Goal: Task Accomplishment & Management: Manage account settings

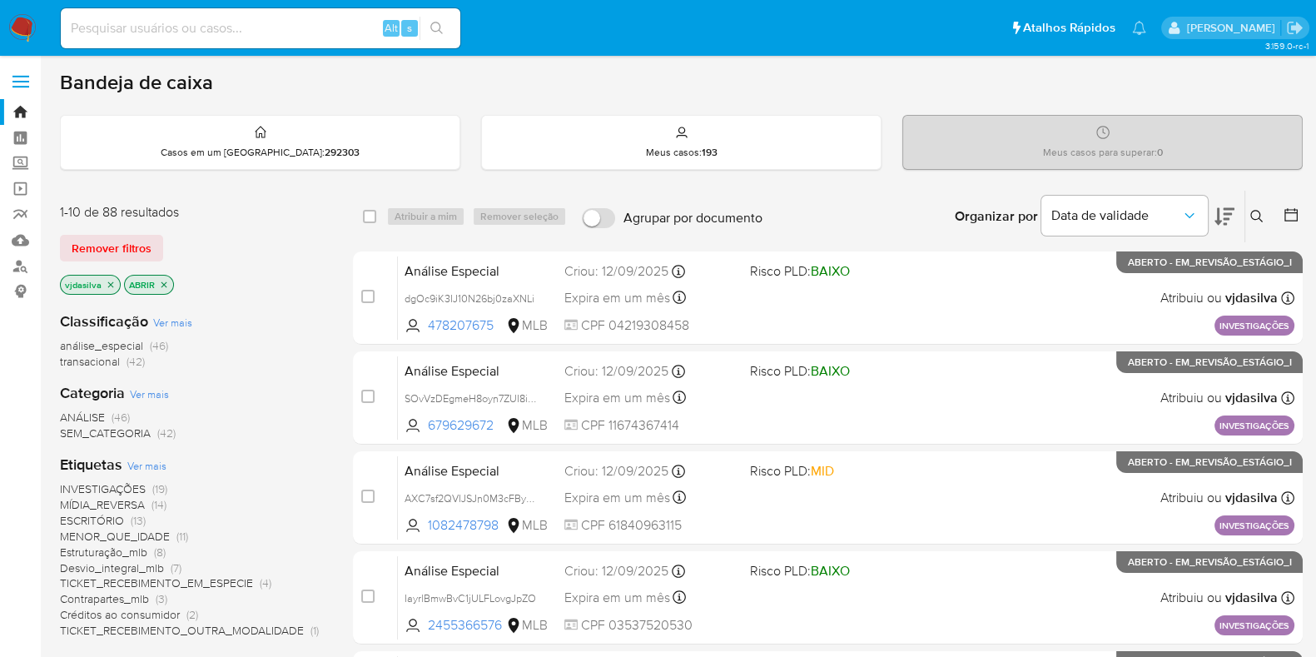
click at [1237, 214] on div "Organizar por Data de validade" at bounding box center [1092, 217] width 303 height 52
click at [1232, 221] on icon at bounding box center [1224, 216] width 20 height 20
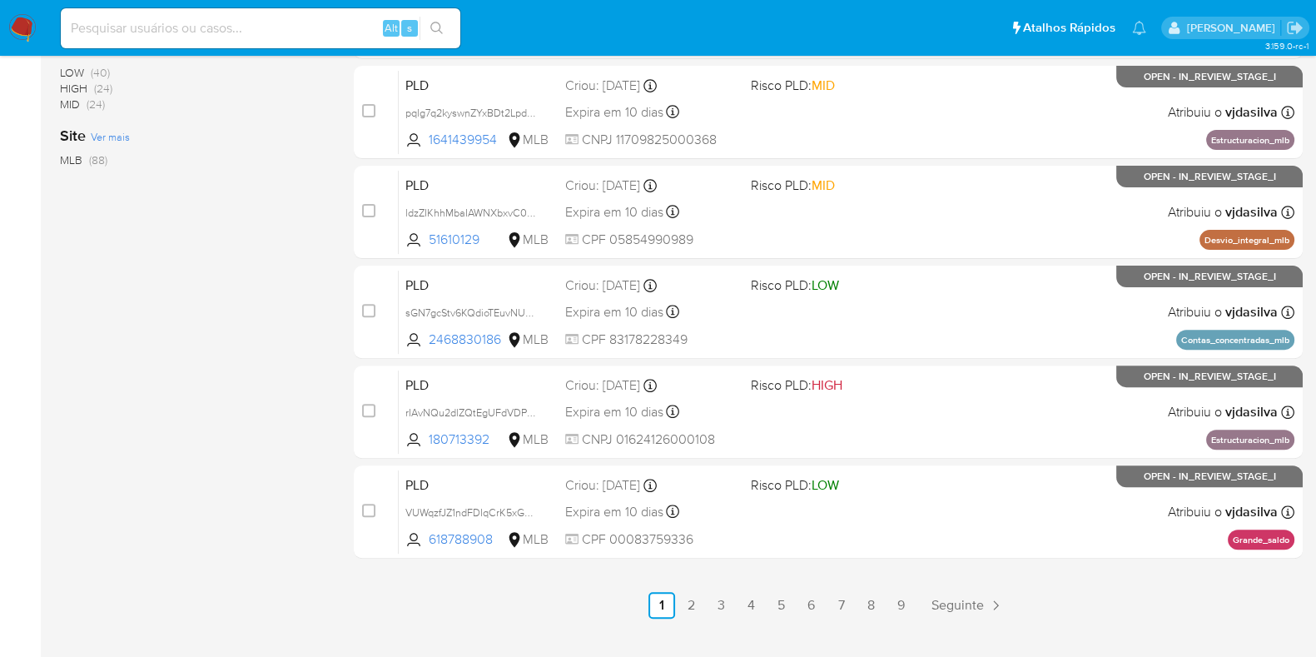
scroll to position [715, 0]
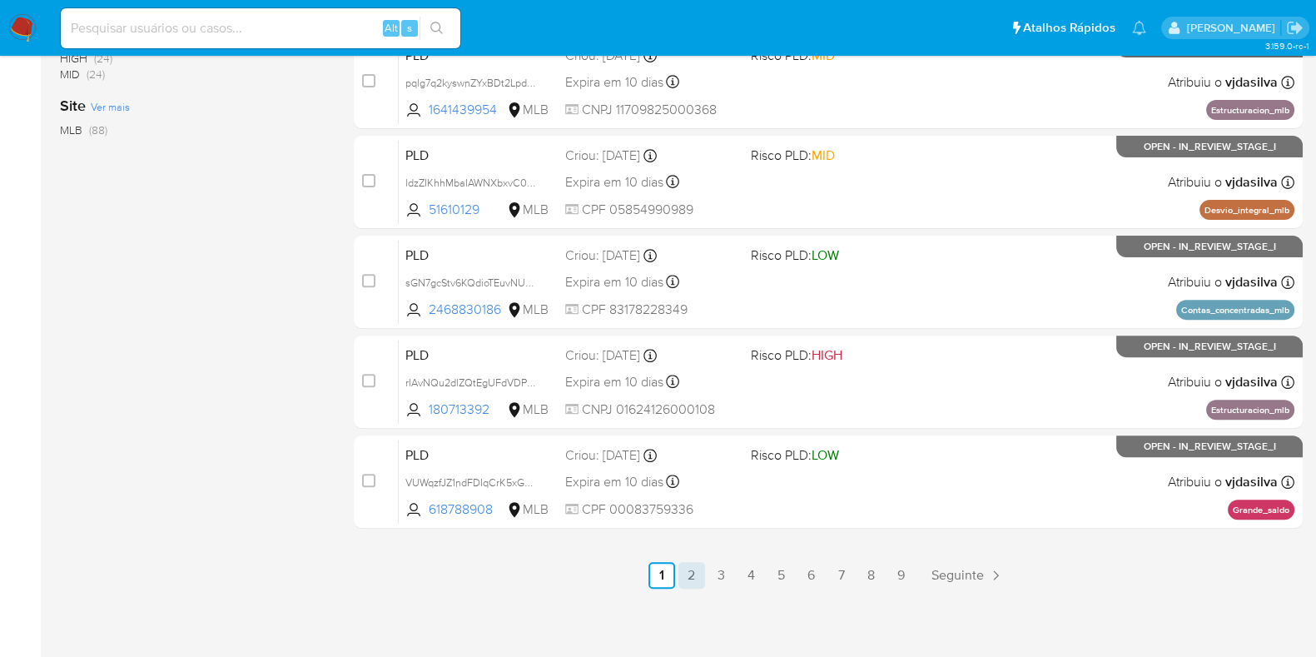
click at [699, 564] on link "2" at bounding box center [691, 575] width 27 height 27
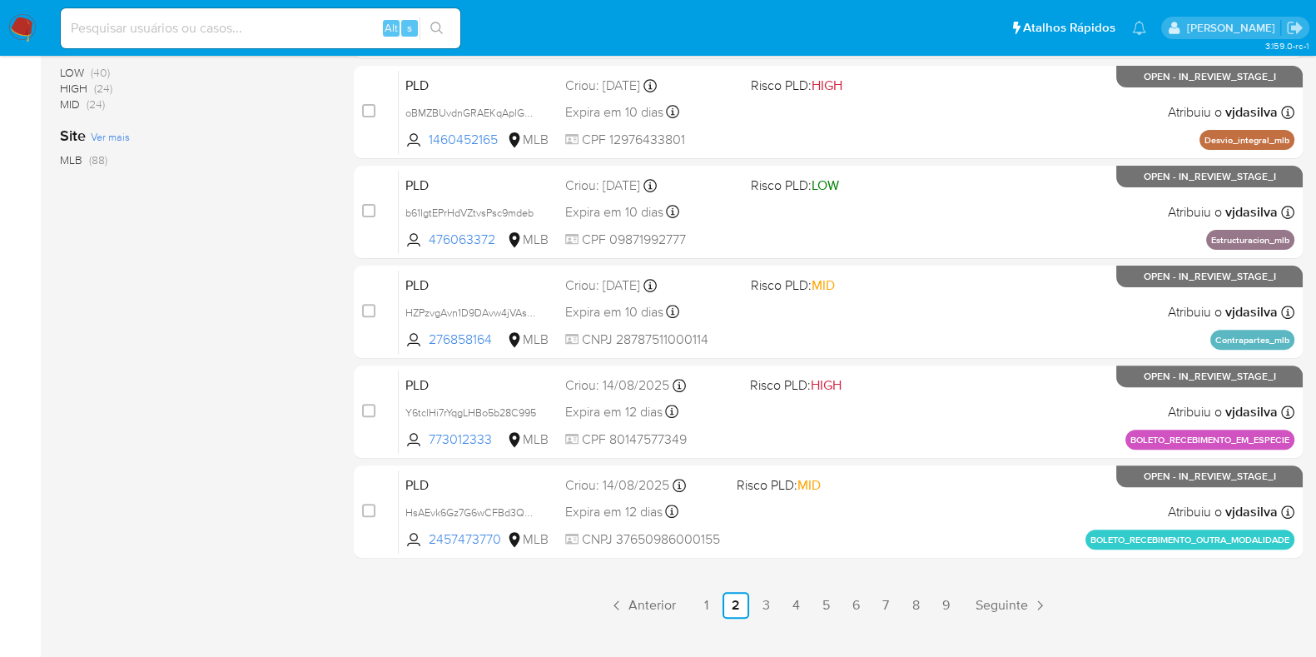
scroll to position [715, 0]
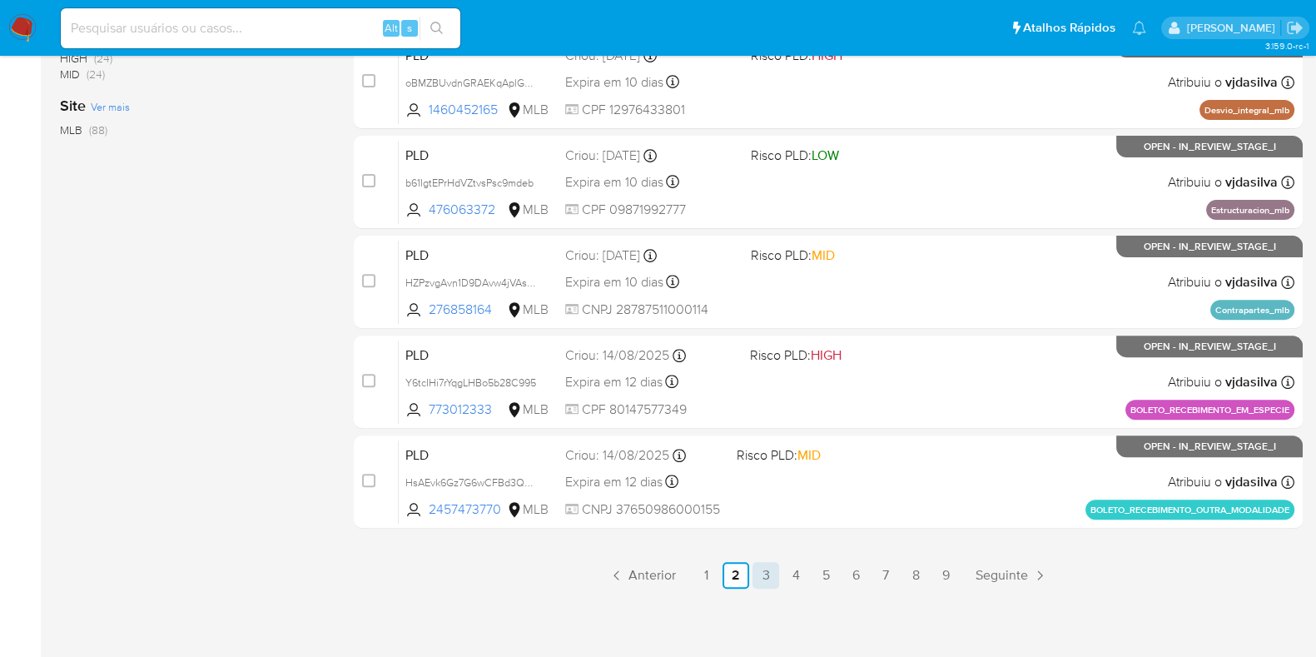
click at [761, 577] on link "3" at bounding box center [765, 575] width 27 height 27
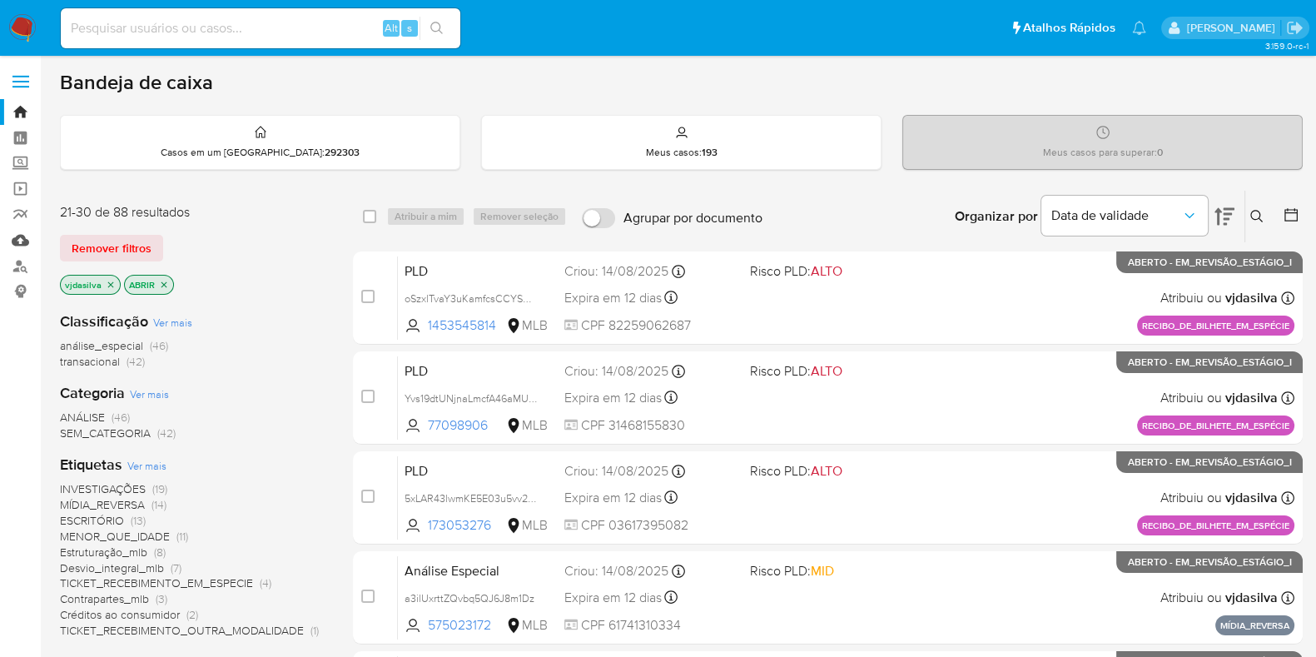
click at [17, 235] on link "Mulan" at bounding box center [99, 240] width 198 height 26
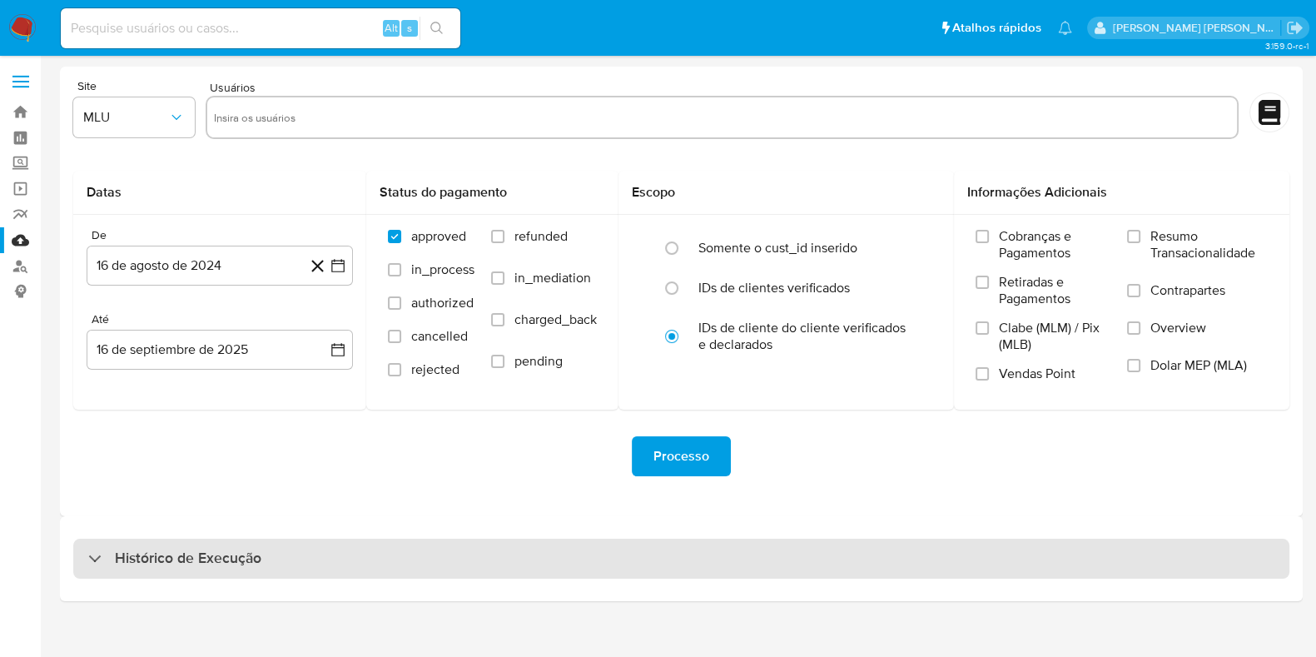
click at [311, 570] on div "Histórico de Execução" at bounding box center [681, 558] width 1216 height 40
select select "10"
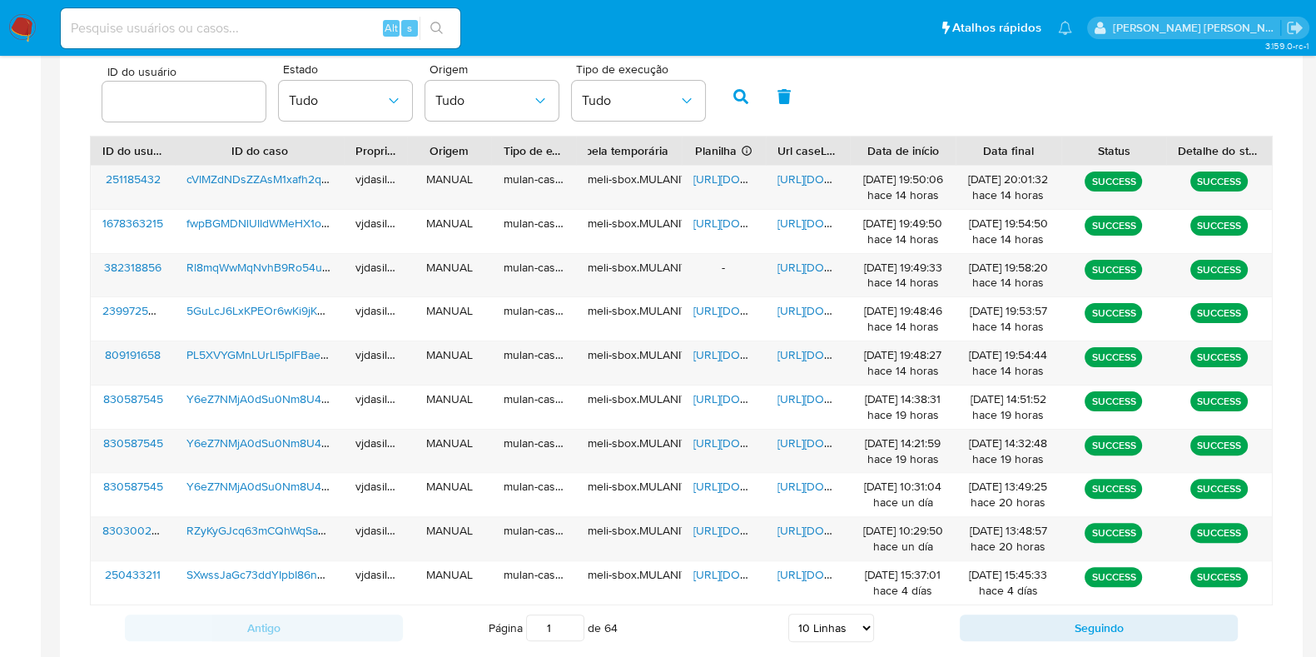
scroll to position [433, 0]
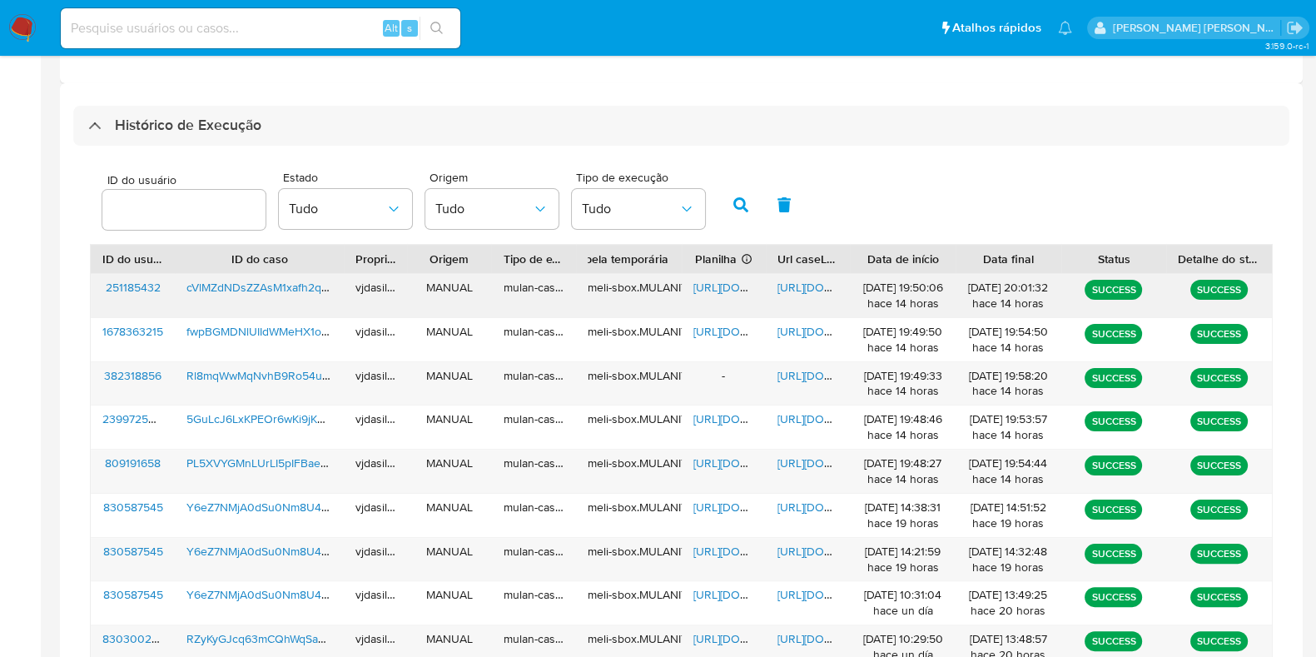
click at [799, 281] on span "[URL][DOMAIN_NAME]" at bounding box center [834, 287] width 115 height 17
click at [727, 286] on span "[URL][DOMAIN_NAME]" at bounding box center [750, 287] width 115 height 17
click at [263, 289] on span "cVlMZdNDsZZAsM1xafh2q2Z0" at bounding box center [264, 287] width 156 height 17
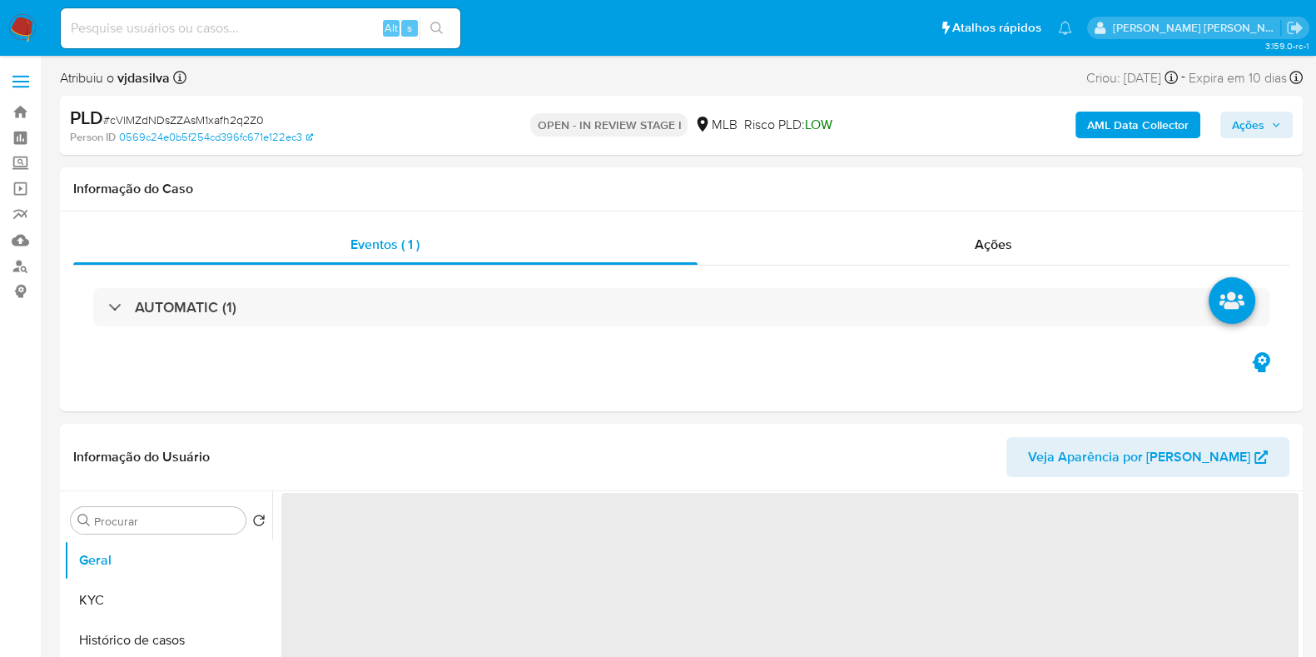
select select "10"
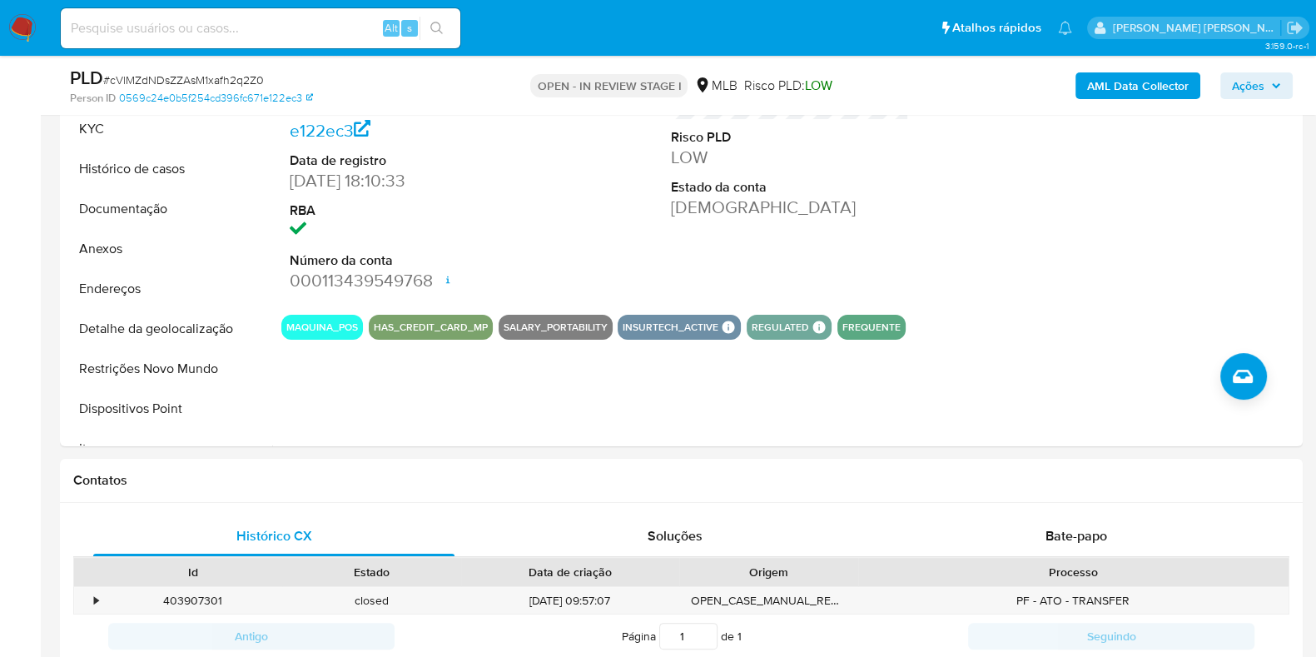
scroll to position [415, 0]
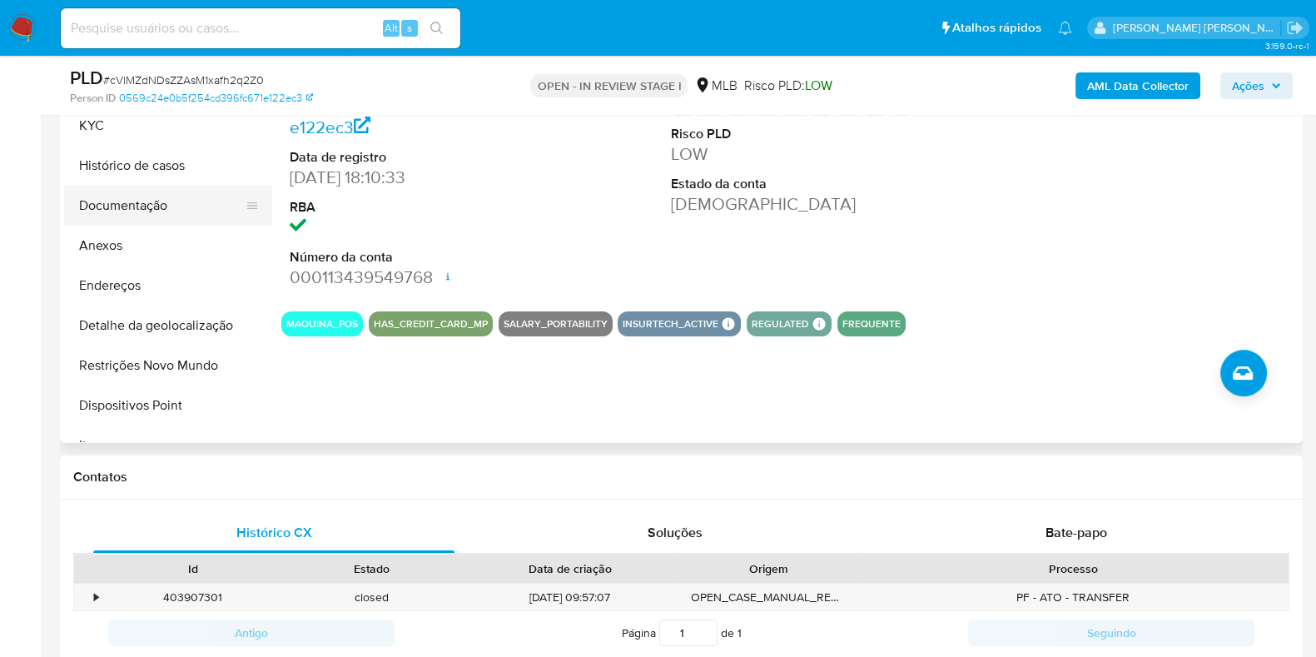
click at [126, 205] on button "Documentação" at bounding box center [161, 206] width 195 height 40
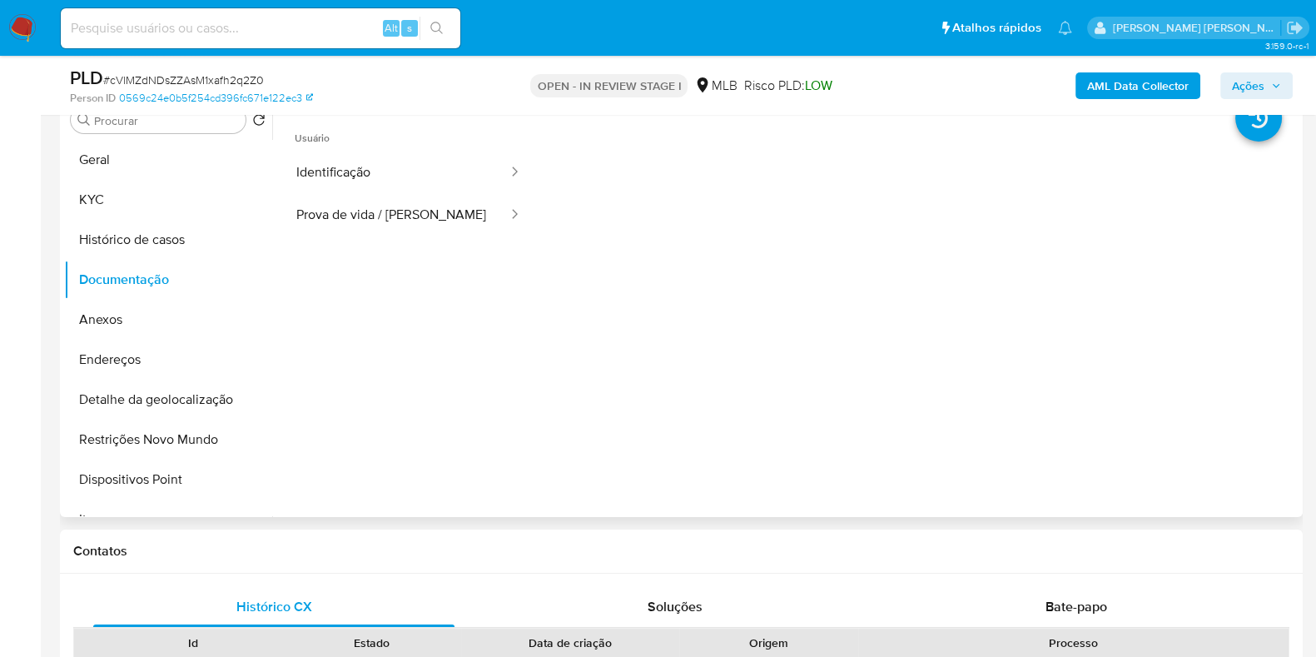
scroll to position [312, 0]
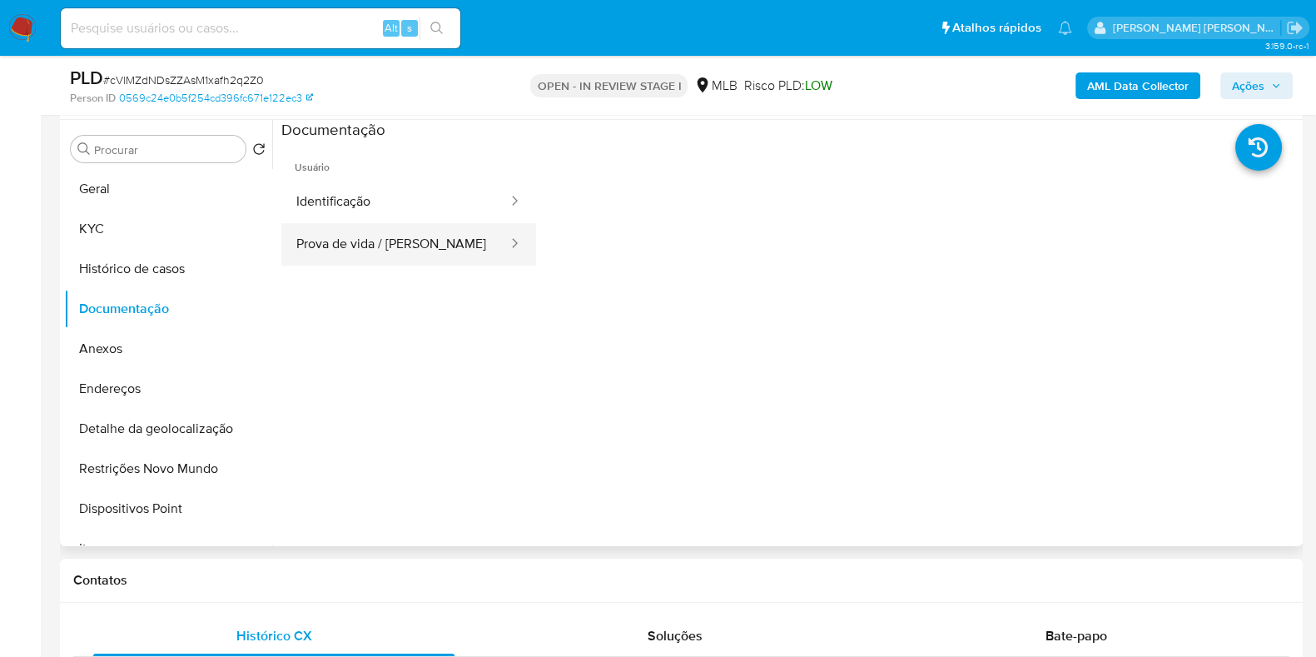
click at [374, 251] on button "Prova de vida / Selfie" at bounding box center [395, 244] width 228 height 42
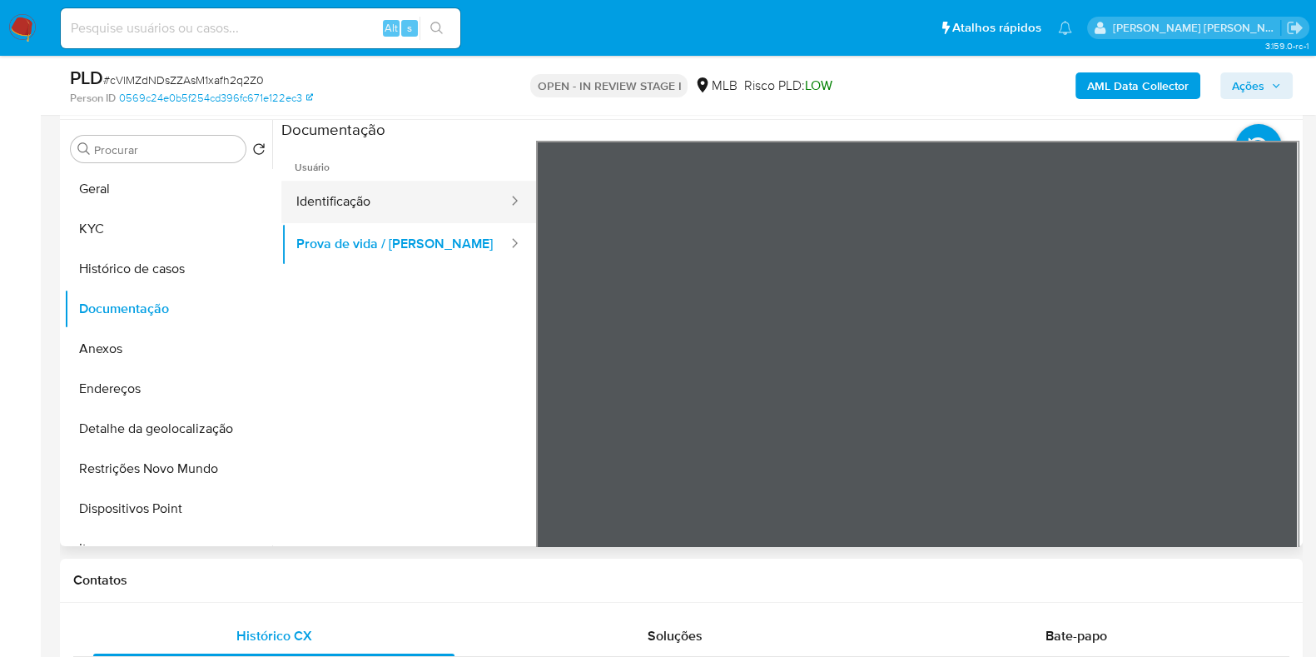
click at [397, 198] on button "Identificação" at bounding box center [395, 202] width 228 height 42
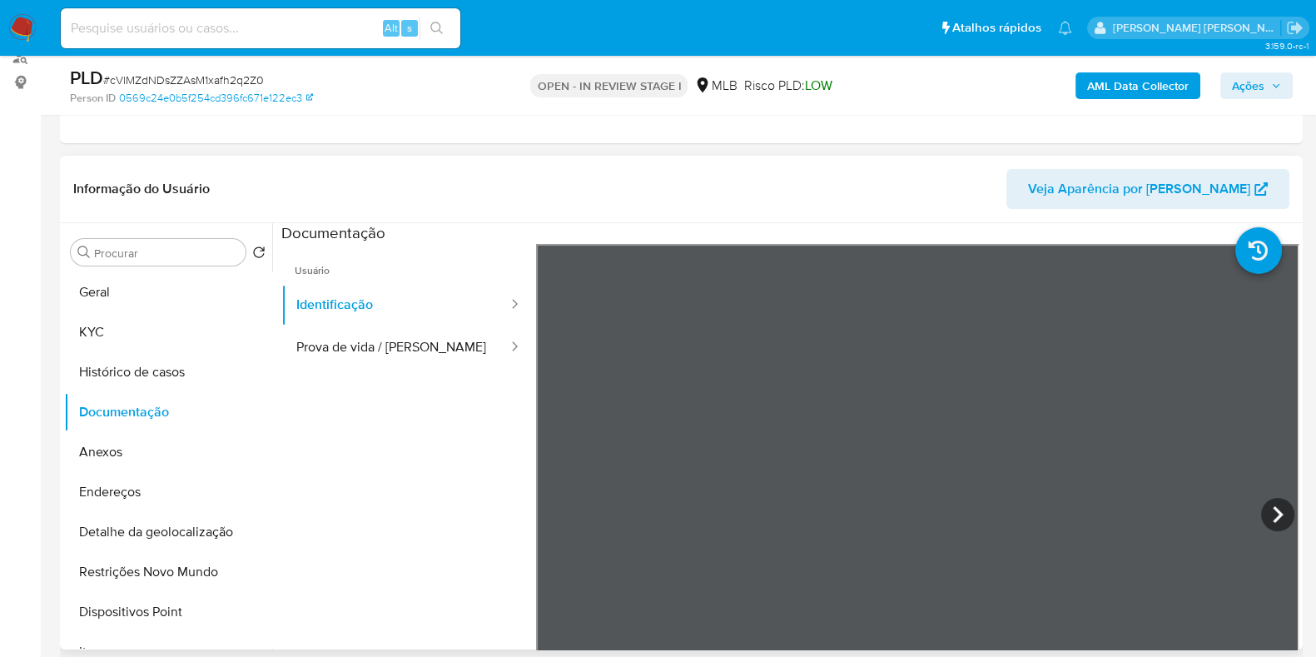
scroll to position [207, 0]
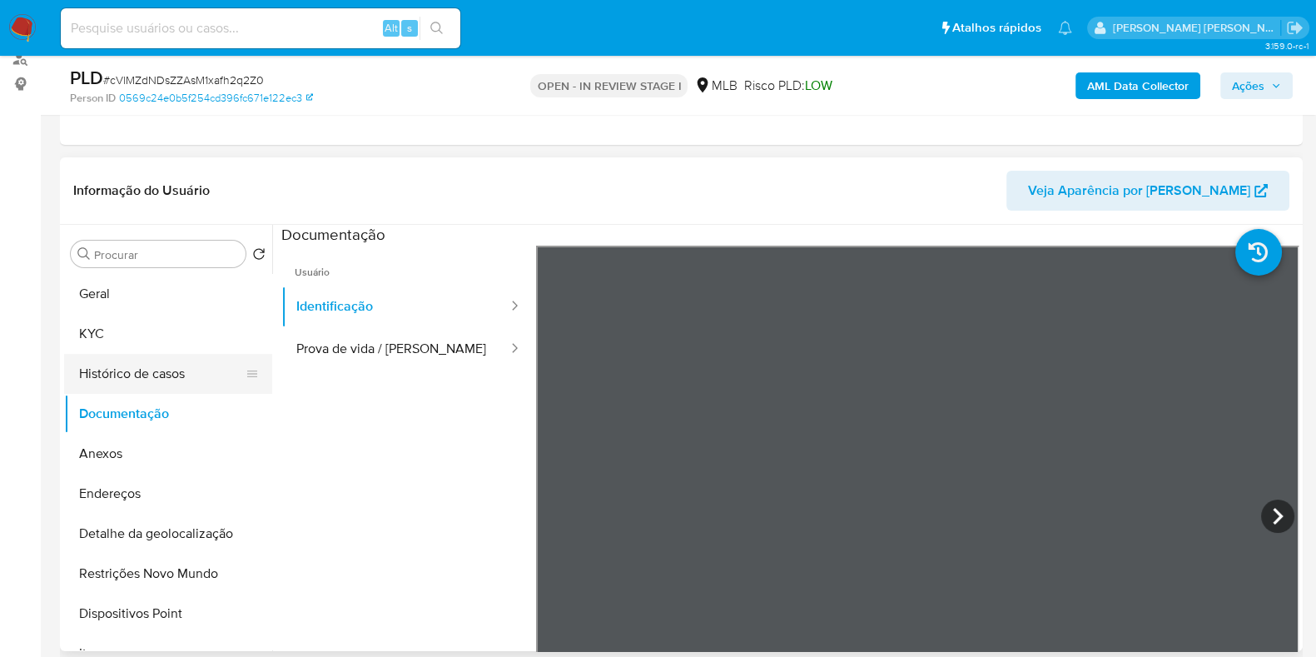
click at [140, 355] on button "Histórico de casos" at bounding box center [161, 374] width 195 height 40
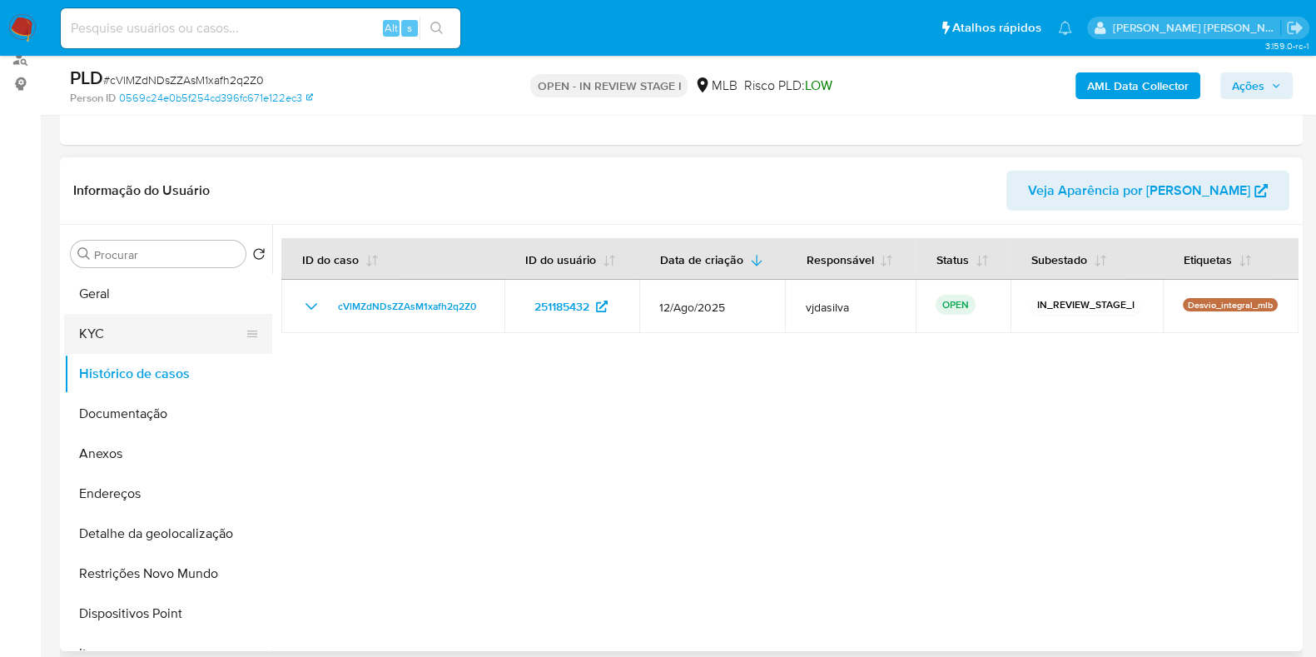
click at [99, 322] on button "KYC" at bounding box center [161, 334] width 195 height 40
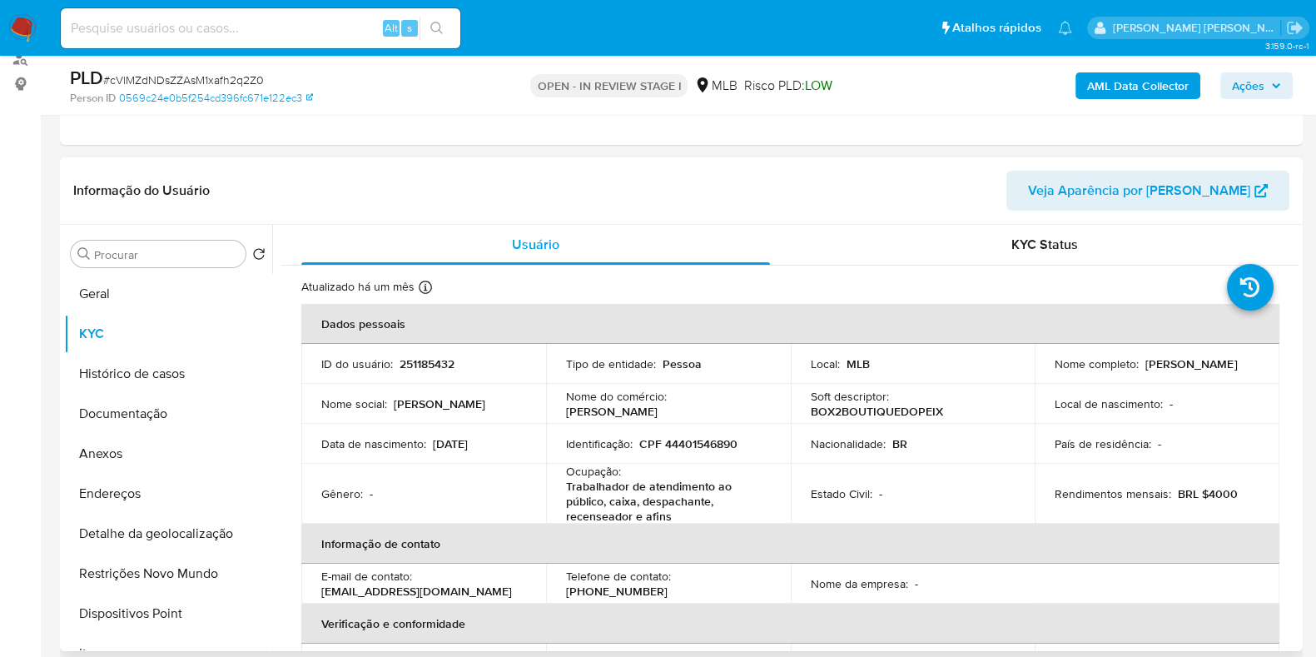
click at [588, 508] on p "Trabalhador de atendimento ao público, caixa, despachante, recenseador e afins" at bounding box center [665, 500] width 198 height 45
copy div "Ocupação : Trabalhador de atendimento ao público, caixa, despachante, recensead…"
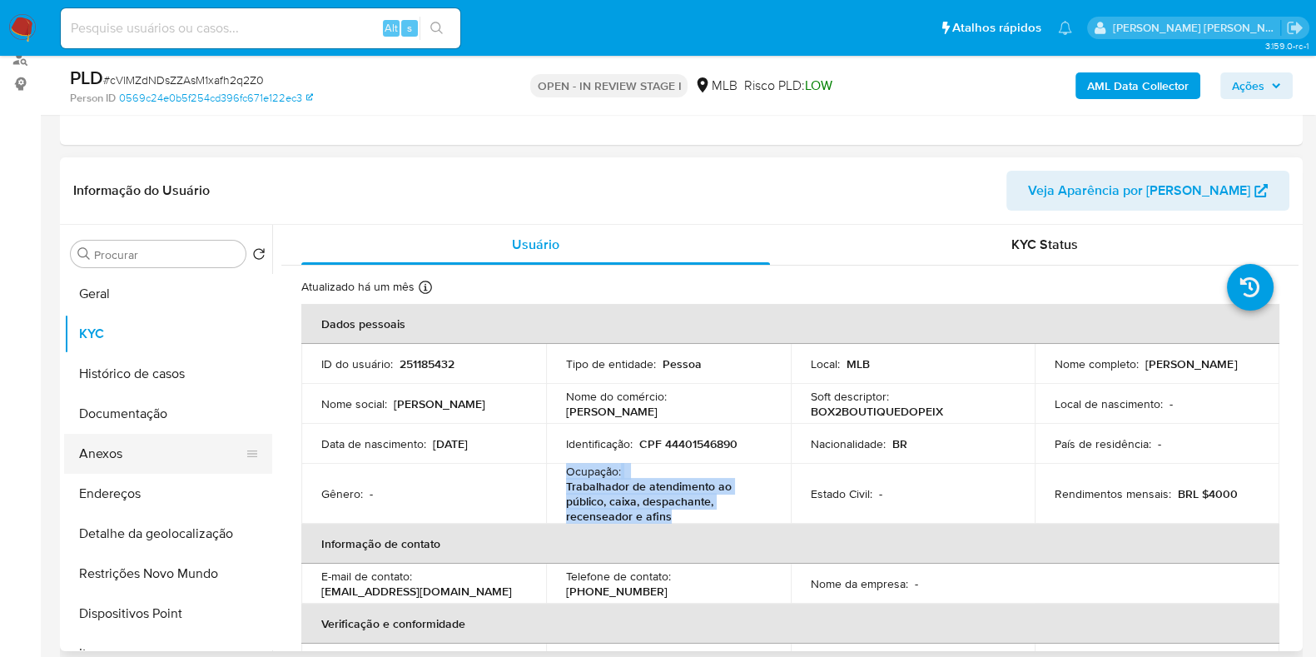
click at [144, 451] on button "Anexos" at bounding box center [161, 454] width 195 height 40
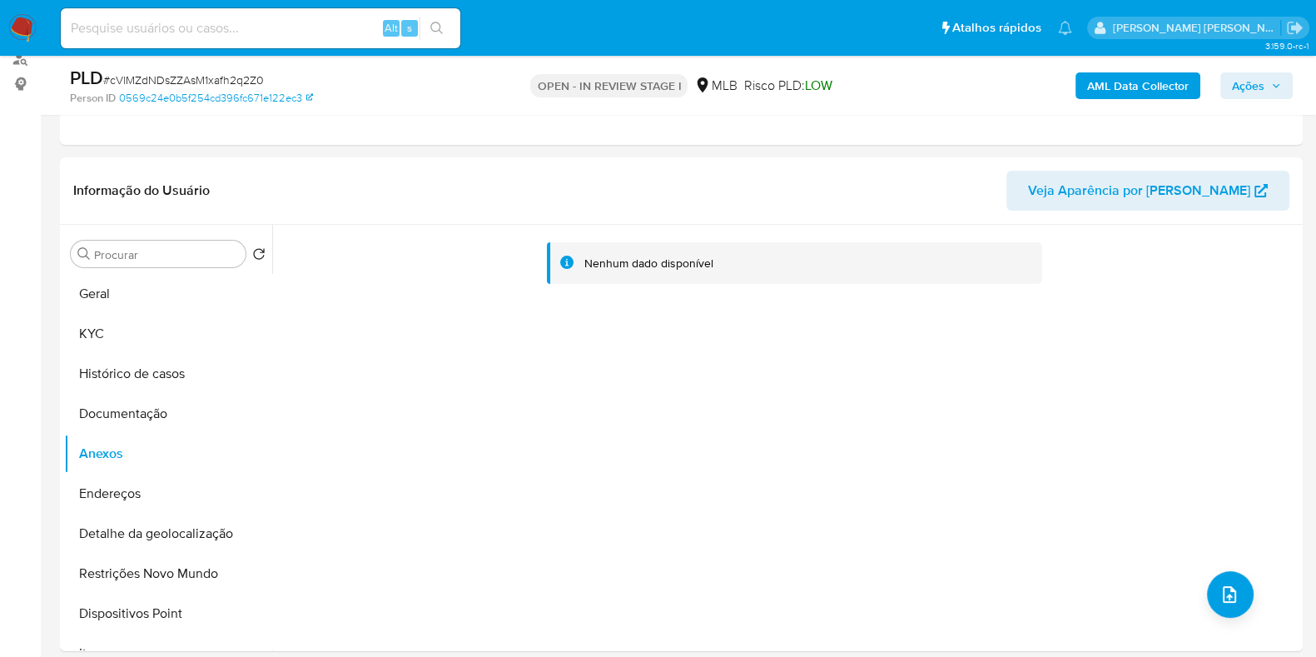
click at [1157, 97] on b "AML Data Collector" at bounding box center [1138, 85] width 102 height 27
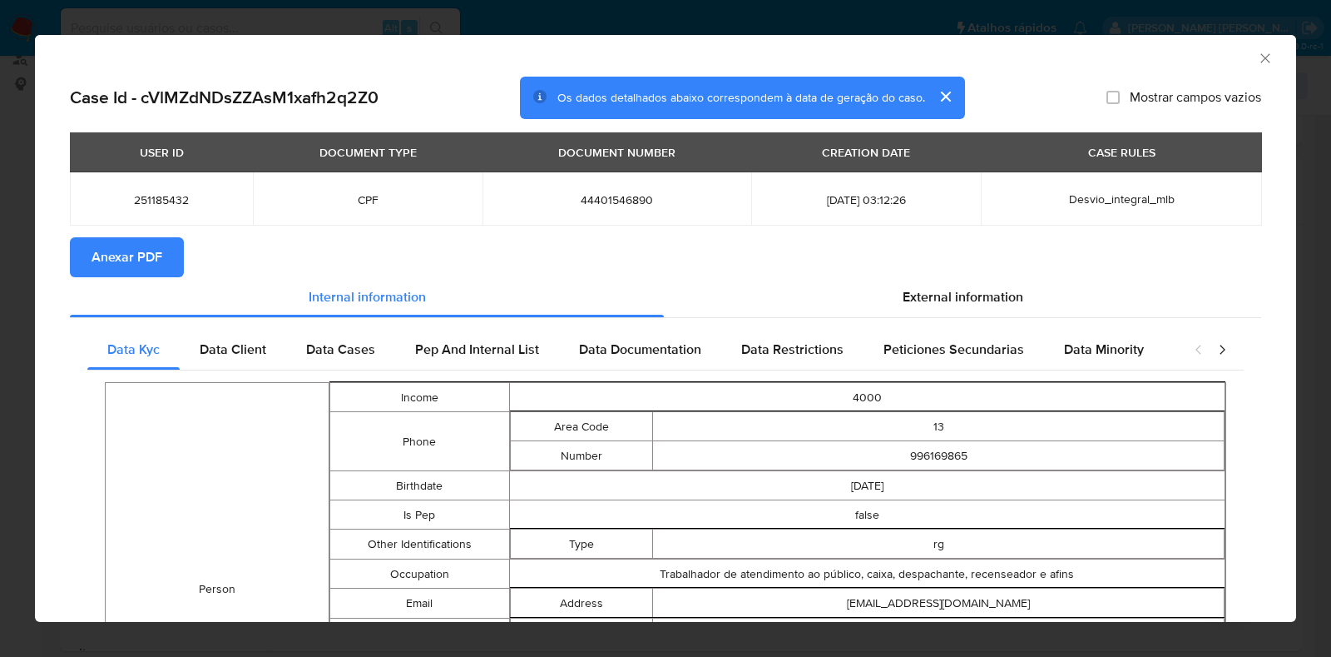
click at [75, 259] on button "Anexar PDF" at bounding box center [127, 257] width 114 height 40
drag, startPoint x: 1243, startPoint y: 58, endPoint x: 1153, endPoint y: 89, distance: 95.0
click at [1257, 58] on icon "Fechar a janela" at bounding box center [1265, 58] width 17 height 17
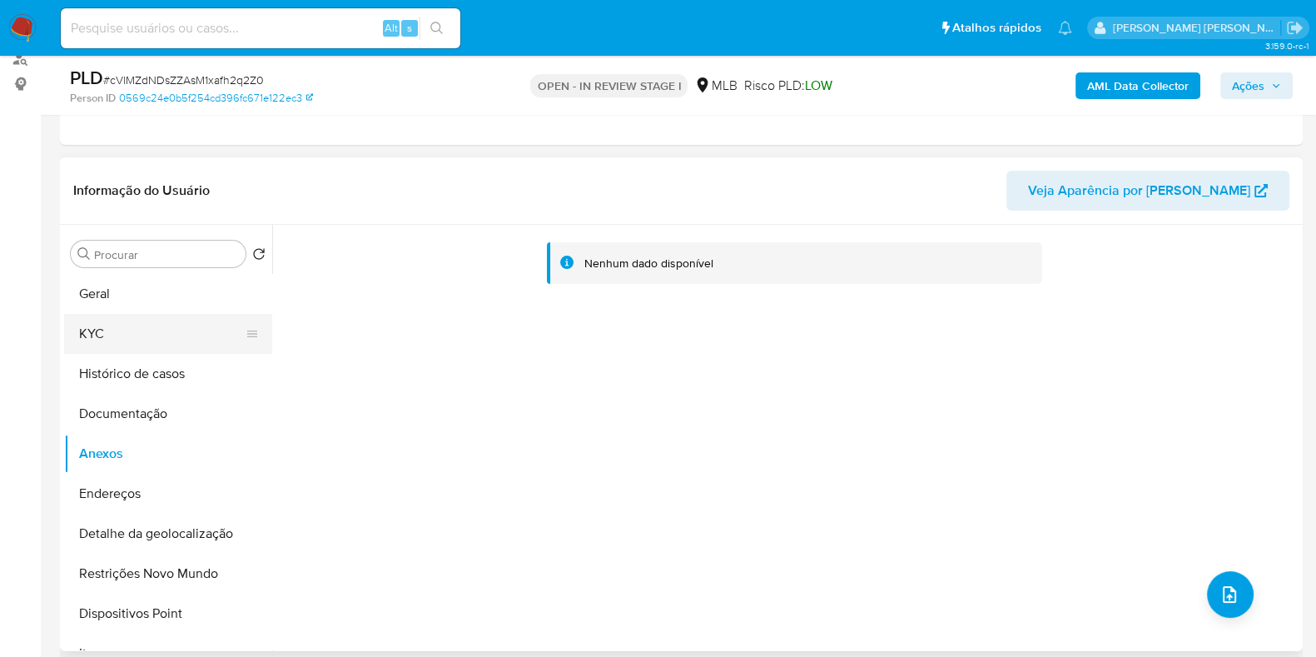
click at [158, 333] on button "KYC" at bounding box center [161, 334] width 195 height 40
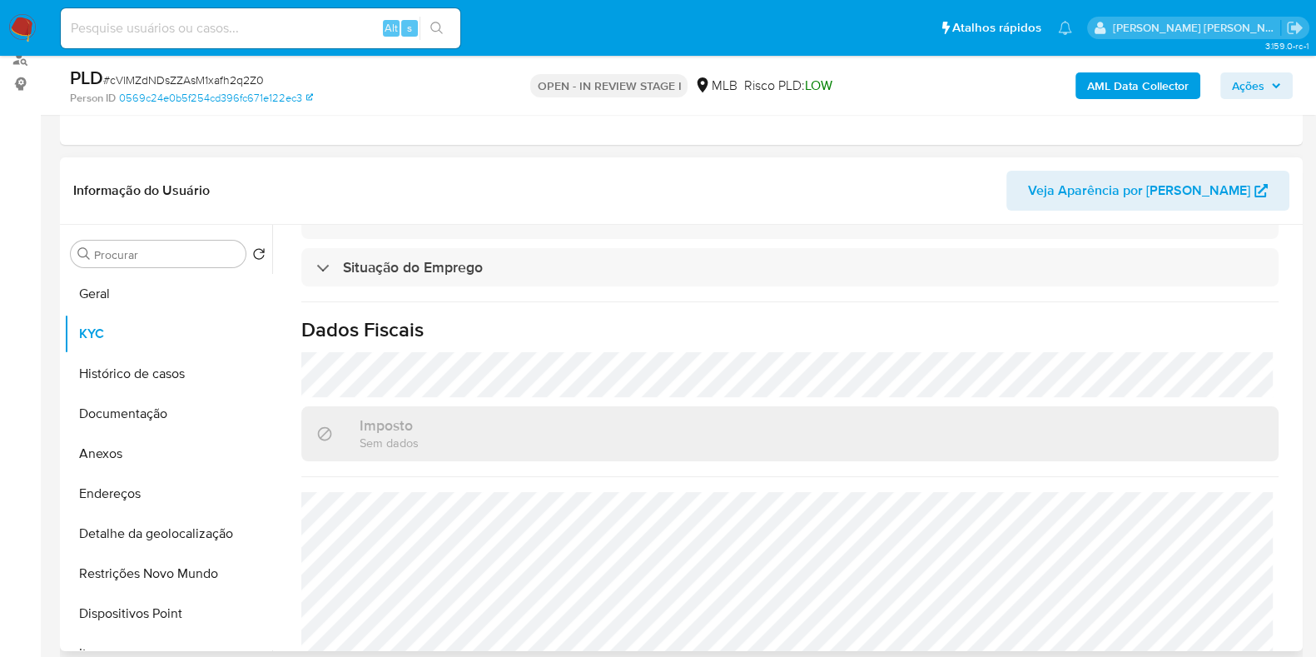
scroll to position [742, 0]
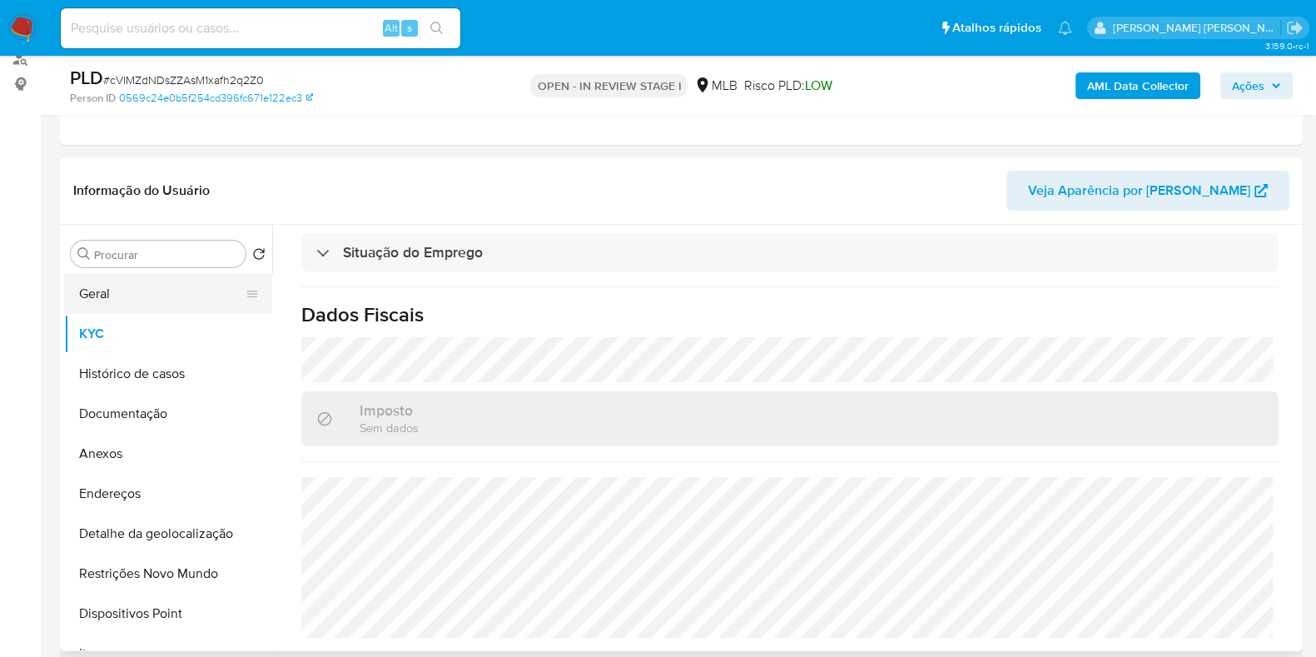
click at [141, 293] on button "Geral" at bounding box center [161, 294] width 195 height 40
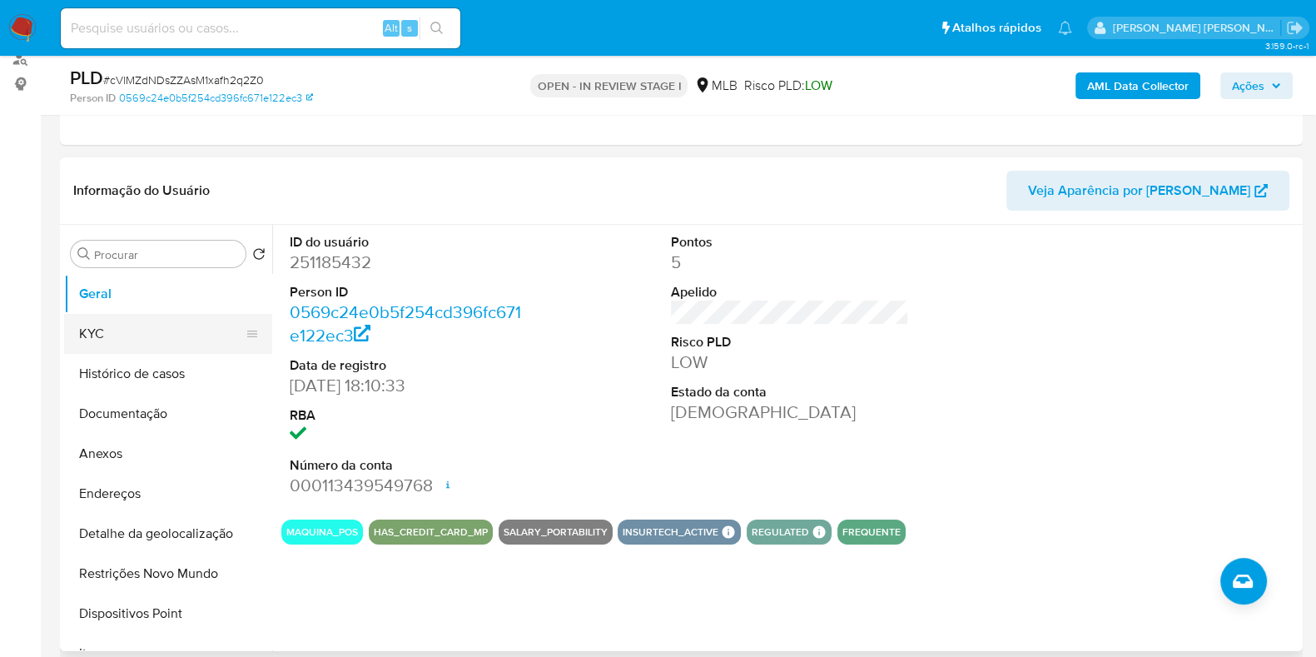
click at [82, 340] on button "KYC" at bounding box center [161, 334] width 195 height 40
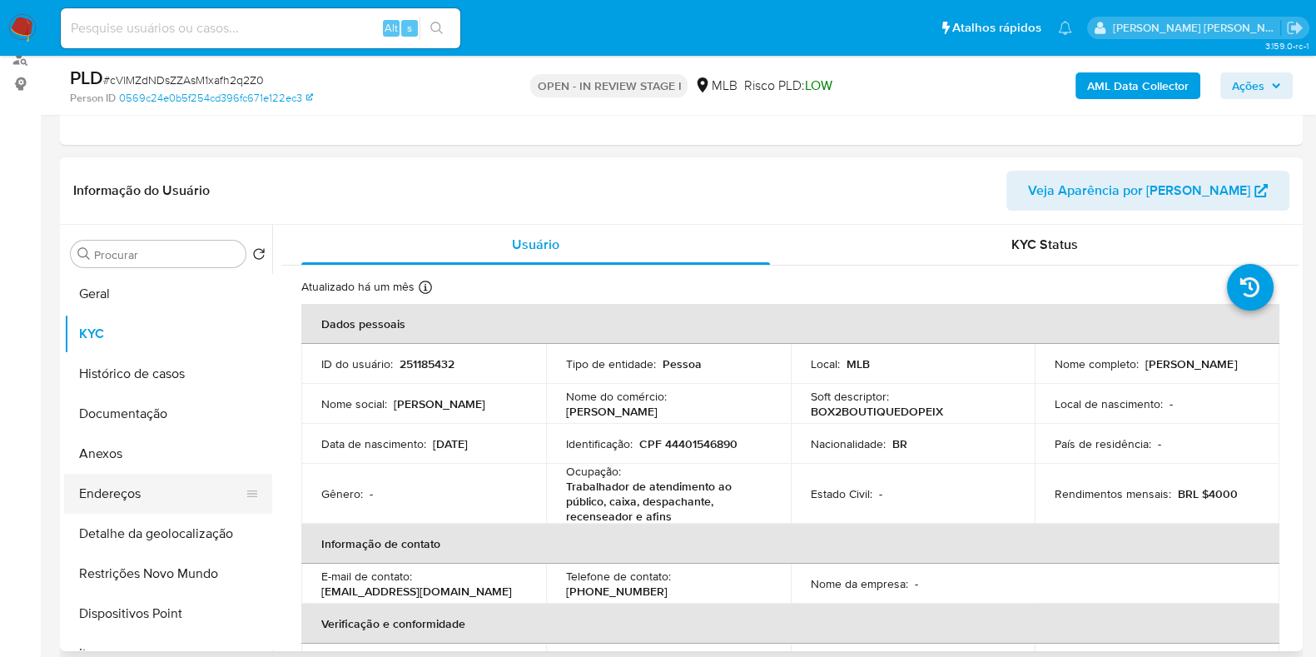
click at [108, 493] on button "Endereços" at bounding box center [161, 493] width 195 height 40
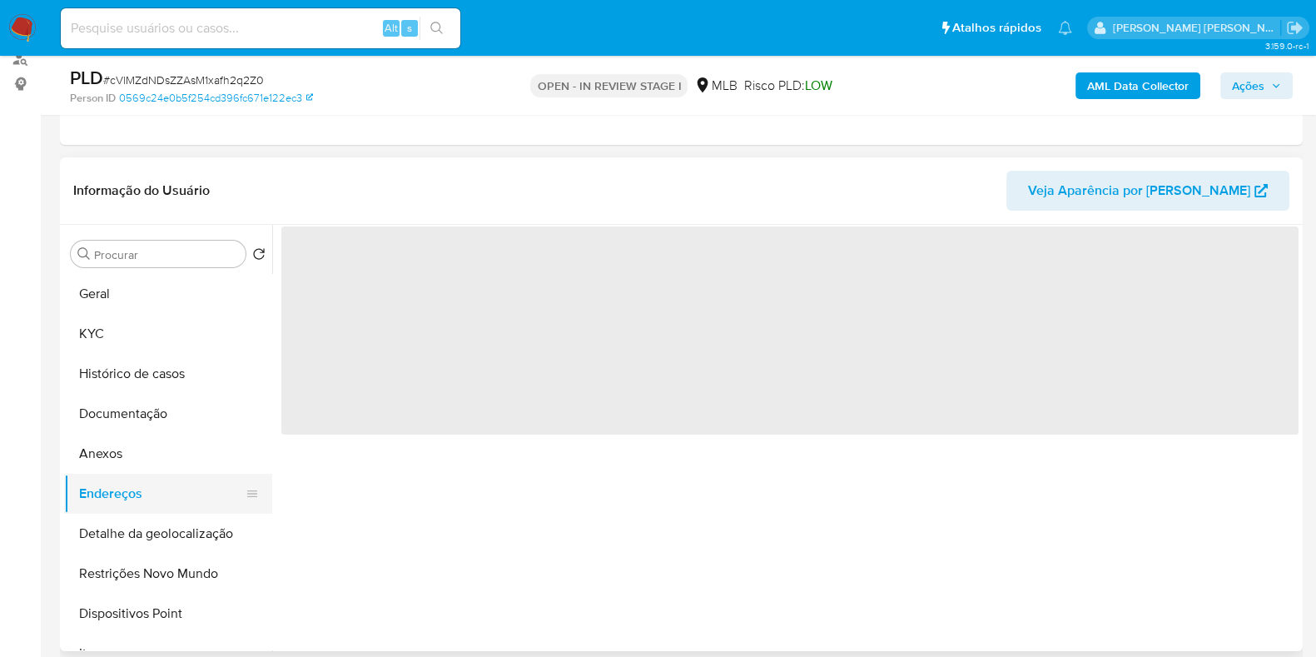
scroll to position [103, 0]
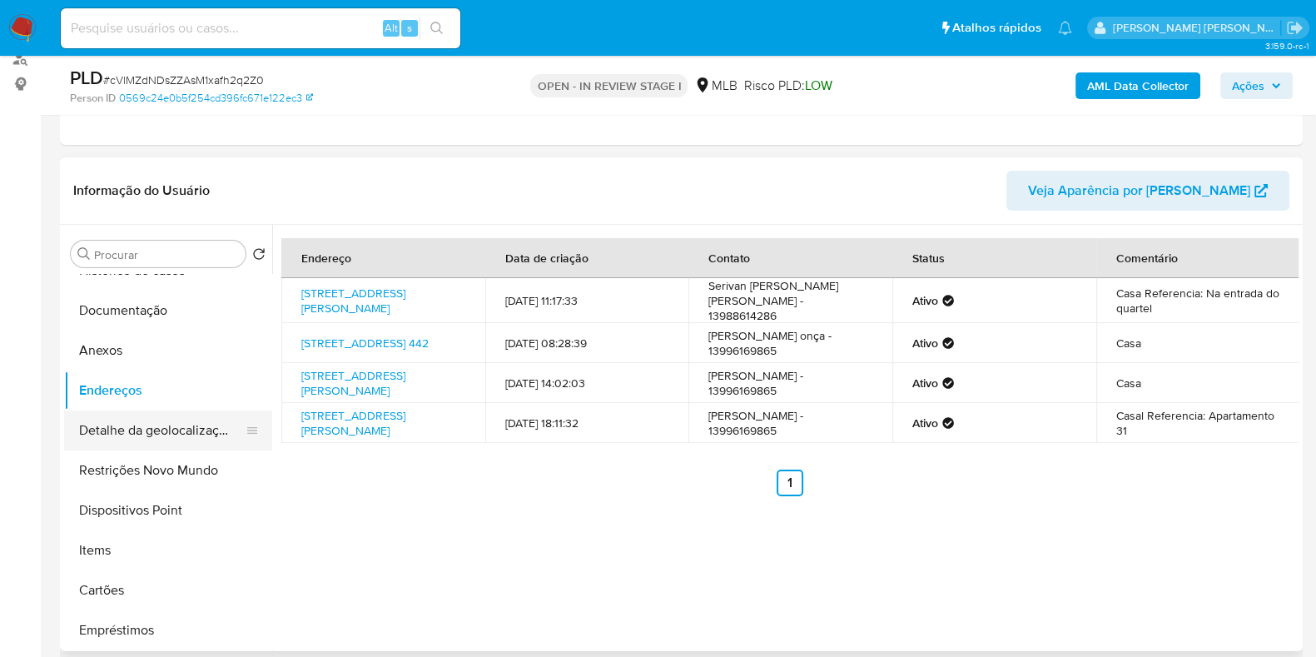
click at [121, 424] on button "Detalhe da geolocalização" at bounding box center [161, 430] width 195 height 40
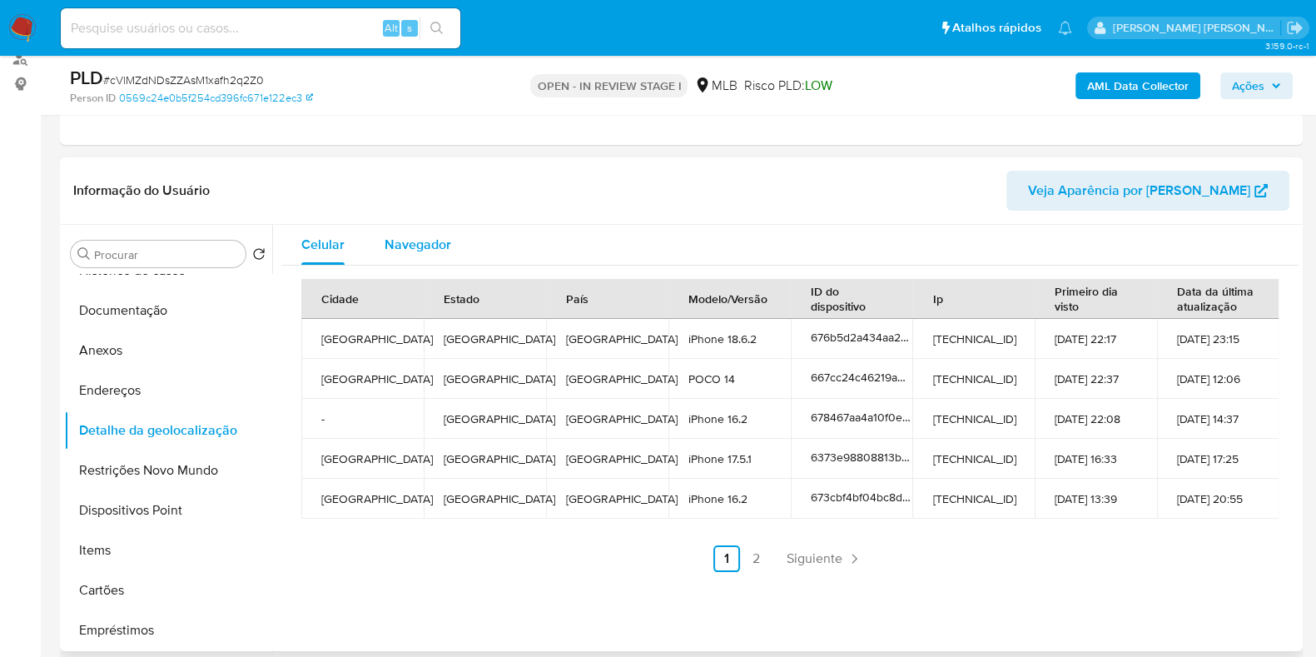
click at [432, 235] on span "Navegador" at bounding box center [417, 244] width 67 height 19
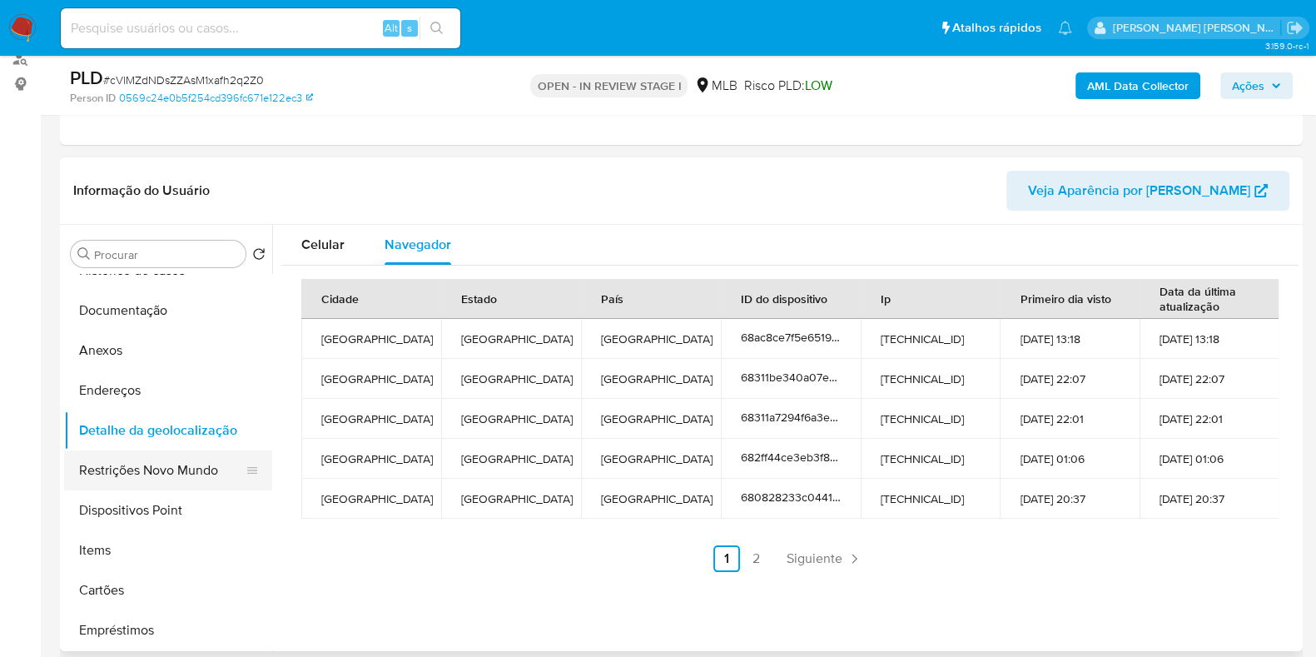
click at [176, 458] on button "Restrições Novo Mundo" at bounding box center [161, 470] width 195 height 40
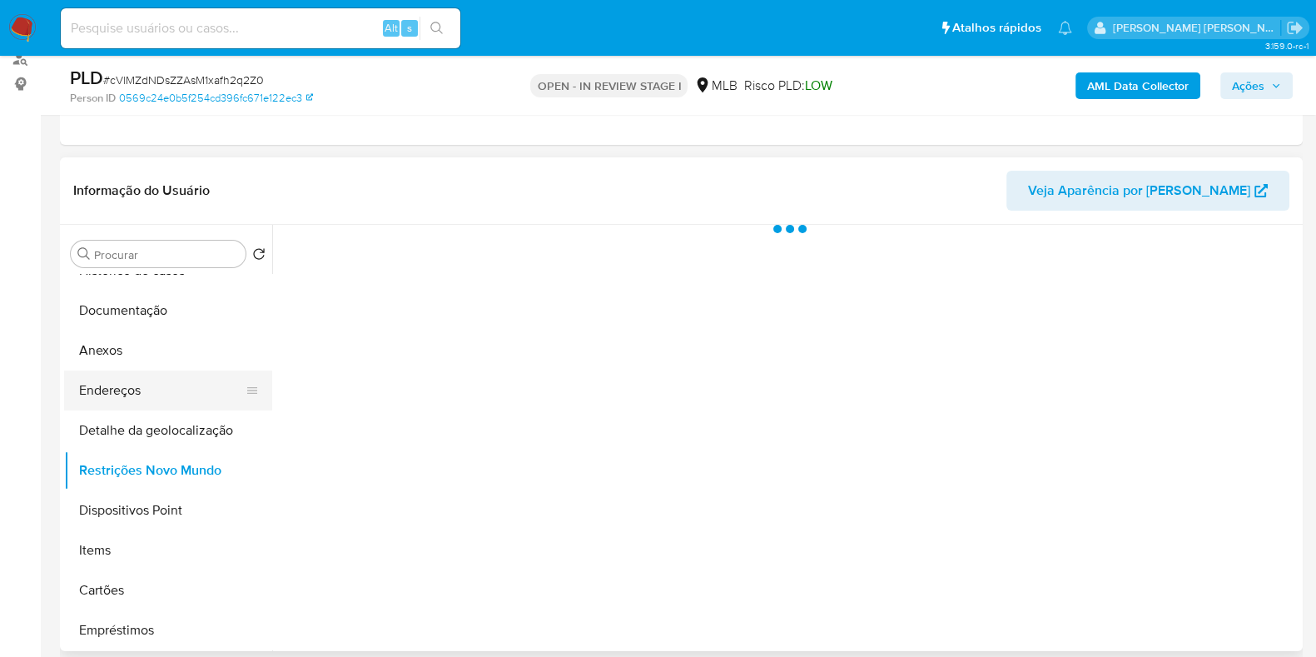
scroll to position [207, 0]
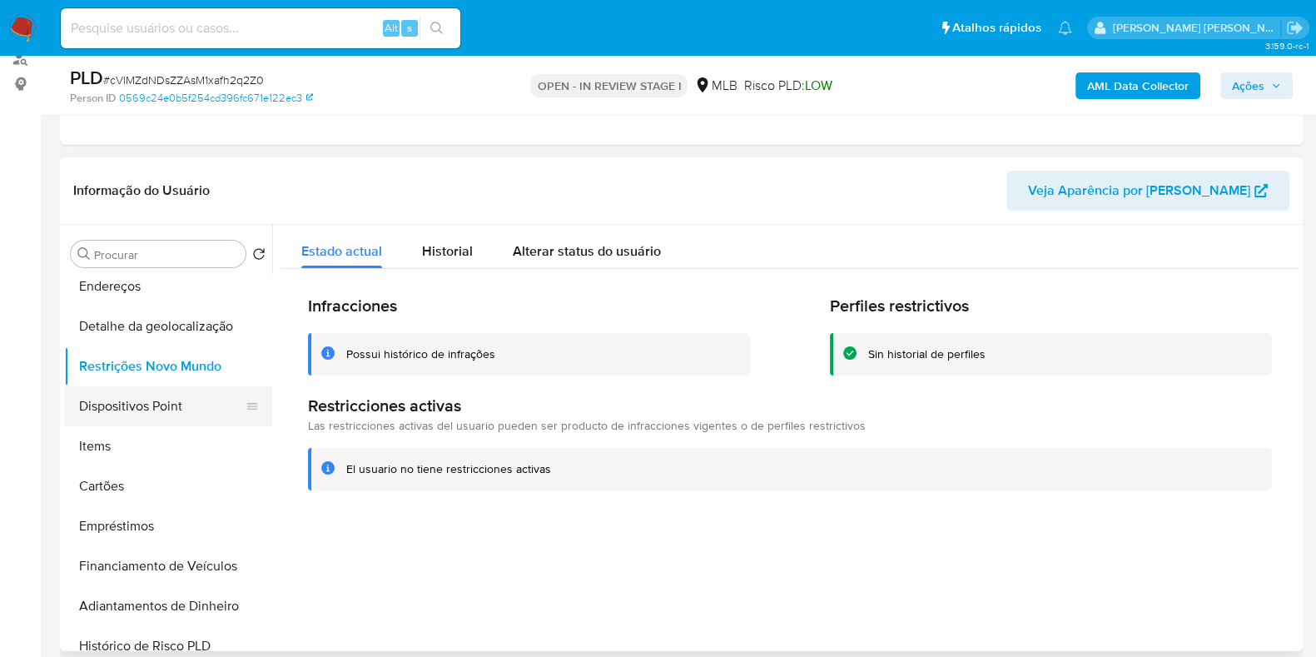
click at [182, 406] on button "Dispositivos Point" at bounding box center [161, 406] width 195 height 40
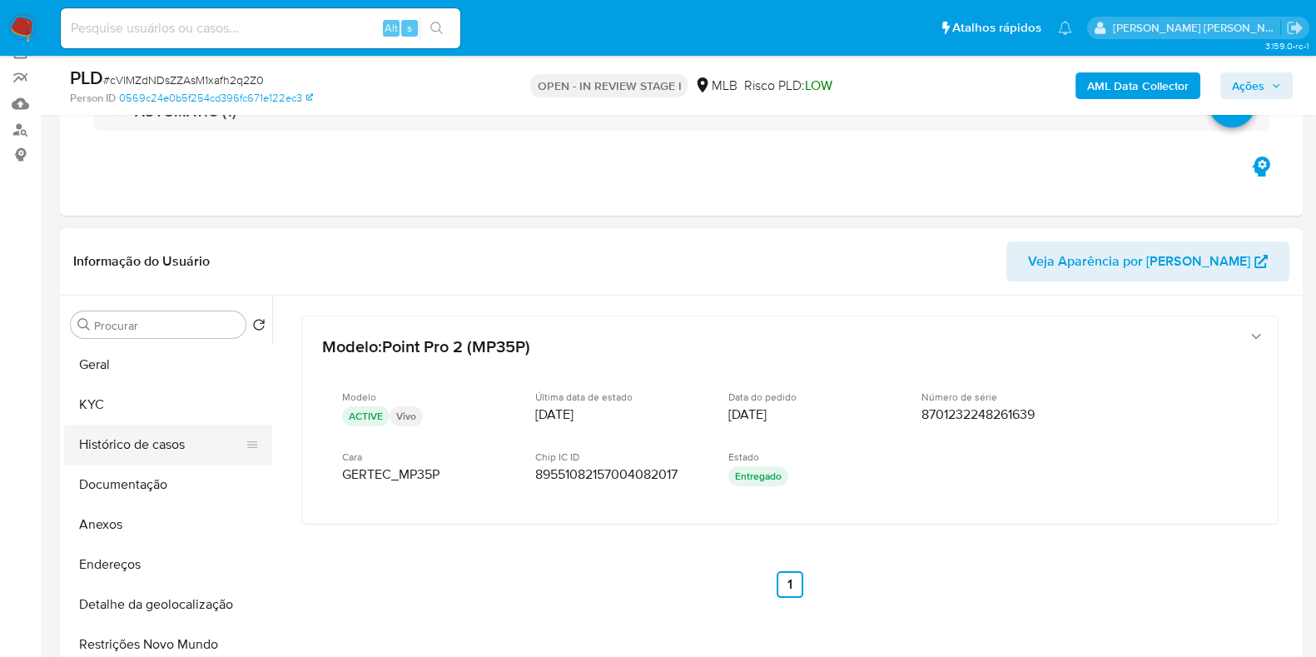
scroll to position [103, 0]
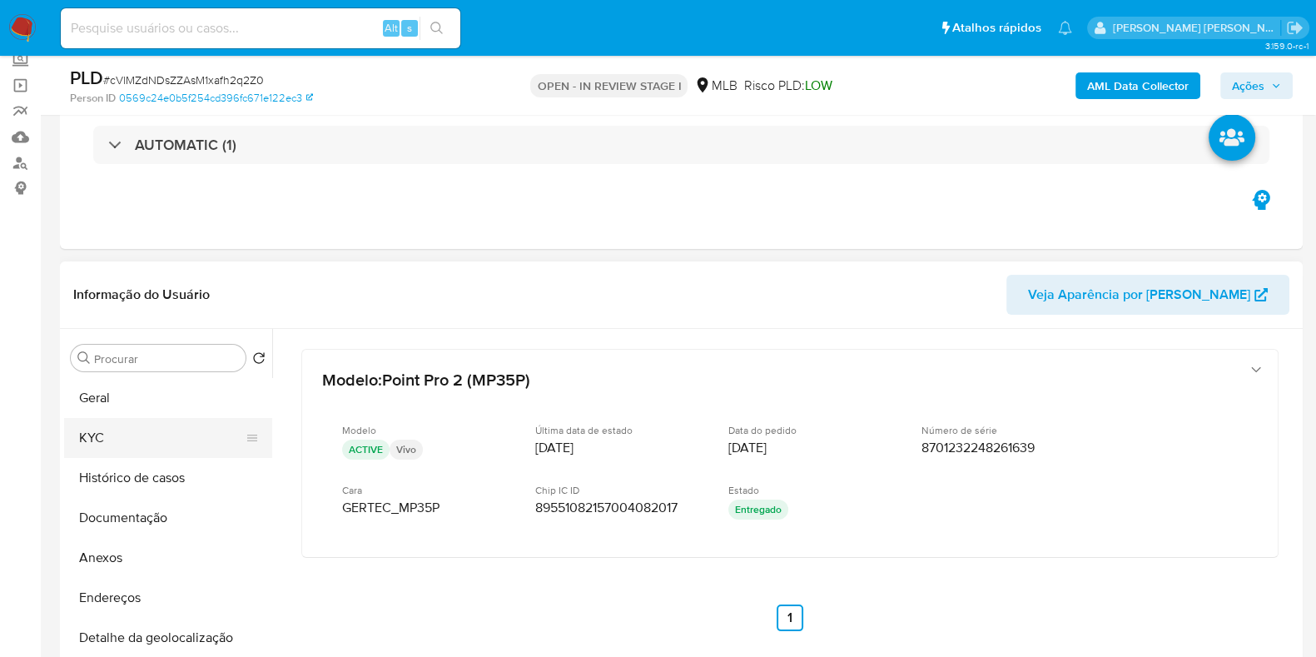
click at [141, 437] on button "KYC" at bounding box center [161, 438] width 195 height 40
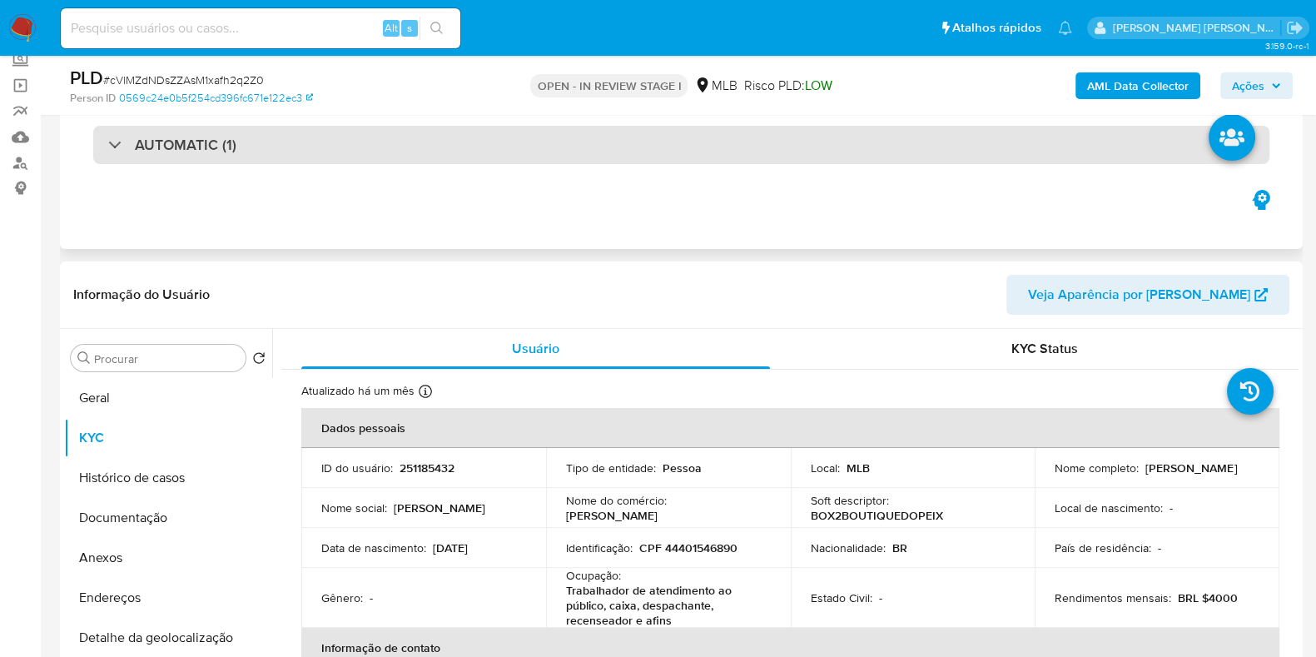
click at [326, 136] on div "AUTOMATIC (1)" at bounding box center [681, 145] width 1176 height 38
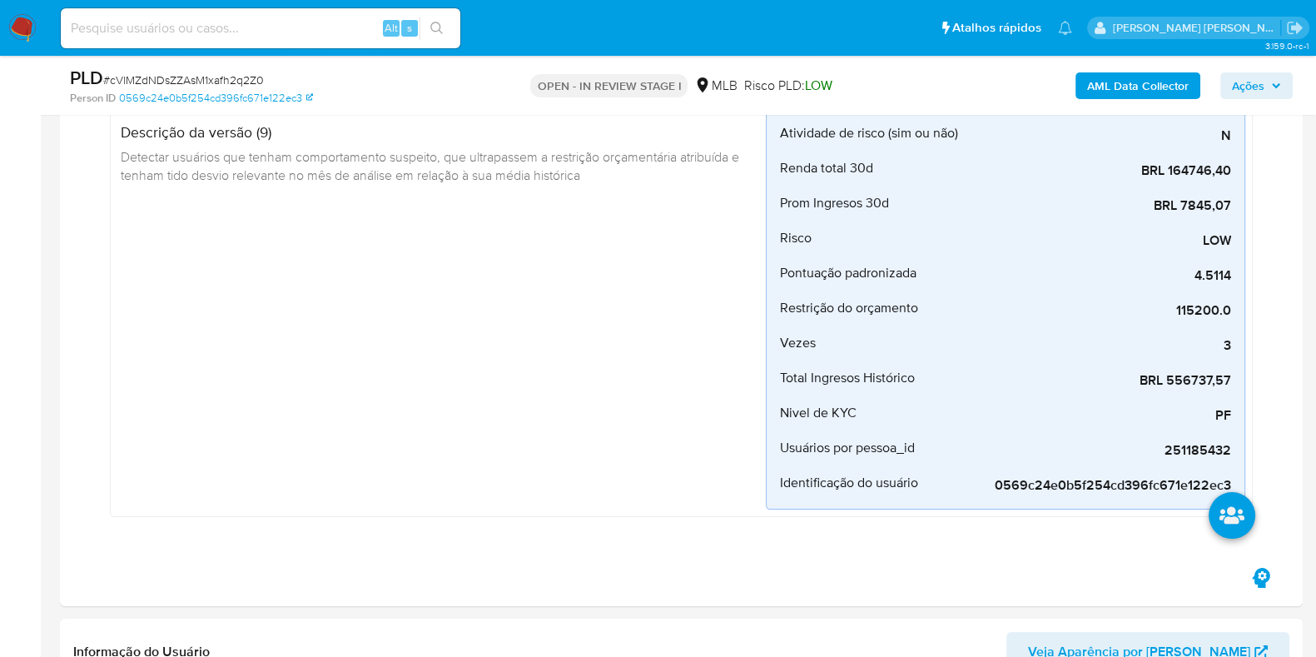
scroll to position [100, 0]
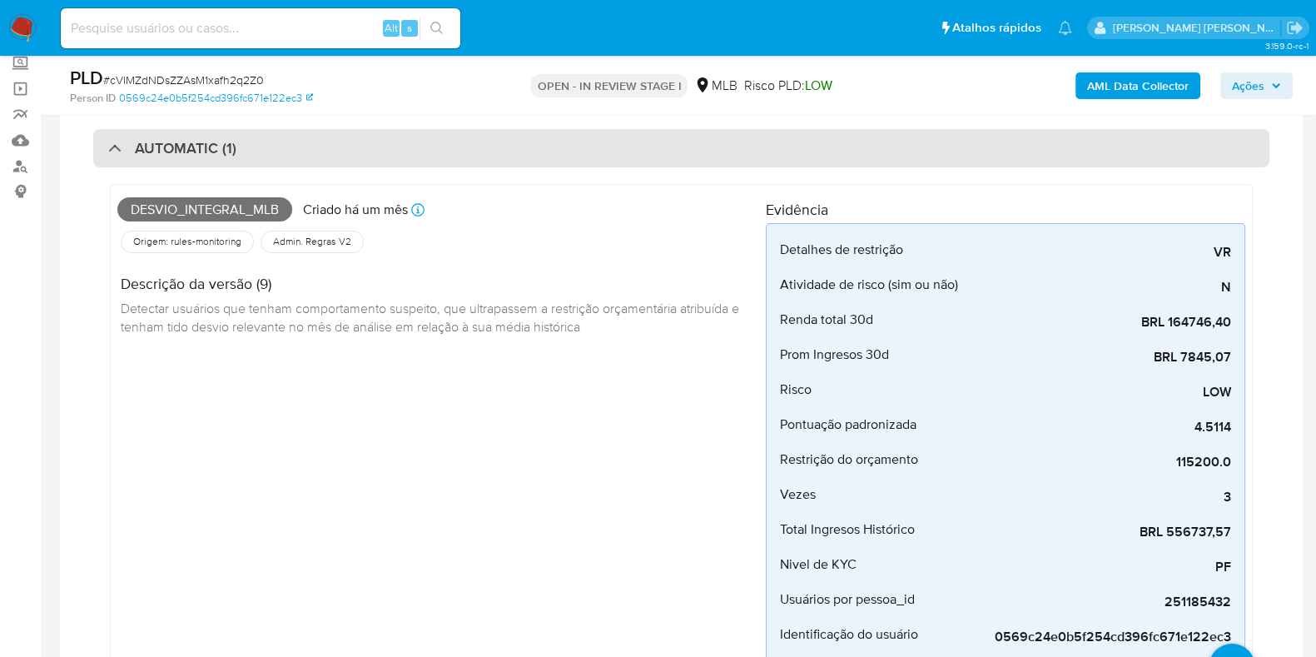
click at [358, 139] on div "AUTOMATIC (1)" at bounding box center [681, 148] width 1176 height 38
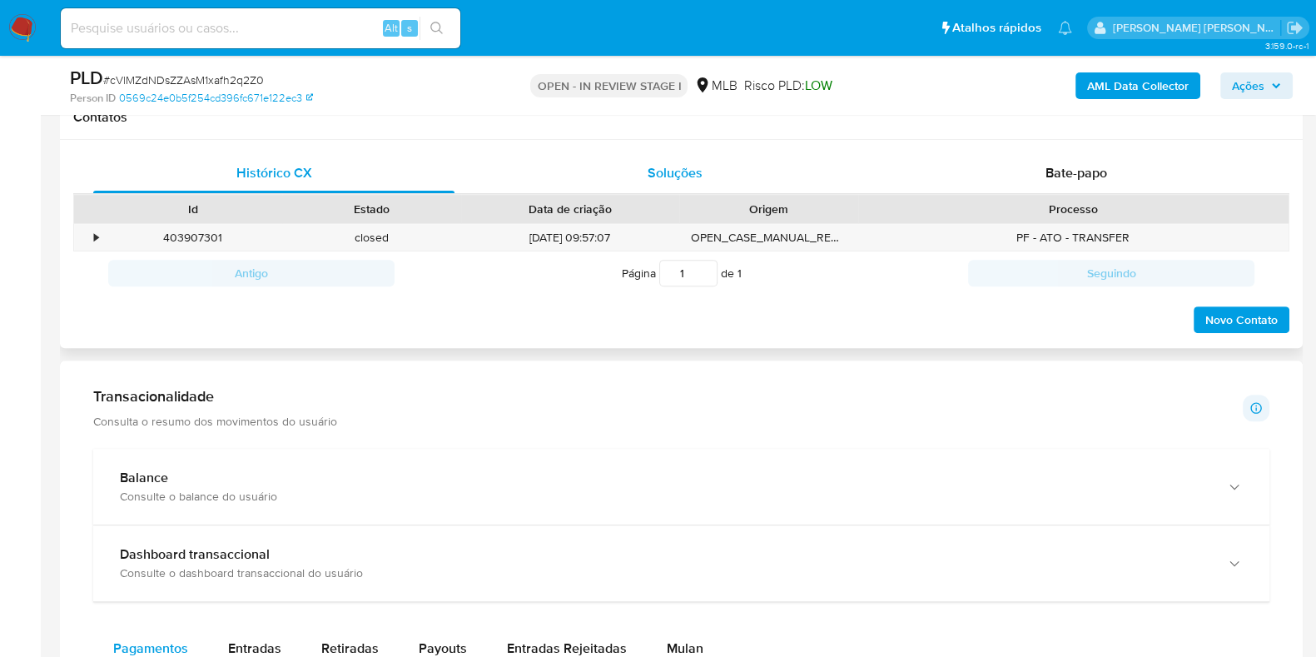
scroll to position [932, 0]
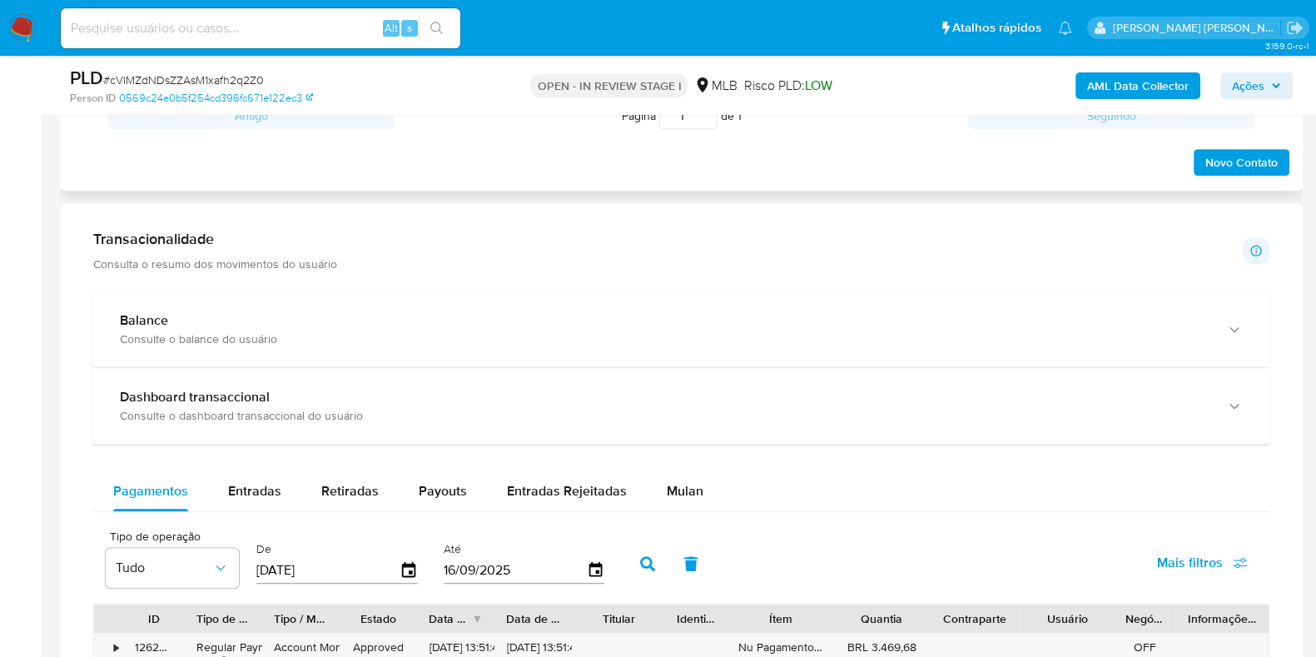
click at [749, 345] on div "Balance Consulte o balance do usuário" at bounding box center [681, 329] width 1176 height 76
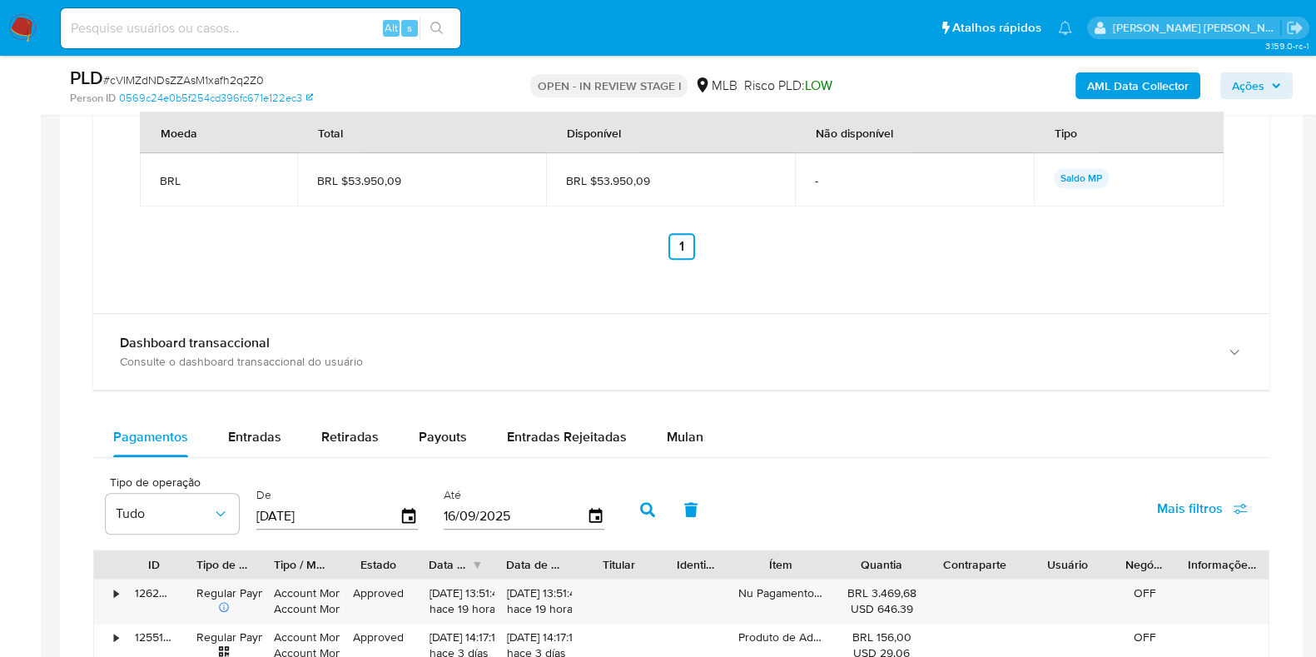
scroll to position [1556, 0]
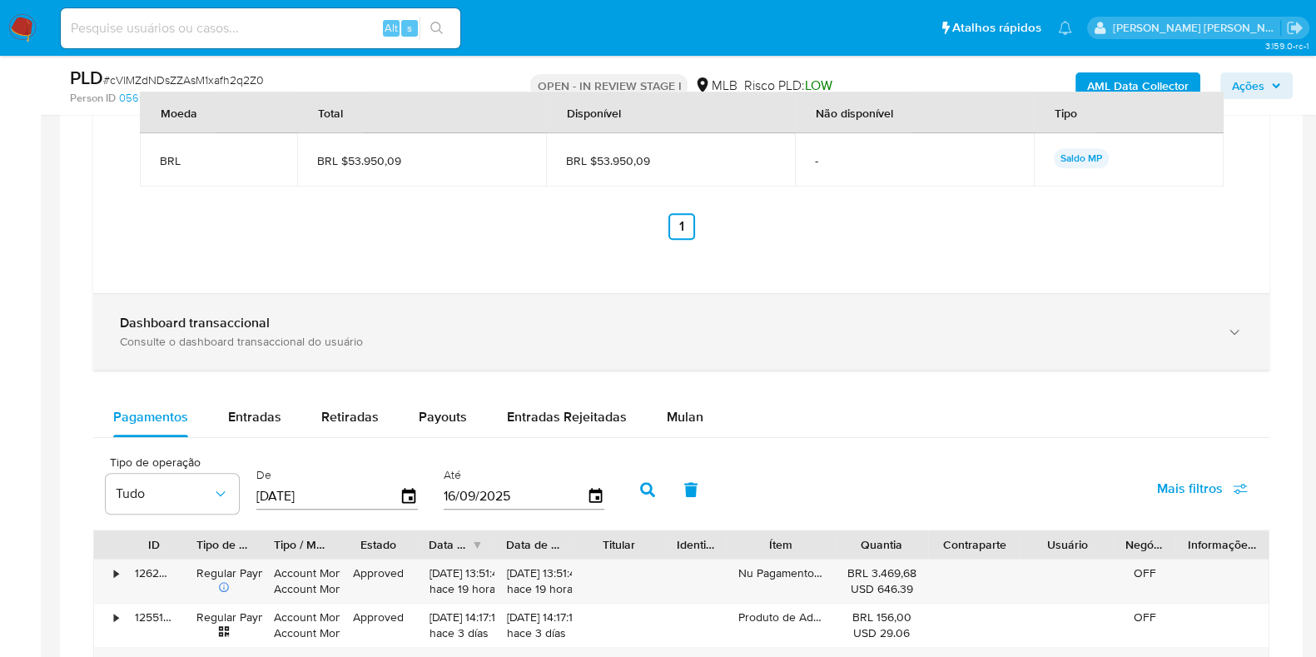
click at [591, 337] on div "Consulte o dashboard transaccional do usuário" at bounding box center [664, 341] width 1089 height 15
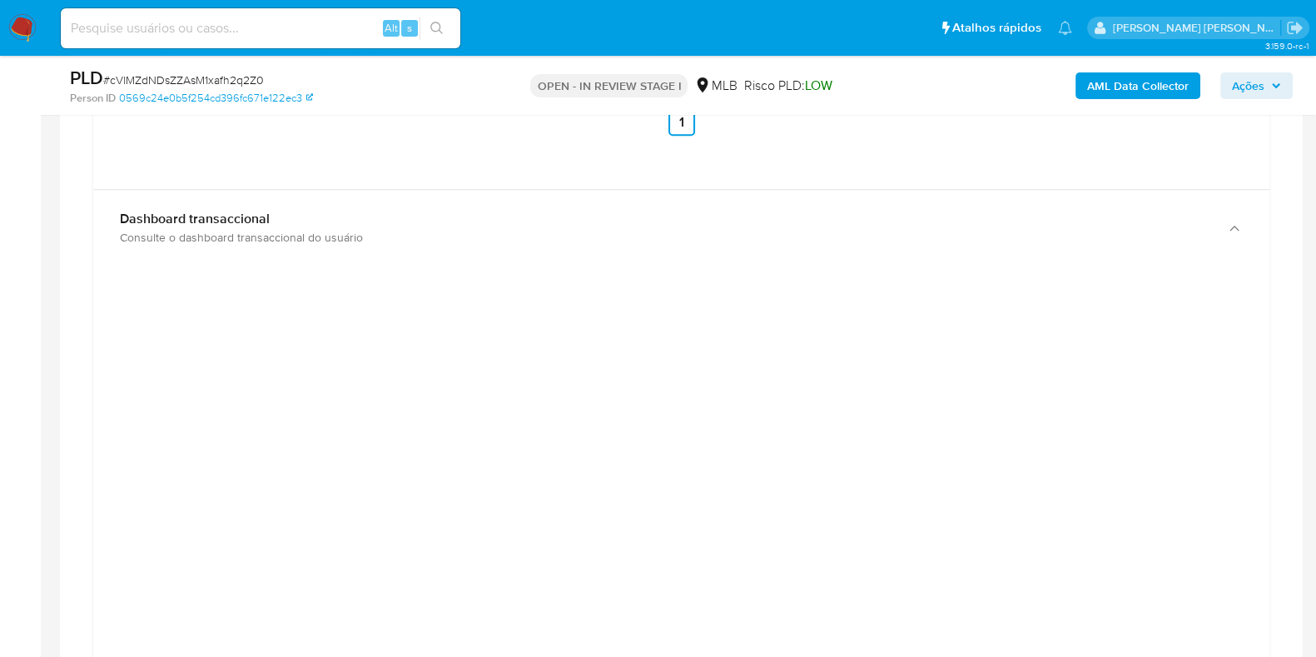
scroll to position [1764, 0]
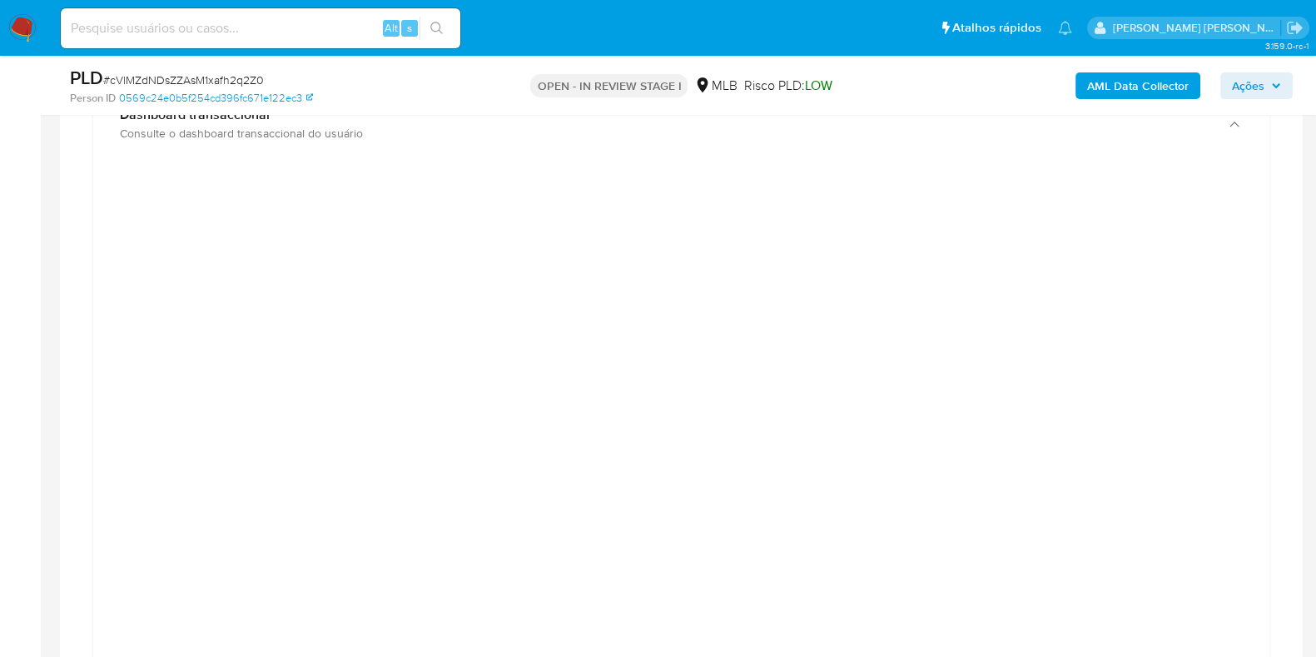
click at [627, 170] on div at bounding box center [681, 552] width 1176 height 782
click at [806, 161] on div at bounding box center [681, 552] width 1176 height 782
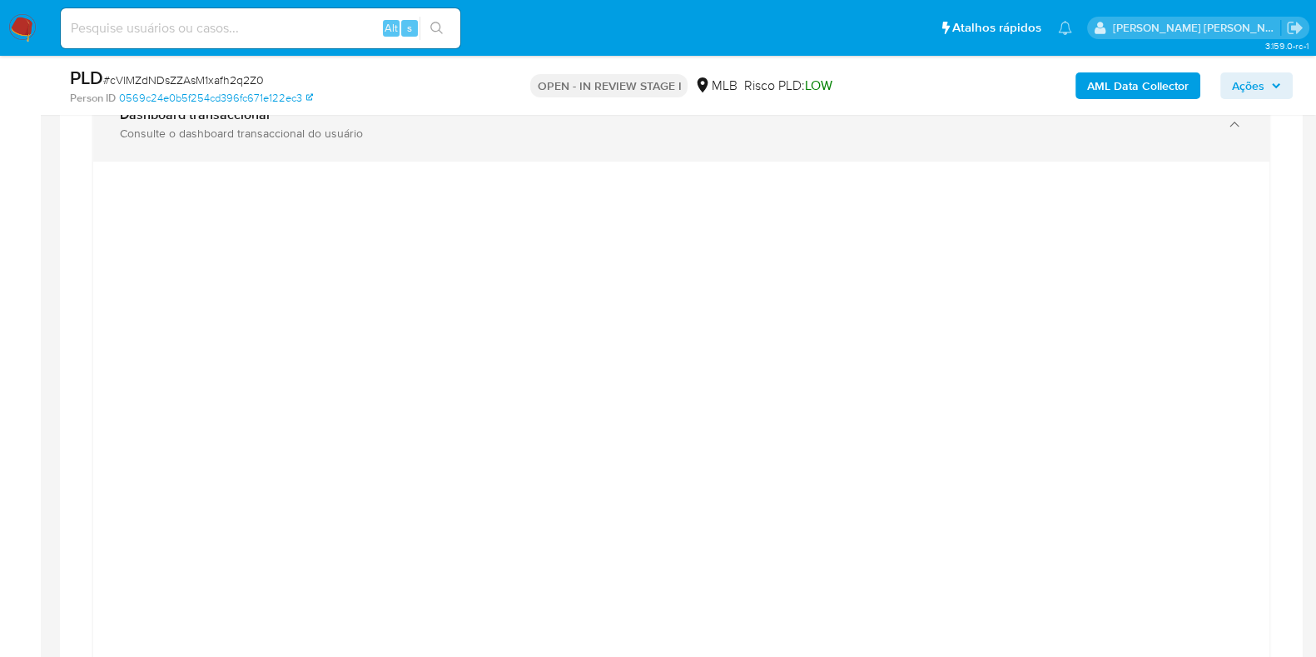
click at [867, 143] on div "Dashboard transaccional Consulte o dashboard transaccional do usuário" at bounding box center [681, 124] width 1176 height 76
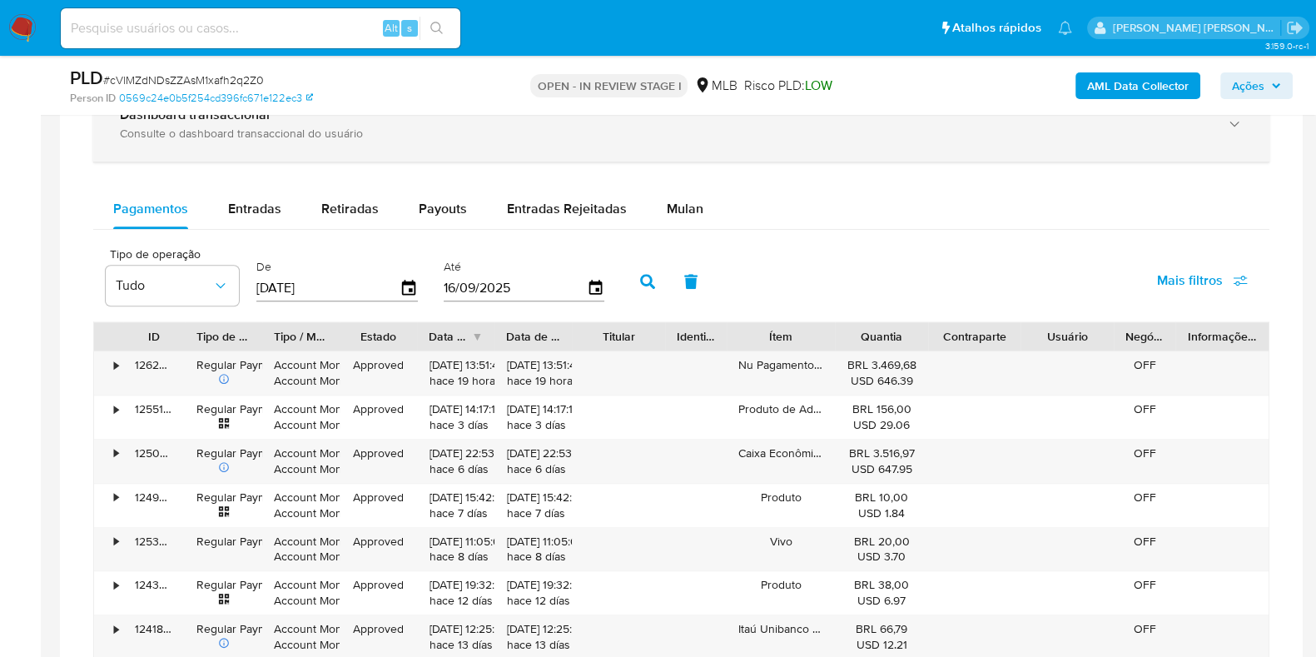
click at [867, 146] on div "Dashboard transaccional Consulte o dashboard transaccional do usuário" at bounding box center [681, 124] width 1176 height 76
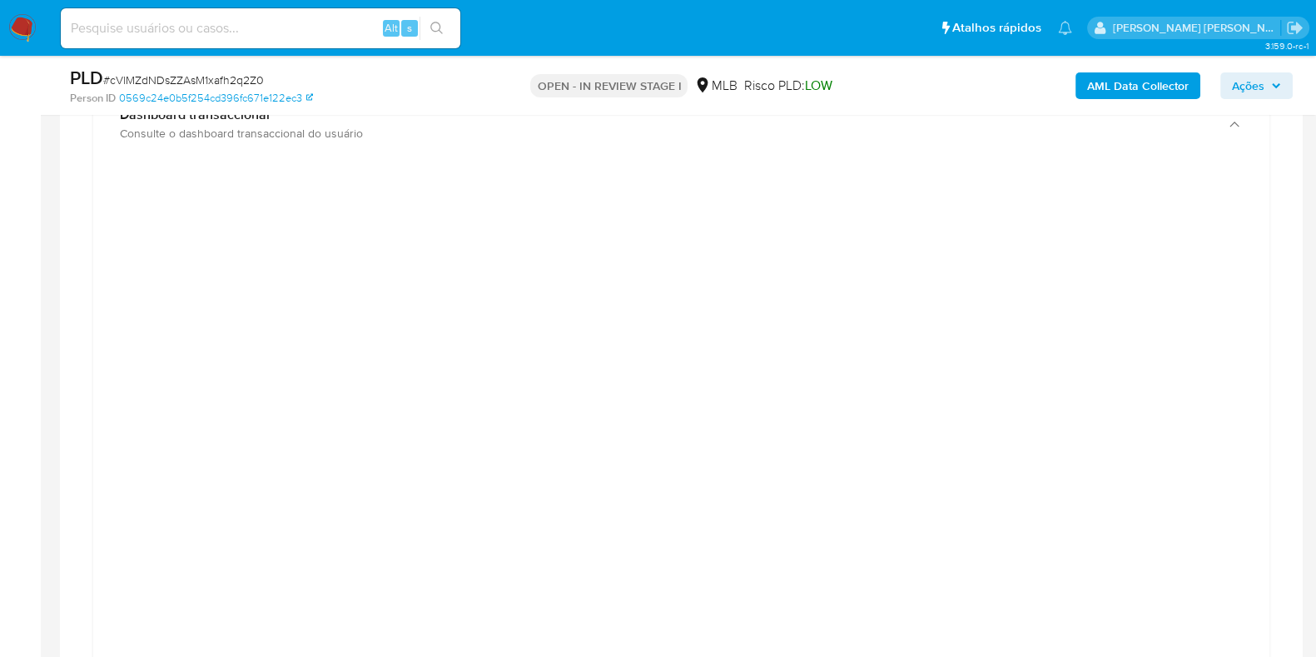
click at [1256, 310] on div at bounding box center [681, 552] width 1176 height 782
click at [128, 368] on div at bounding box center [681, 549] width 1149 height 749
click at [1270, 389] on div "Transacionalidade Consulta o resumo dos movimentos do usuário Informações trans…" at bounding box center [681, 507] width 1216 height 2247
click at [810, 168] on div at bounding box center [681, 552] width 1176 height 782
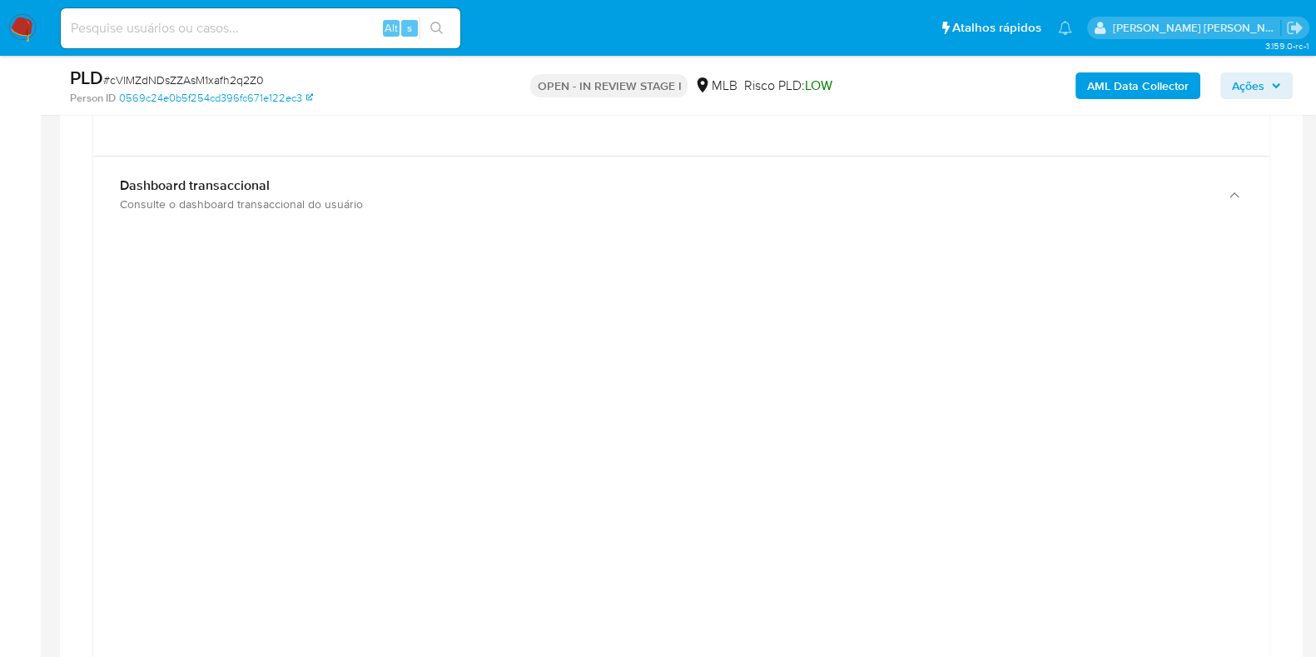
click at [109, 422] on div at bounding box center [681, 619] width 1149 height 749
click at [161, 438] on div at bounding box center [681, 619] width 1149 height 749
click at [129, 268] on div at bounding box center [681, 411] width 1149 height 749
click at [1265, 298] on div at bounding box center [681, 415] width 1176 height 782
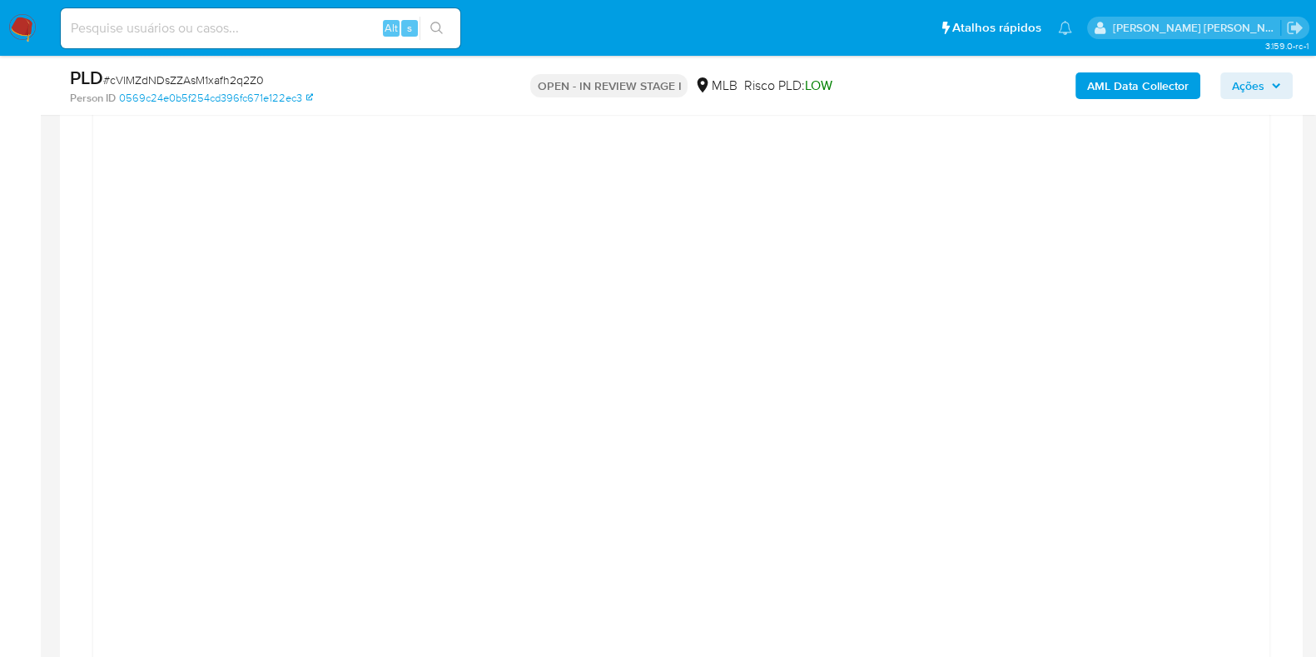
scroll to position [1797, 0]
click at [1248, 332] on div at bounding box center [681, 515] width 1149 height 749
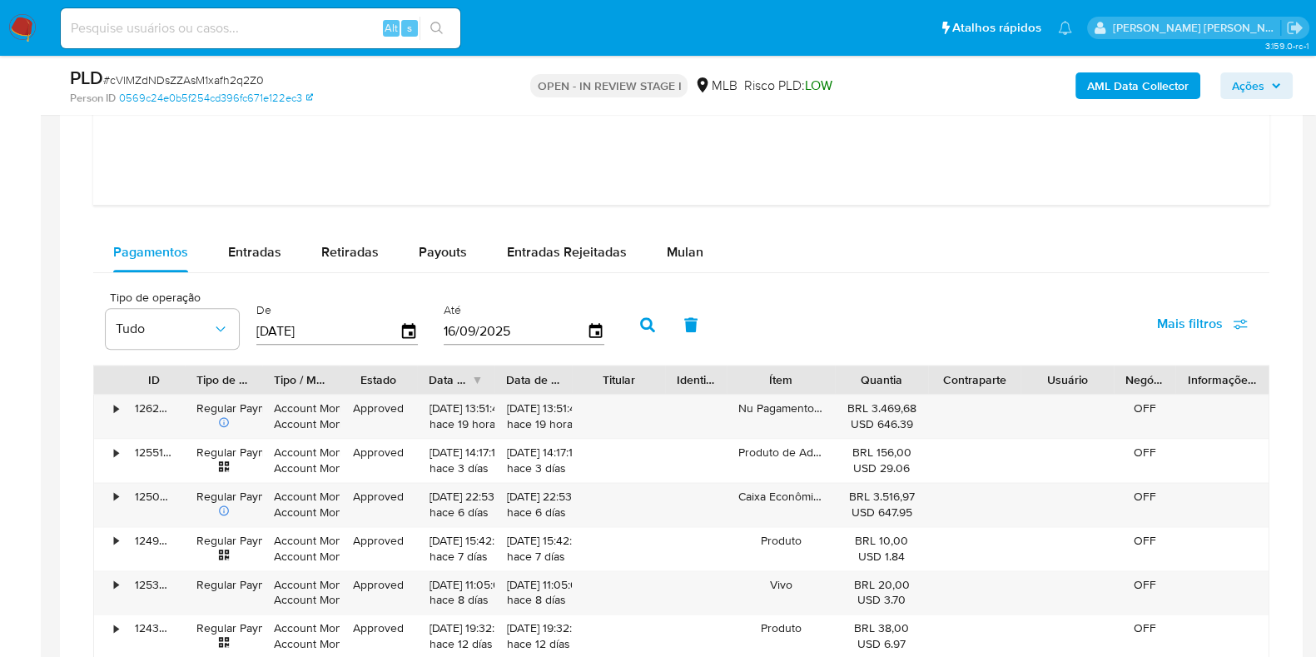
scroll to position [2526, 0]
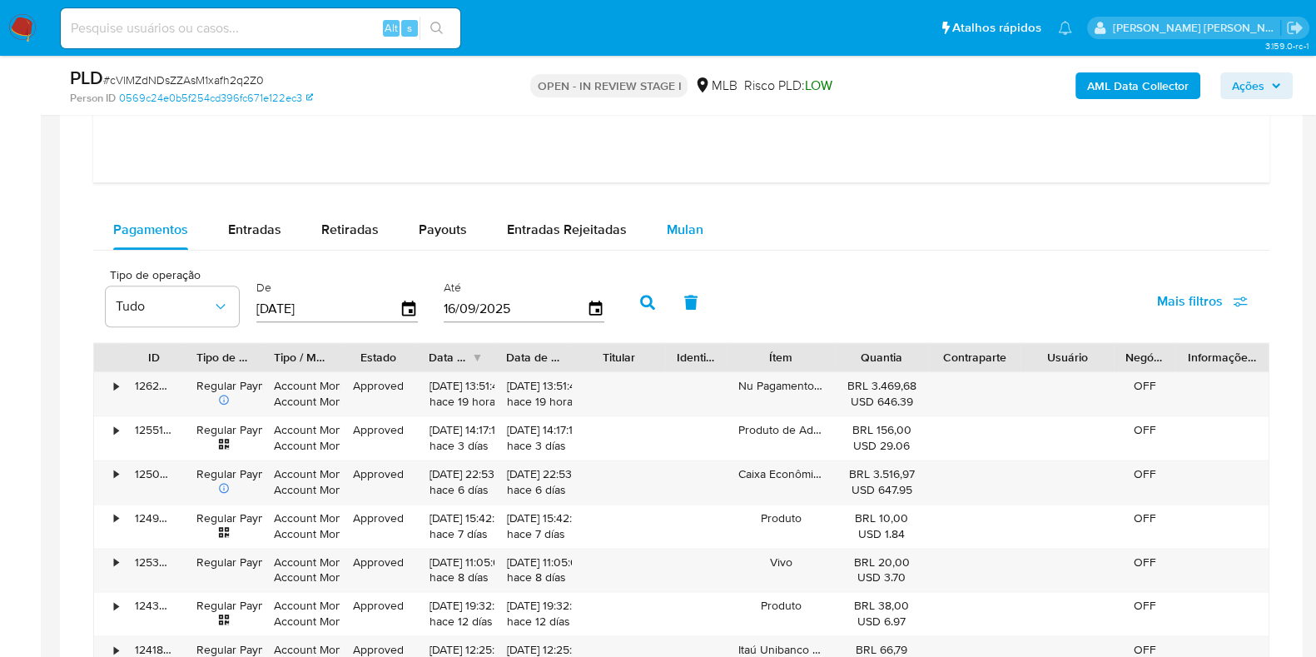
click at [667, 214] on div "Mulan" at bounding box center [685, 230] width 37 height 40
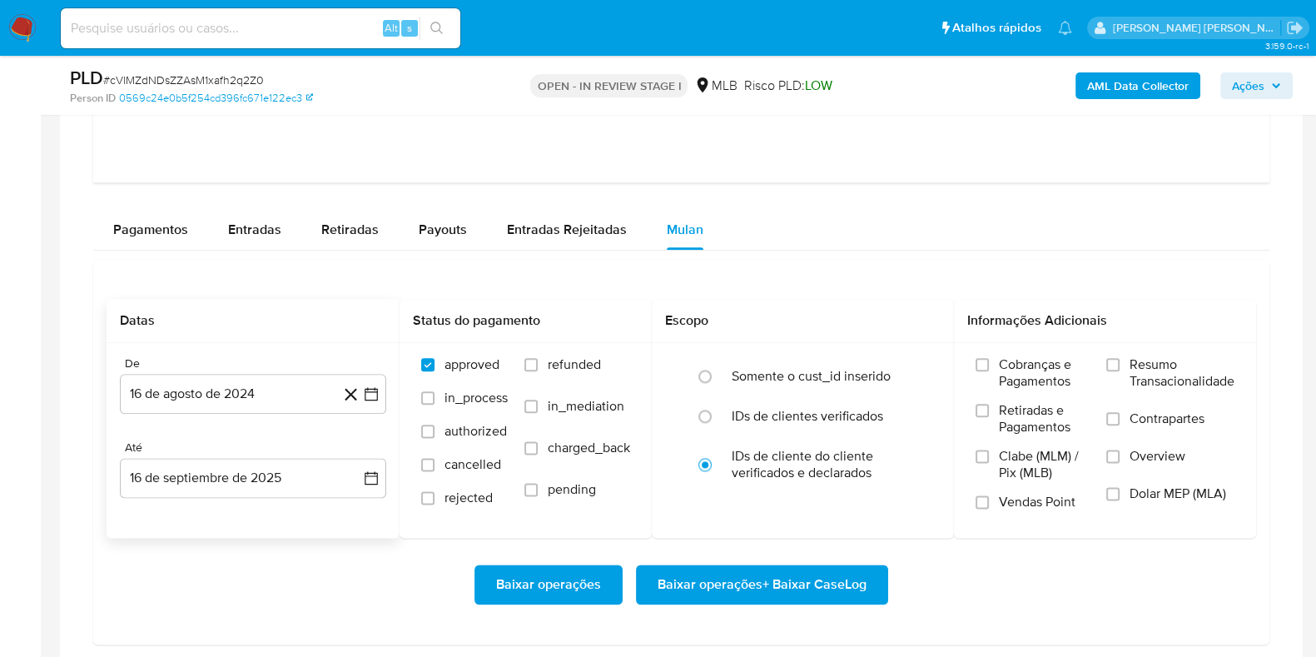
click at [235, 414] on div "De 16 de agosto de 2024 16-08-2024 Até 16 de septiembre de 2025 16-09-2025" at bounding box center [253, 440] width 293 height 195
click at [260, 384] on button "16 de agosto de 2024" at bounding box center [253, 394] width 266 height 40
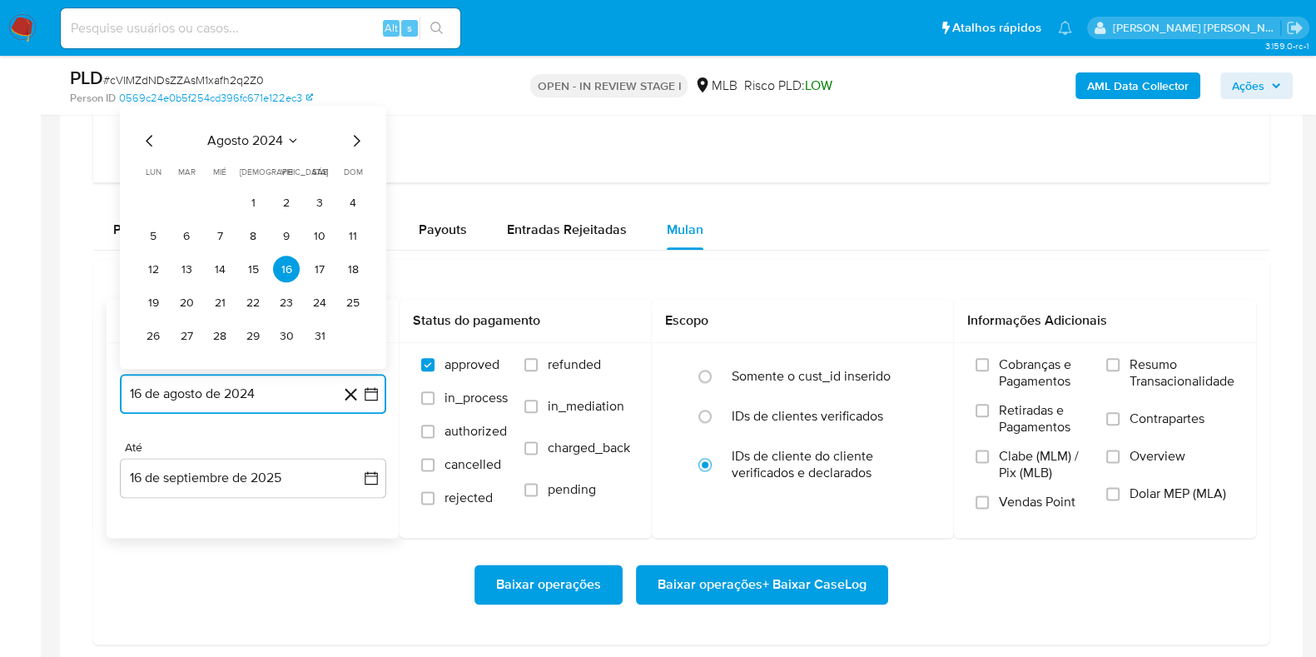
click at [279, 137] on span "agosto 2024" at bounding box center [245, 140] width 76 height 17
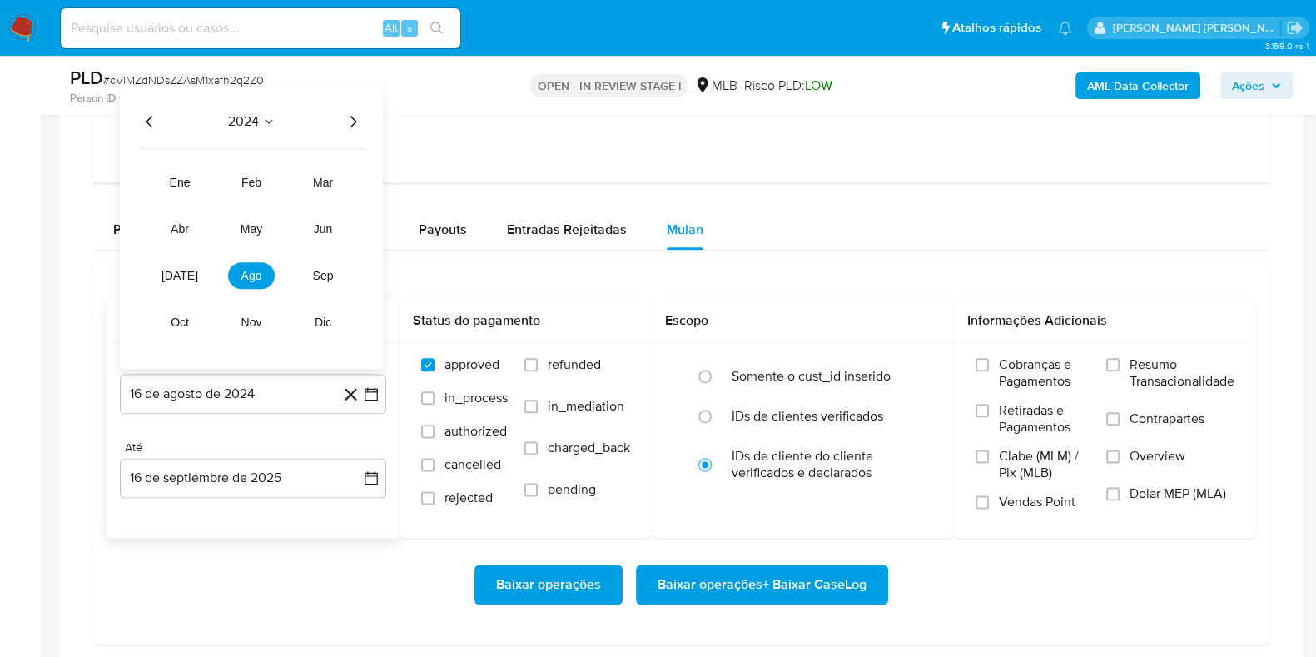
click at [349, 126] on icon "Año siguiente" at bounding box center [353, 122] width 20 height 20
click at [190, 176] on span "ene" at bounding box center [180, 182] width 21 height 13
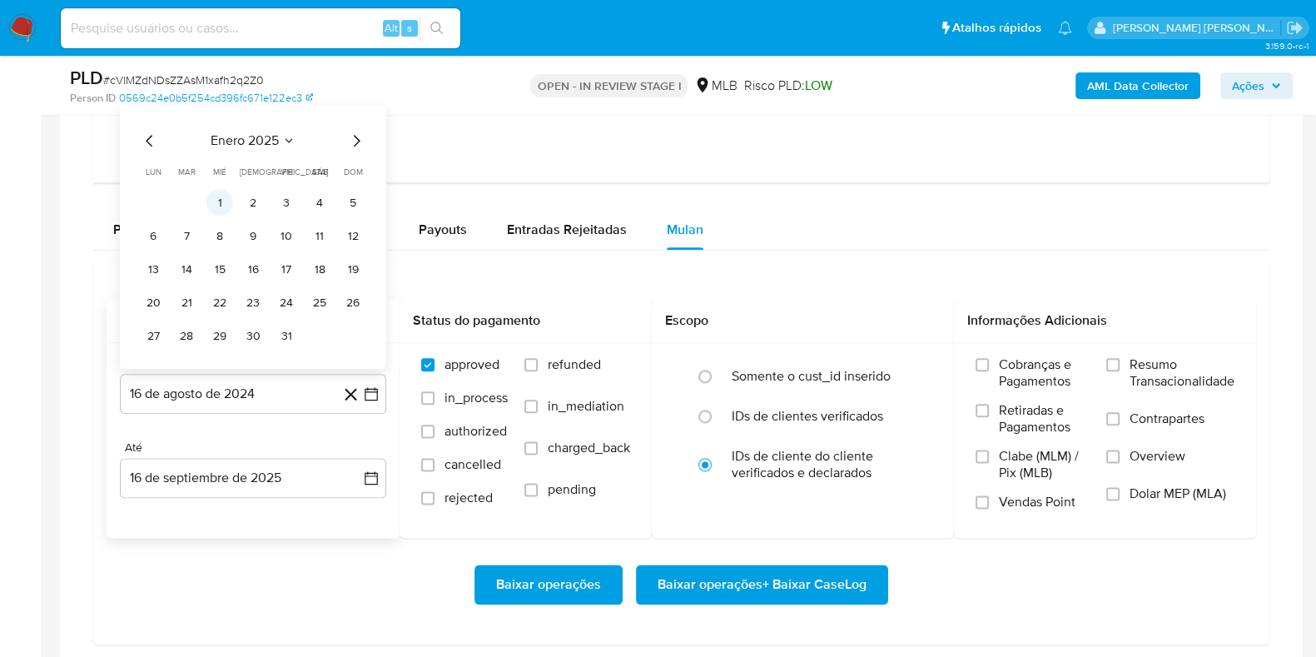
click at [219, 195] on button "1" at bounding box center [219, 202] width 27 height 27
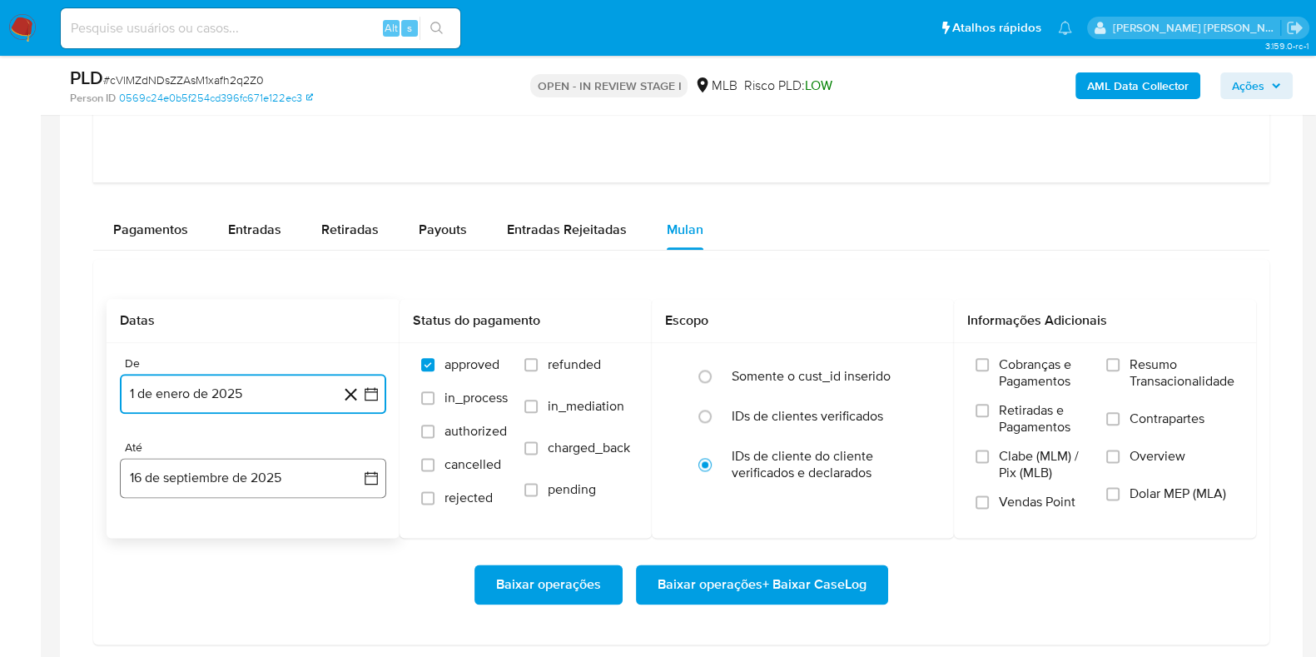
click at [230, 477] on button "16 de septiembre de 2025" at bounding box center [253, 478] width 266 height 40
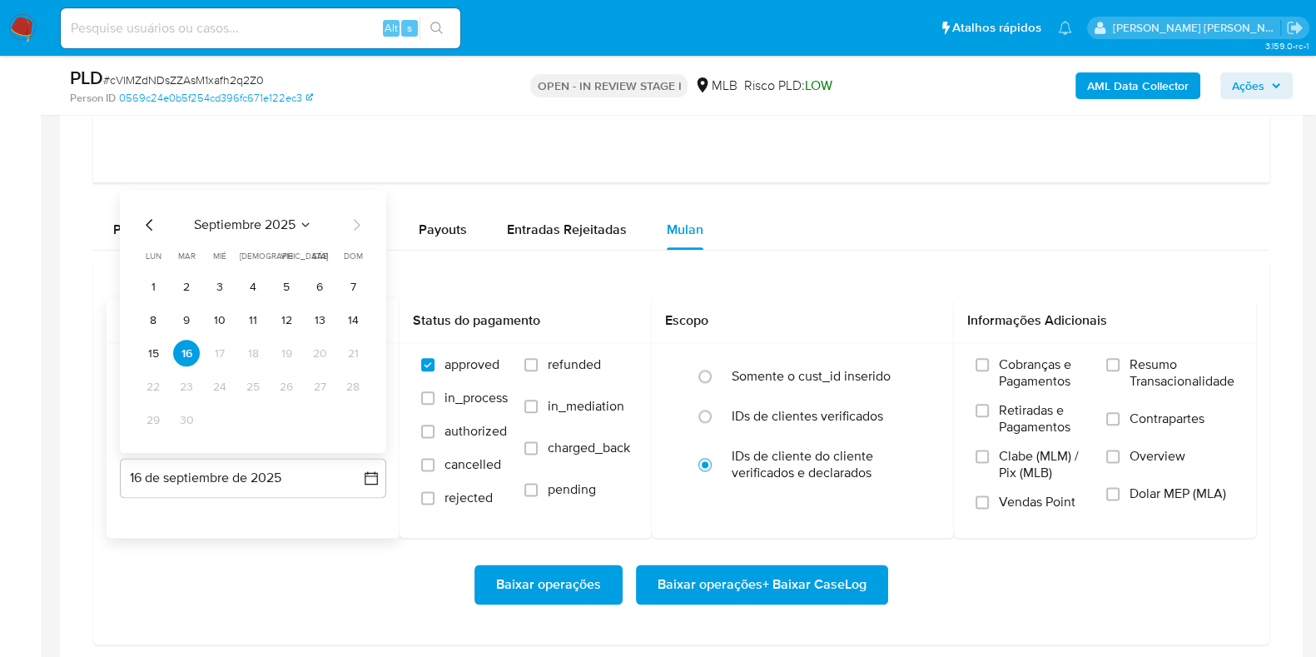
click at [154, 351] on button "15" at bounding box center [153, 353] width 27 height 27
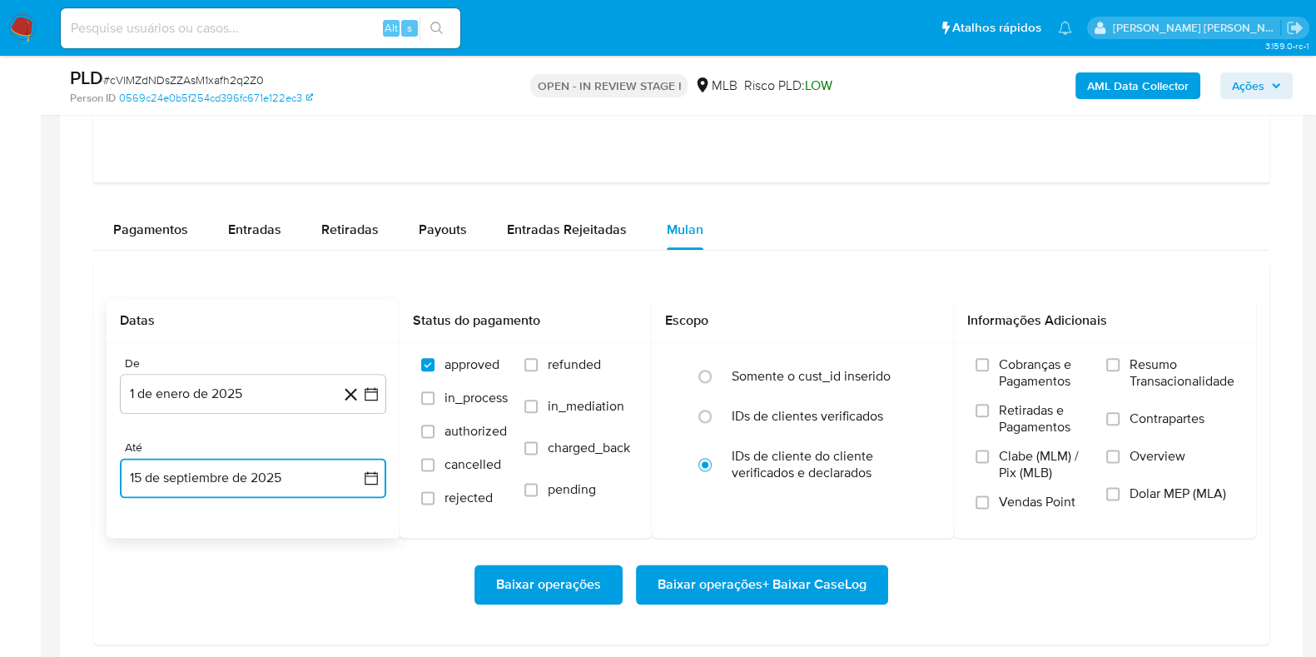
click at [164, 474] on button "15 de septiembre de 2025" at bounding box center [253, 478] width 266 height 40
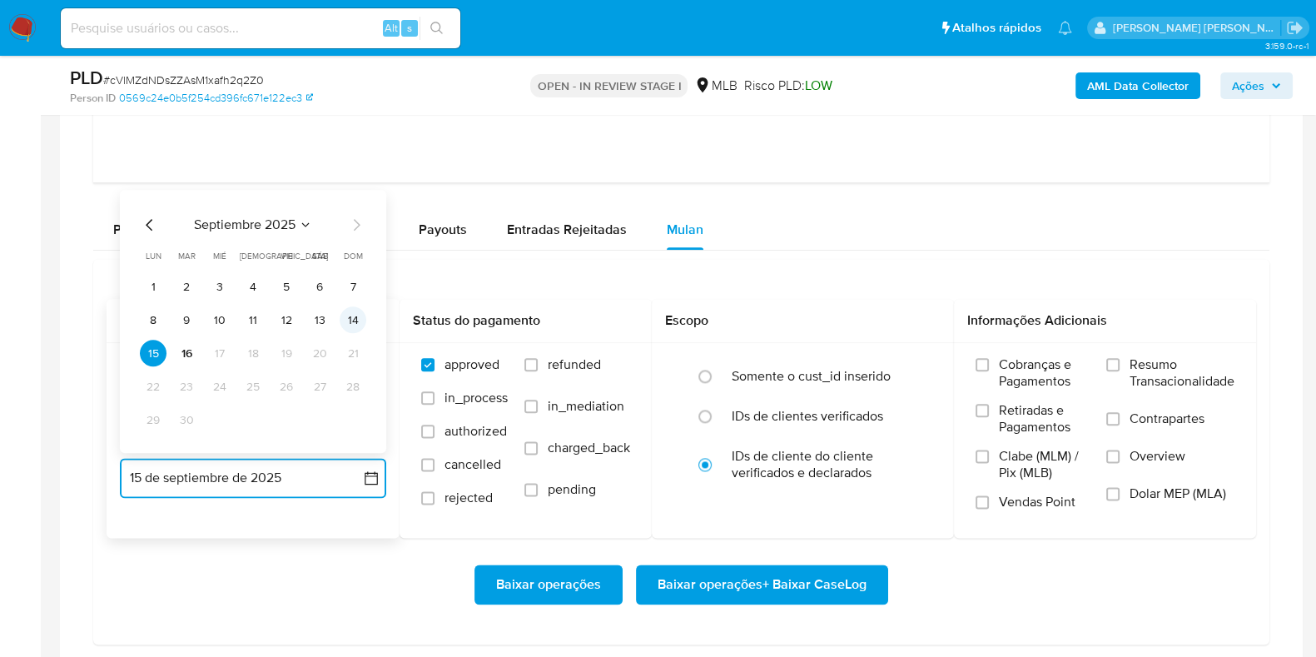
click at [351, 318] on button "14" at bounding box center [353, 319] width 27 height 27
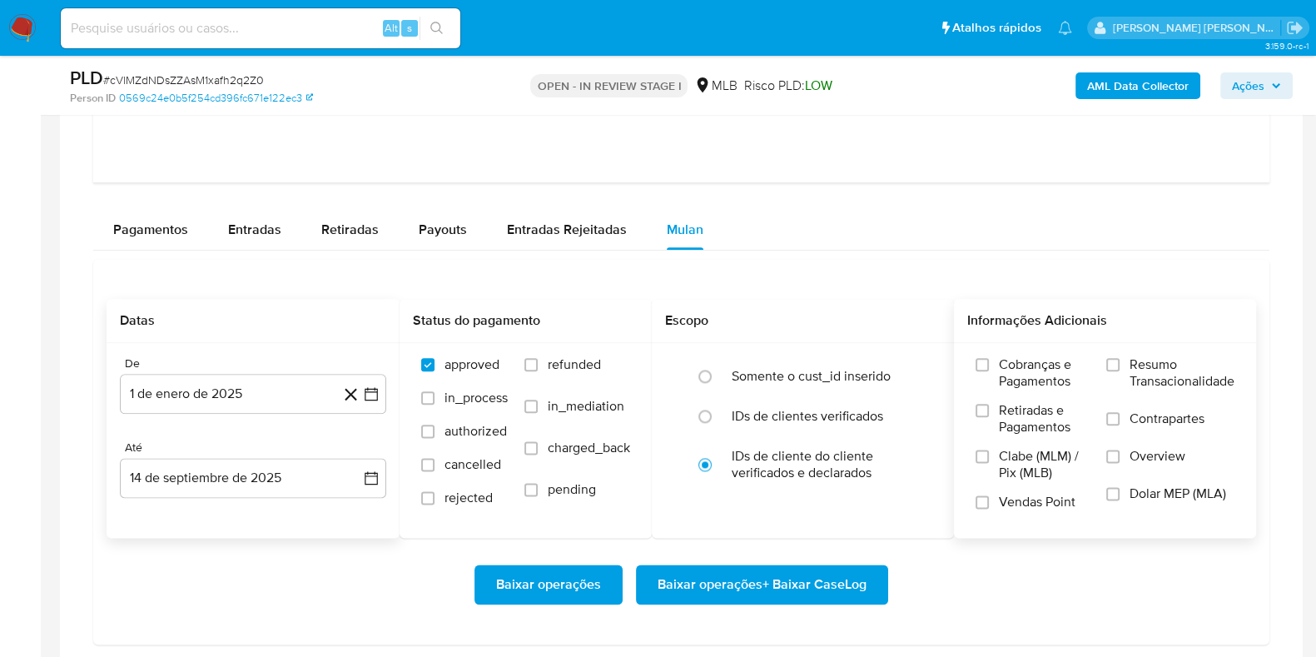
click at [1149, 366] on span "Resumo Transacionalidade" at bounding box center [1181, 372] width 105 height 33
click at [1119, 366] on input "Resumo Transacionalidade" at bounding box center [1112, 364] width 13 height 13
click at [1124, 425] on label "Contrapartes" at bounding box center [1170, 428] width 128 height 37
click at [1119, 425] on input "Contrapartes" at bounding box center [1112, 418] width 13 height 13
click at [808, 576] on span "Baixar operações + Baixar CaseLog" at bounding box center [761, 584] width 209 height 37
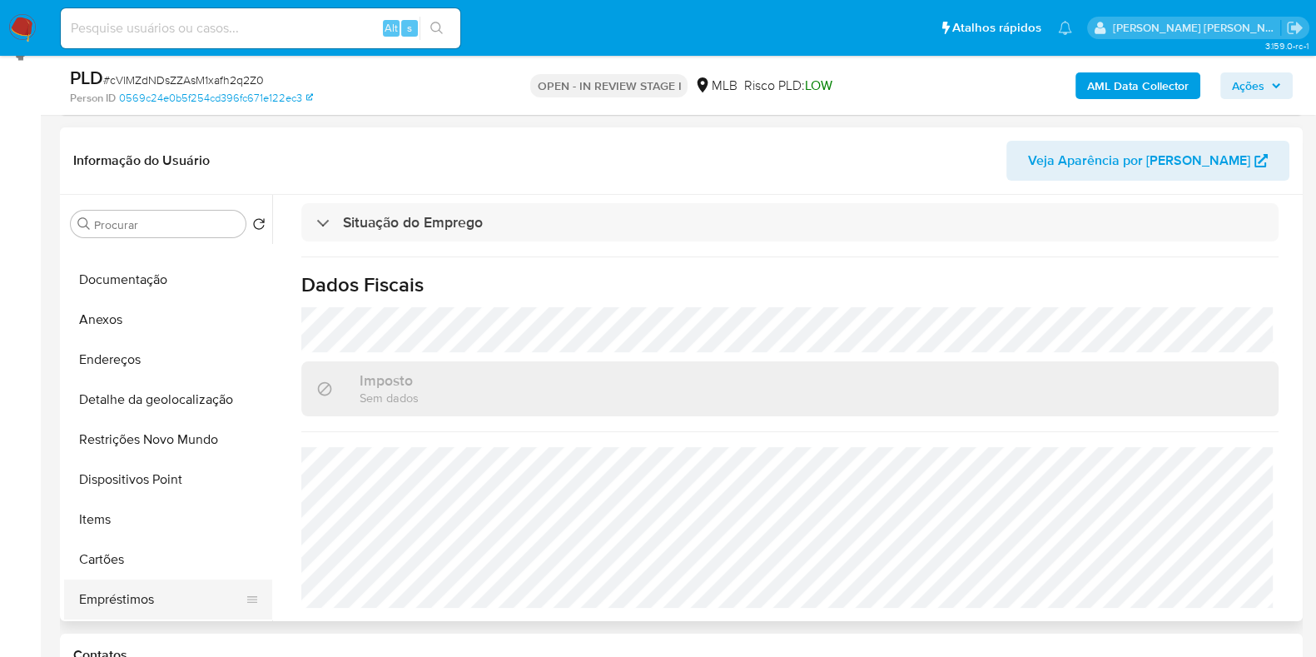
scroll to position [103, 0]
click at [141, 305] on button "Anexos" at bounding box center [161, 320] width 195 height 40
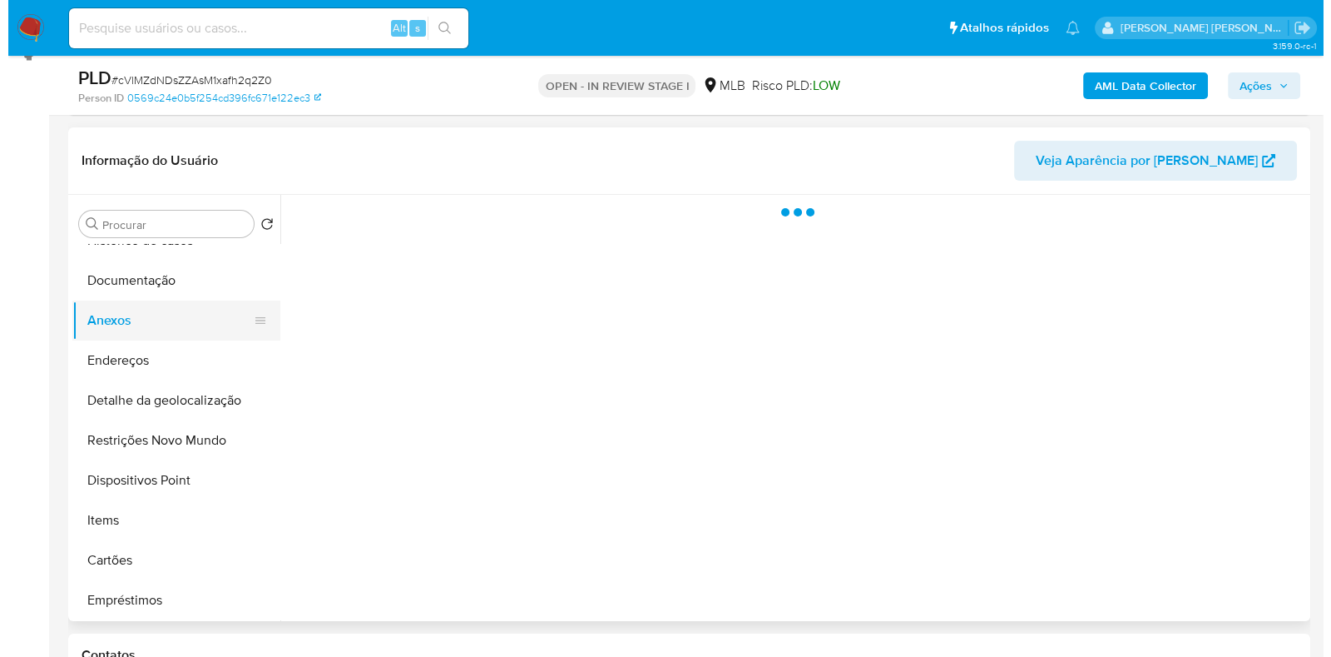
scroll to position [0, 0]
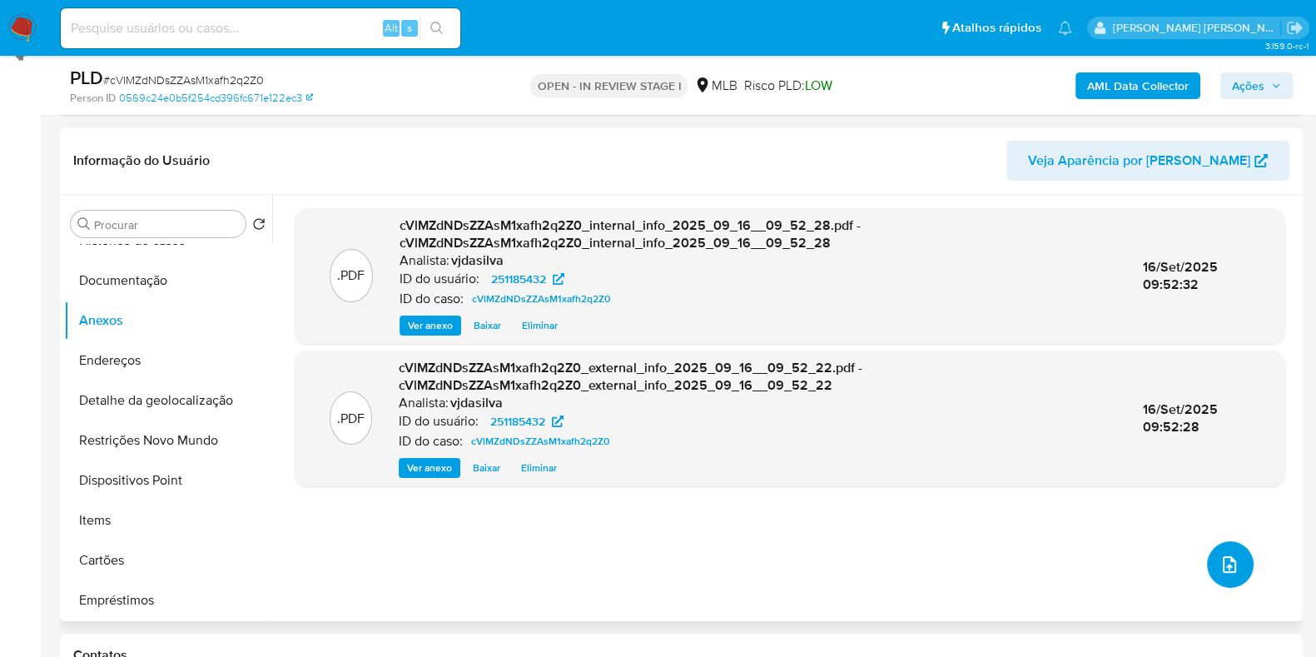
click at [1207, 554] on button "upload-file" at bounding box center [1230, 564] width 47 height 47
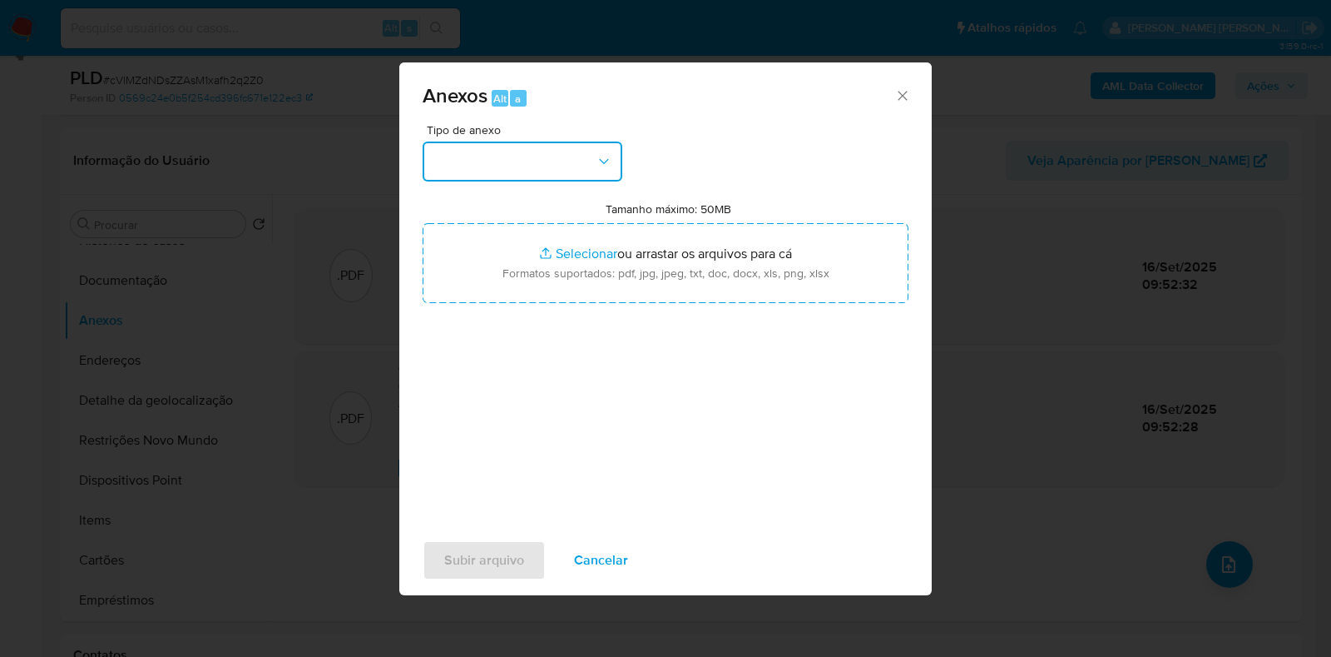
click at [577, 147] on button "button" at bounding box center [523, 161] width 200 height 40
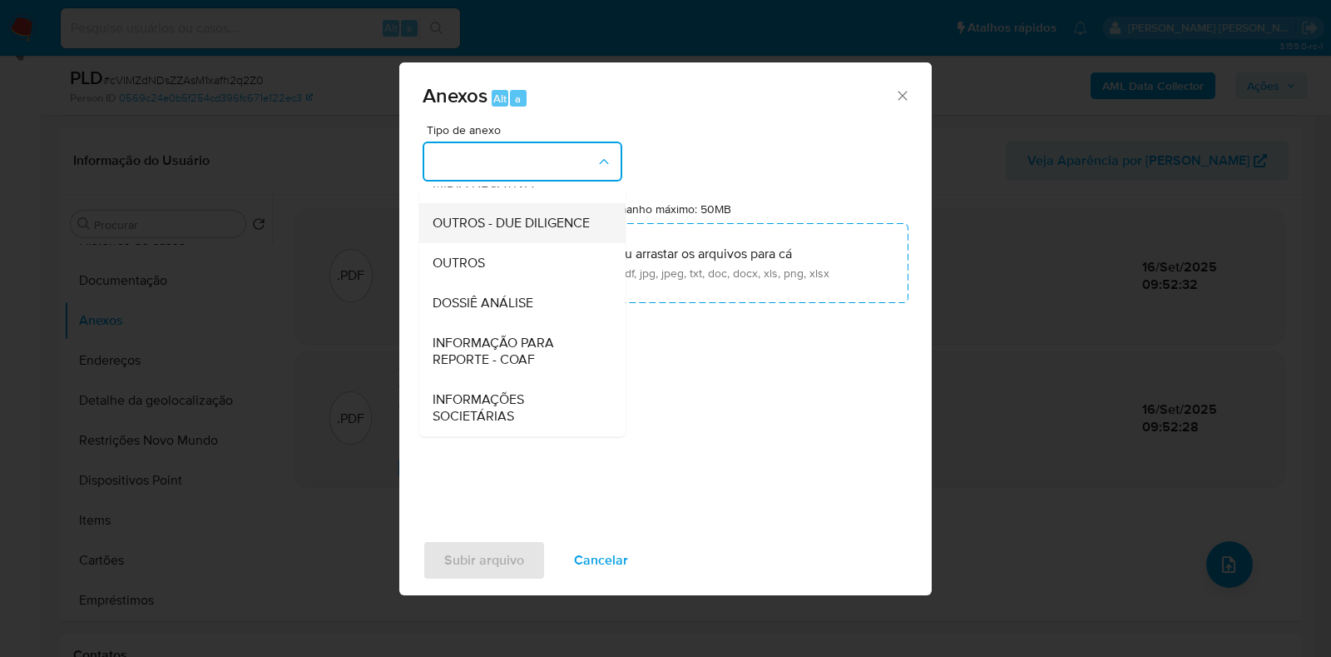
scroll to position [256, 0]
click at [554, 260] on div "OUTROS" at bounding box center [518, 263] width 170 height 40
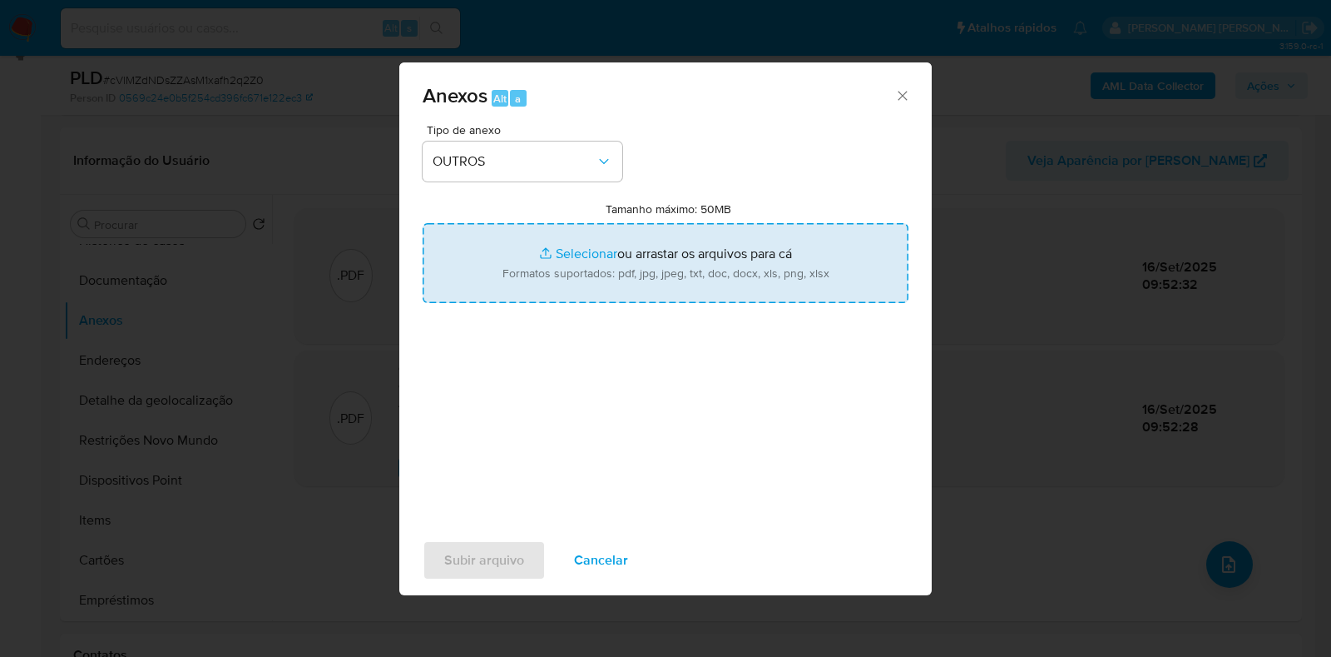
type input "C:\fakepath\Mulan - cVlMZdNDsZZAsM1xafh2q2Z0 - CPF 44401546890 - LETICIA MIRAND…"
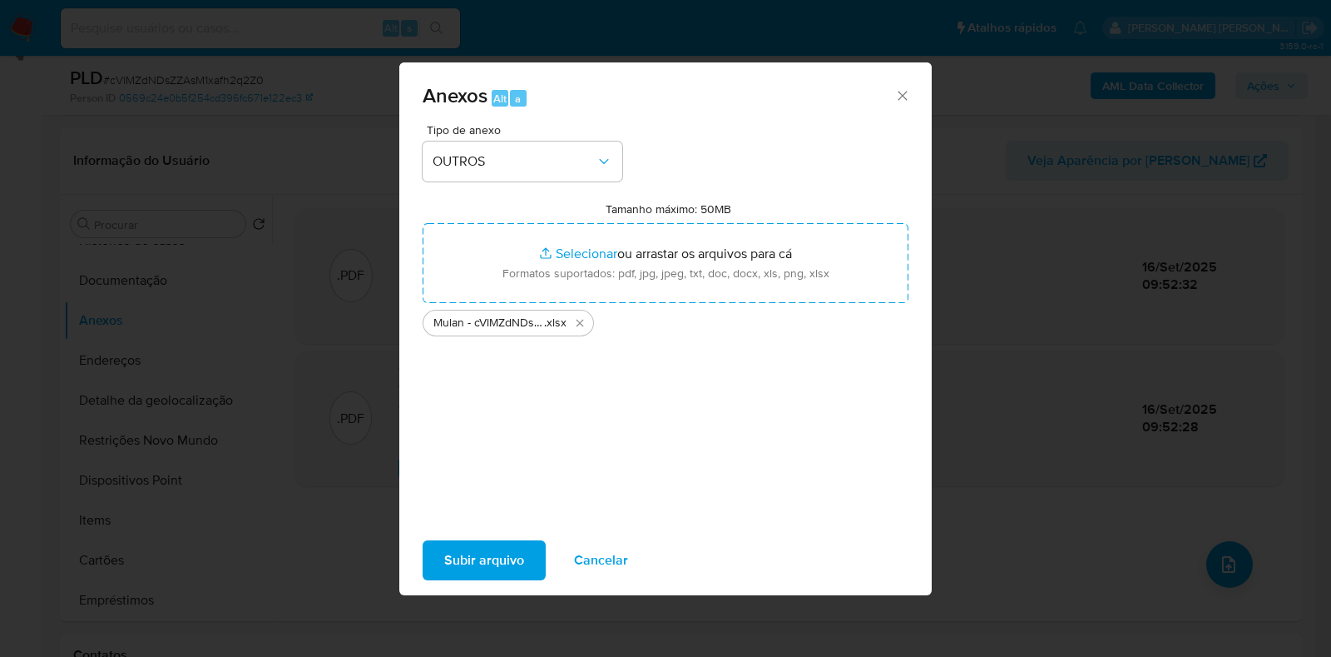
click at [499, 552] on span "Subir arquivo" at bounding box center [484, 560] width 80 height 37
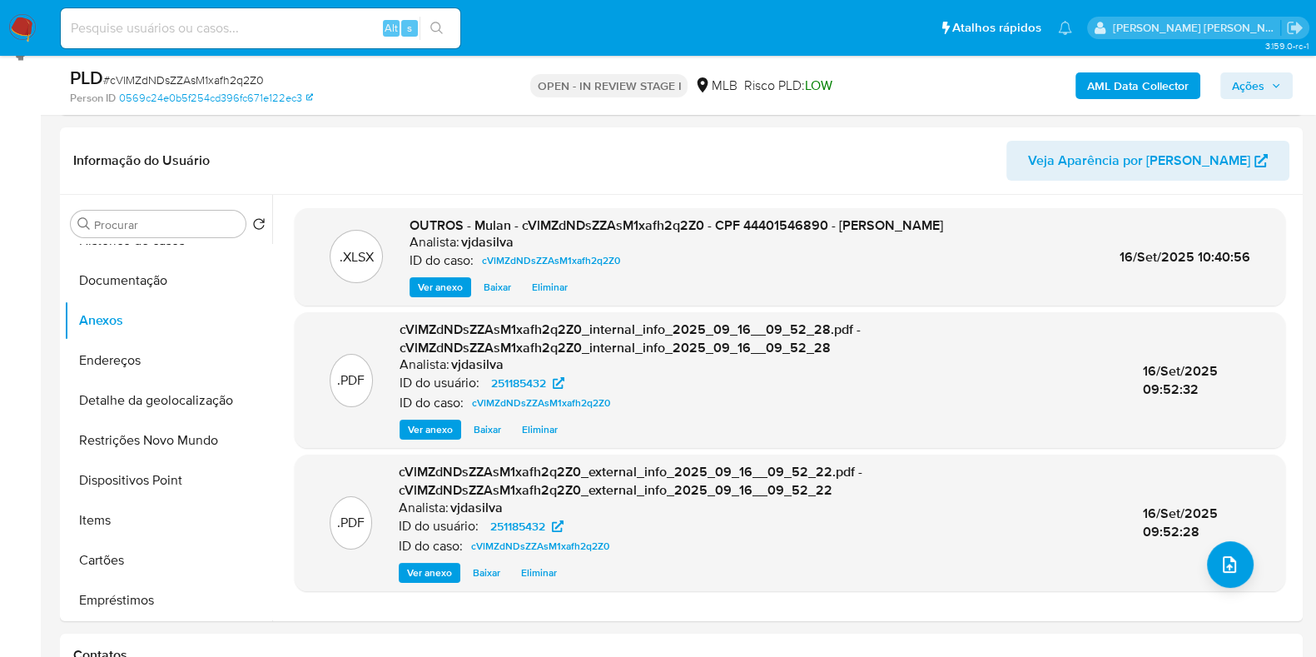
click at [1138, 83] on b "AML Data Collector" at bounding box center [1138, 85] width 102 height 27
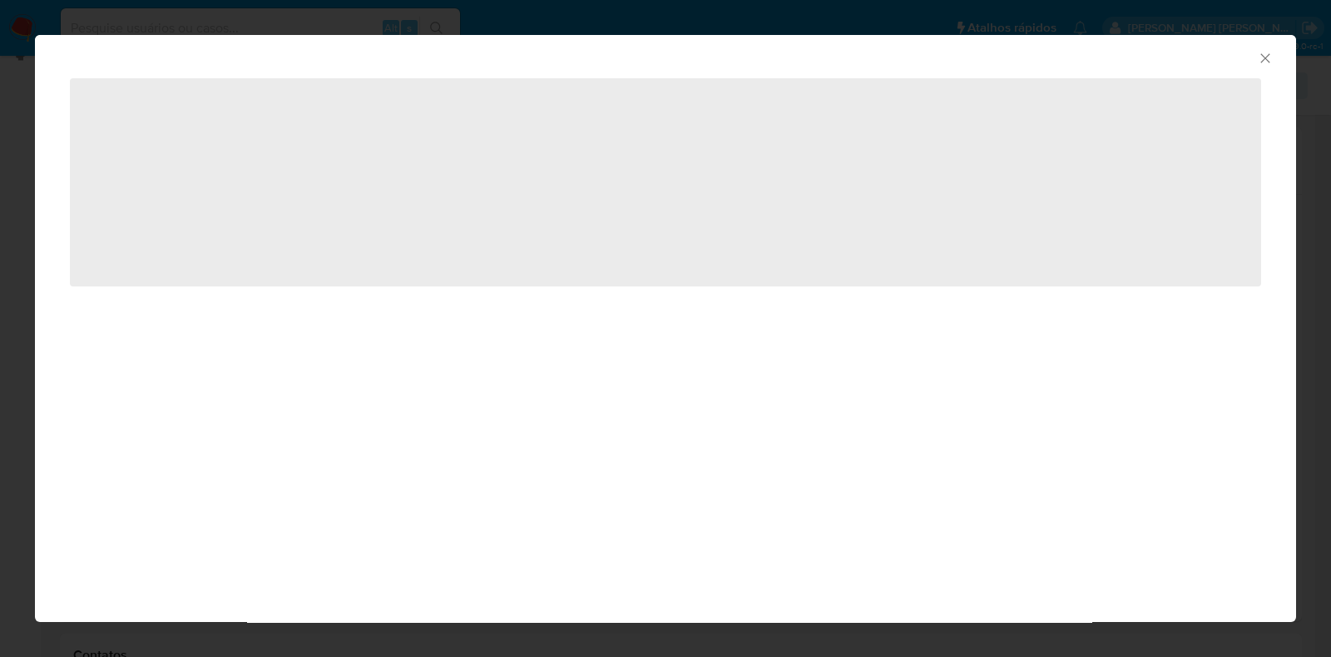
click at [1267, 51] on icon "Fechar a janela" at bounding box center [1265, 58] width 17 height 17
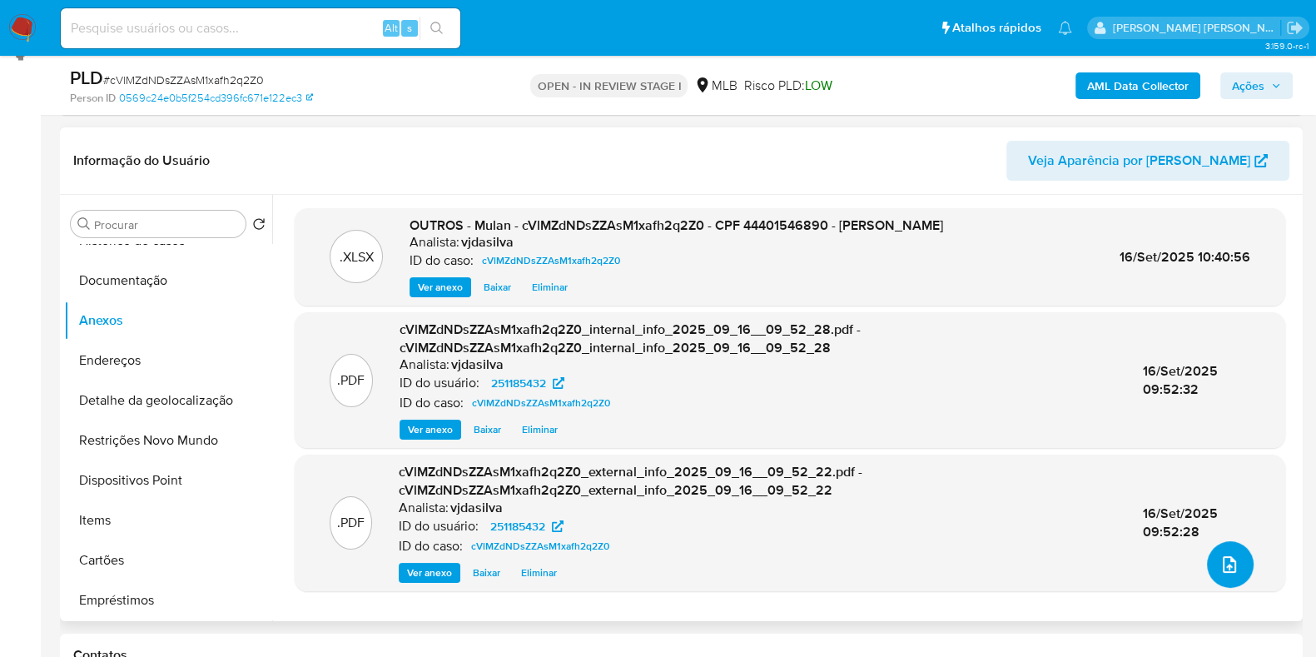
click at [1220, 558] on icon "upload-file" at bounding box center [1229, 564] width 20 height 20
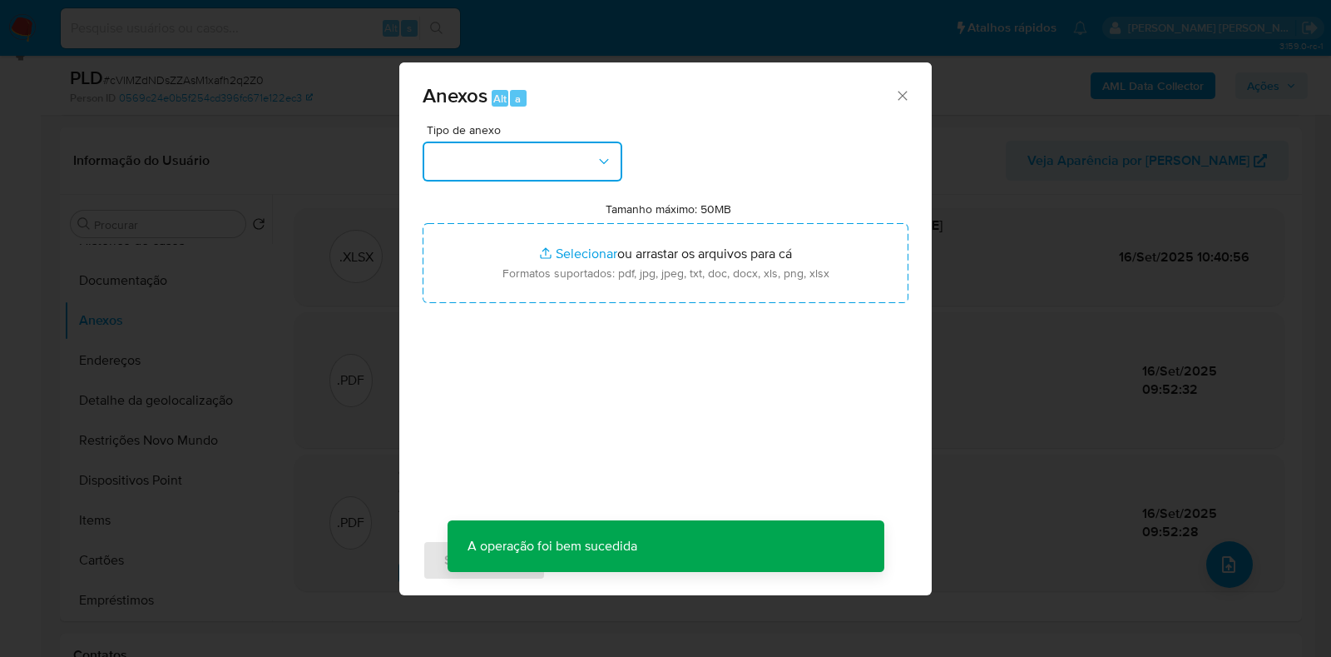
click at [599, 150] on button "button" at bounding box center [523, 161] width 200 height 40
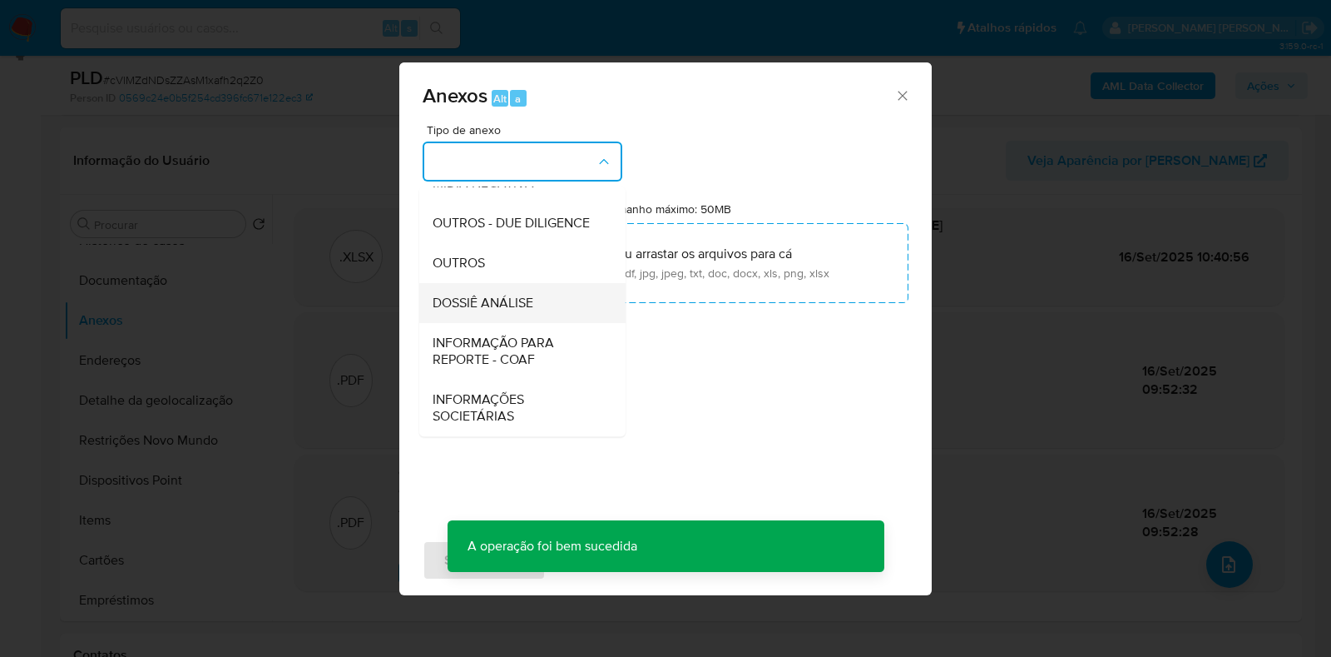
click at [533, 305] on span "DOSSIÊ ANÁLISE" at bounding box center [483, 303] width 101 height 17
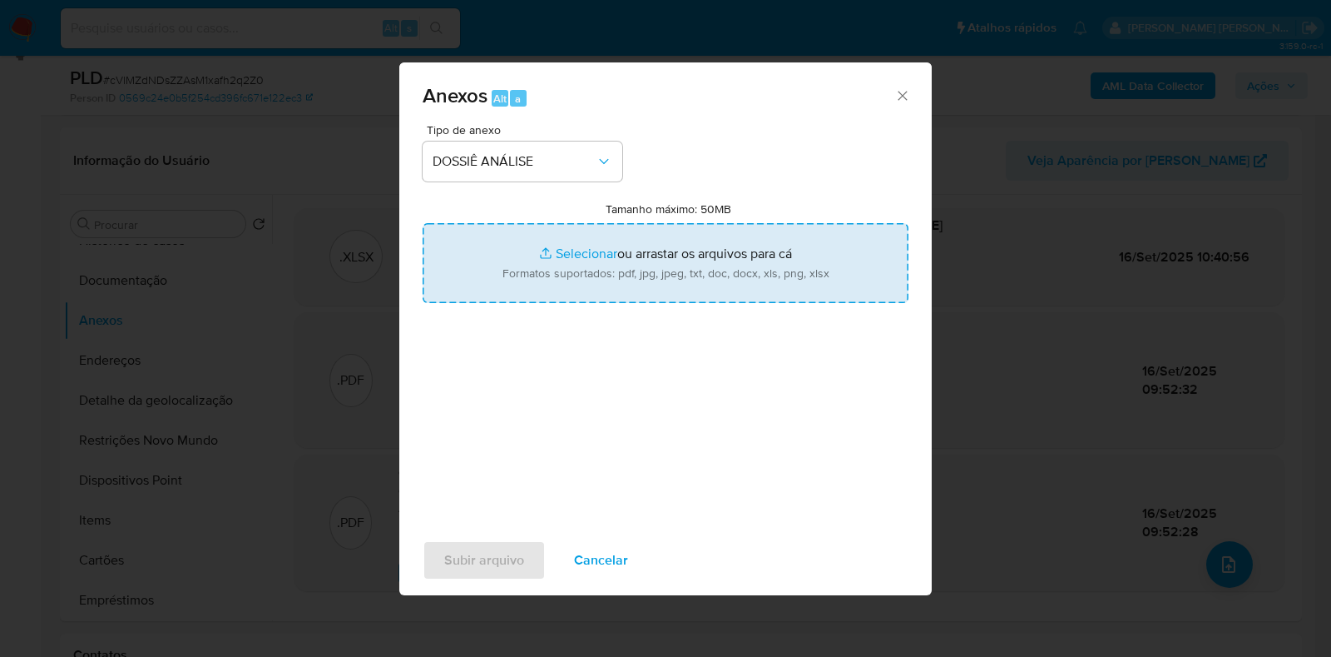
type input "C:\fakepath\SAR - XXXX - CPF 44401546890 - LETICIA MIRANDA AMARAL.pdf"
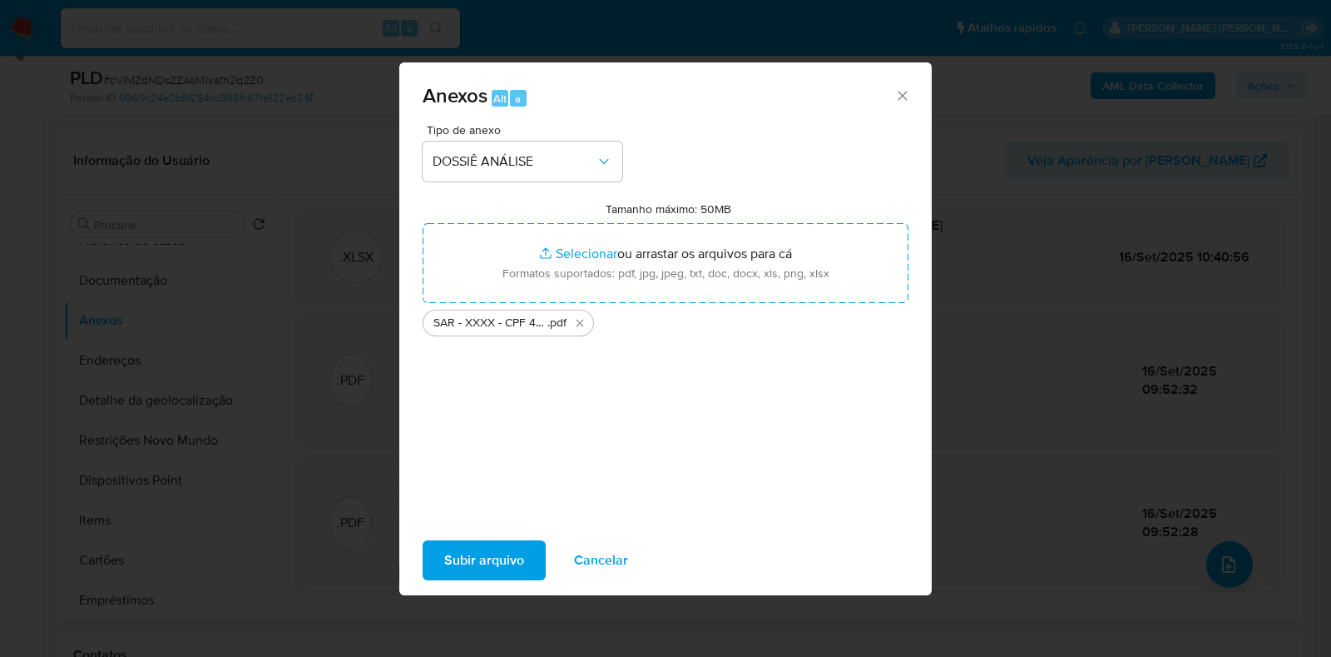
click at [517, 563] on span "Subir arquivo" at bounding box center [484, 560] width 80 height 37
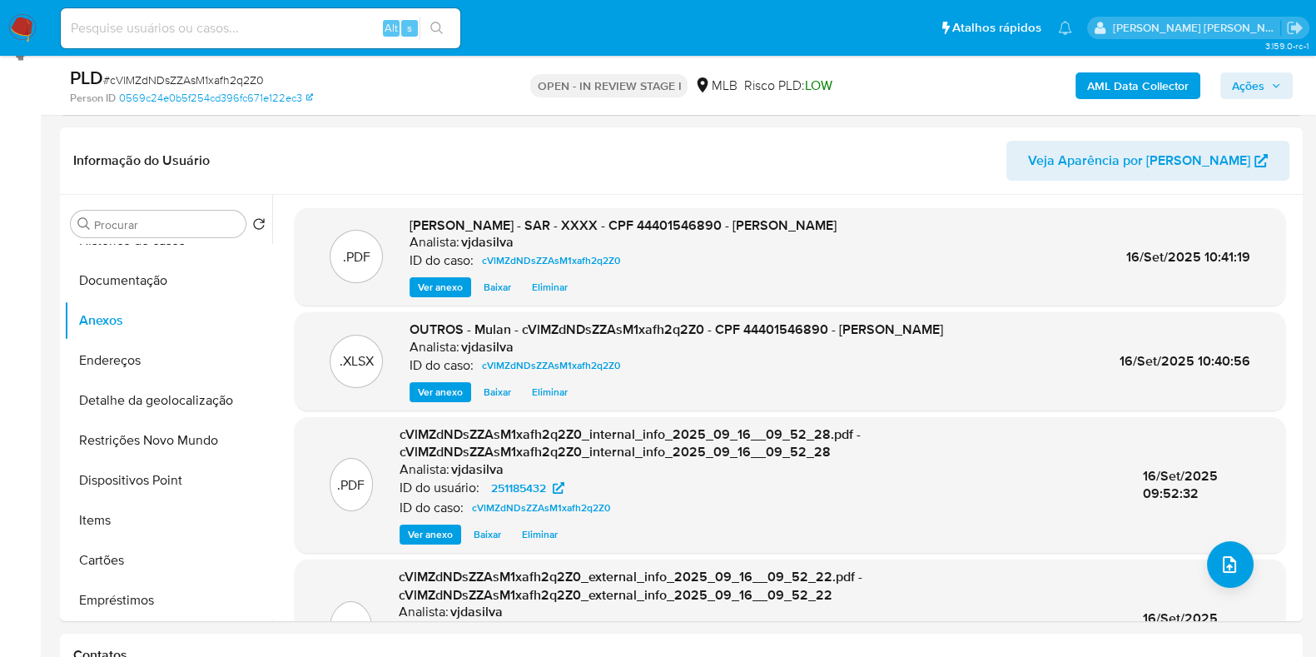
click at [1237, 78] on span "Ações" at bounding box center [1248, 85] width 32 height 27
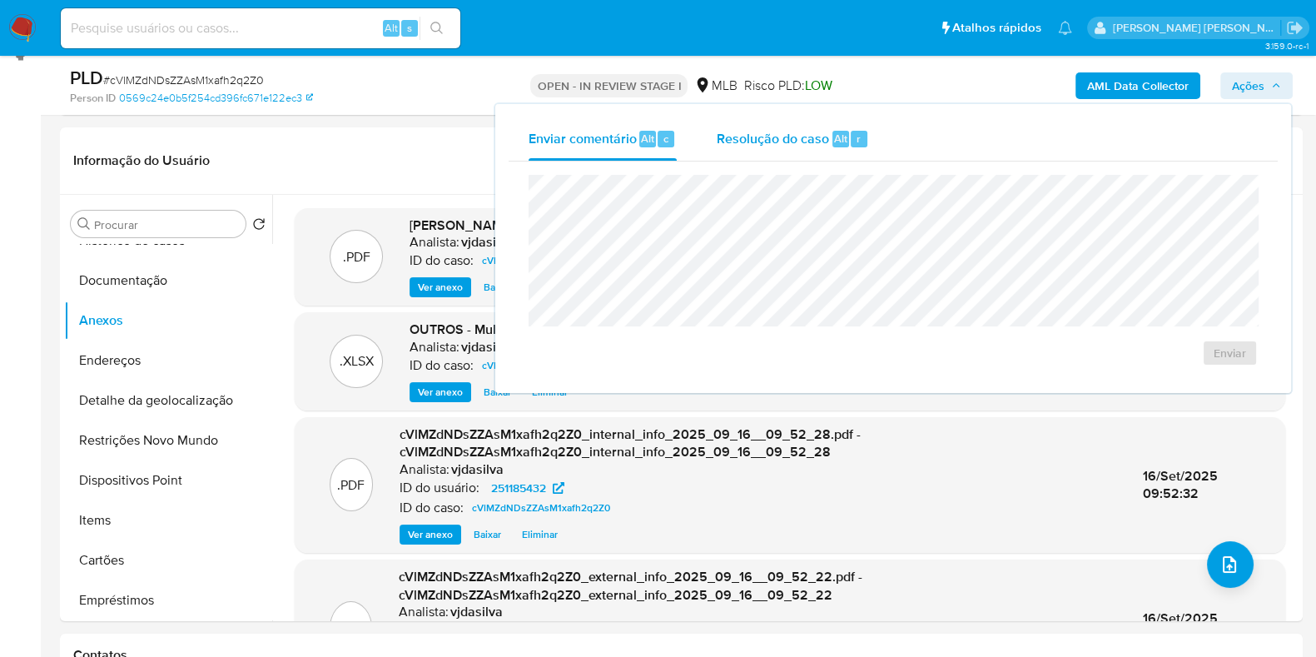
click at [728, 151] on div "Resolução do caso Alt r" at bounding box center [792, 138] width 152 height 43
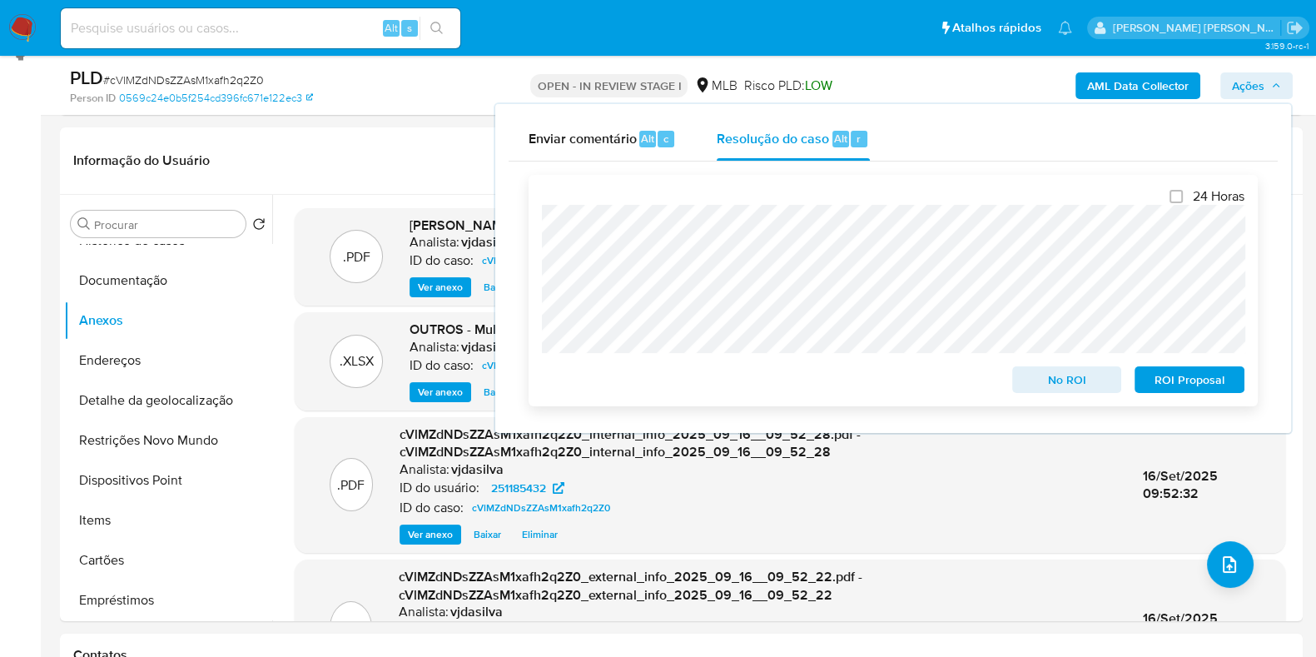
click at [1173, 374] on span "ROI Proposal" at bounding box center [1189, 379] width 87 height 23
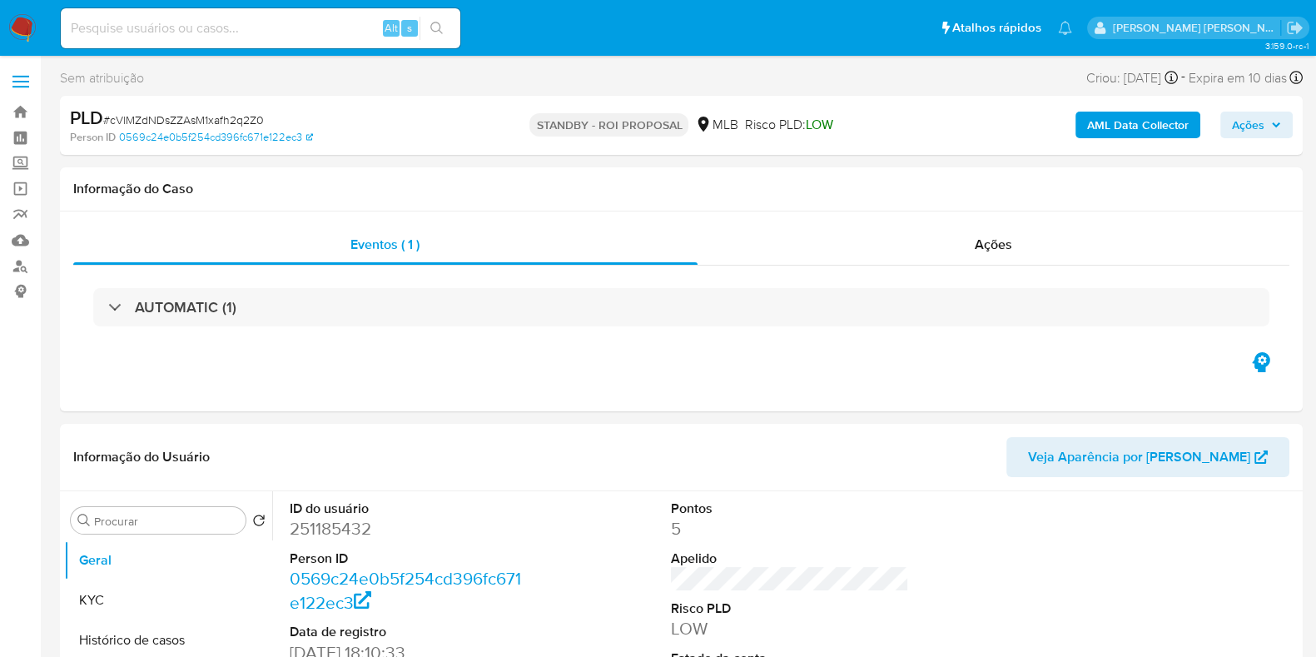
select select "10"
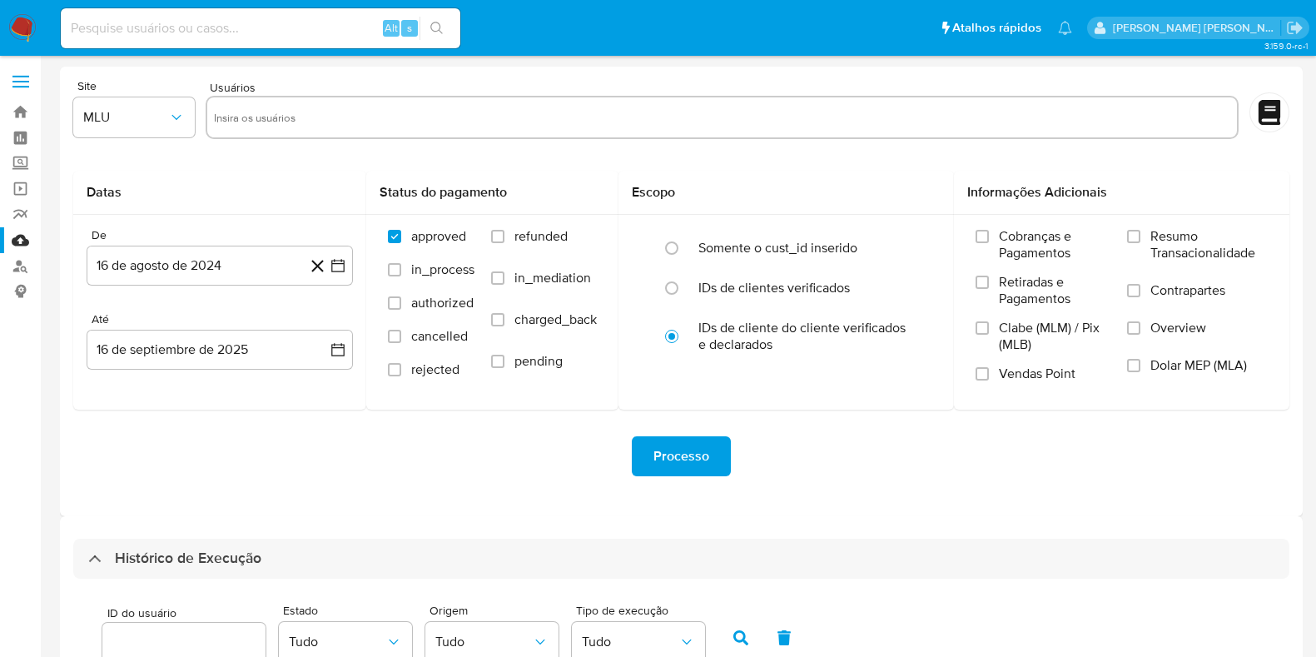
select select "10"
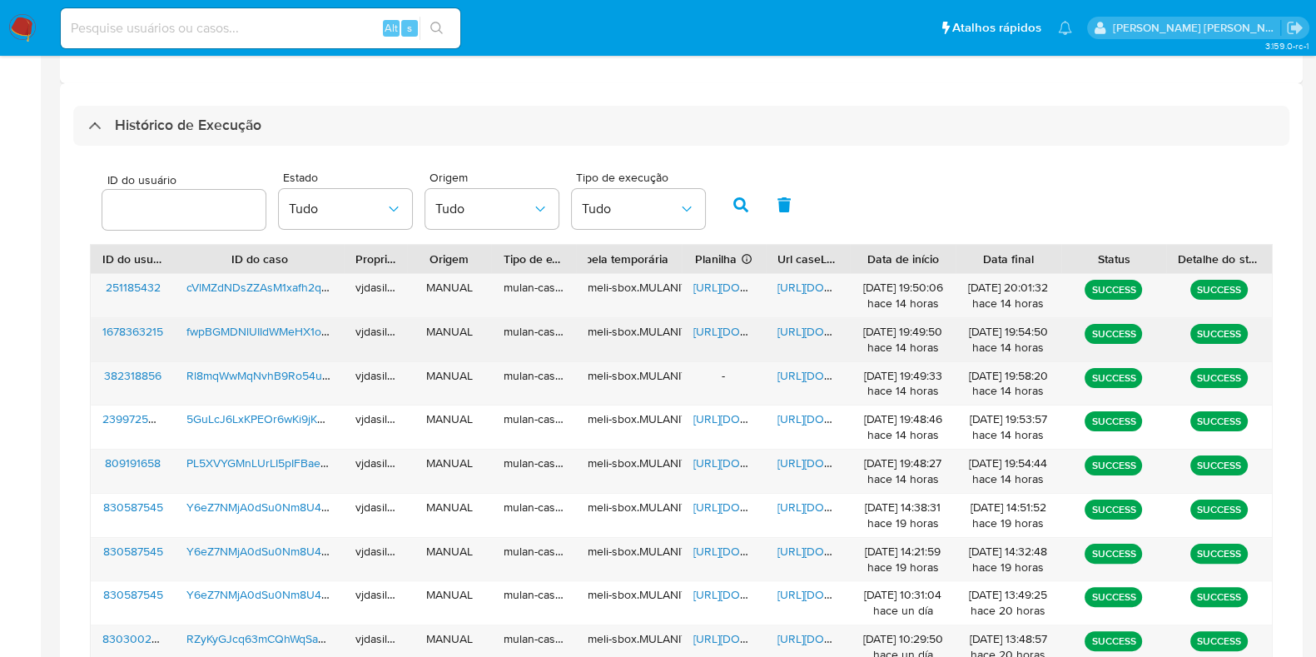
click at [797, 335] on span "[URL][DOMAIN_NAME]" at bounding box center [834, 331] width 115 height 17
click at [721, 331] on span "[URL][DOMAIN_NAME]" at bounding box center [750, 331] width 115 height 17
click at [213, 326] on span "fwpBGMDNlUIIdWMeHX1owAWT" at bounding box center [269, 331] width 166 height 17
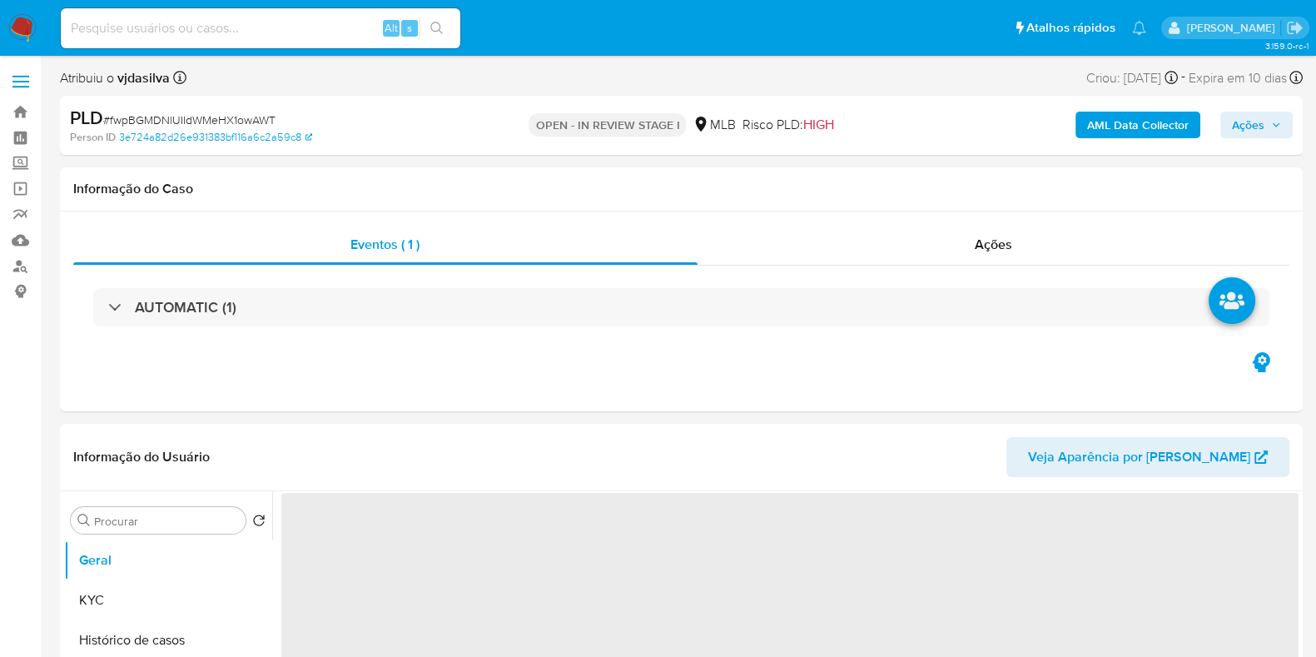
select select "10"
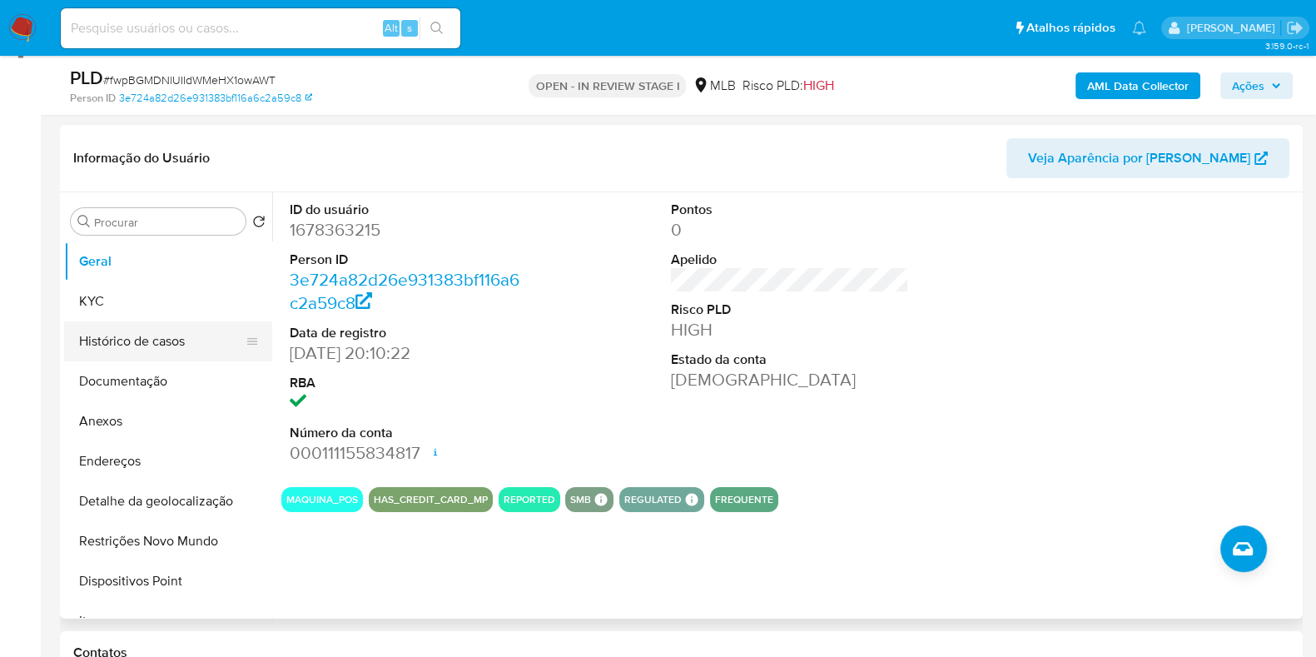
scroll to position [207, 0]
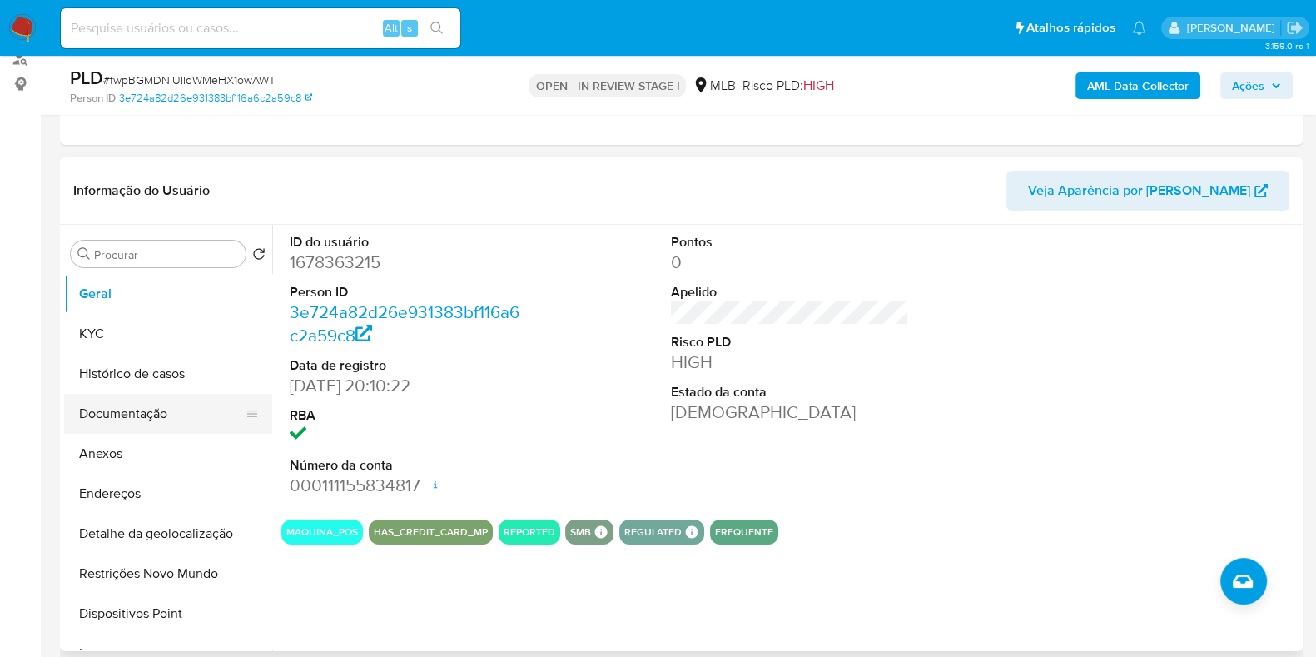
click at [122, 408] on button "Documentação" at bounding box center [161, 414] width 195 height 40
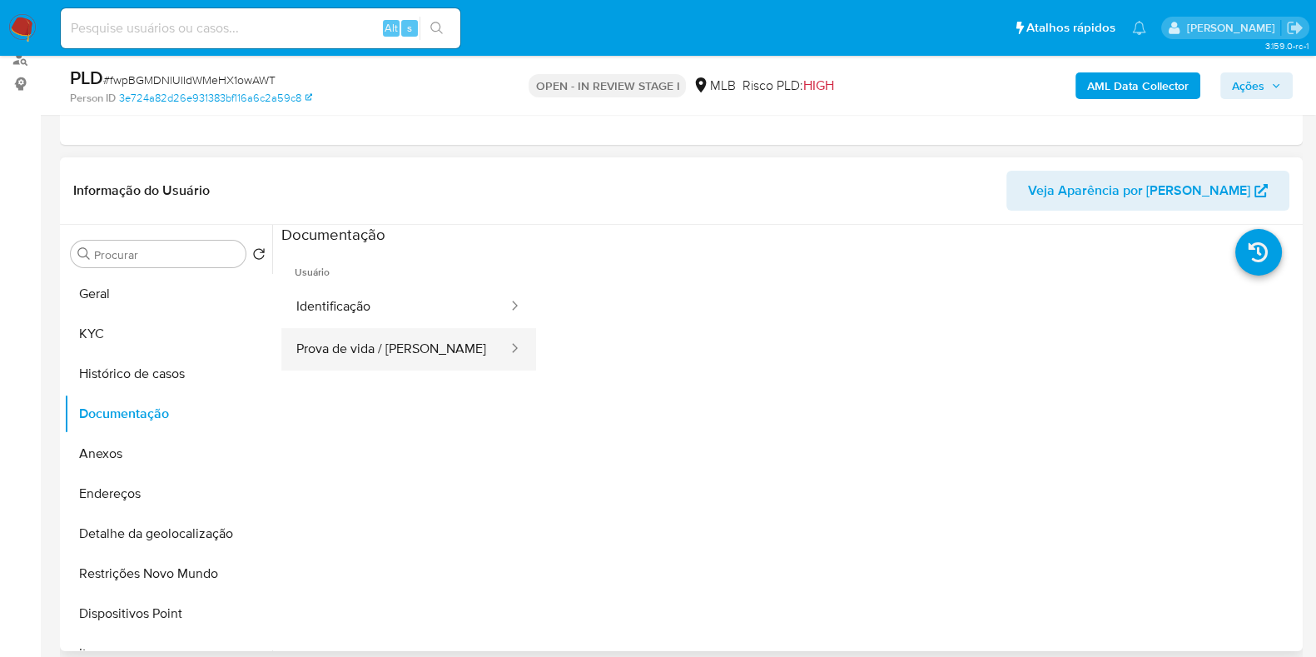
click at [330, 354] on button "Prova de vida / [PERSON_NAME]" at bounding box center [395, 349] width 228 height 42
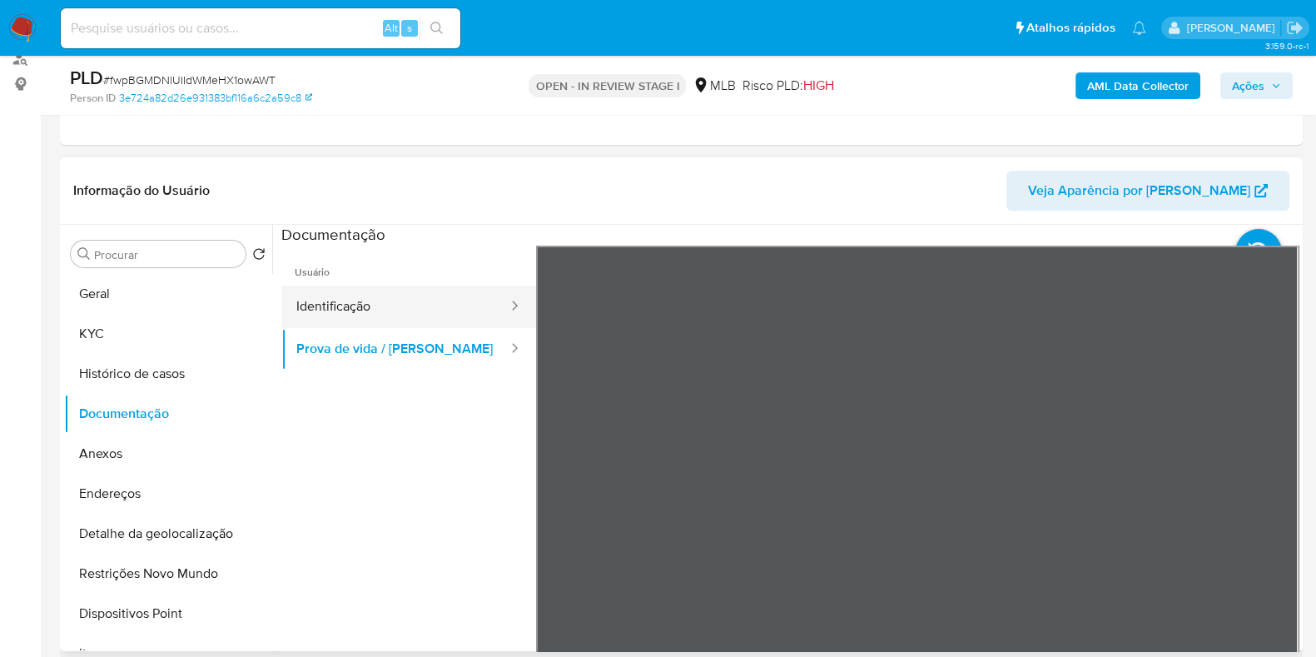
click at [395, 314] on button "Identificação" at bounding box center [395, 306] width 228 height 42
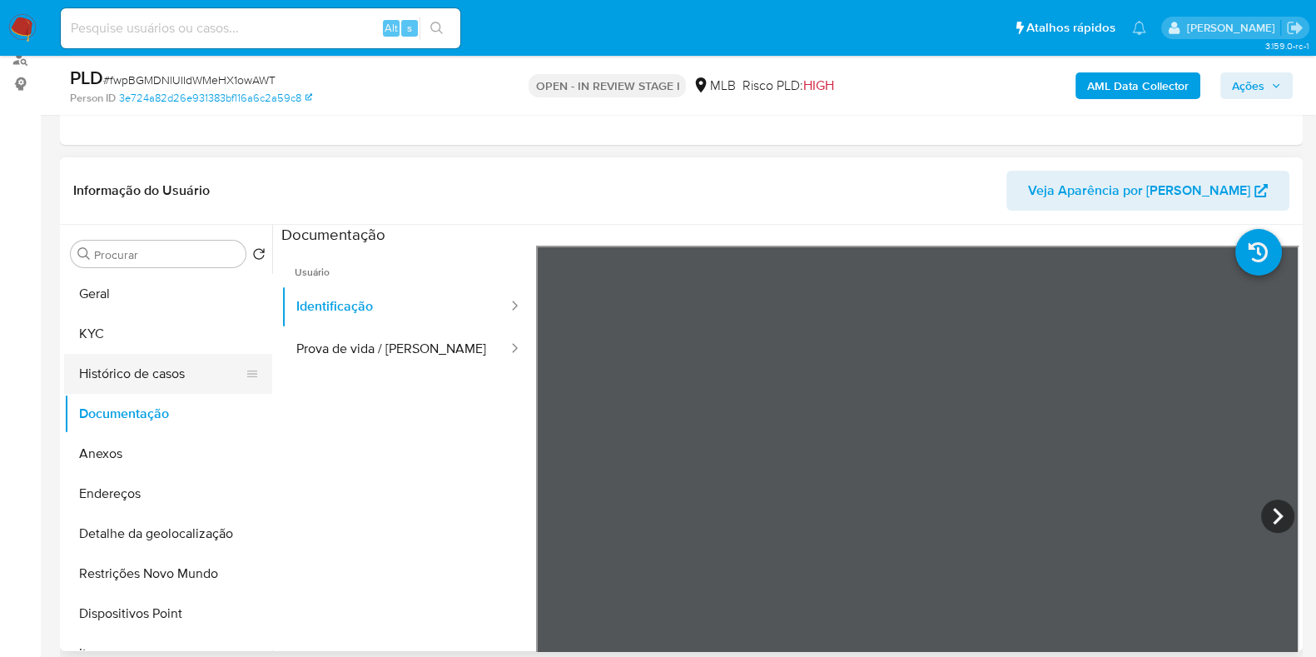
click at [140, 373] on button "Histórico de casos" at bounding box center [161, 374] width 195 height 40
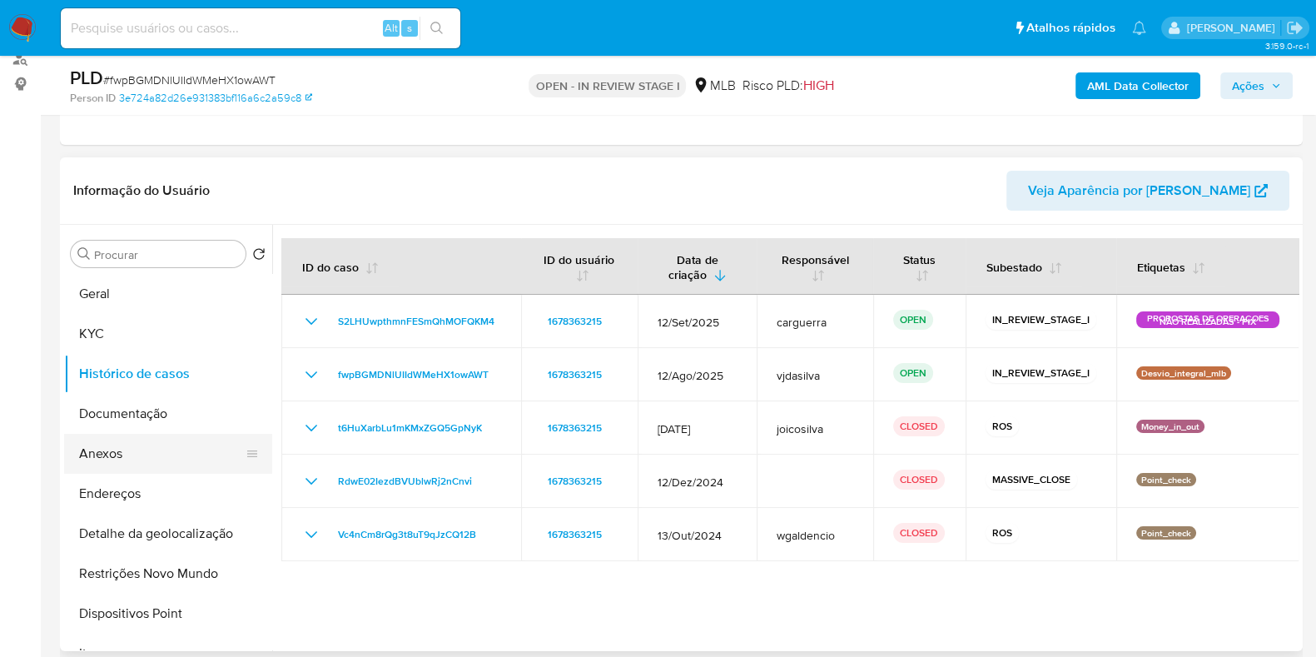
click at [140, 444] on button "Anexos" at bounding box center [161, 454] width 195 height 40
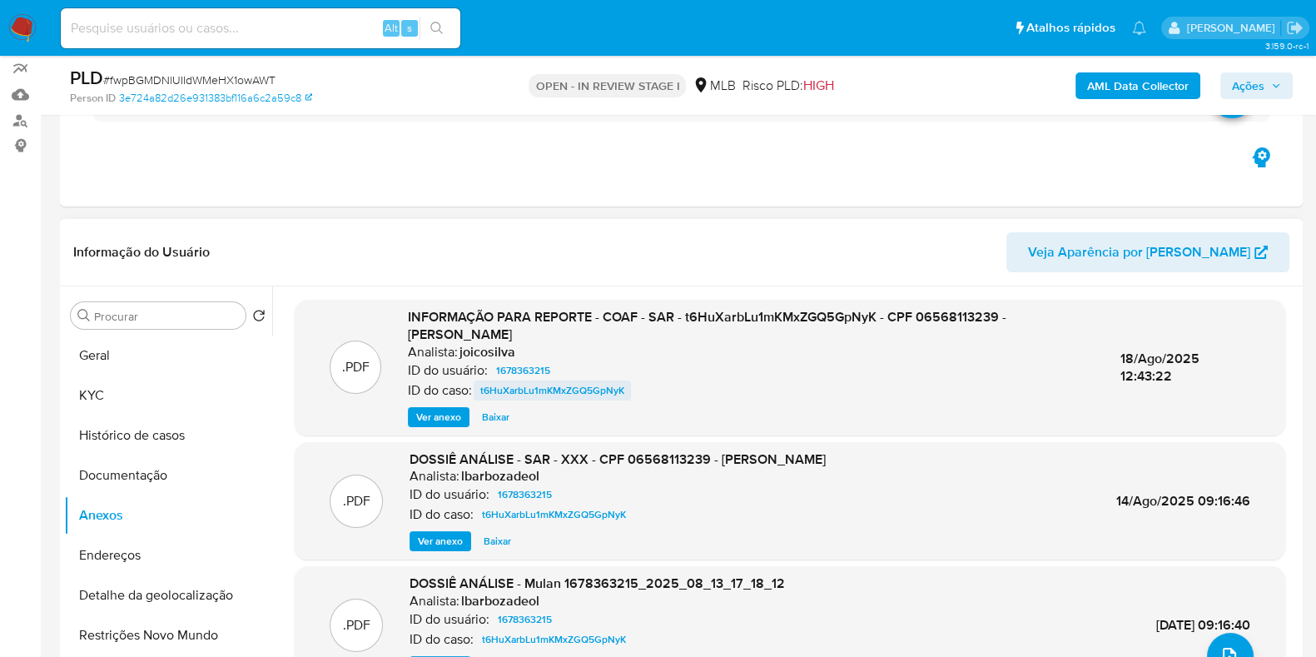
scroll to position [103, 0]
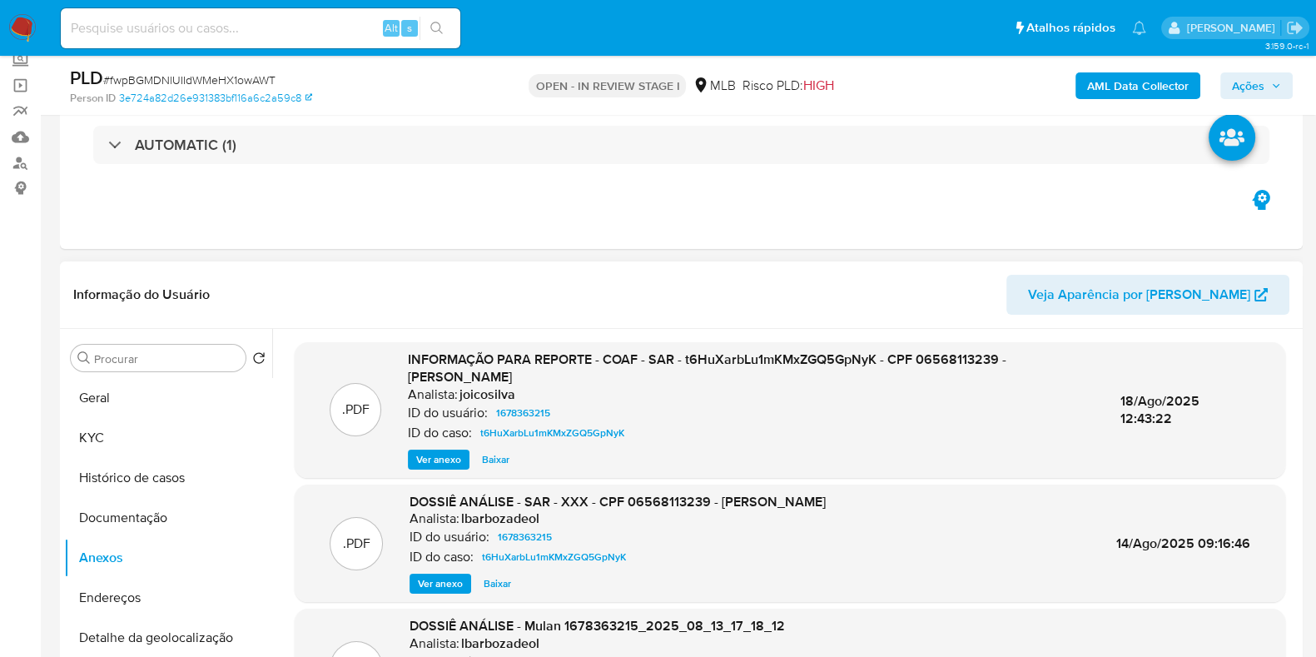
click at [430, 455] on span "Ver anexo" at bounding box center [438, 459] width 45 height 17
click at [421, 451] on span "Ver anexo" at bounding box center [438, 459] width 45 height 17
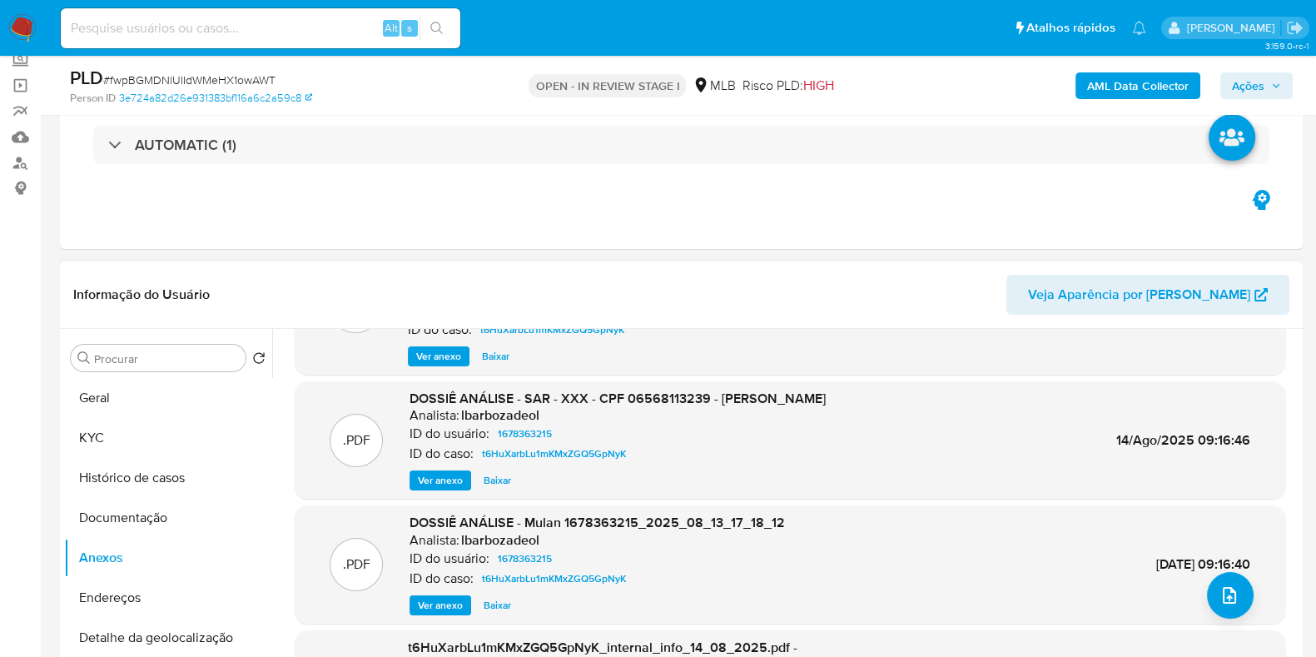
click at [430, 483] on span "Ver anexo" at bounding box center [440, 480] width 45 height 17
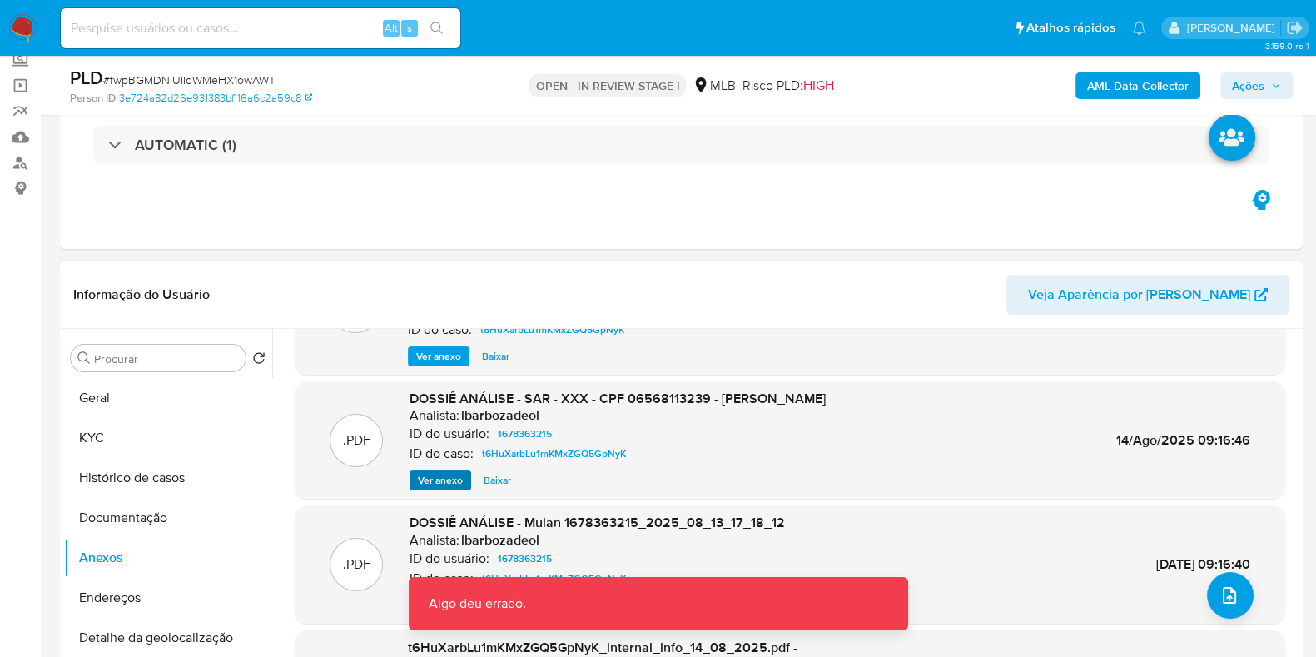
scroll to position [176, 0]
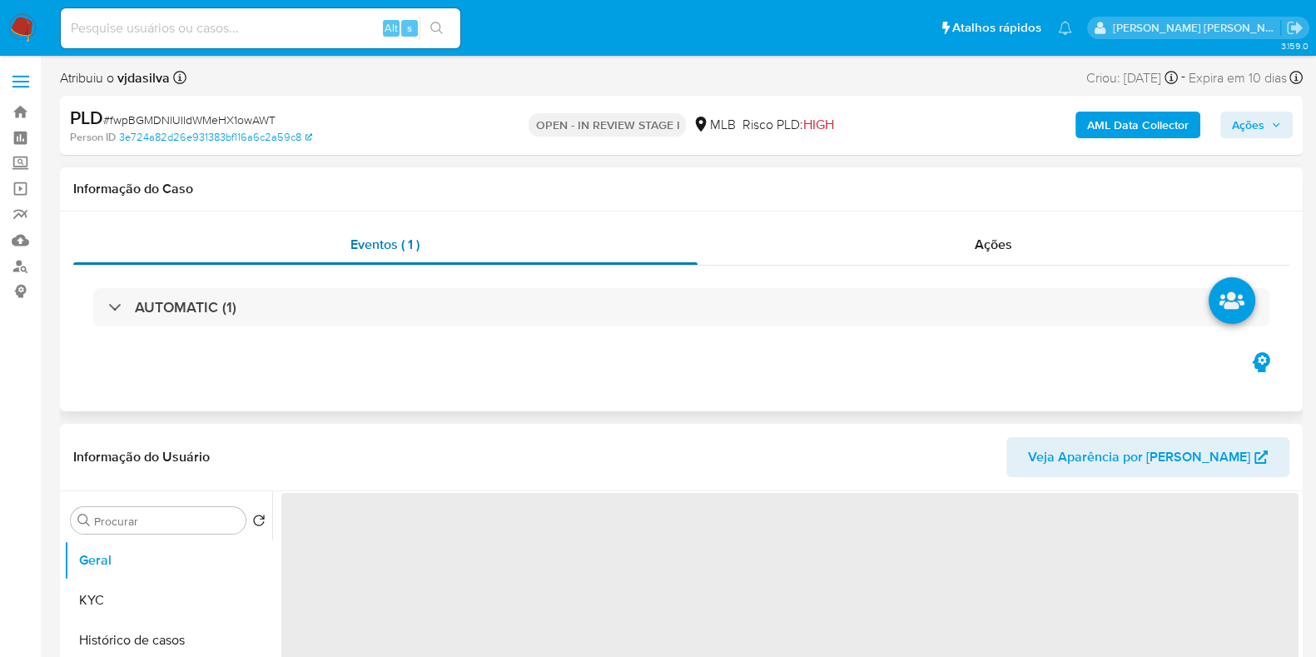
select select "10"
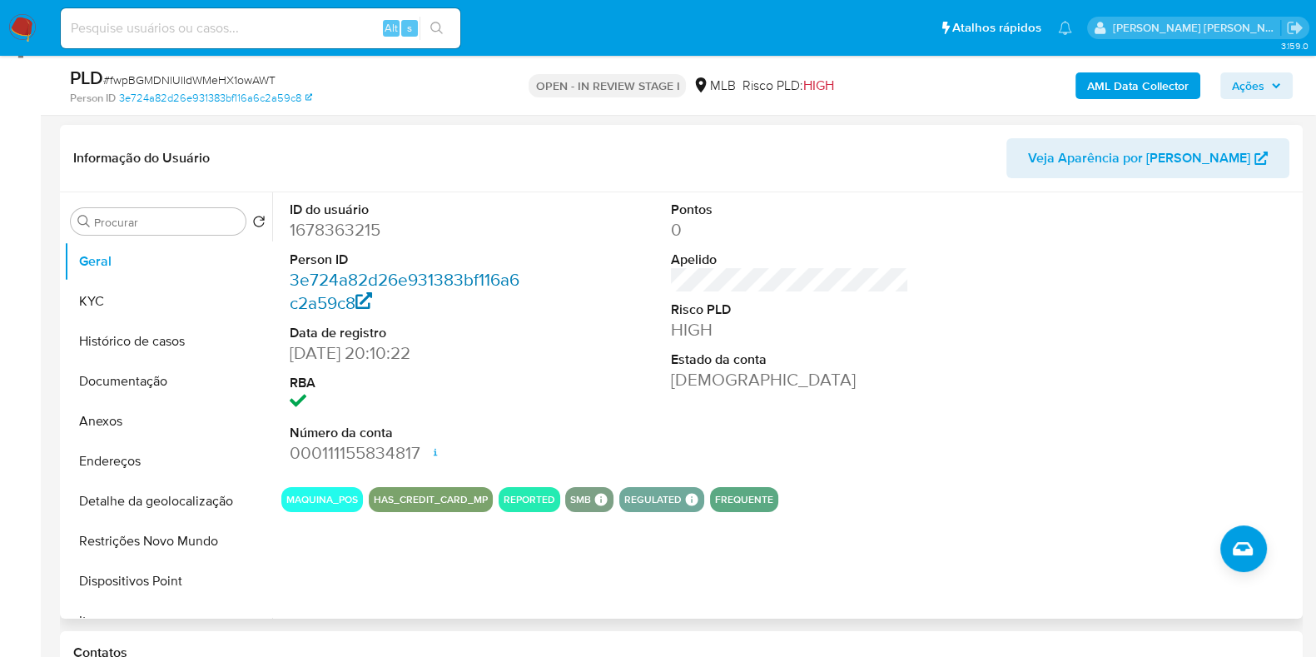
scroll to position [207, 0]
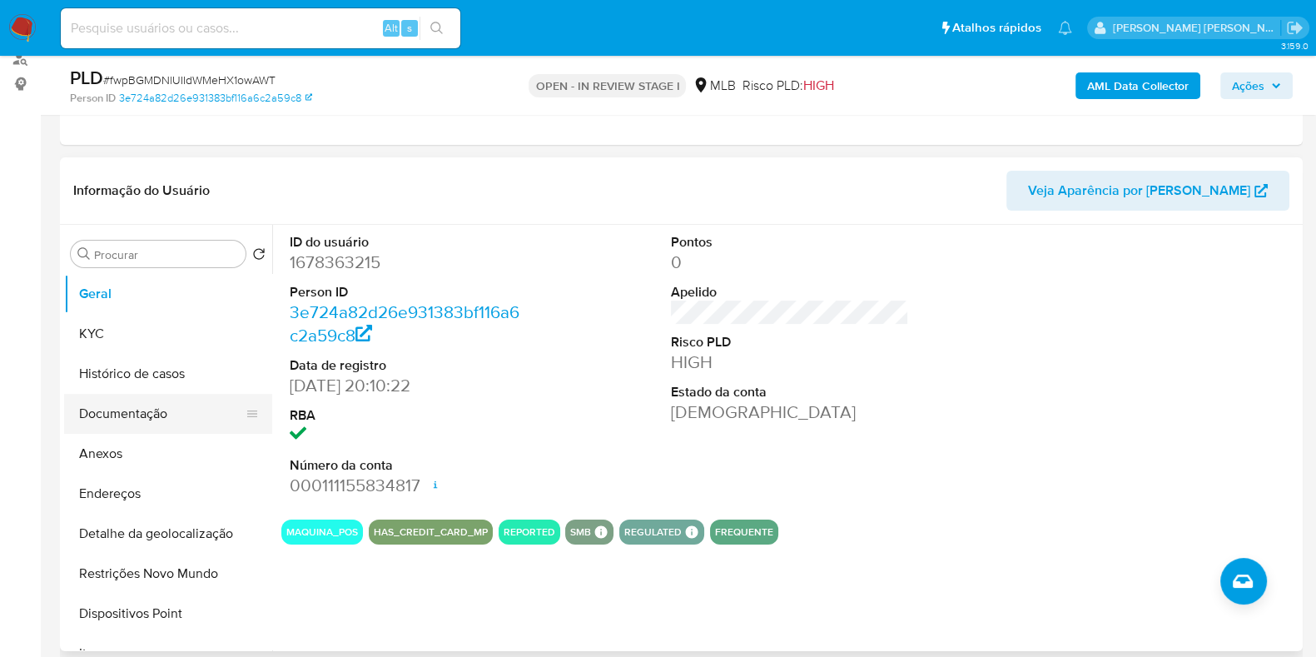
click at [140, 419] on button "Documentação" at bounding box center [161, 414] width 195 height 40
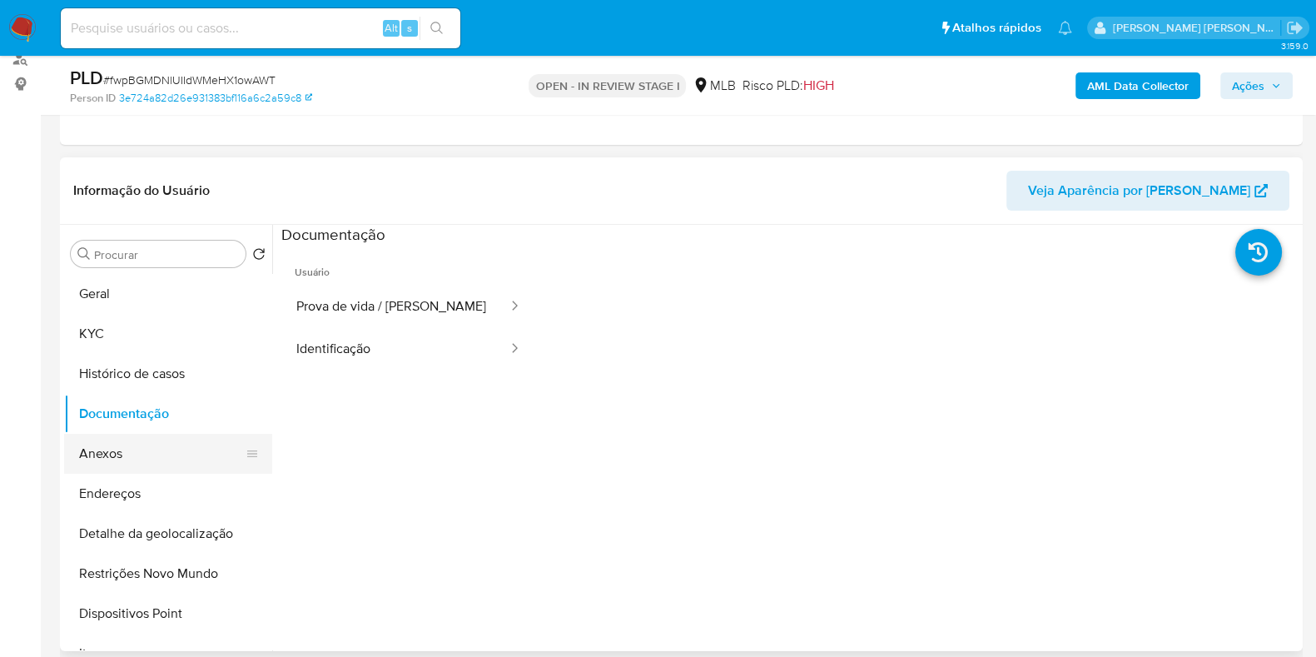
click at [145, 468] on button "Anexos" at bounding box center [161, 454] width 195 height 40
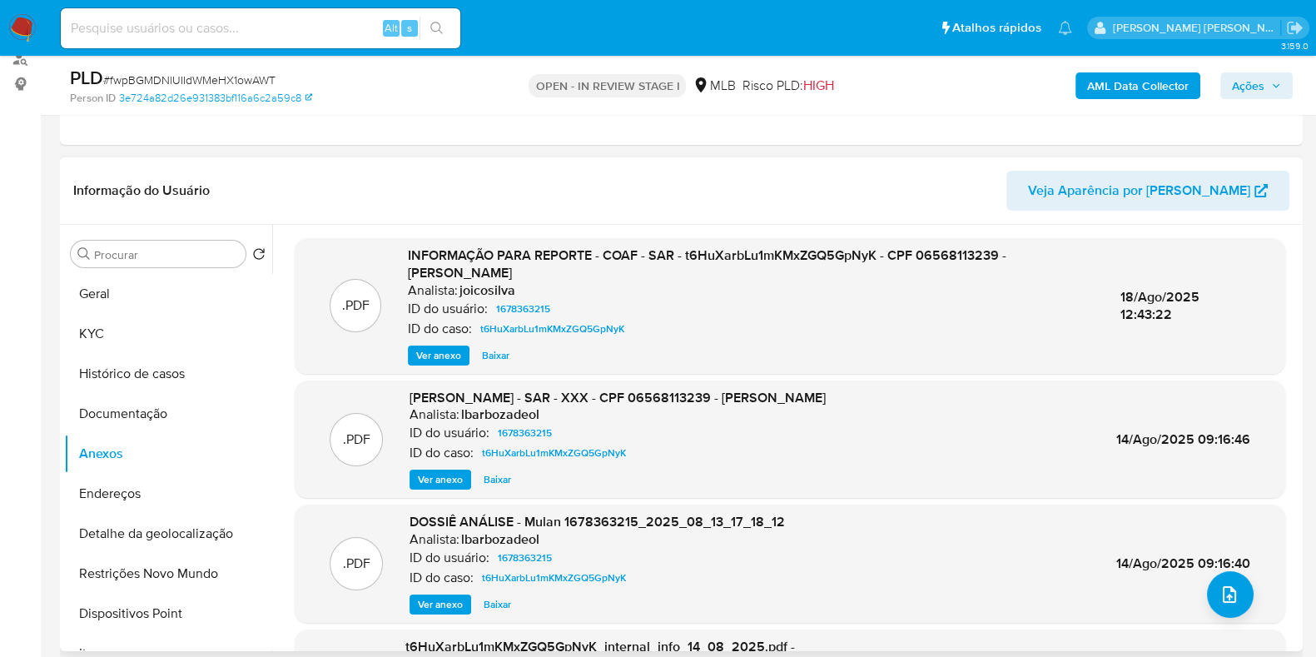
click at [429, 342] on div "INFORMAÇÃO PARA REPORTE - COAF - SAR - t6HuXarbLu1mKMxZGQ5GpNyK - CPF 065681132…" at bounding box center [750, 305] width 685 height 119
click at [428, 347] on span "Ver anexo" at bounding box center [438, 355] width 45 height 17
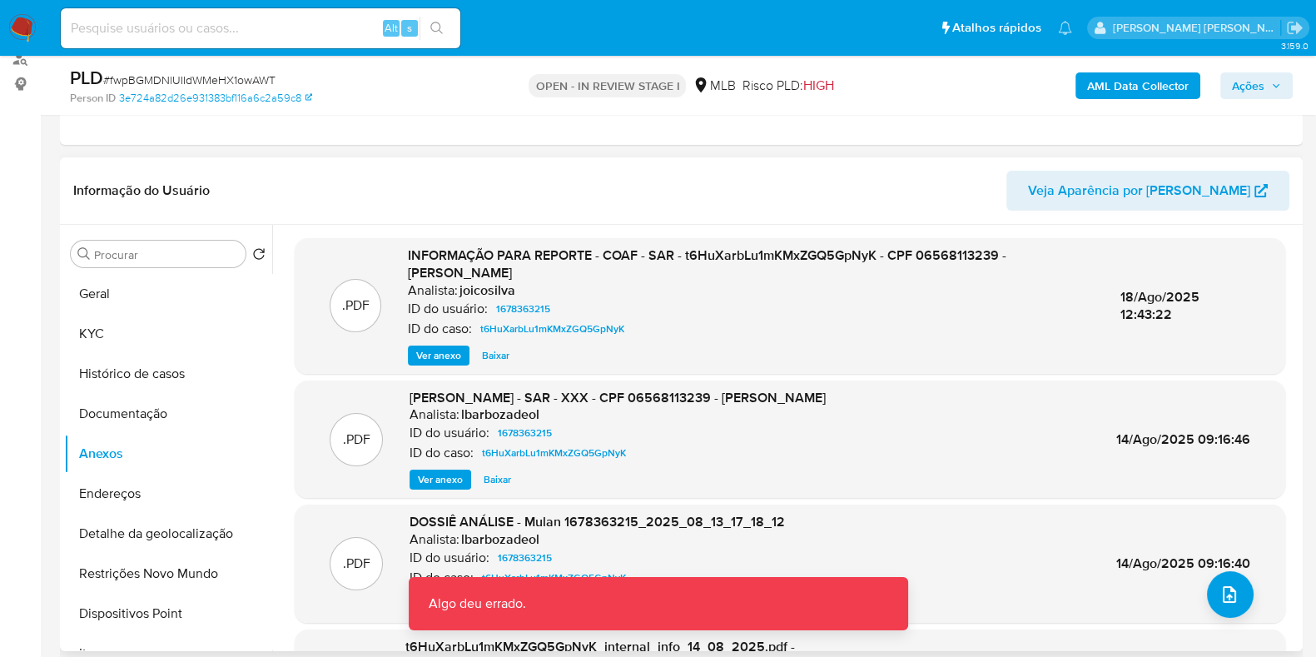
click at [483, 350] on span "Baixar" at bounding box center [495, 355] width 27 height 17
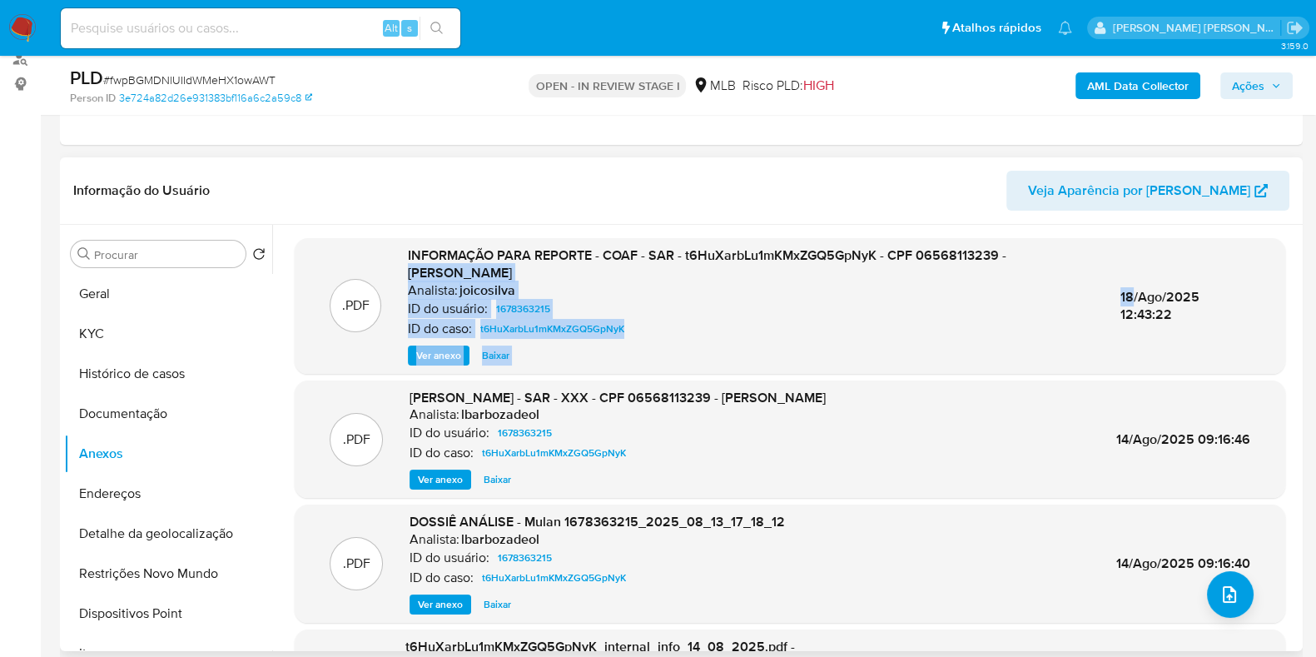
drag, startPoint x: 1002, startPoint y: 252, endPoint x: 1141, endPoint y: 251, distance: 139.0
click at [1141, 251] on div ".PDF INFORMAÇÃO PARA REPORTE - COAF - SAR - t6HuXarbLu1mKMxZGQ5GpNyK - CPF 0656…" at bounding box center [790, 305] width 974 height 119
click at [547, 266] on div "INFORMAÇÃO PARA REPORTE - COAF - SAR - t6HuXarbLu1mKMxZGQ5GpNyK - CPF 065681132…" at bounding box center [750, 305] width 685 height 119
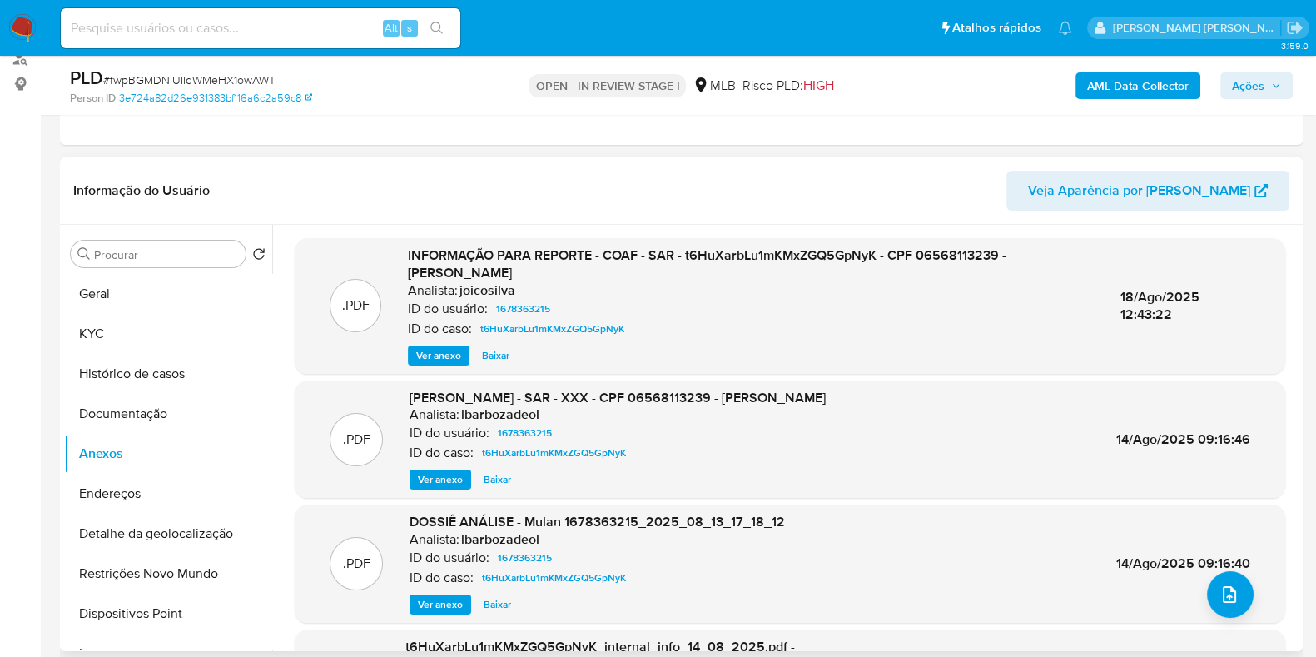
drag, startPoint x: 1003, startPoint y: 257, endPoint x: 539, endPoint y: 268, distance: 463.6
click at [539, 268] on div "INFORMAÇÃO PARA REPORTE - COAF - SAR - t6HuXarbLu1mKMxZGQ5GpNyK - CPF 065681132…" at bounding box center [750, 305] width 685 height 119
copy span "PAOLO ALDAIR MARIN GONZALES"
click at [142, 412] on button "Documentação" at bounding box center [161, 414] width 195 height 40
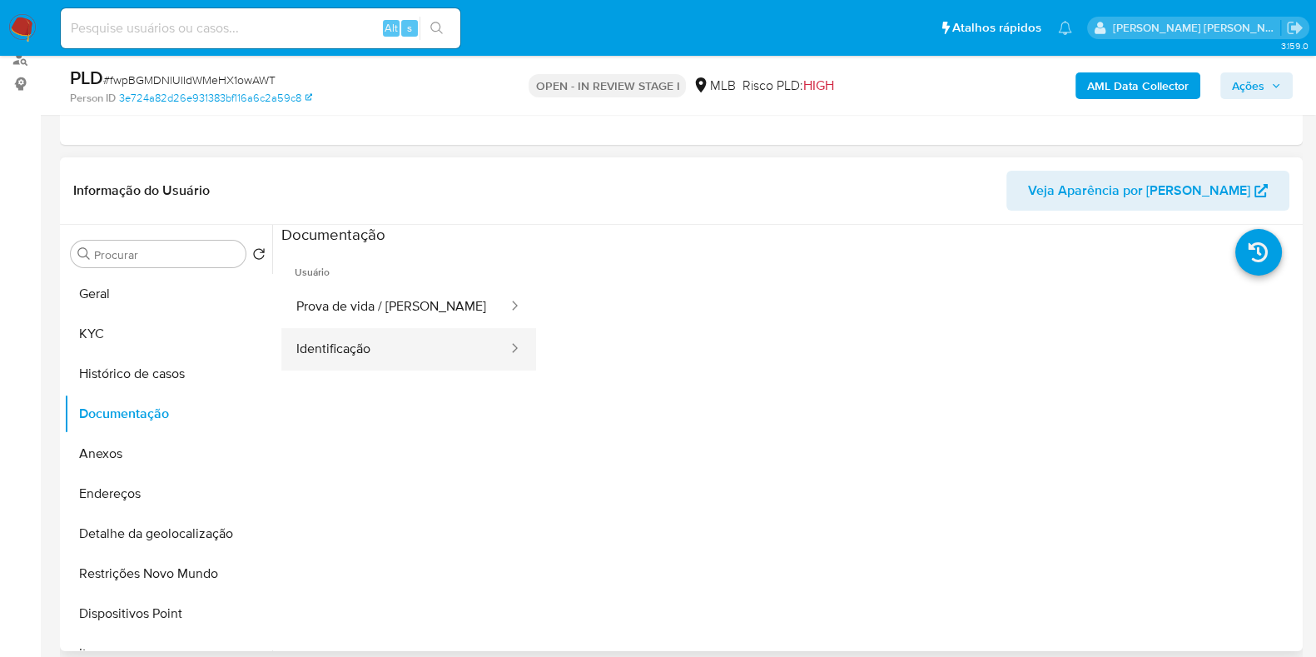
click at [399, 351] on button "Identificação" at bounding box center [395, 349] width 228 height 42
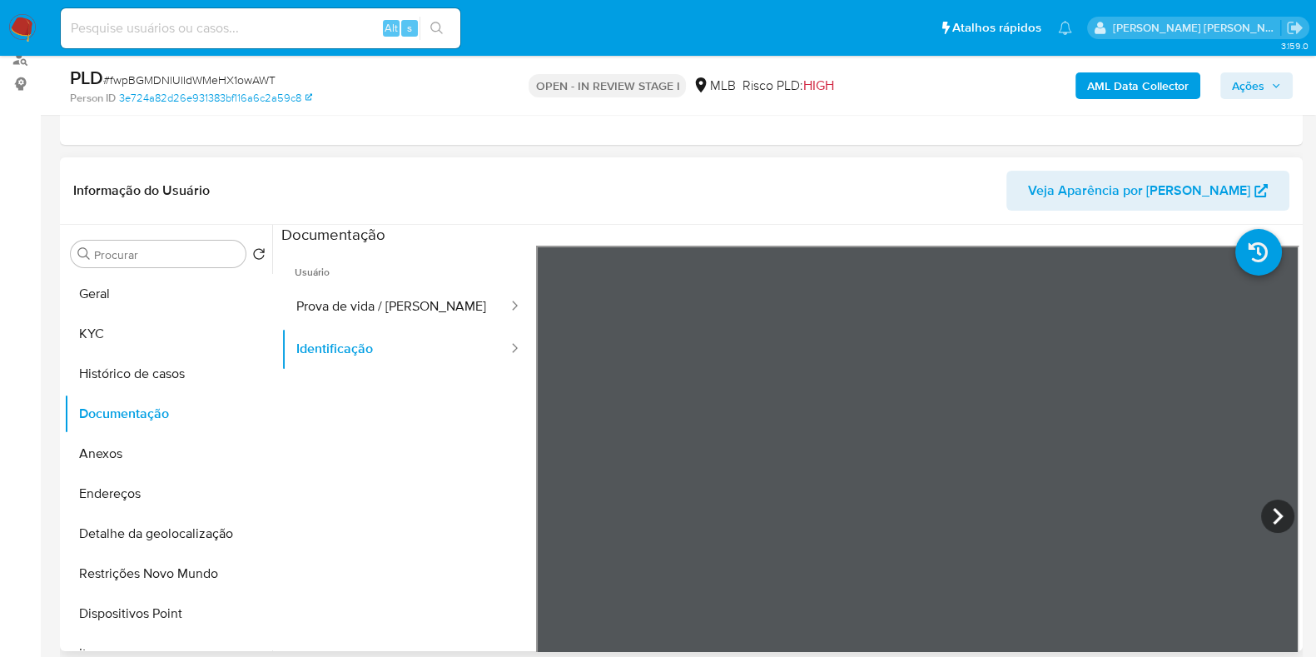
drag, startPoint x: 936, startPoint y: 163, endPoint x: 894, endPoint y: 181, distance: 45.9
click at [936, 163] on div "Informação do Usuário Veja Aparência por Pessoa" at bounding box center [681, 190] width 1242 height 67
click at [126, 463] on button "Anexos" at bounding box center [161, 454] width 195 height 40
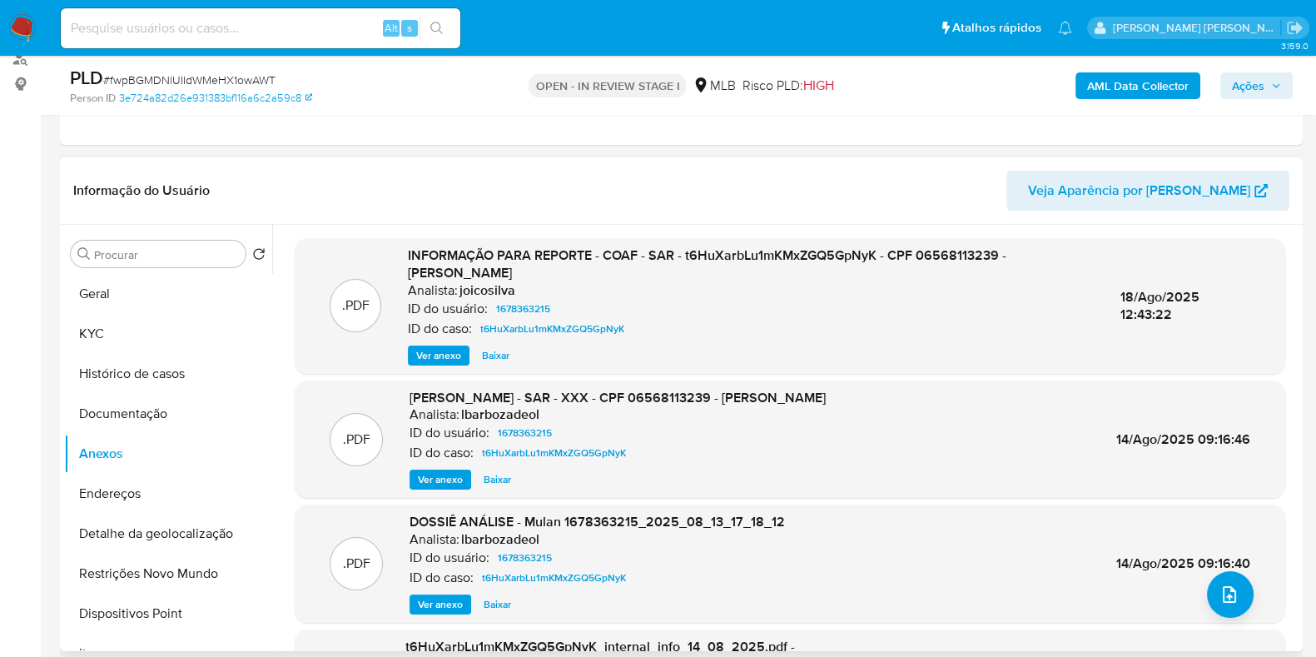
click at [491, 351] on span "Baixar" at bounding box center [495, 355] width 27 height 17
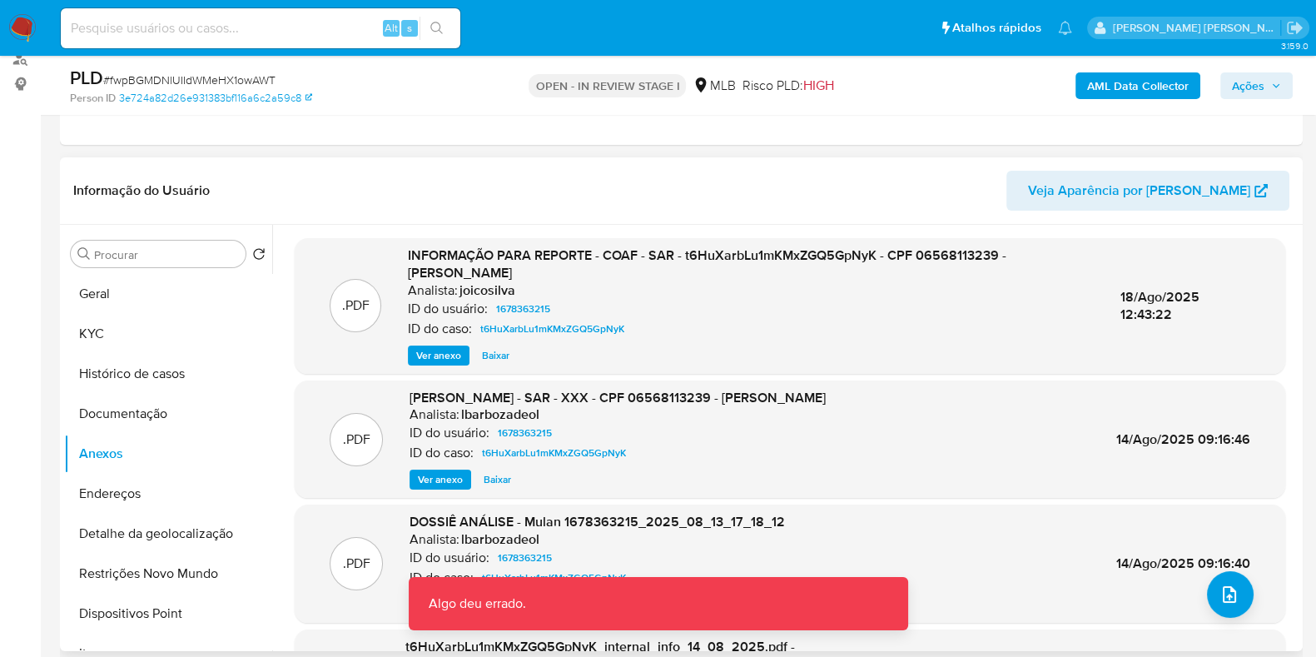
click at [443, 353] on span "Ver anexo" at bounding box center [438, 355] width 45 height 17
drag, startPoint x: 1003, startPoint y: 252, endPoint x: 1099, endPoint y: 252, distance: 96.5
click at [1093, 252] on div "INFORMAÇÃO PARA REPORTE - COAF - SAR - t6HuXarbLu1mKMxZGQ5GpNyK - CPF 065681132…" at bounding box center [750, 305] width 685 height 119
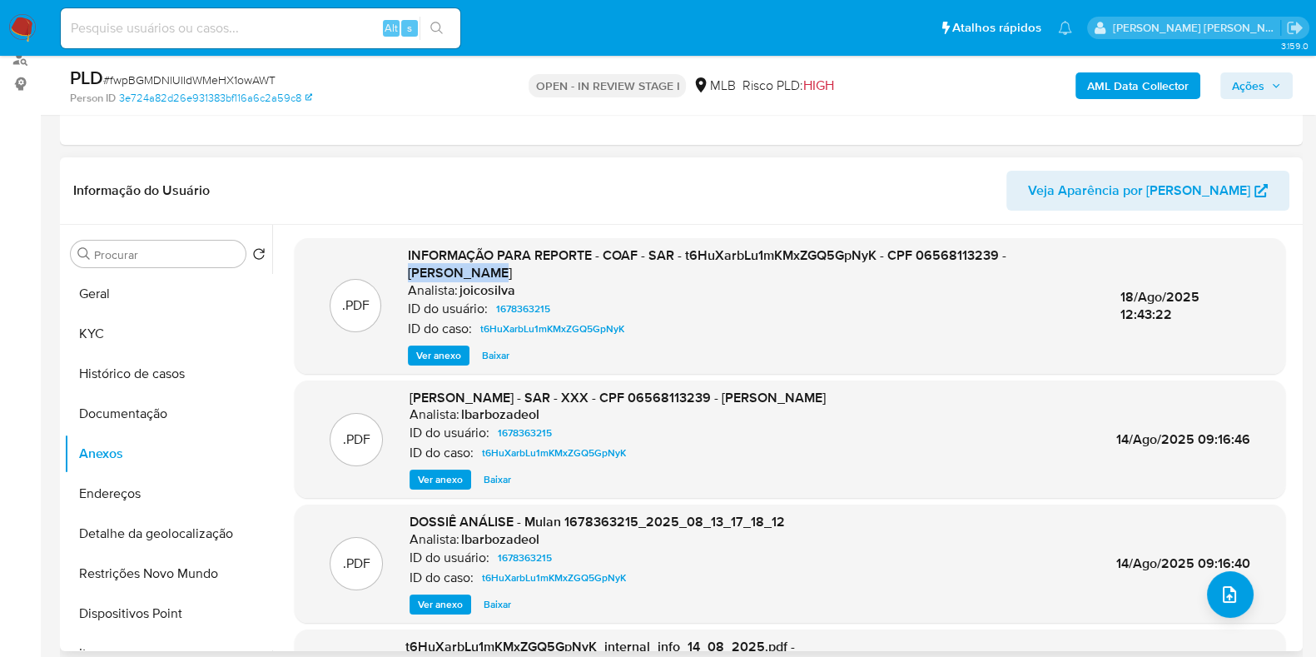
click at [1006, 259] on span "INFORMAÇÃO PARA REPORTE - COAF - SAR - t6HuXarbLu1mKMxZGQ5GpNyK - CPF 065681132…" at bounding box center [707, 263] width 598 height 37
drag, startPoint x: 999, startPoint y: 250, endPoint x: 513, endPoint y: 275, distance: 486.6
click at [513, 275] on span "INFORMAÇÃO PARA REPORTE - COAF - SAR - t6HuXarbLu1mKMxZGQ5GpNyK - CPF 065681132…" at bounding box center [707, 263] width 598 height 37
copy span "PAOLO ALDAIR MARIN GONZALES"
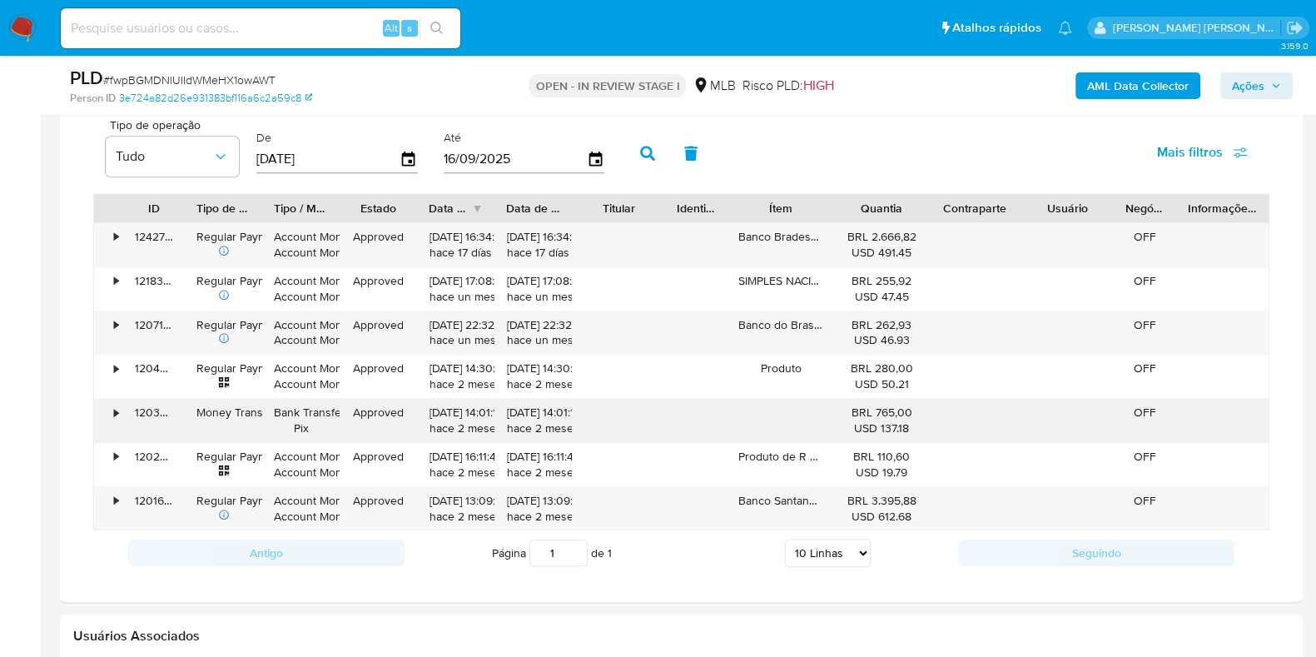
scroll to position [1248, 0]
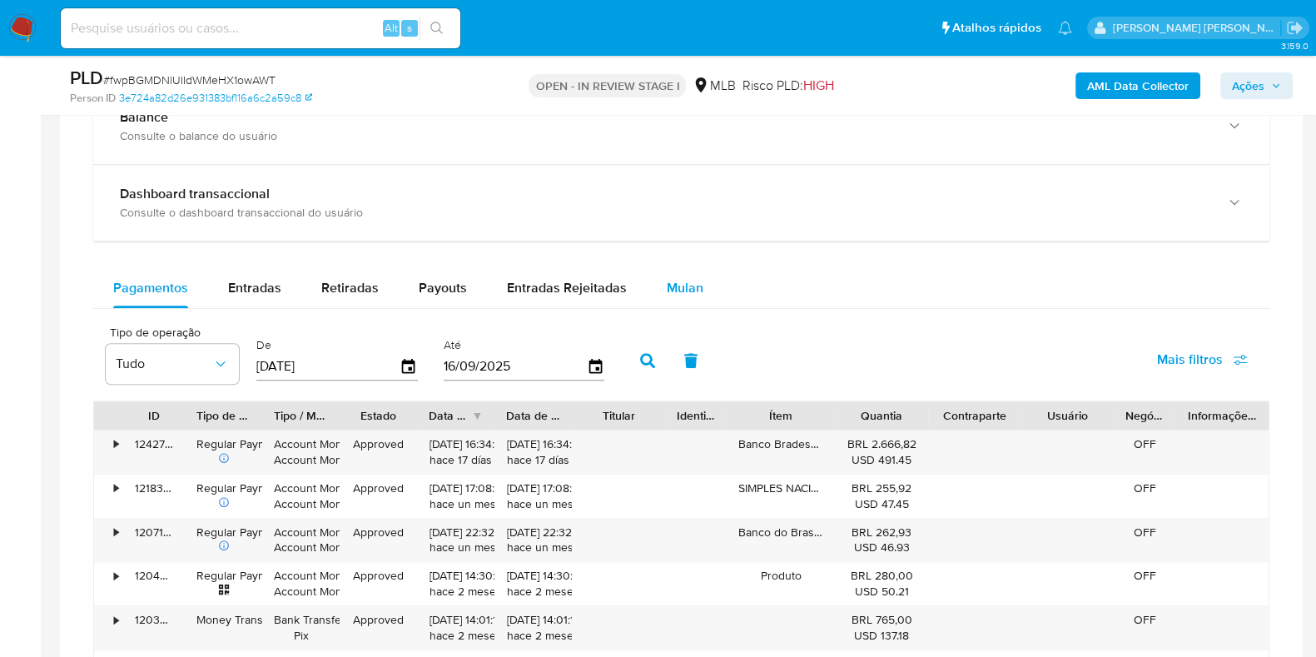
click at [668, 305] on div "Mulan" at bounding box center [685, 288] width 37 height 40
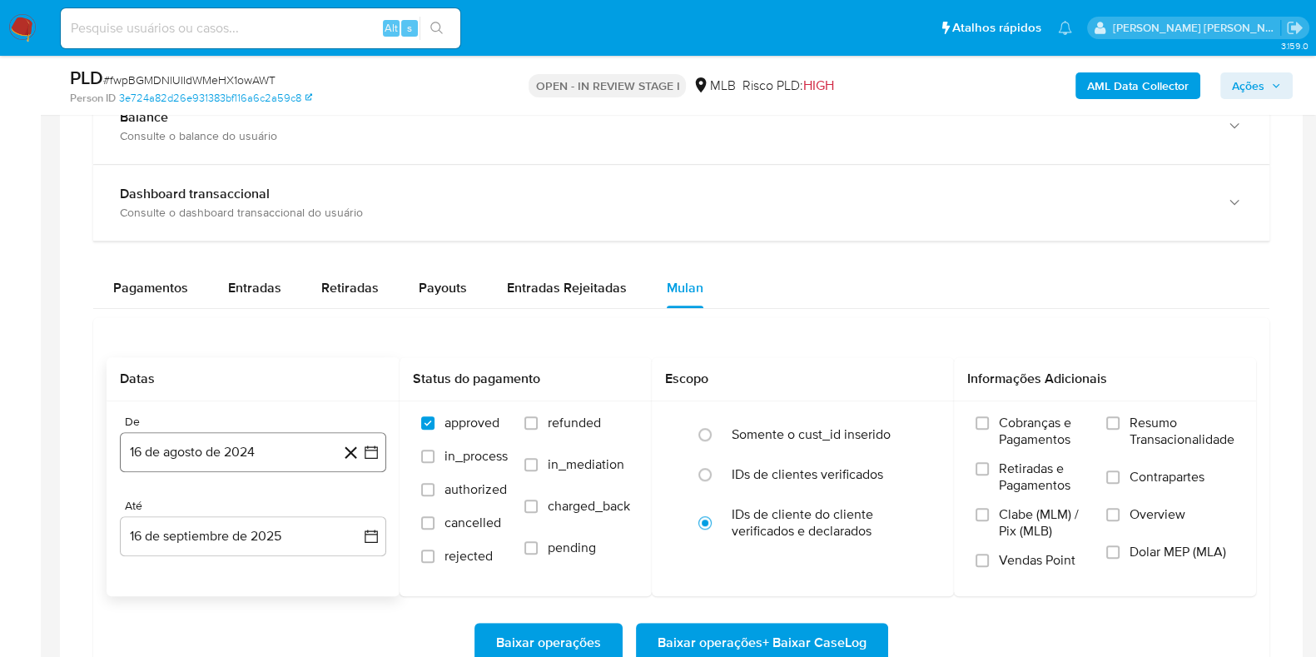
click at [162, 461] on button "16 de agosto de 2024" at bounding box center [253, 452] width 266 height 40
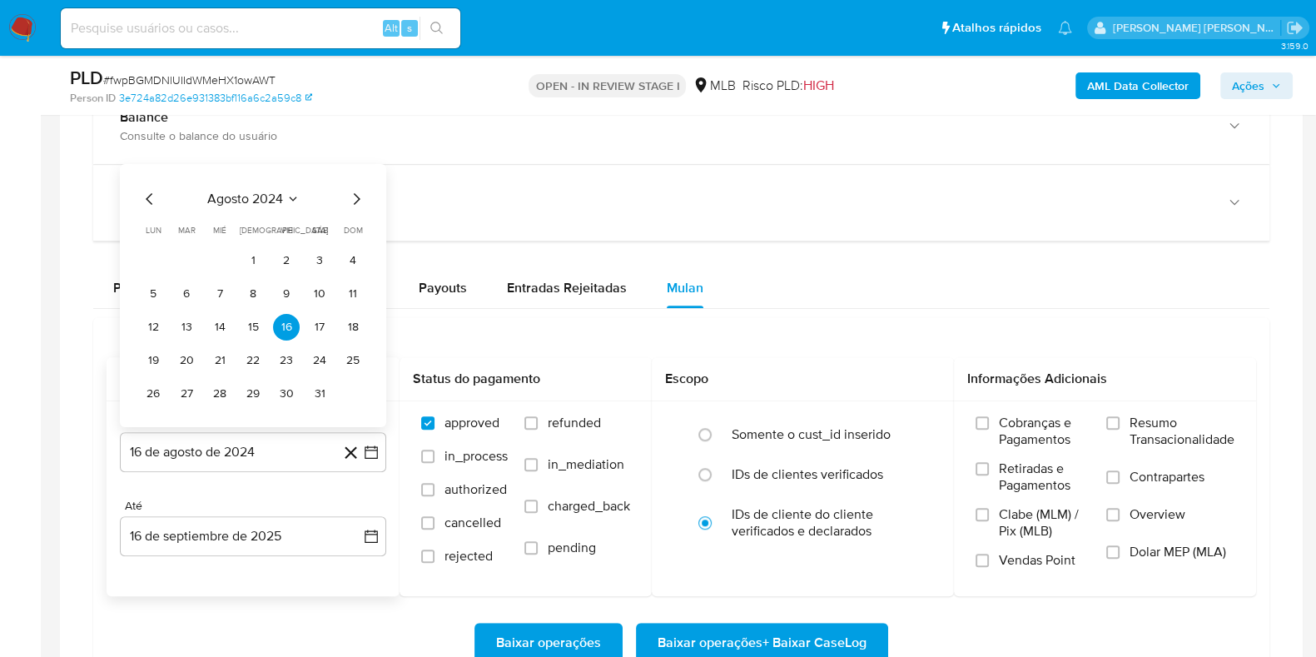
click at [279, 199] on span "agosto 2024" at bounding box center [245, 199] width 76 height 17
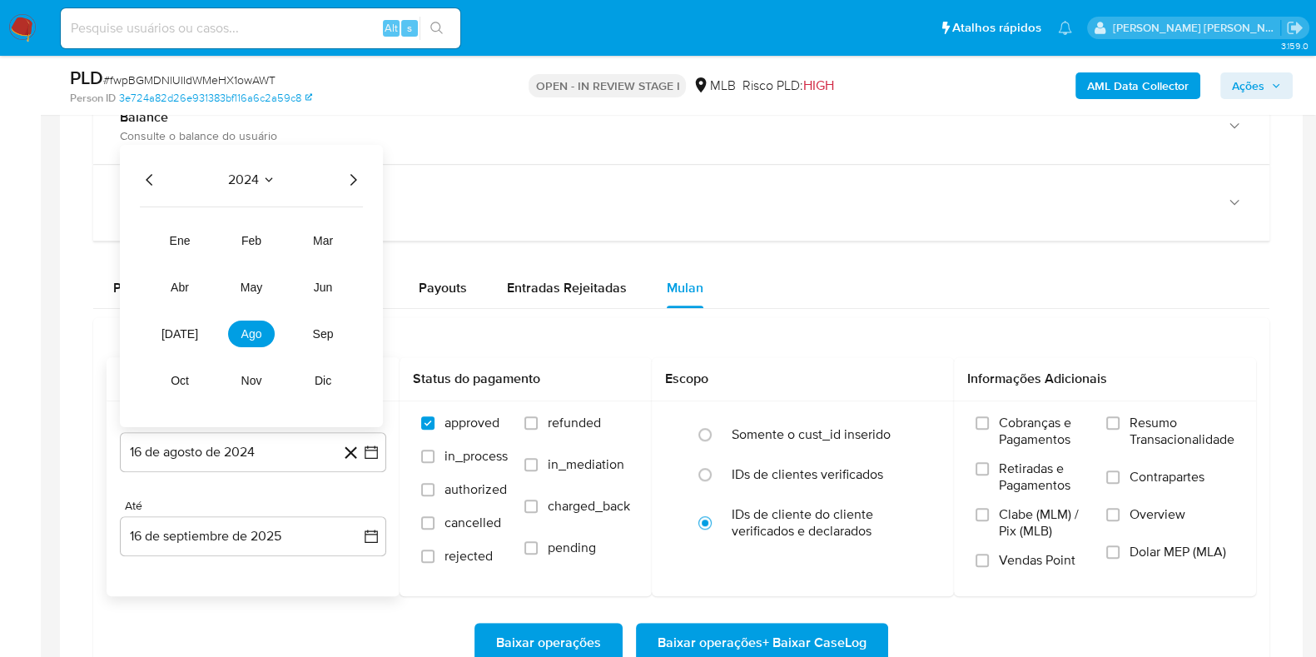
click at [358, 185] on icon "Año siguiente" at bounding box center [353, 180] width 20 height 20
click at [262, 327] on button "ago" at bounding box center [251, 333] width 47 height 27
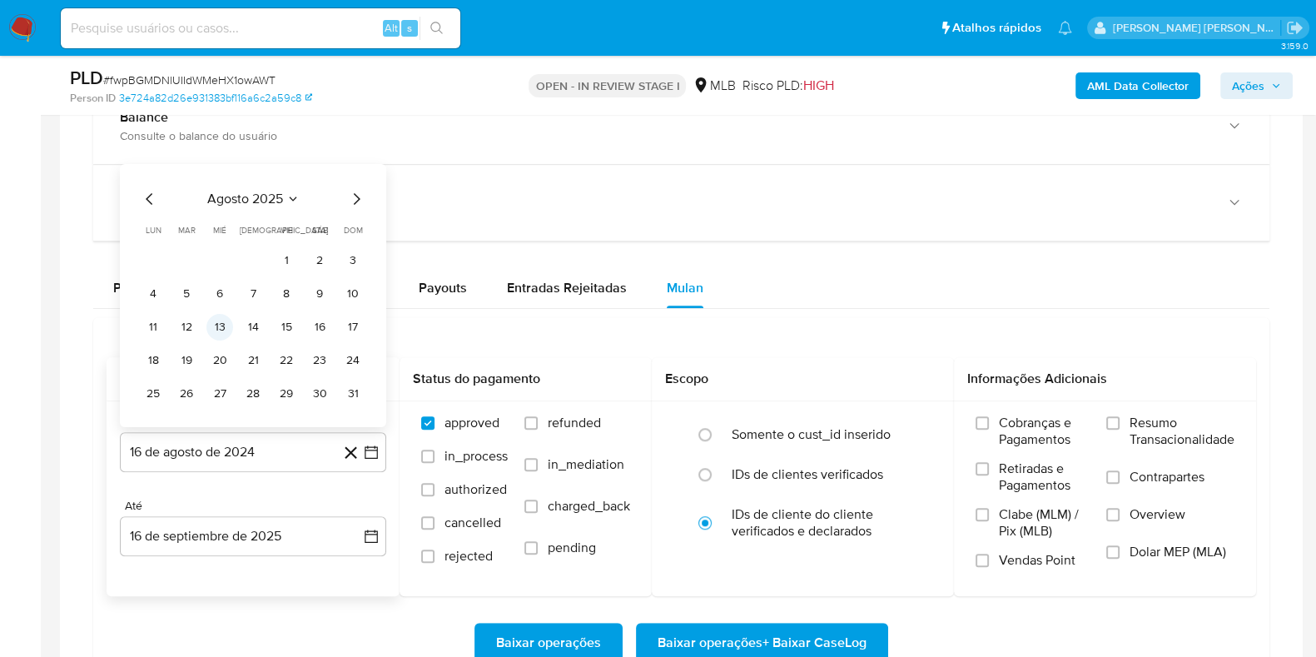
click at [211, 328] on button "13" at bounding box center [219, 327] width 27 height 27
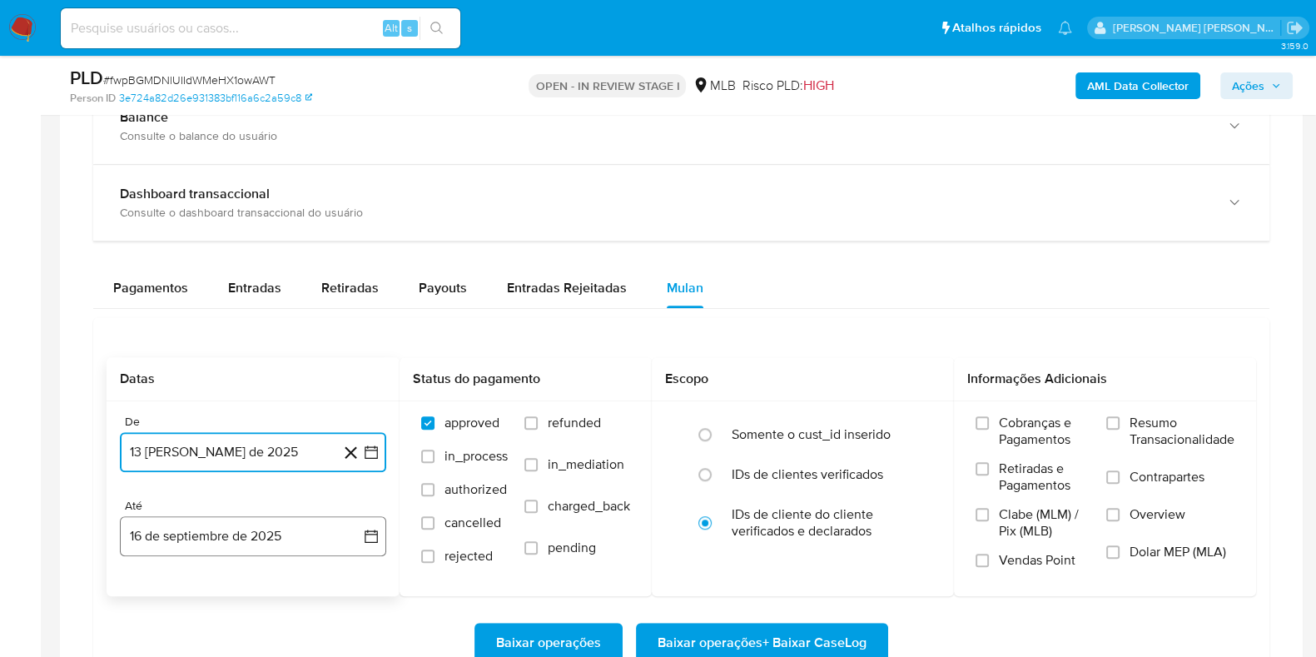
click at [242, 532] on button "16 de septiembre de 2025" at bounding box center [253, 536] width 266 height 40
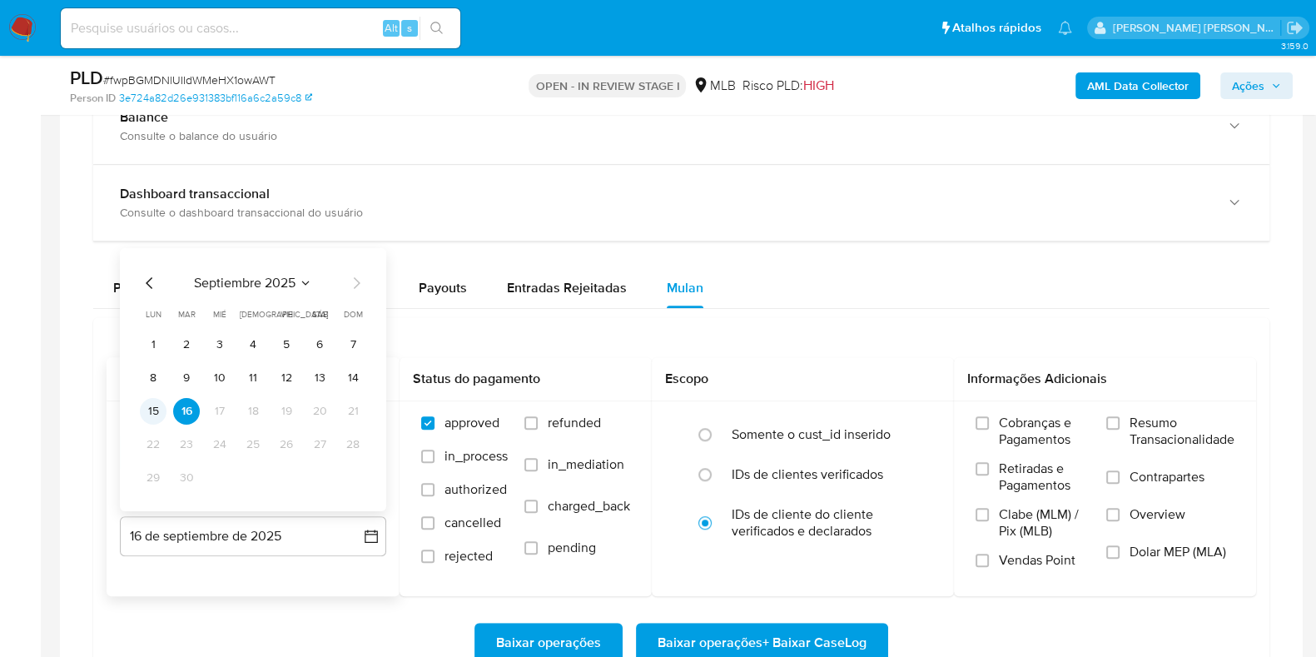
click at [149, 412] on button "15" at bounding box center [153, 411] width 27 height 27
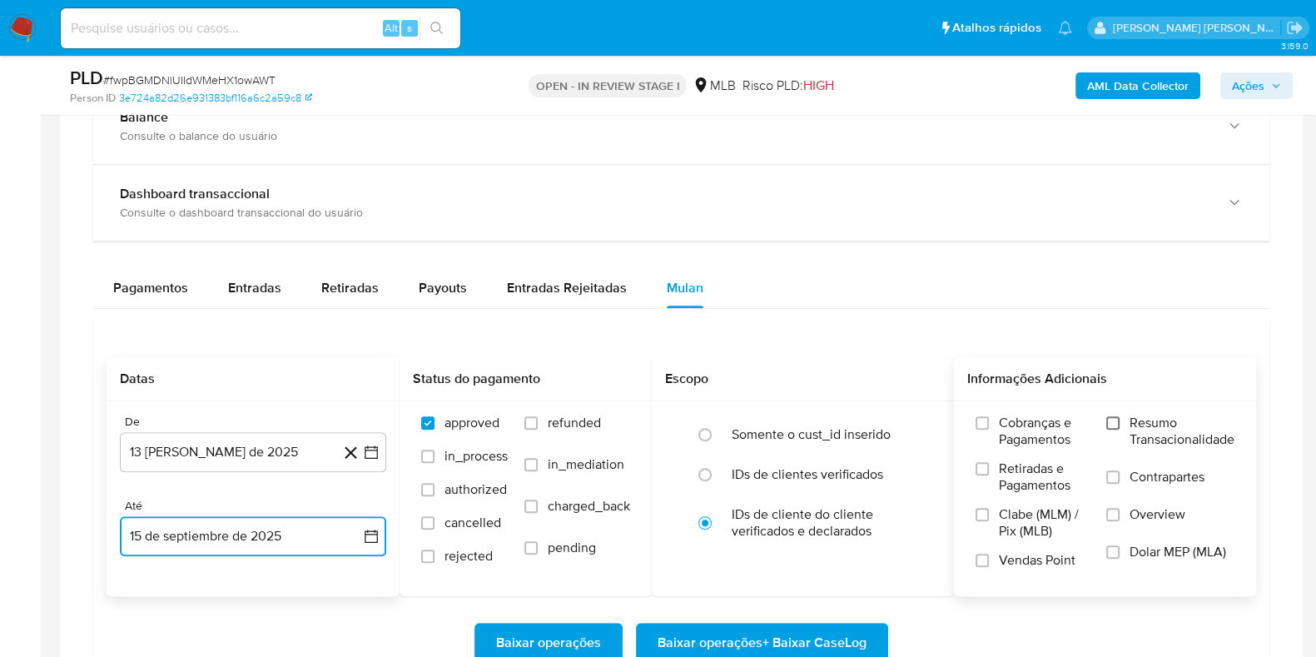
click at [1106, 420] on input "Resumo Transacionalidade" at bounding box center [1112, 422] width 13 height 13
click at [1127, 481] on label "Contrapartes" at bounding box center [1170, 486] width 128 height 37
click at [1119, 481] on input "Contrapartes" at bounding box center [1112, 476] width 13 height 13
click at [826, 630] on span "Baixar operações + Baixar CaseLog" at bounding box center [761, 642] width 209 height 37
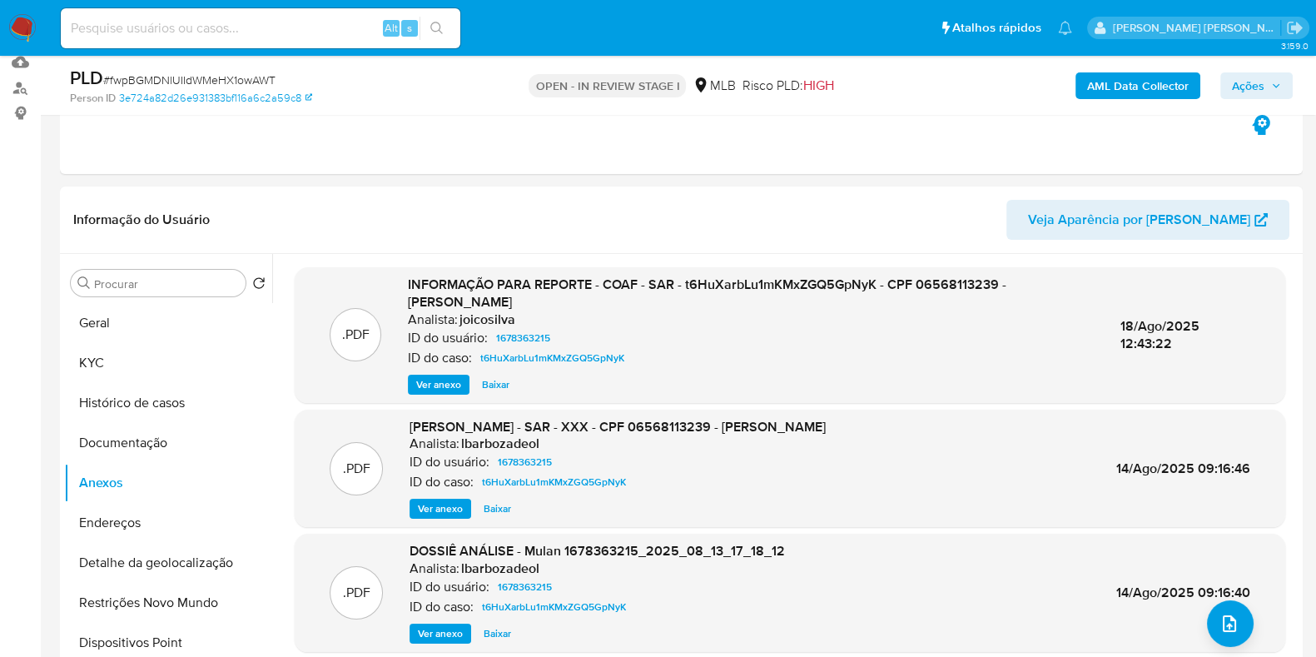
scroll to position [182, 0]
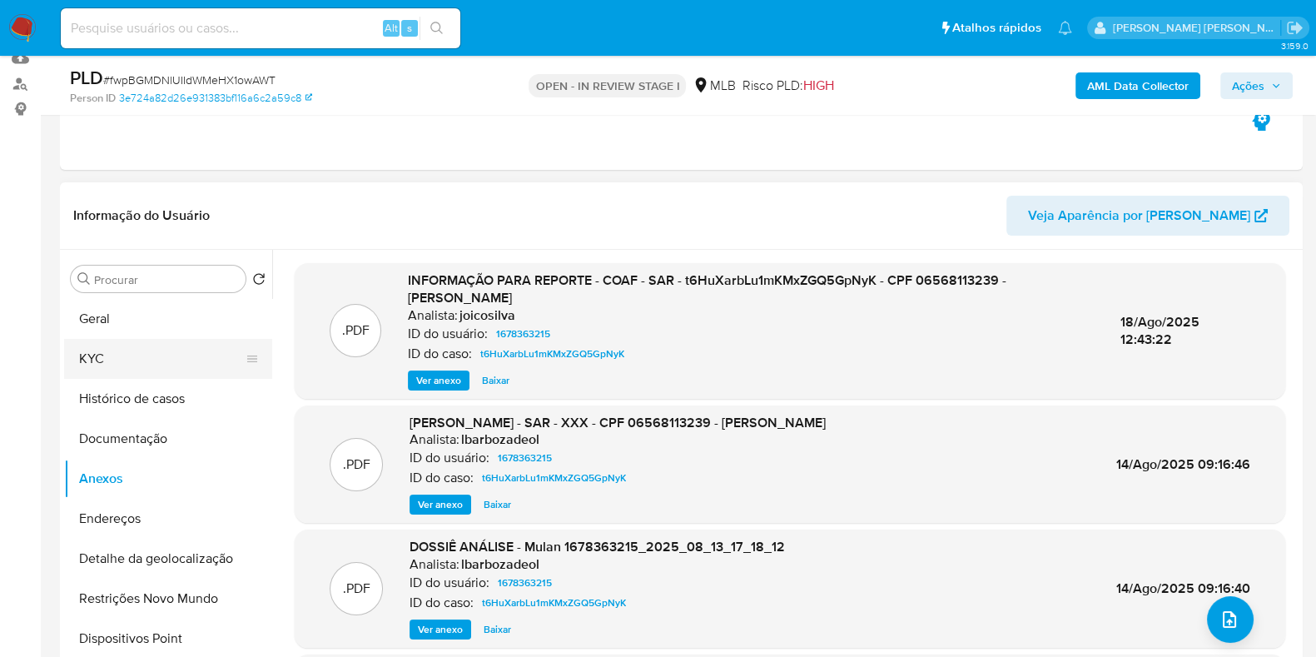
click at [107, 350] on button "KYC" at bounding box center [161, 359] width 195 height 40
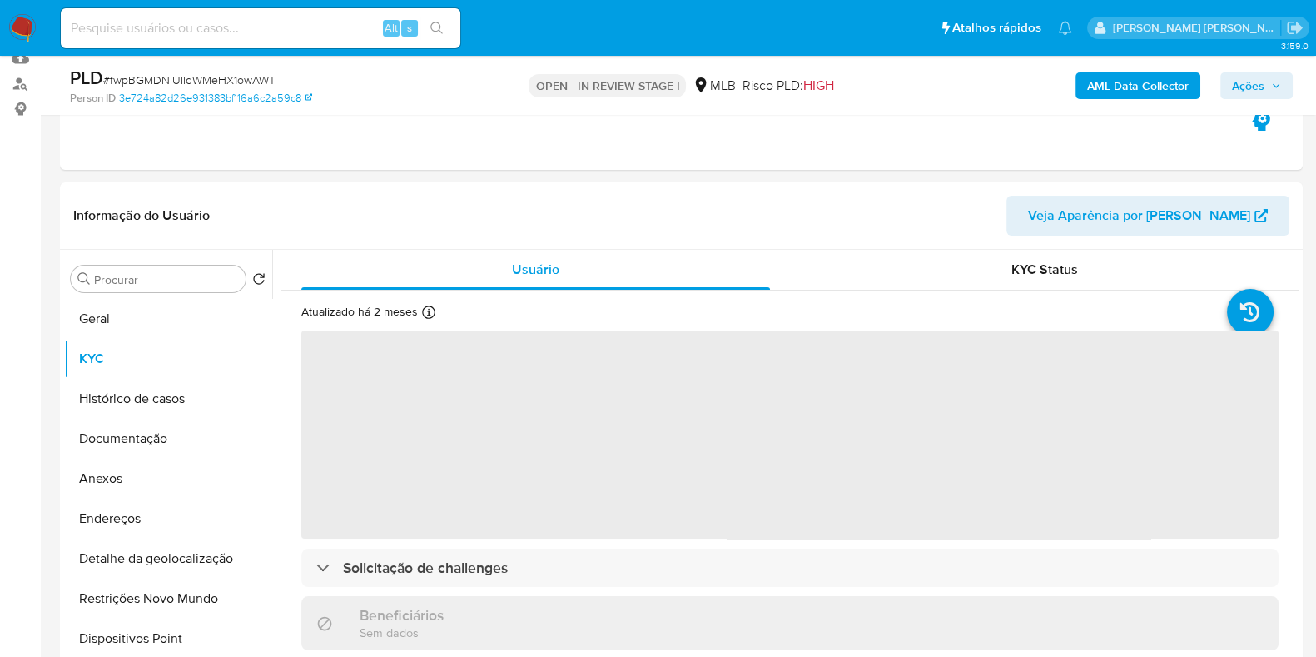
click at [1128, 85] on b "AML Data Collector" at bounding box center [1138, 85] width 102 height 27
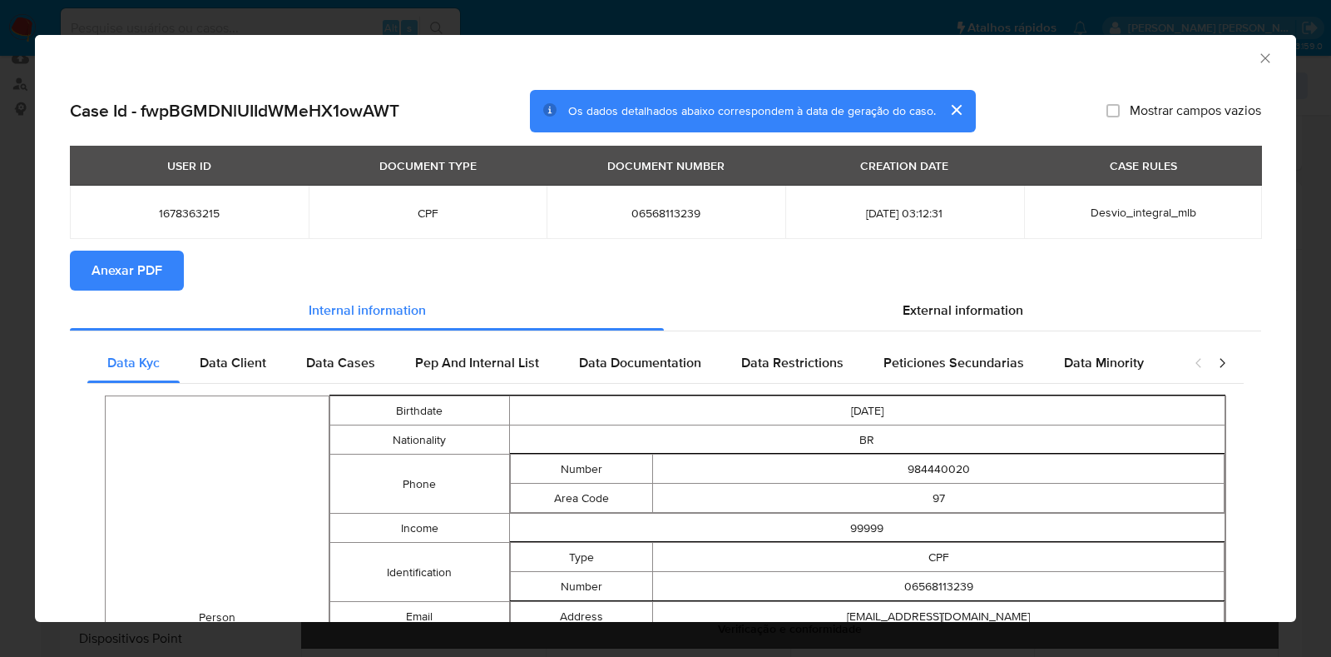
click at [150, 260] on span "Anexar PDF" at bounding box center [127, 270] width 71 height 37
click at [1257, 64] on icon "Fechar a janela" at bounding box center [1265, 58] width 17 height 17
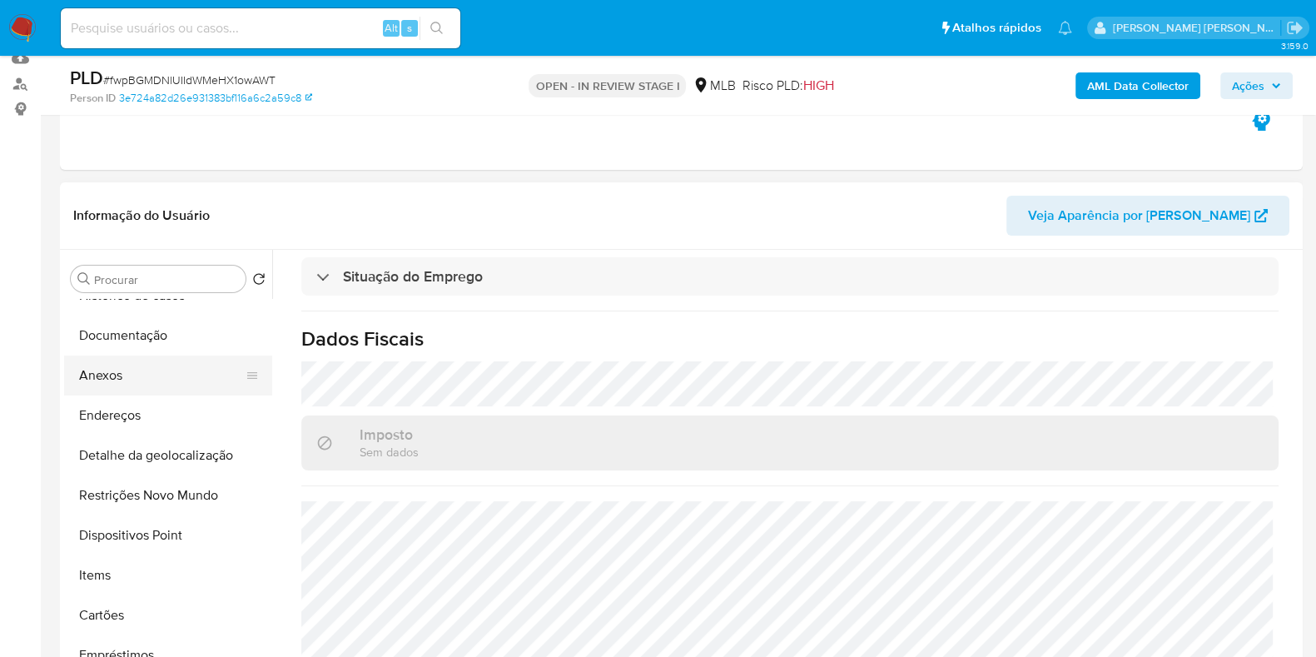
scroll to position [0, 0]
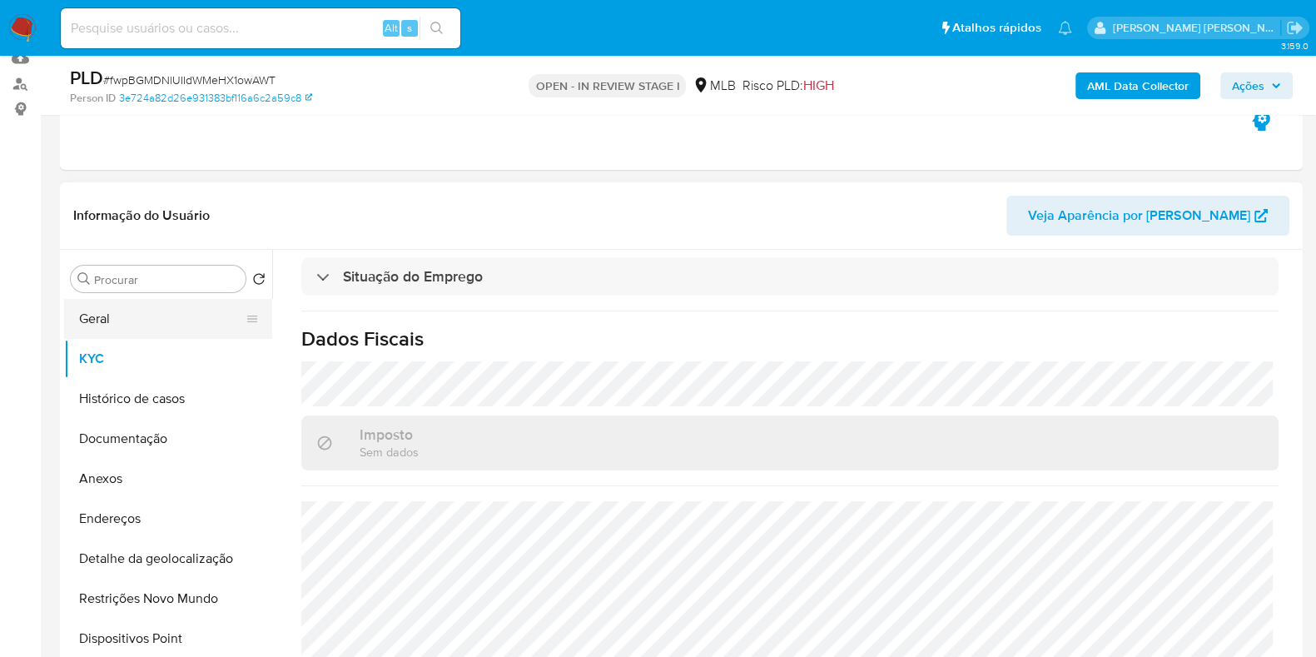
click at [141, 323] on button "Geral" at bounding box center [161, 319] width 195 height 40
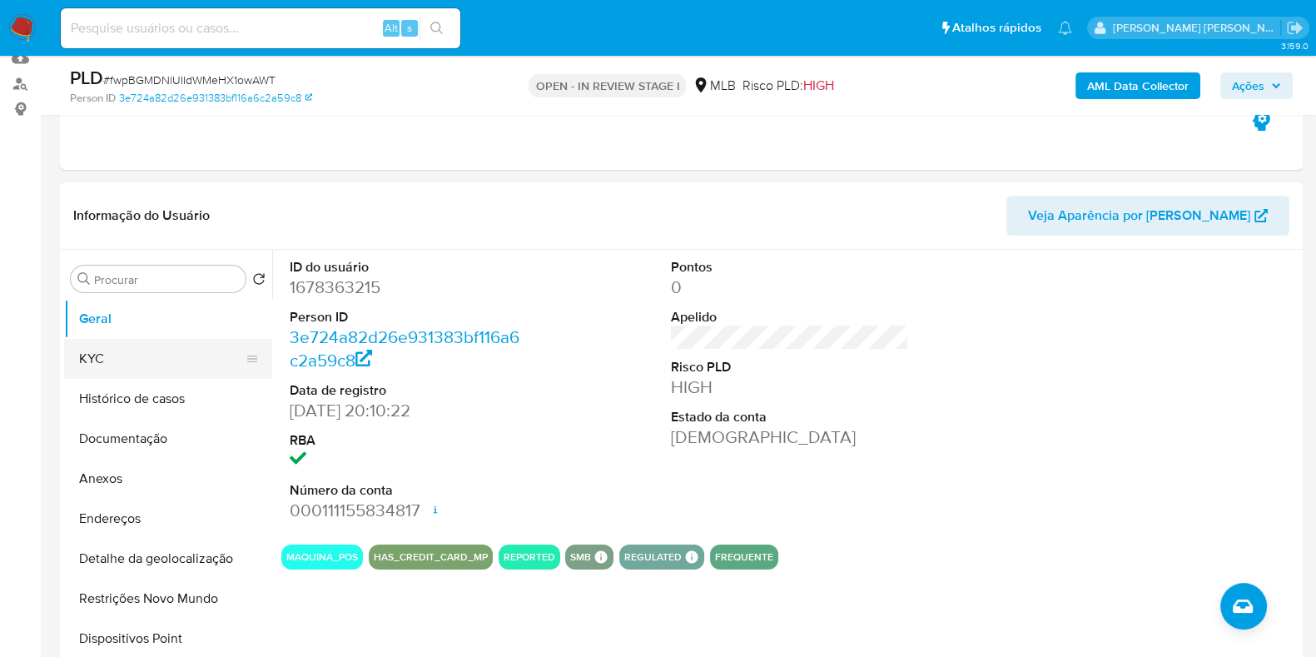
click at [97, 355] on button "KYC" at bounding box center [161, 359] width 195 height 40
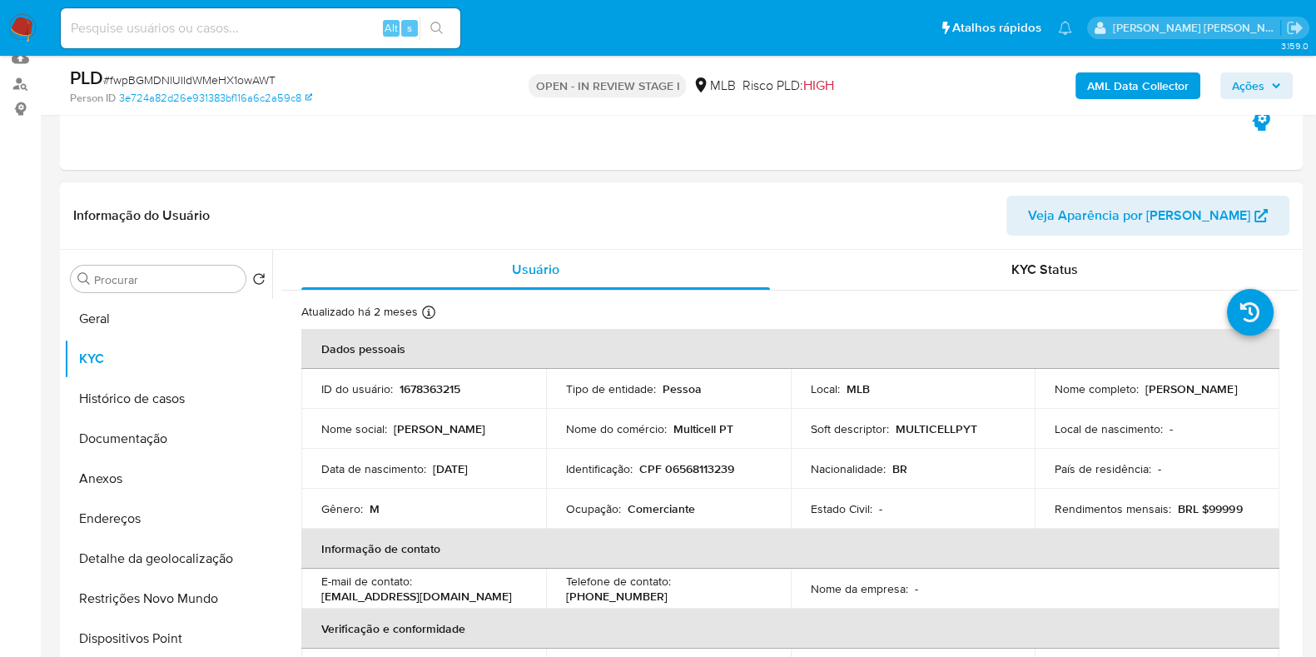
scroll to position [103, 0]
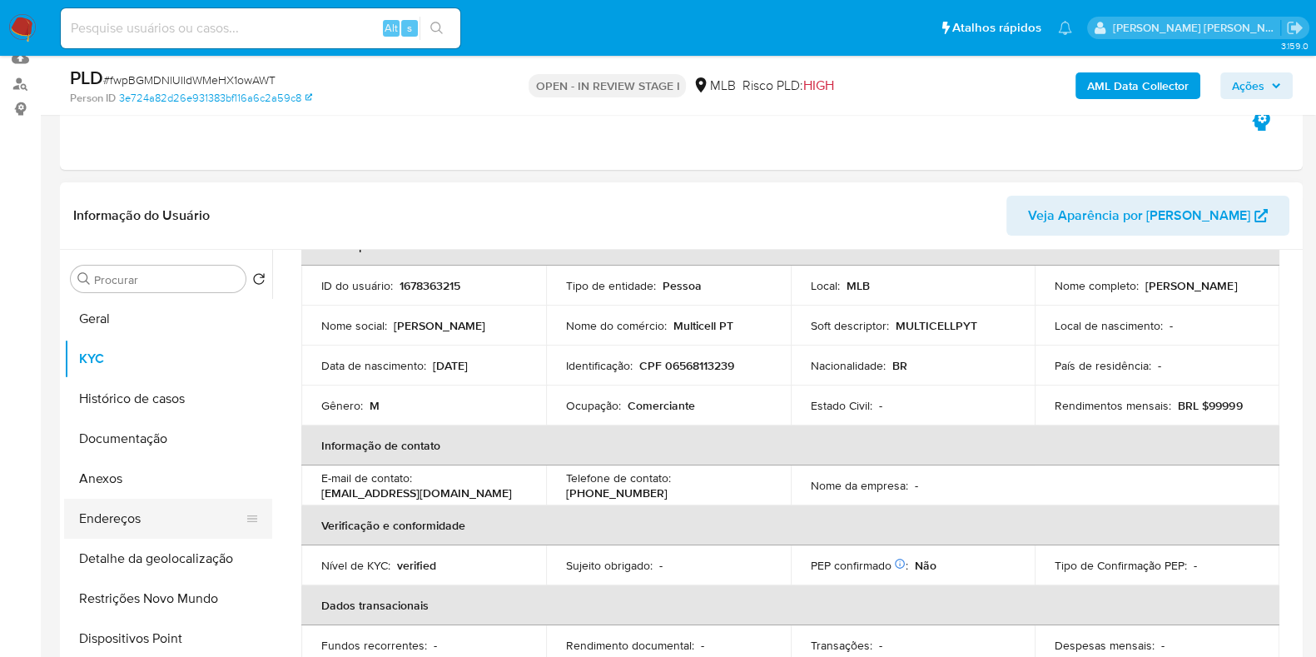
click at [144, 513] on button "Endereços" at bounding box center [161, 518] width 195 height 40
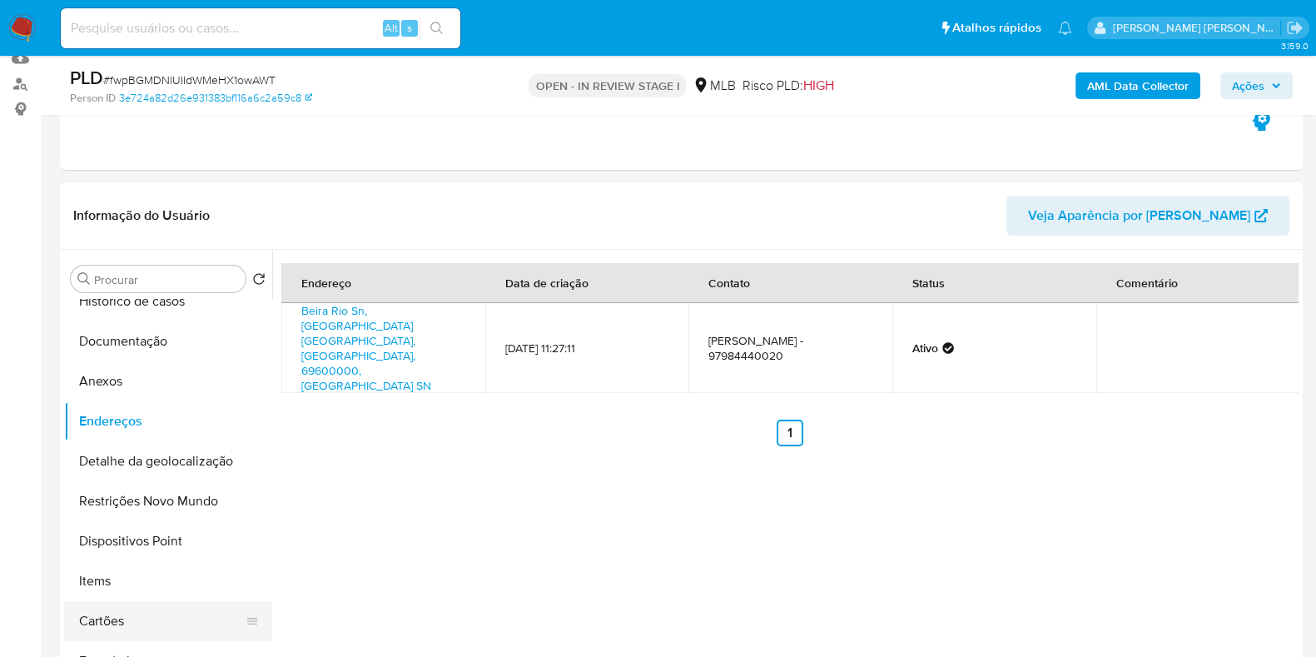
scroll to position [207, 0]
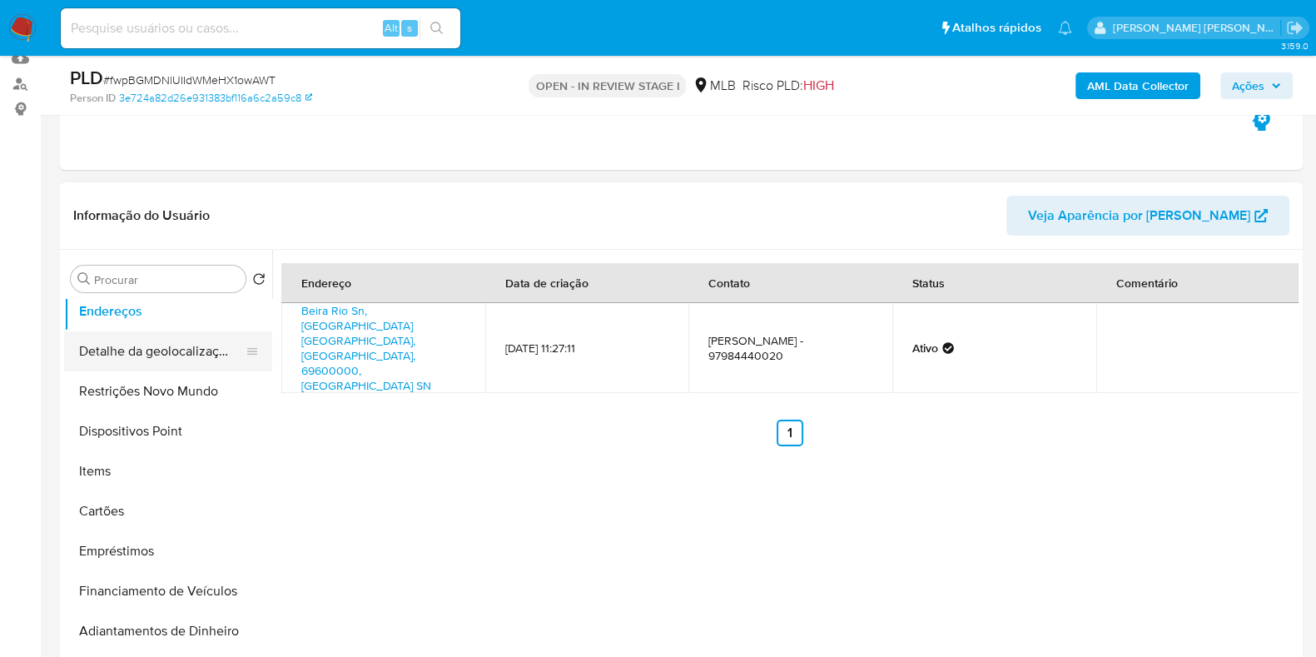
click at [198, 347] on button "Detalhe da geolocalização" at bounding box center [161, 351] width 195 height 40
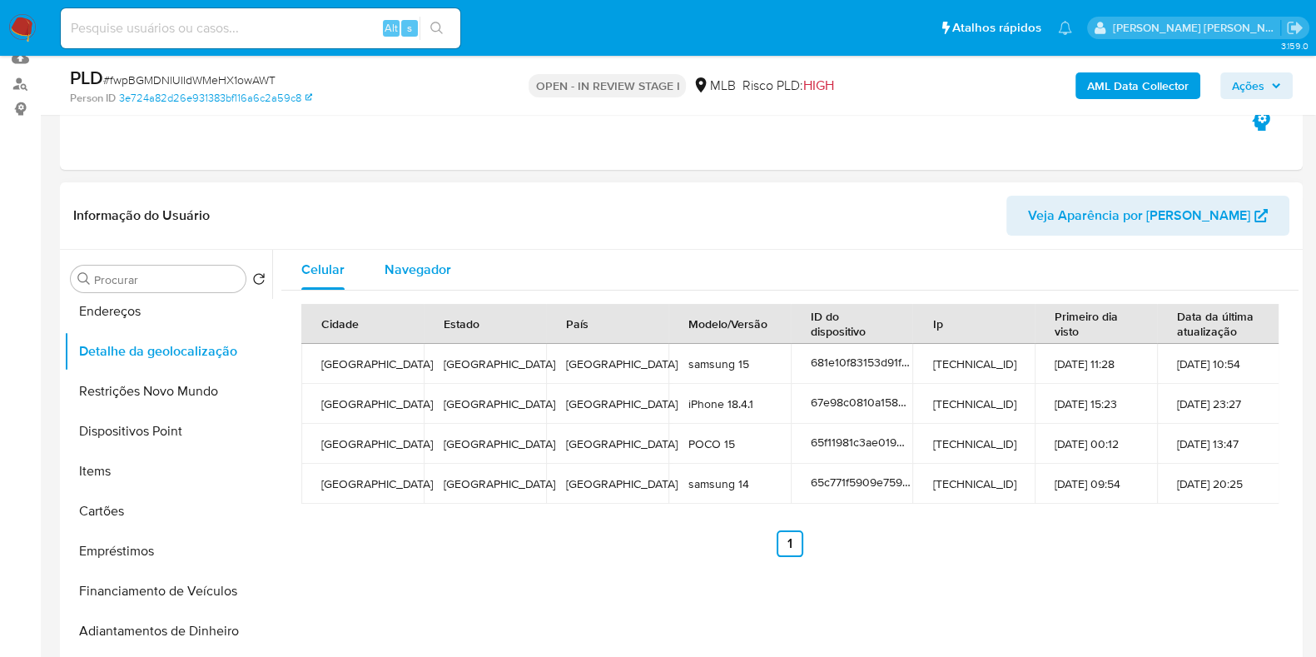
click at [389, 270] on span "Navegador" at bounding box center [417, 269] width 67 height 19
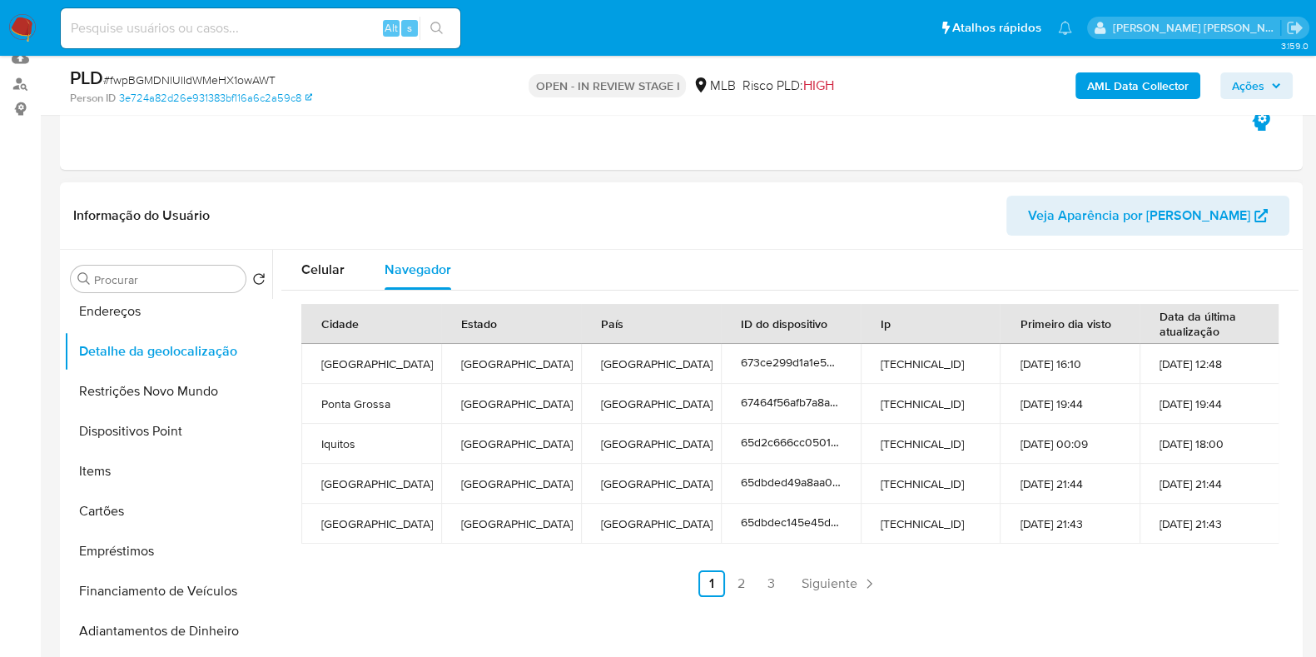
click at [774, 261] on div "Celular Navegador" at bounding box center [789, 270] width 1017 height 40
click at [150, 390] on button "Restrições Novo Mundo" at bounding box center [161, 391] width 195 height 40
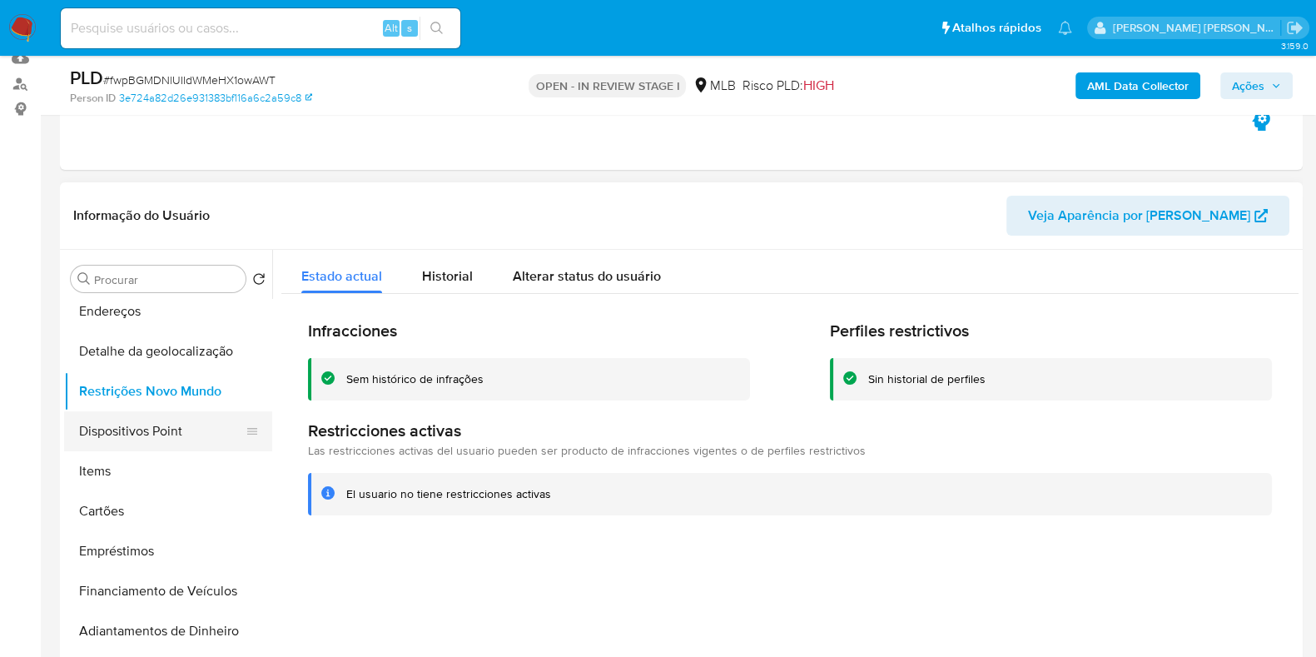
click at [165, 424] on button "Dispositivos Point" at bounding box center [161, 431] width 195 height 40
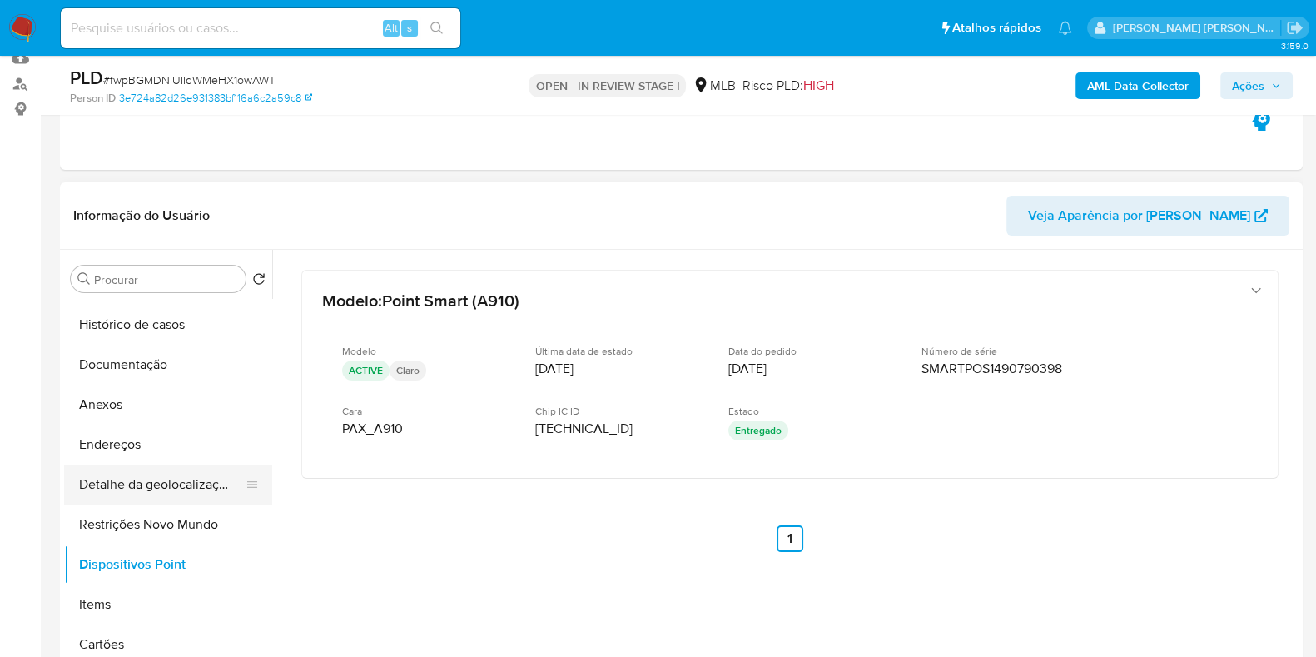
scroll to position [0, 0]
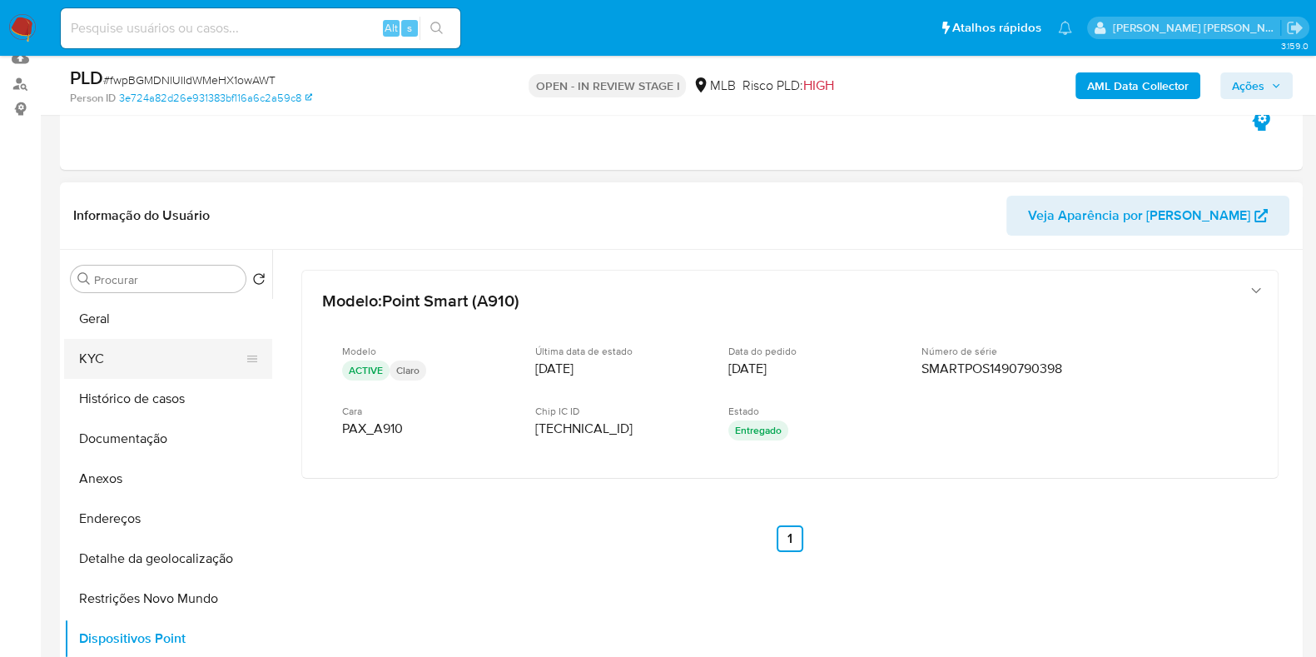
click at [133, 357] on button "KYC" at bounding box center [161, 359] width 195 height 40
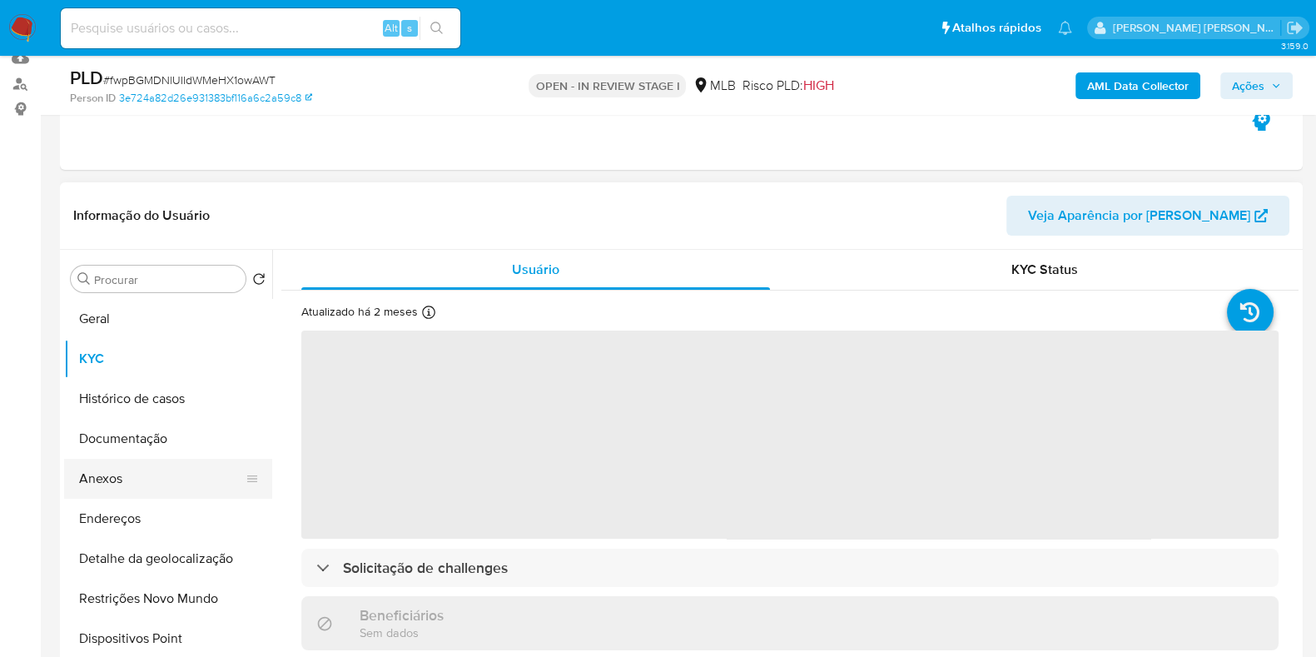
click at [136, 481] on button "Anexos" at bounding box center [161, 479] width 195 height 40
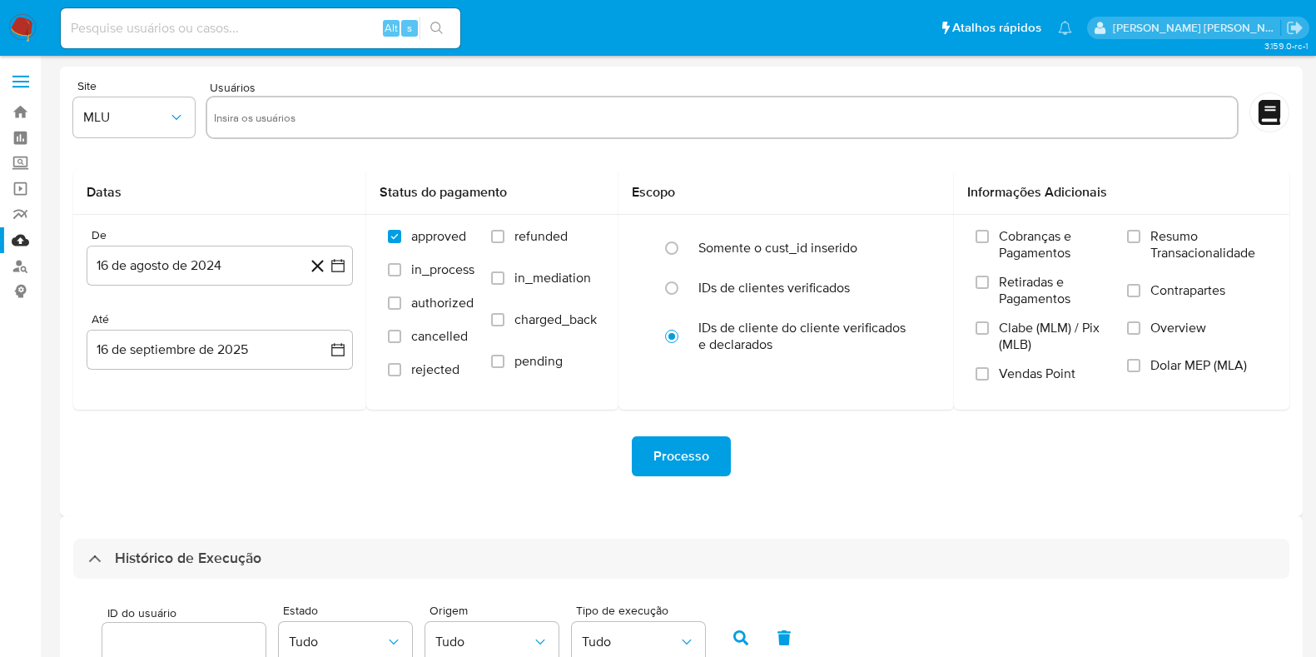
select select "10"
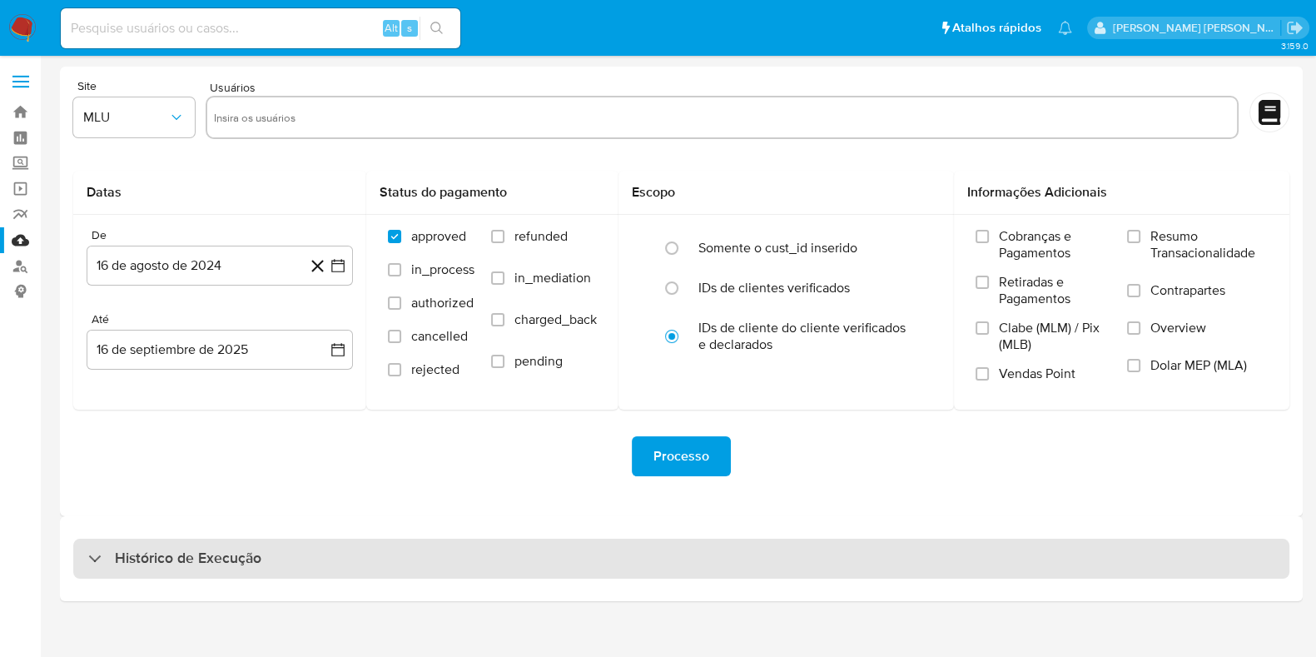
click at [226, 548] on h3 "Histórico de Execução" at bounding box center [188, 558] width 146 height 20
select select "10"
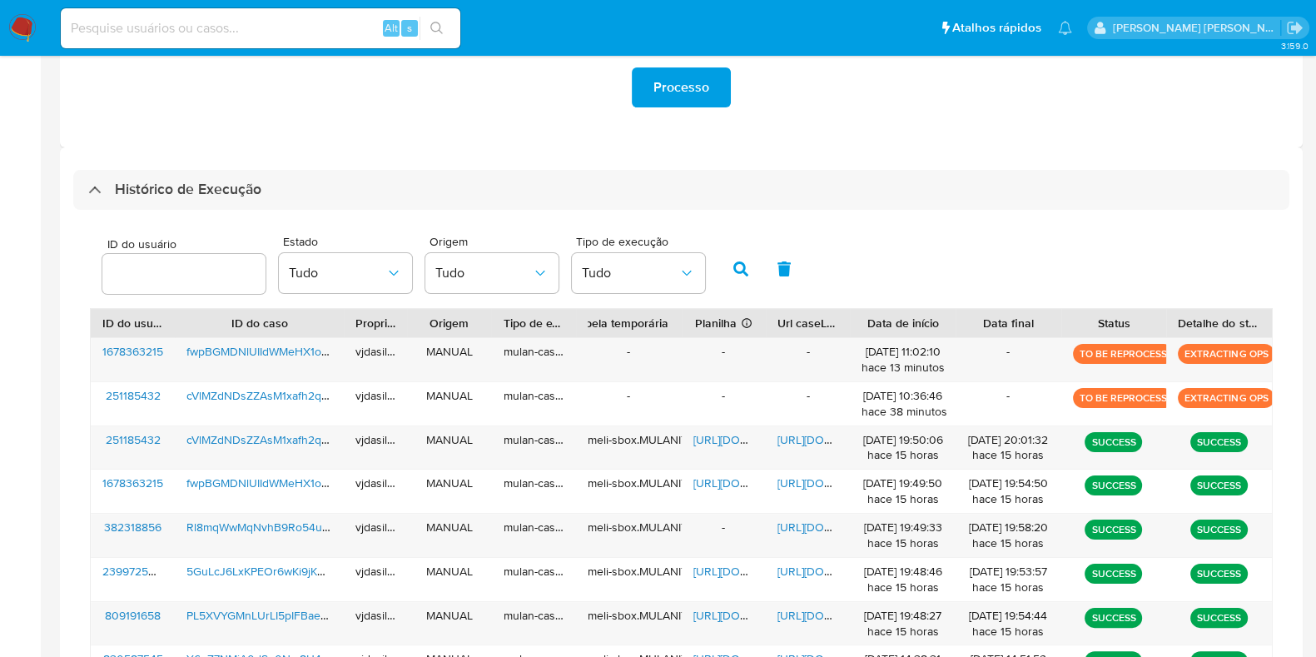
scroll to position [415, 0]
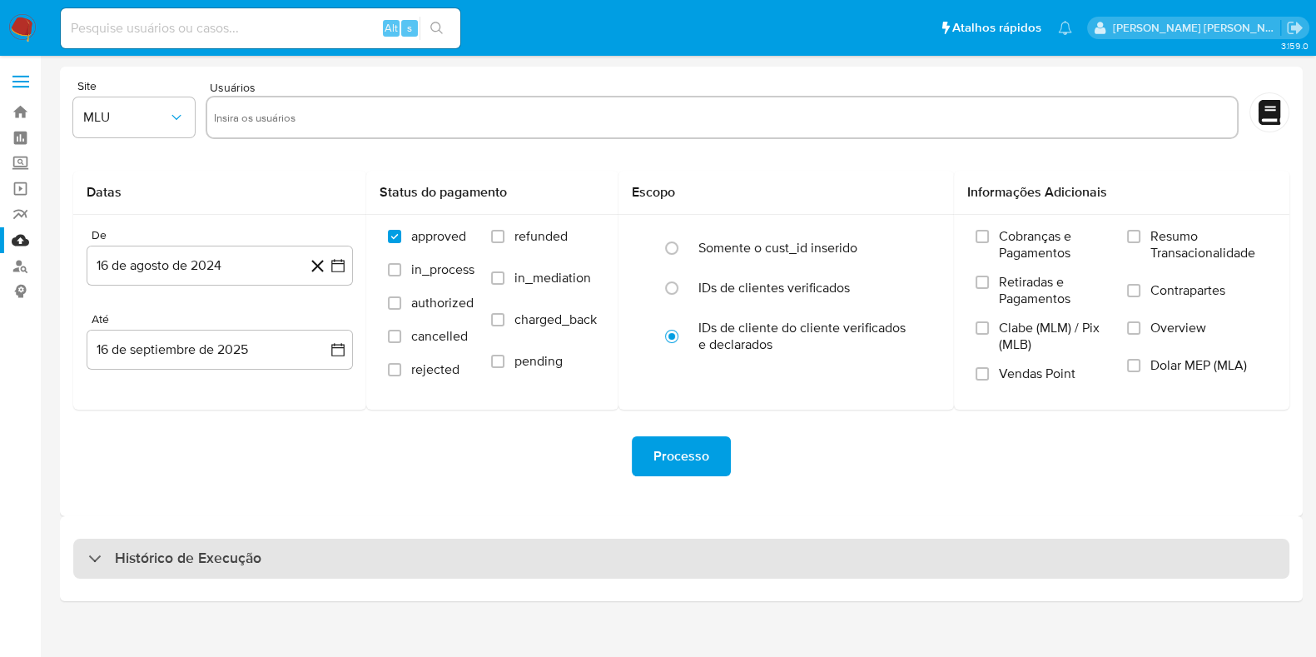
click at [140, 566] on h3 "Histórico de Execução" at bounding box center [188, 558] width 146 height 20
select select "10"
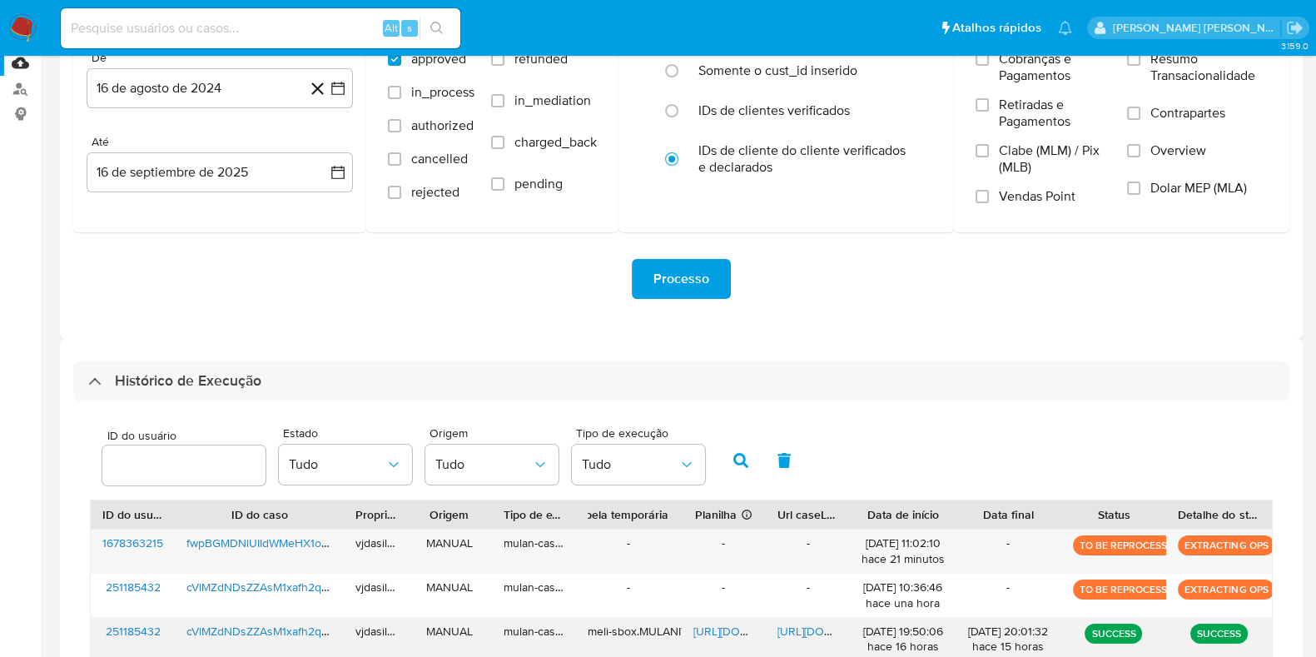
scroll to position [312, 0]
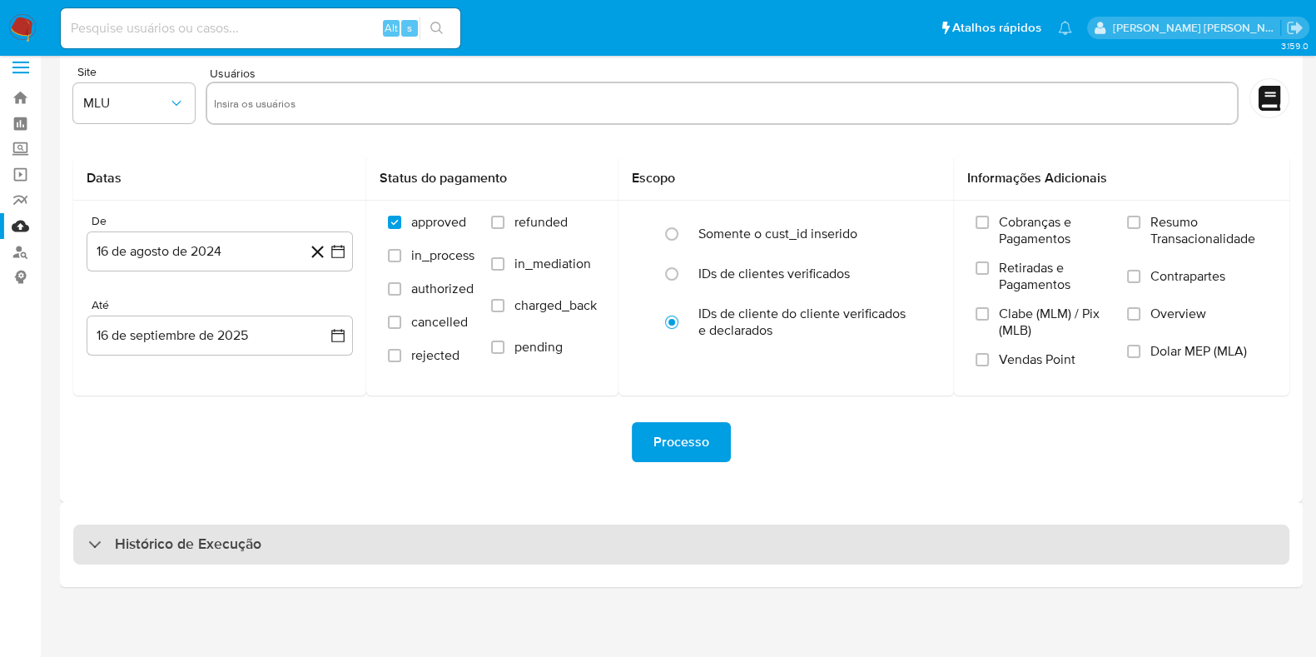
click at [240, 547] on h3 "Histórico de Execução" at bounding box center [188, 544] width 146 height 20
select select "10"
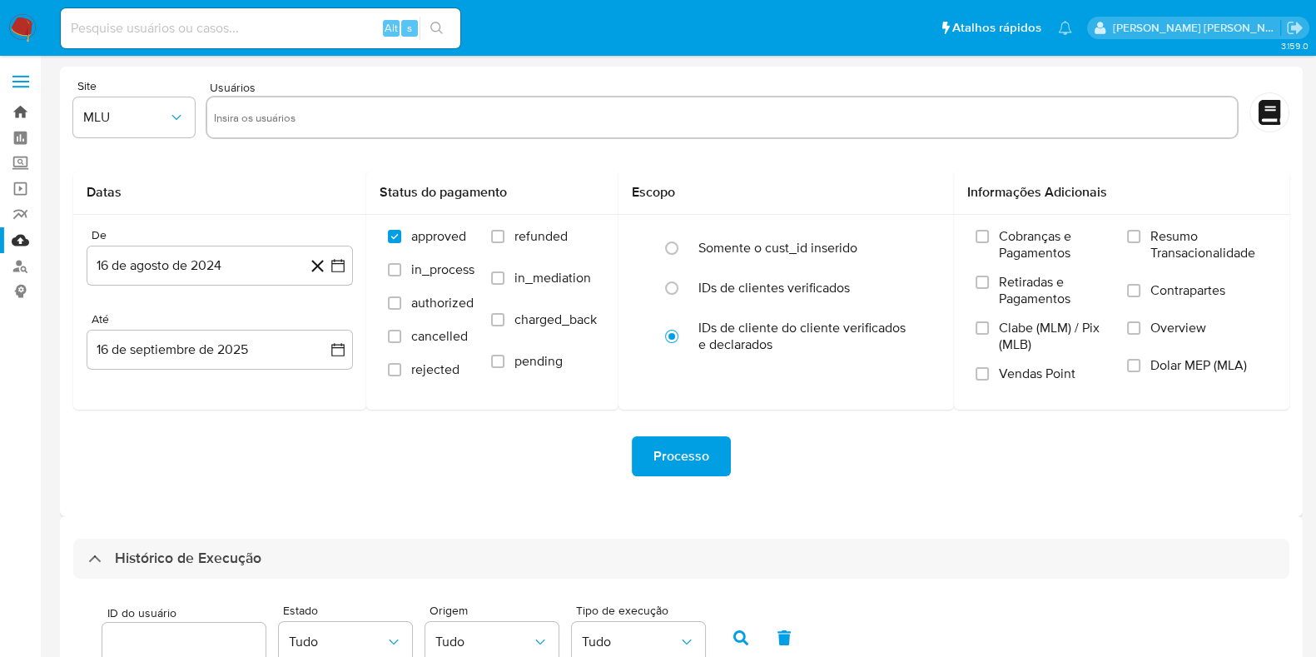
click at [18, 112] on link "Bandeja" at bounding box center [99, 112] width 198 height 26
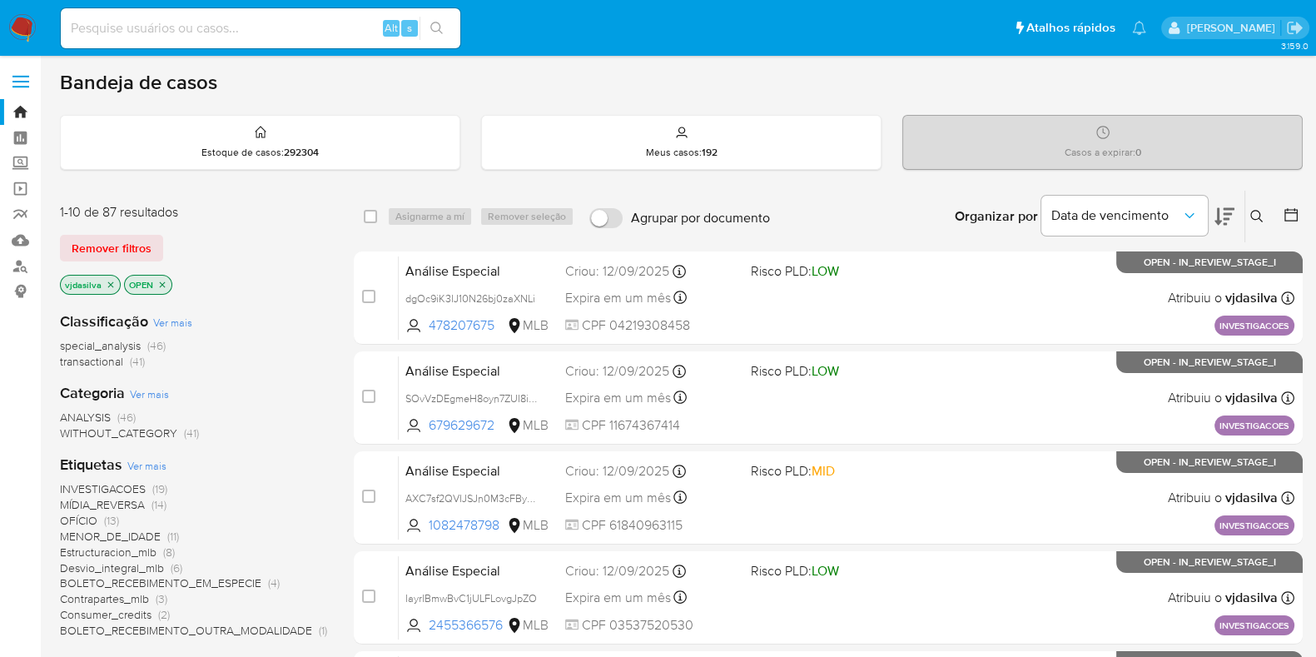
click at [1226, 212] on icon at bounding box center [1224, 216] width 20 height 17
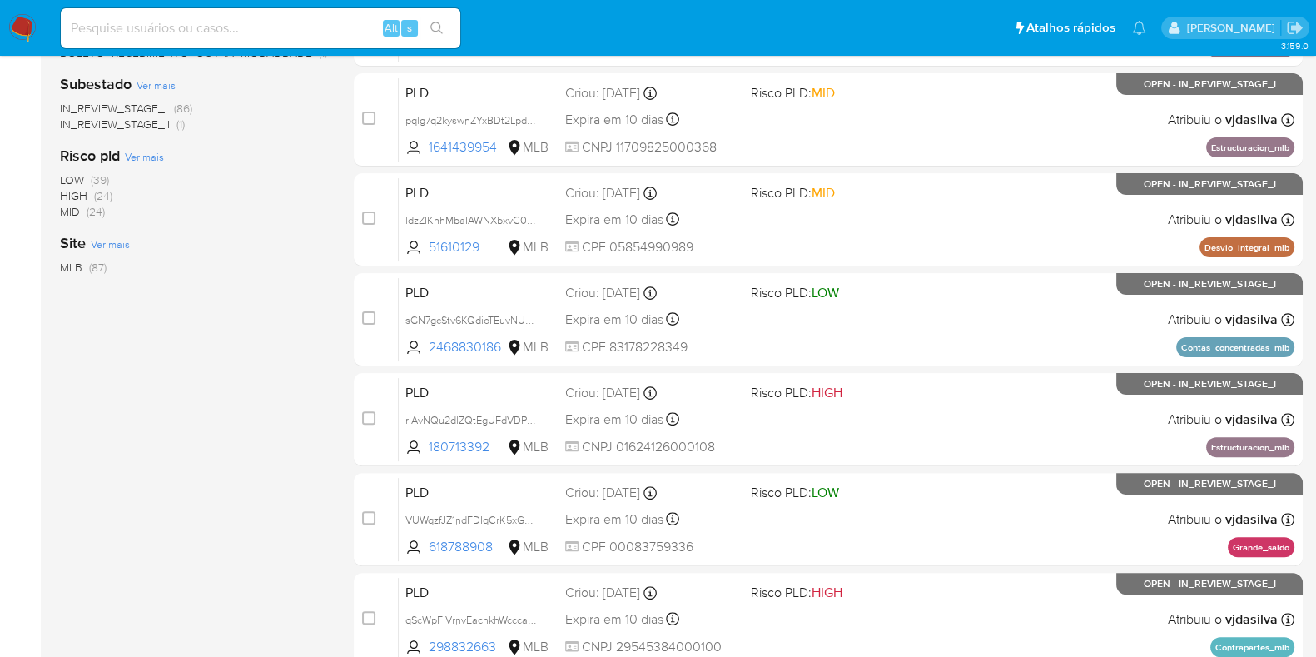
scroll to position [582, 0]
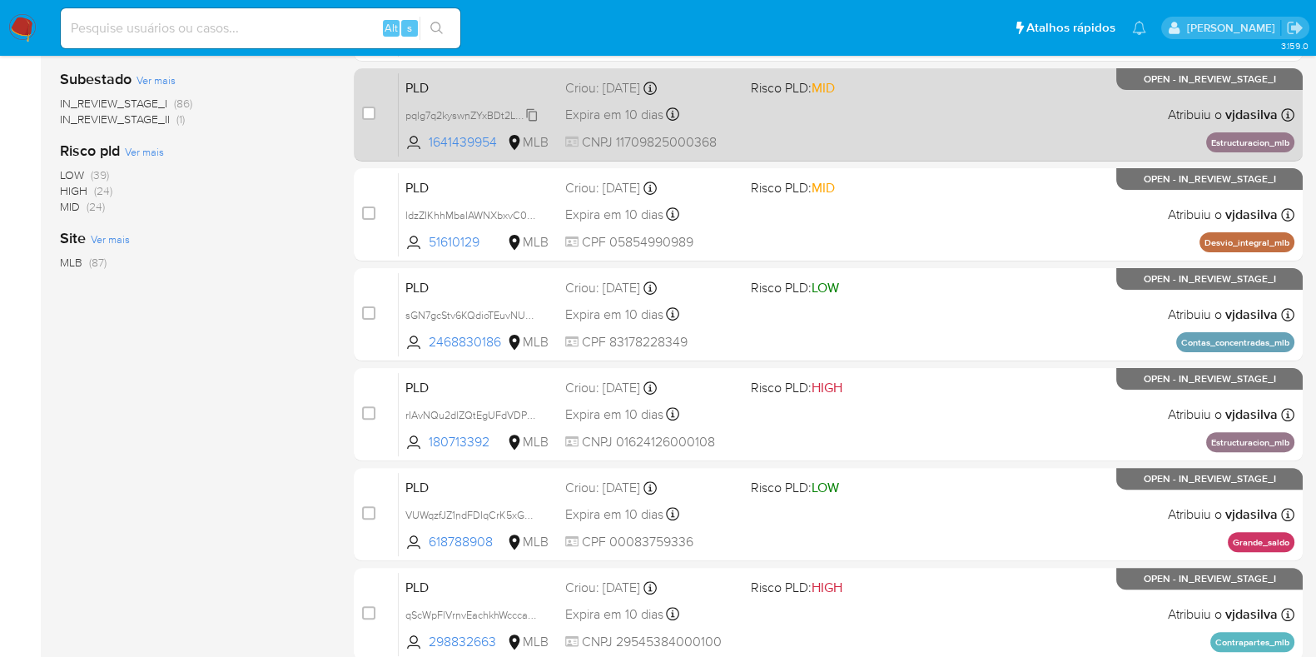
click at [527, 112] on span "pqlg7q2kyswnZYxBDt2LpdHk" at bounding box center [472, 114] width 134 height 18
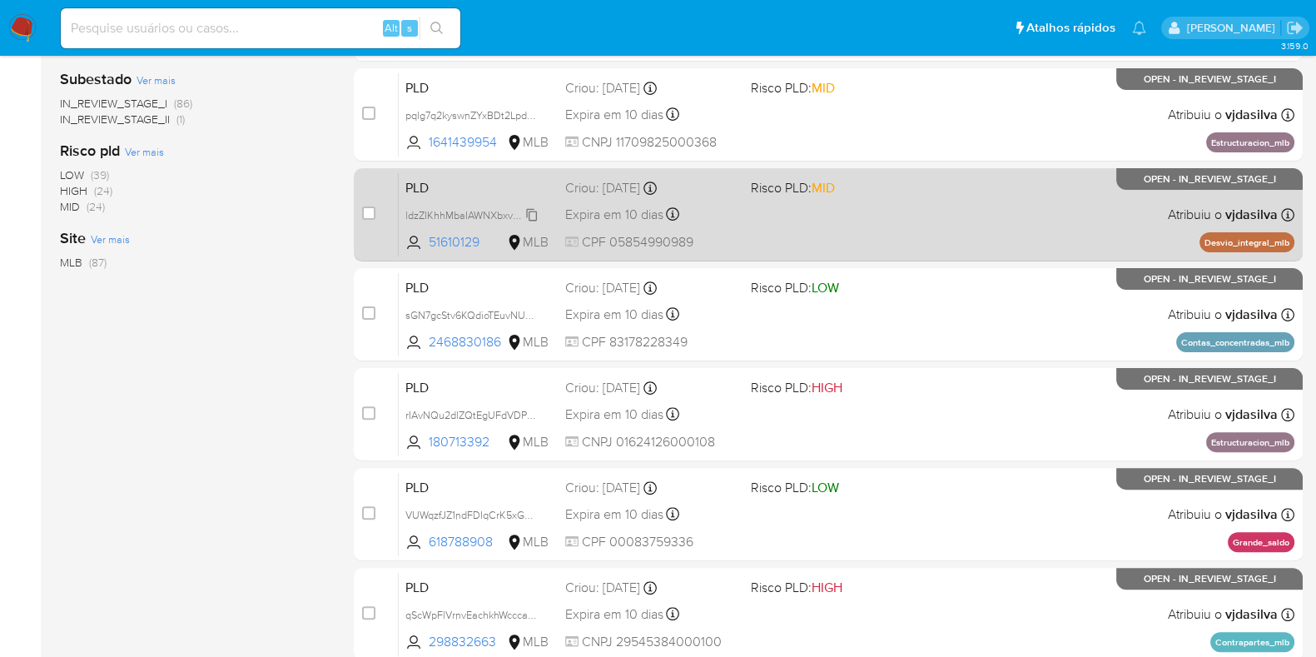
click at [531, 212] on span "ldzZIKhhMbaIAWNXbxvC0Pxl" at bounding box center [472, 214] width 135 height 18
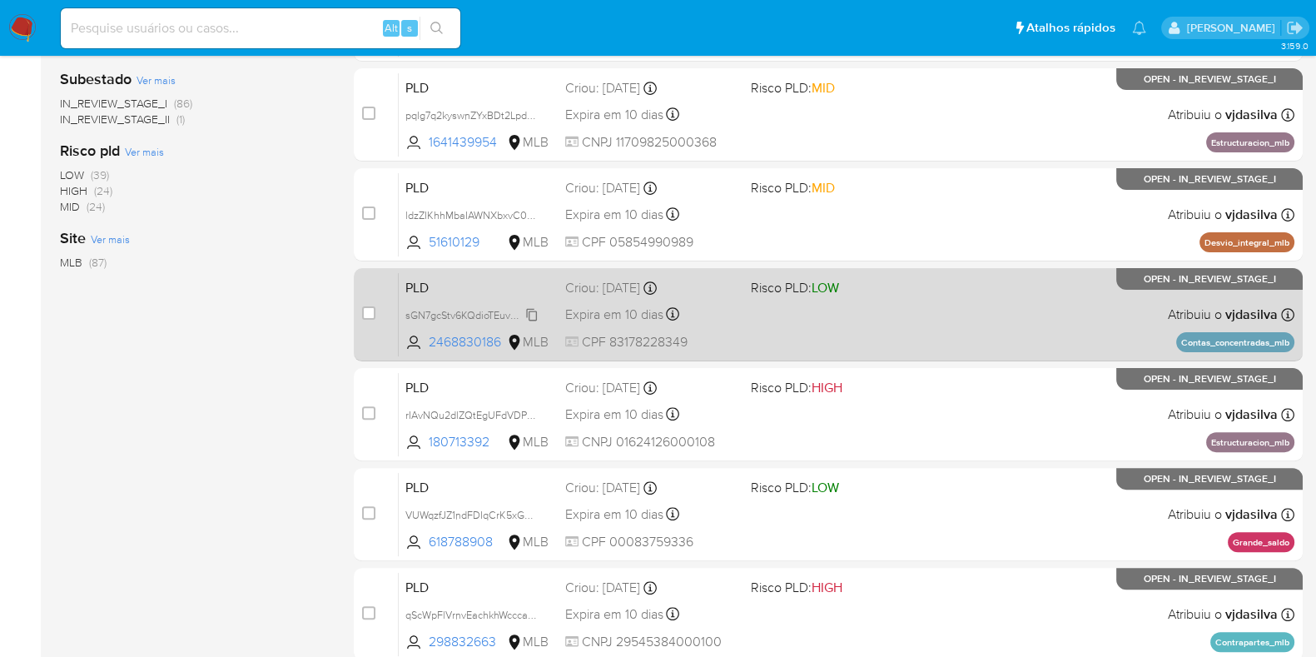
click at [531, 312] on span "sGN7gcStv6KQdioTEuvNUSxq" at bounding box center [473, 314] width 136 height 18
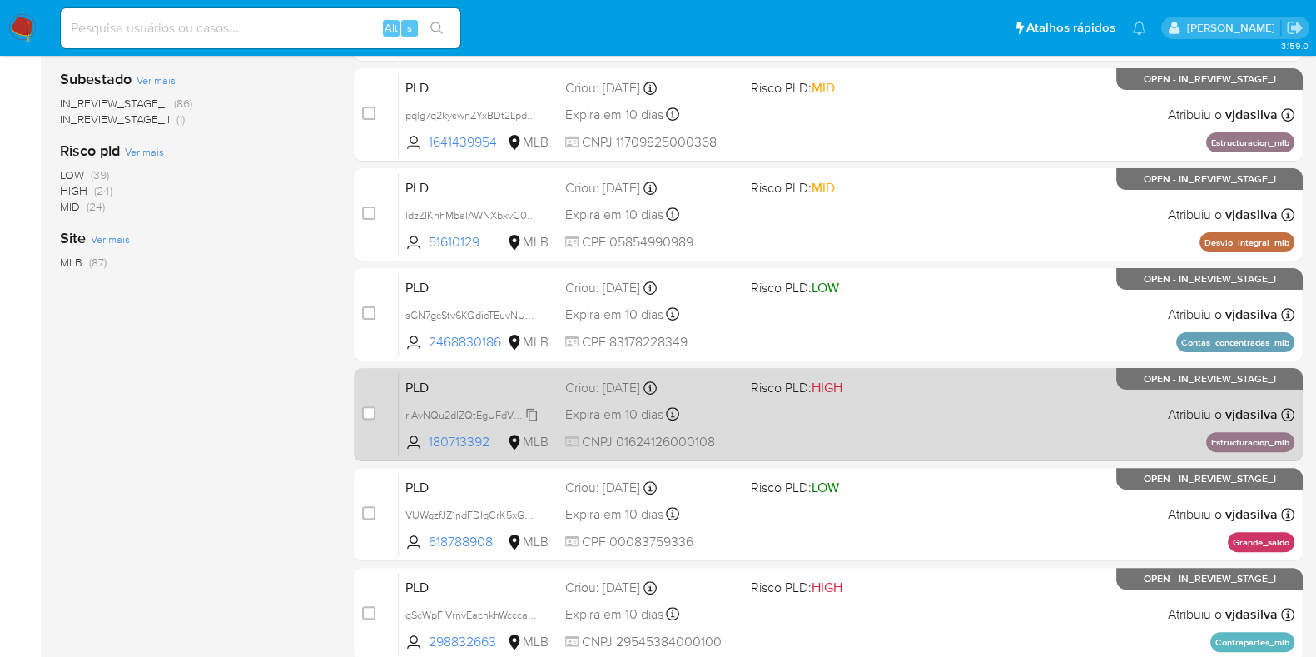
click at [533, 415] on span "rIAvNQu2dlZQtEgUFdVDPPOb" at bounding box center [475, 413] width 141 height 18
click at [531, 418] on span "rIAvNQu2dlZQtEgUFdVDPPOb" at bounding box center [475, 413] width 141 height 18
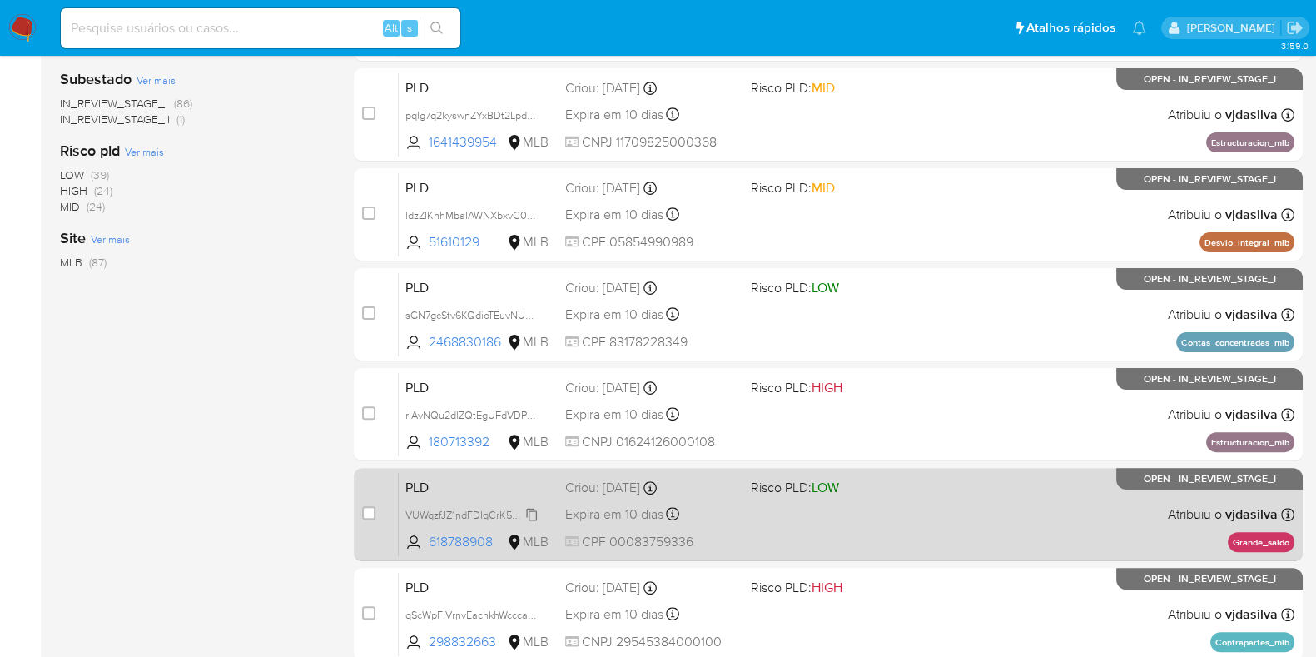
click at [528, 515] on span "VUWqzfJZ1ndFDIqCrK5xG5bC" at bounding box center [474, 513] width 138 height 18
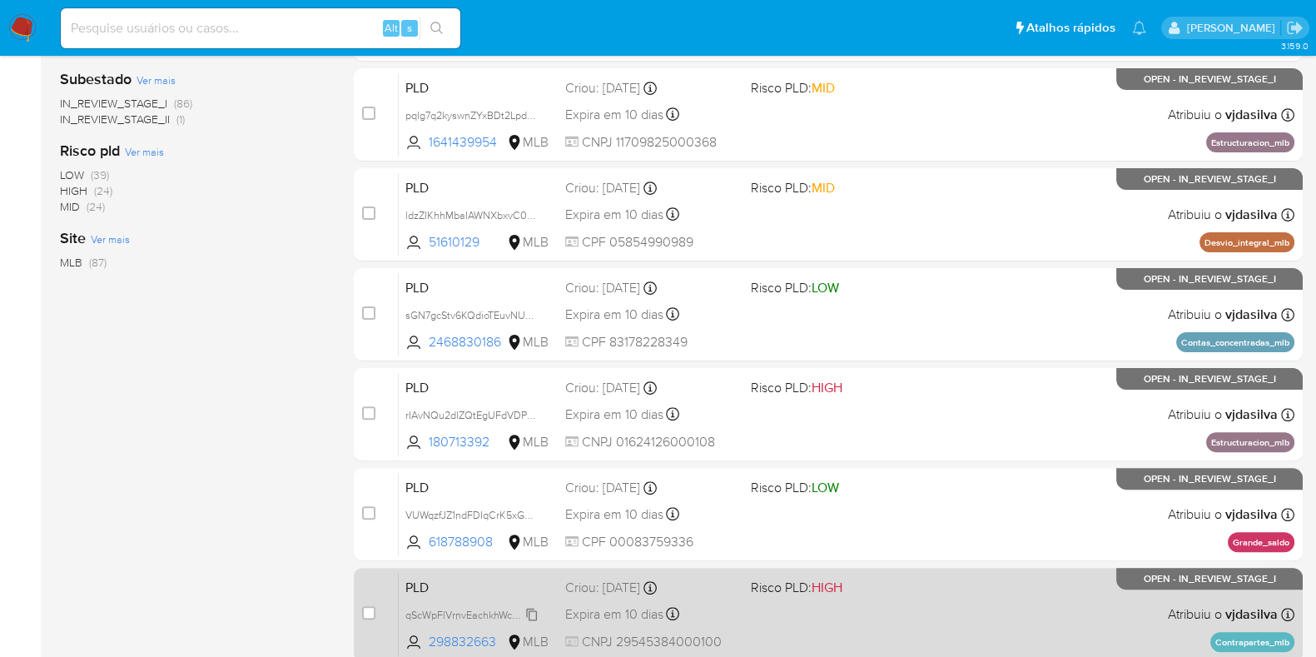
click at [532, 612] on span "qScWpFlVrnvEachkhWcccaJw" at bounding box center [472, 613] width 135 height 18
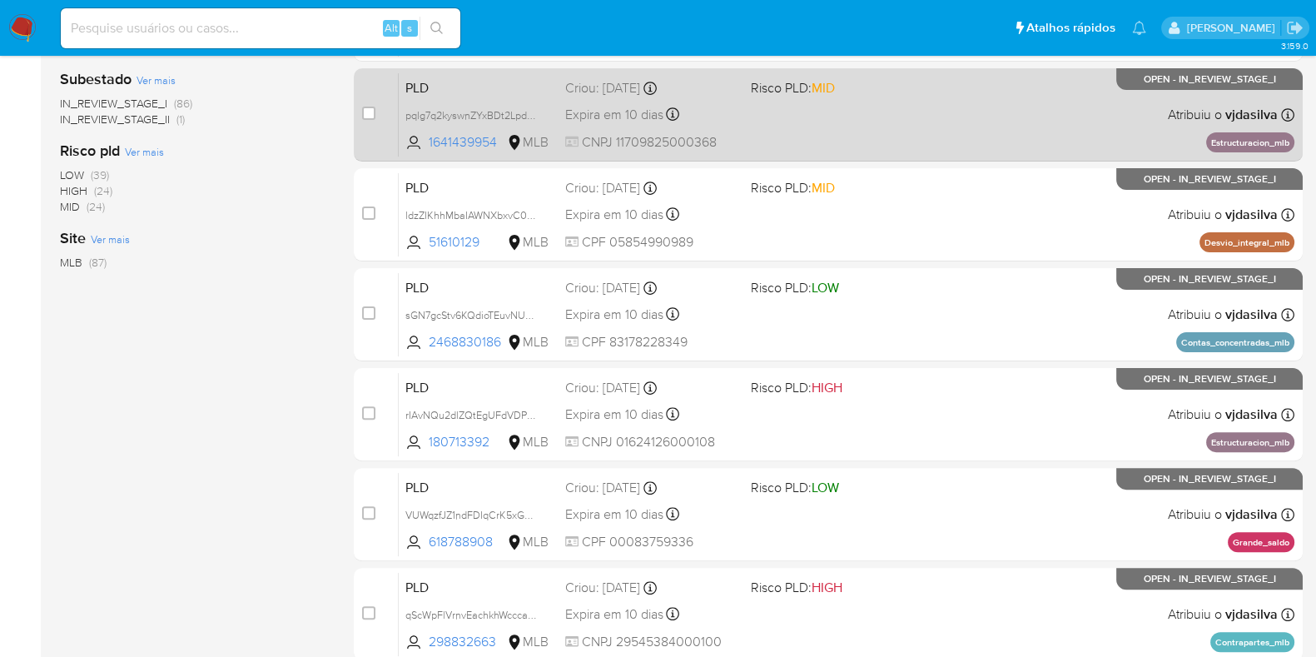
click at [826, 109] on div "PLD pqlg7q2kyswnZYxBDt2LpdHk 1641439954 MLB Risco PLD: MID Criou: 12/08/2025 Cr…" at bounding box center [846, 114] width 895 height 84
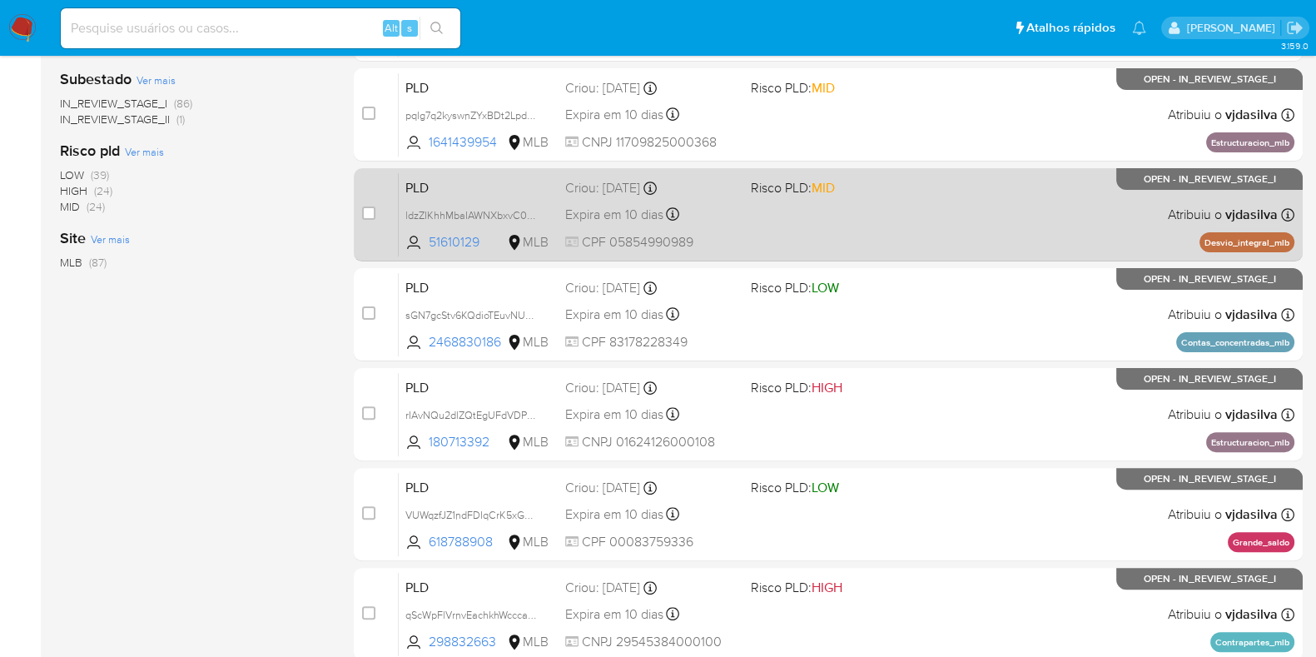
click at [908, 204] on div "PLD ldzZIKhhMbaIAWNXbxvC0Pxl 51610129 MLB Risco PLD: MID Criou: 12/08/2025 Crio…" at bounding box center [846, 214] width 895 height 84
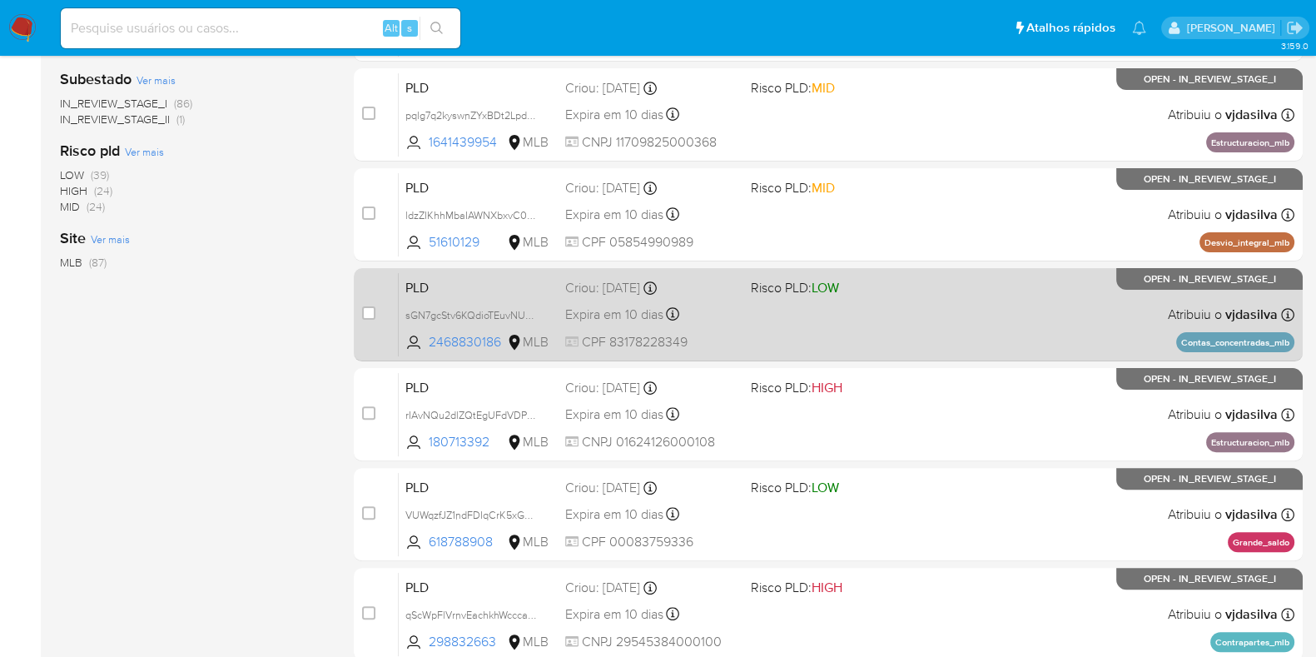
click at [946, 307] on div "PLD sGN7gcStv6KQdioTEuvNUSxq 2468830186 MLB Risco PLD: LOW Criou: 12/08/2025 Cr…" at bounding box center [846, 314] width 895 height 84
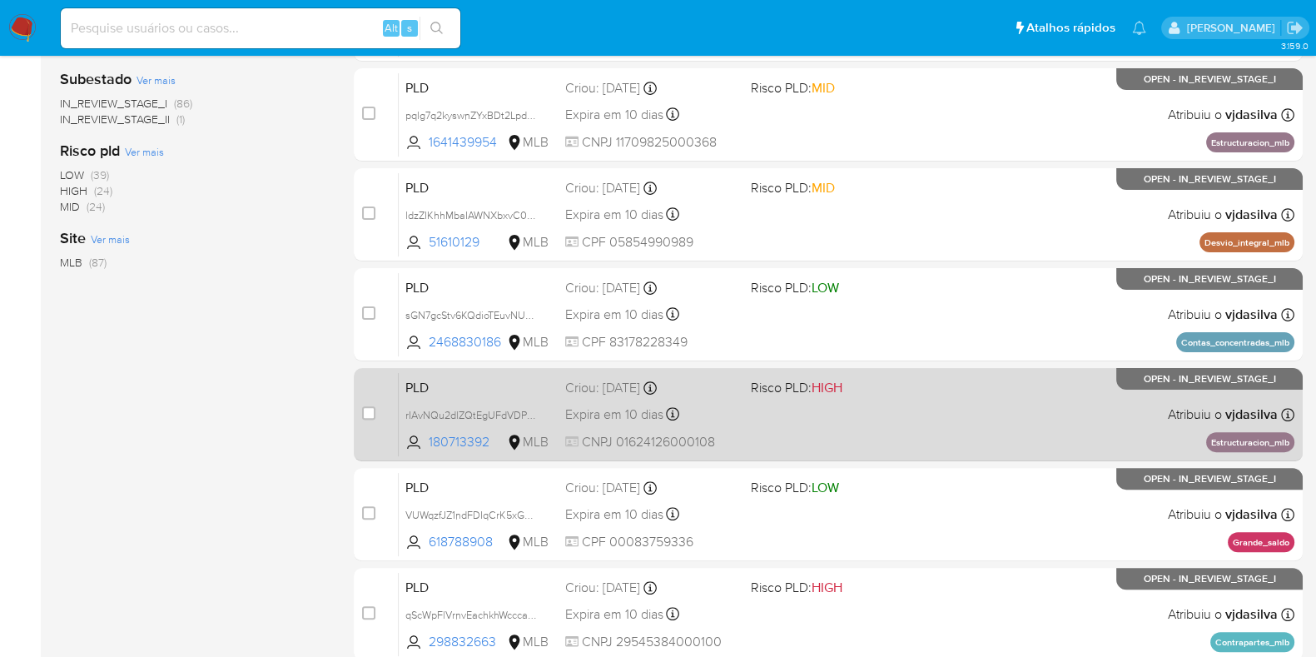
click at [961, 439] on div "PLD rIAvNQu2dlZQtEgUFdVDPPOb 180713392 MLB Risco PLD: HIGH Criou: 12/08/2025 Cr…" at bounding box center [846, 414] width 895 height 84
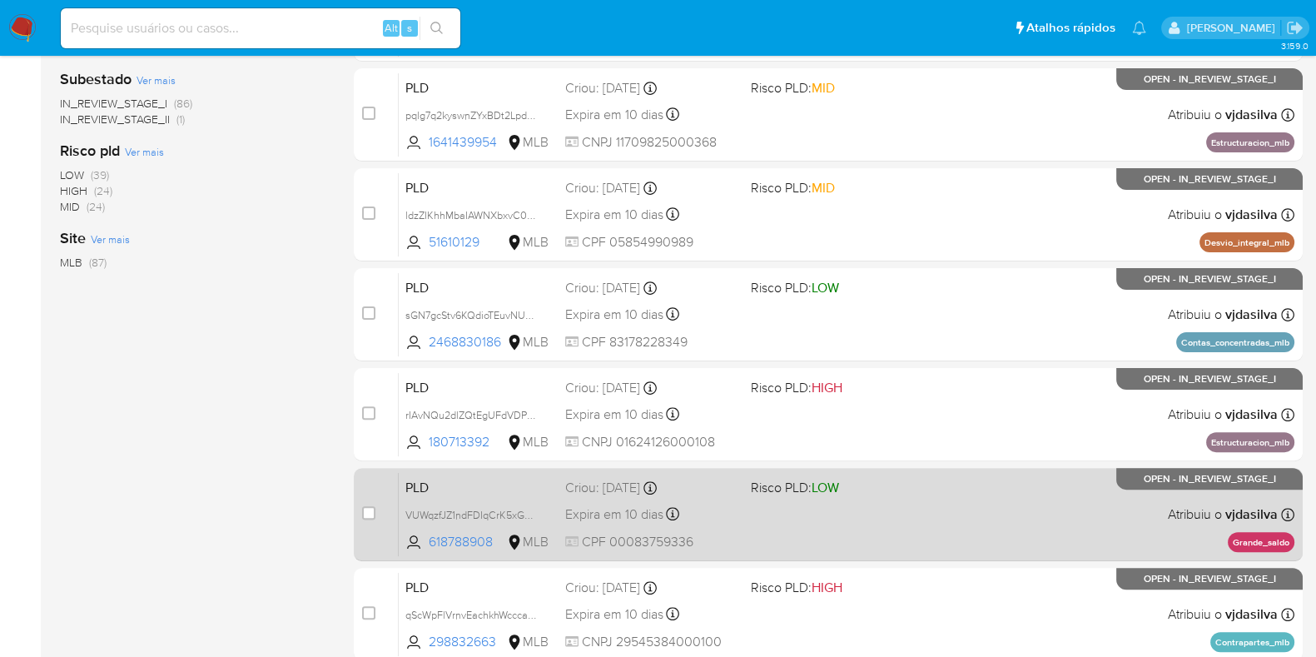
click at [986, 516] on div "PLD VUWqzfJZ1ndFDIqCrK5xG5bC 618788908 MLB Risco PLD: LOW Criou: 12/08/2025 Cri…" at bounding box center [846, 514] width 895 height 84
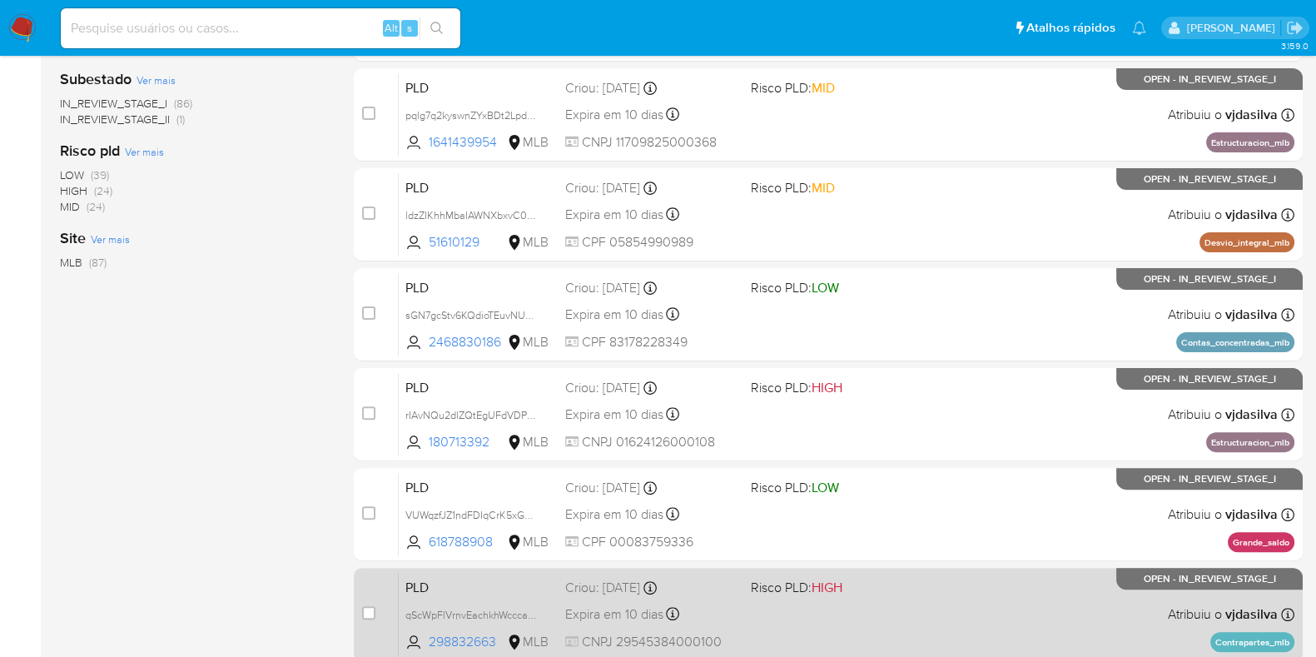
click at [1014, 577] on div "PLD qScWpFlVrnvEachkhWcccaJw 298832663 MLB Risco PLD: HIGH Criou: 12/08/2025 Cr…" at bounding box center [846, 614] width 895 height 84
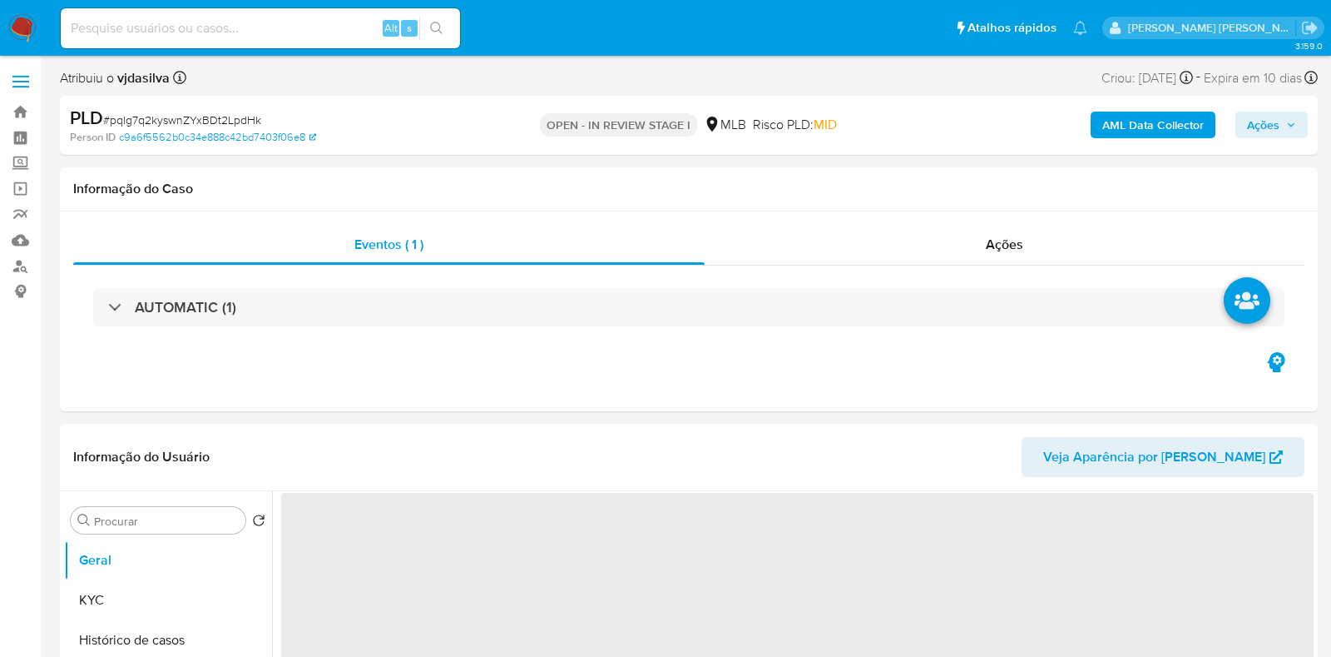
select select "10"
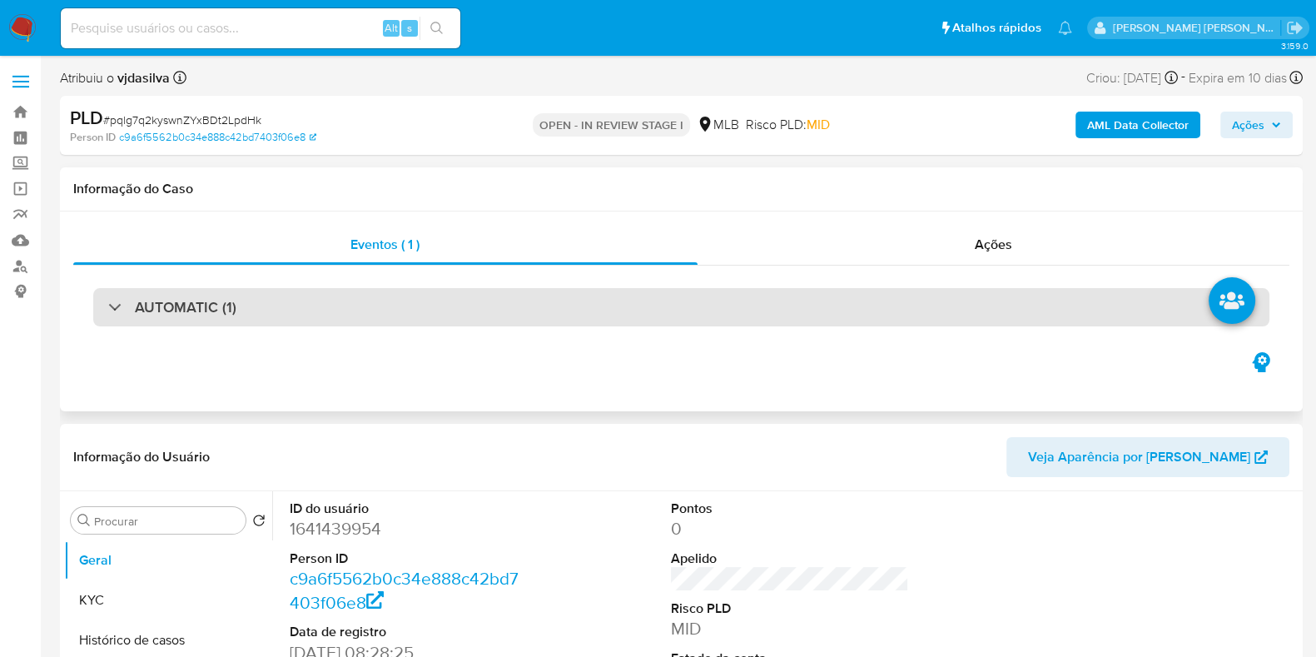
click at [206, 314] on h3 "AUTOMATIC (1)" at bounding box center [186, 307] width 102 height 18
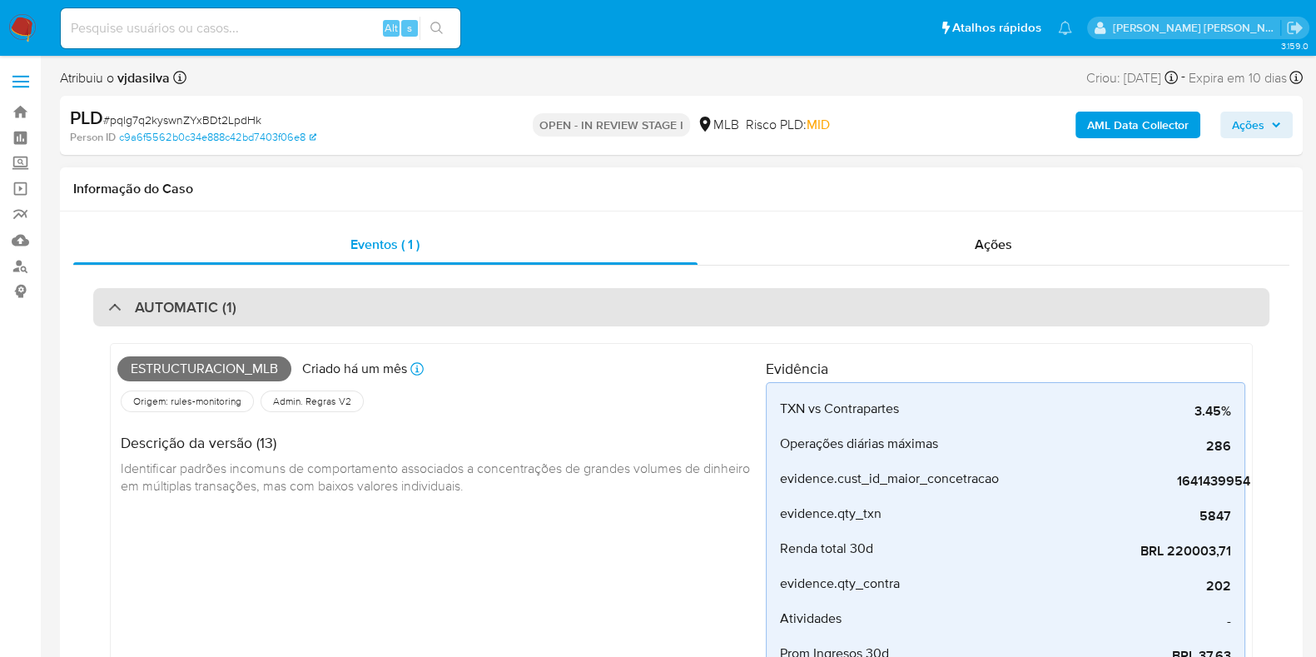
click at [179, 302] on h3 "AUTOMATIC (1)" at bounding box center [186, 307] width 102 height 18
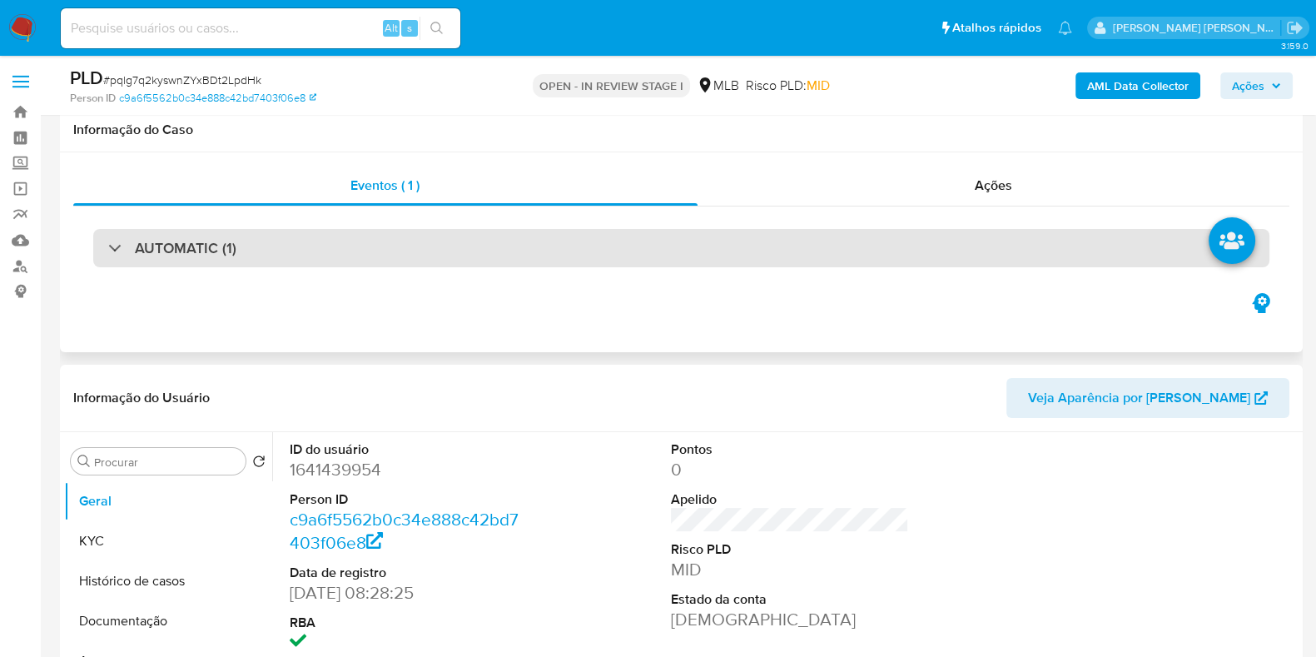
scroll to position [207, 0]
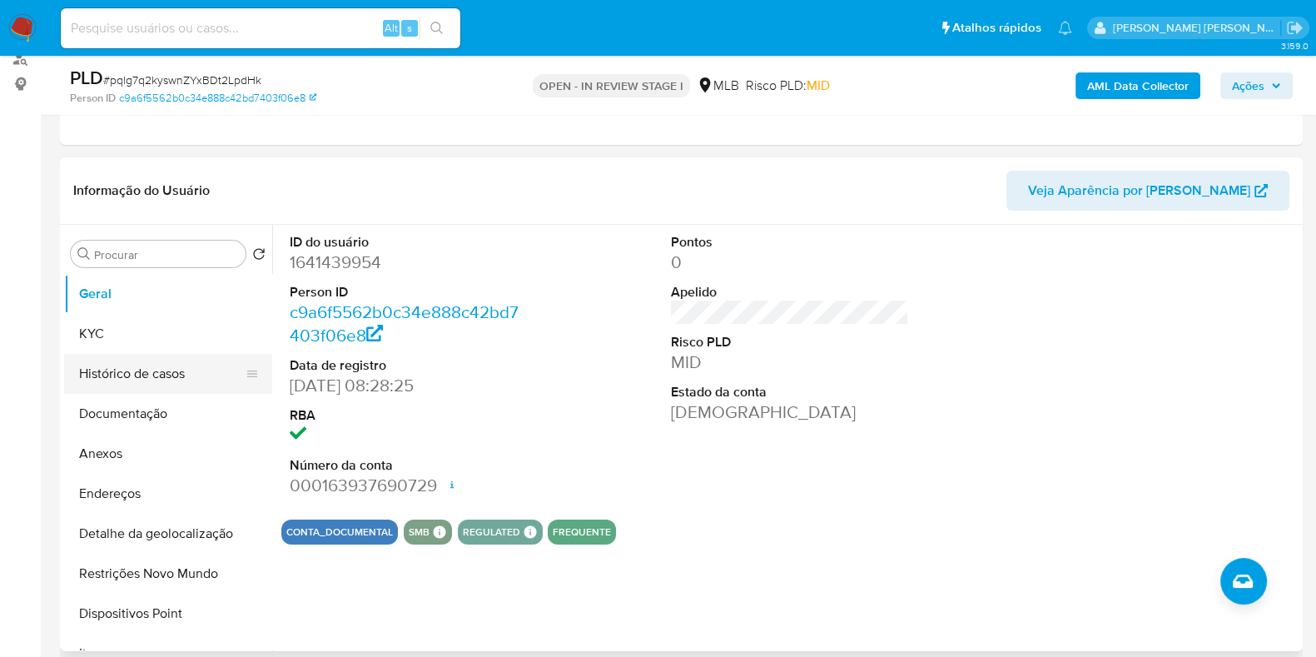
click at [146, 375] on button "Histórico de casos" at bounding box center [161, 374] width 195 height 40
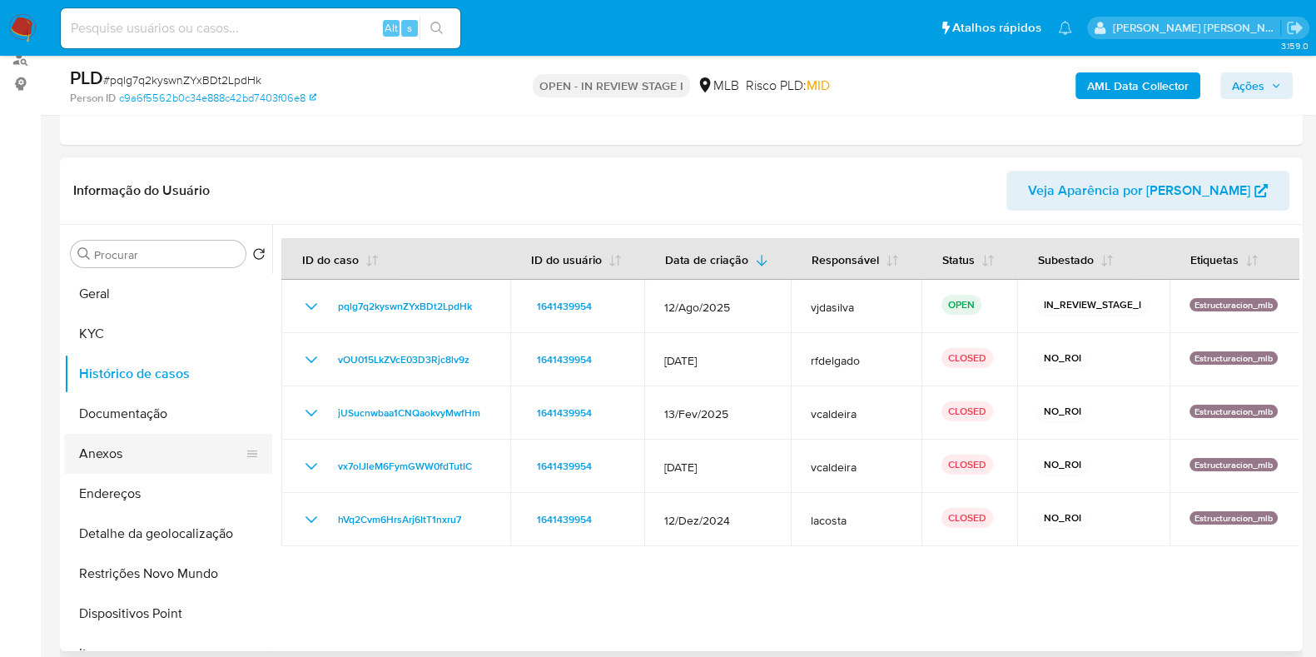
click at [137, 449] on button "Anexos" at bounding box center [161, 454] width 195 height 40
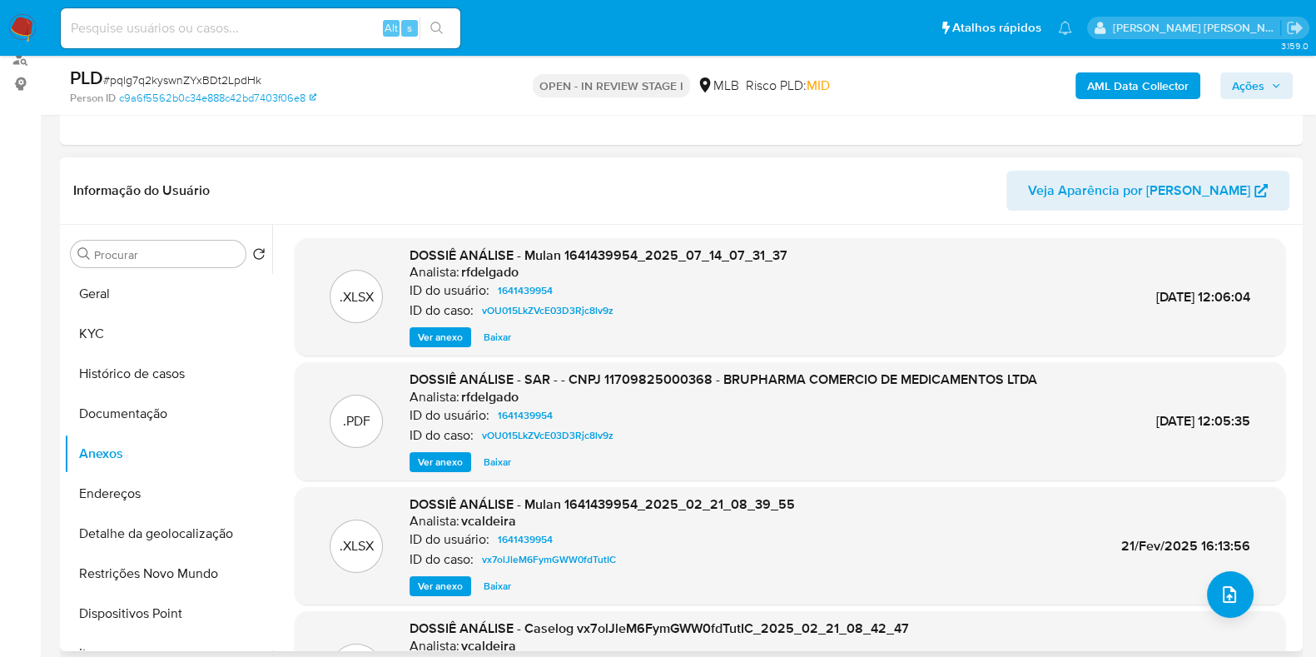
click at [433, 336] on span "Ver anexo" at bounding box center [440, 337] width 45 height 17
click at [448, 282] on p "ID do usuário:" at bounding box center [449, 290] width 80 height 17
click at [419, 454] on span "Ver anexo" at bounding box center [440, 462] width 45 height 17
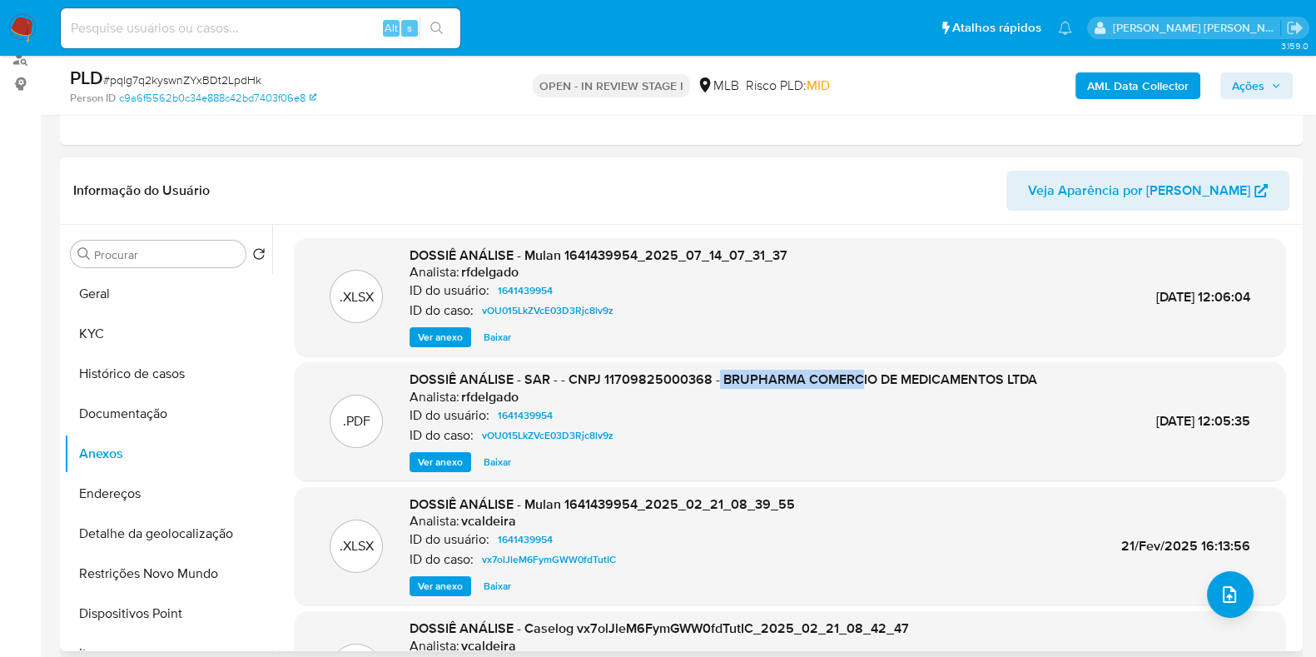
drag, startPoint x: 716, startPoint y: 380, endPoint x: 860, endPoint y: 377, distance: 144.8
click at [861, 377] on span "DOSSIÊ ANÁLISE - SAR - - CNPJ 11709825000368 - BRUPHARMA COMERCIO DE MEDICAMENT…" at bounding box center [722, 378] width 627 height 19
click at [825, 394] on div "Analista: rfdelgado" at bounding box center [722, 397] width 627 height 17
drag, startPoint x: 717, startPoint y: 379, endPoint x: 1035, endPoint y: 388, distance: 318.0
click at [1035, 388] on div ".PDF DOSSIÊ ANÁLISE - SAR - - CNPJ 11709825000368 - BRUPHARMA COMERCIO DE MEDIC…" at bounding box center [790, 421] width 974 height 102
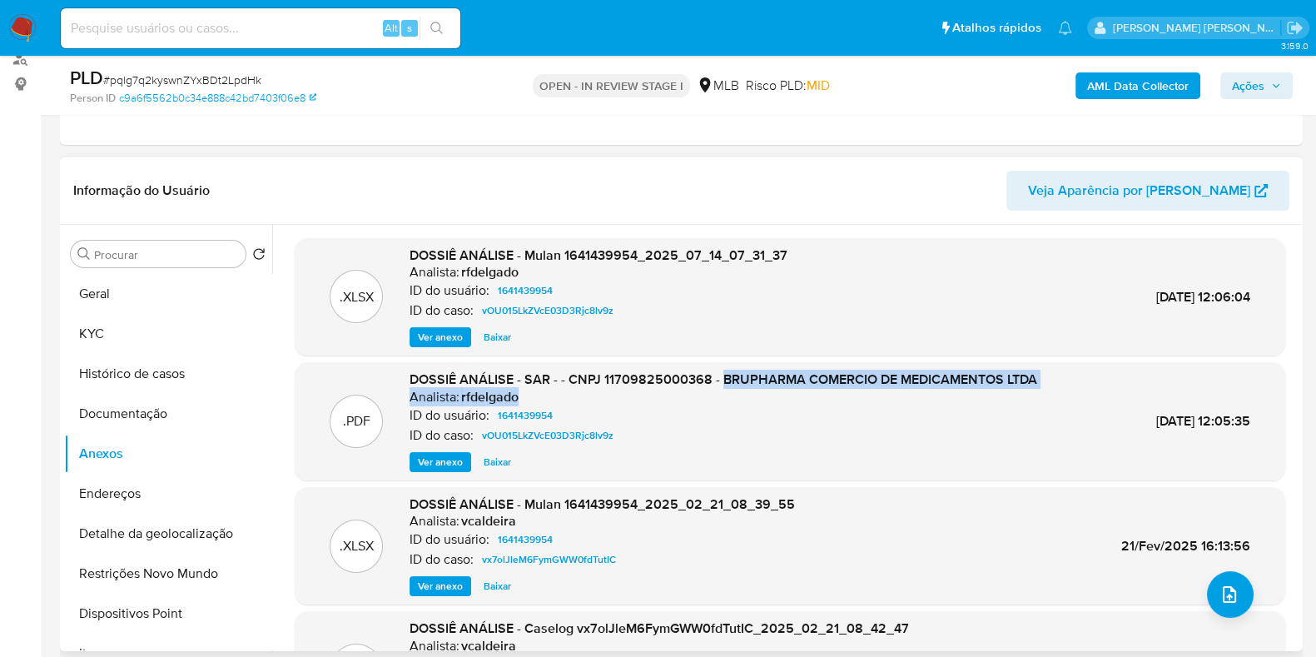
copy div "BRUPHARMA COMERCIO DE MEDICAMENTOS LTDA Analista: rfdelgado"
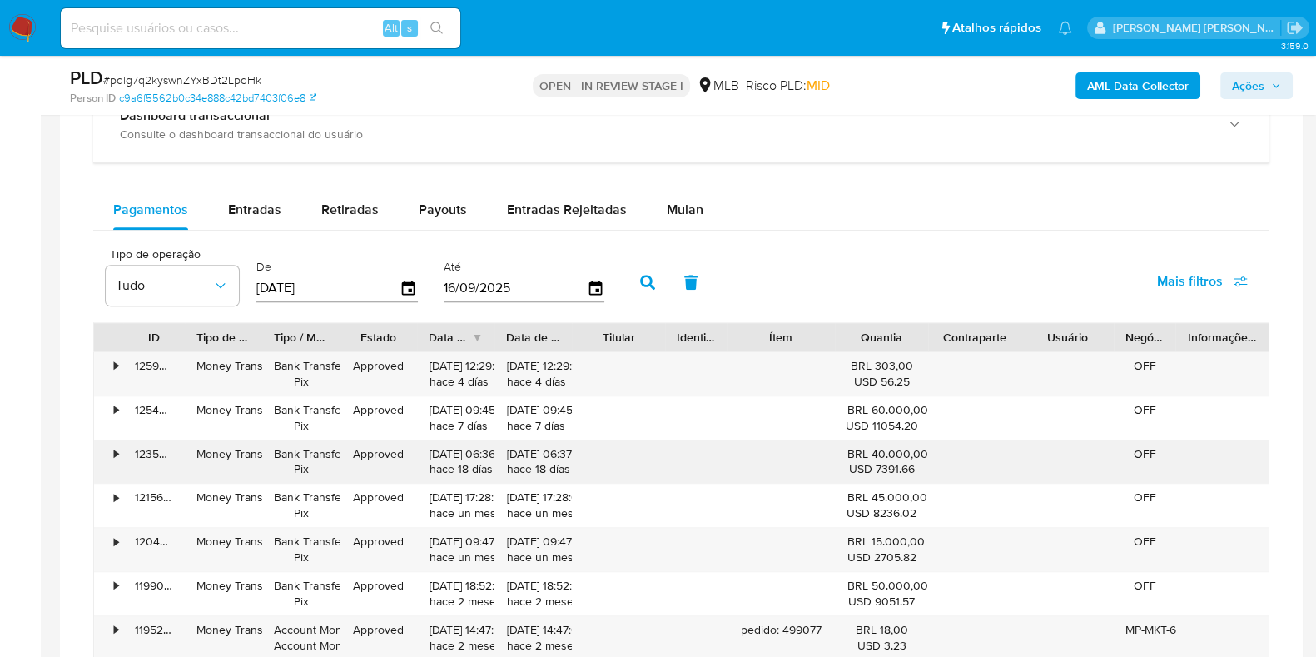
scroll to position [1351, 0]
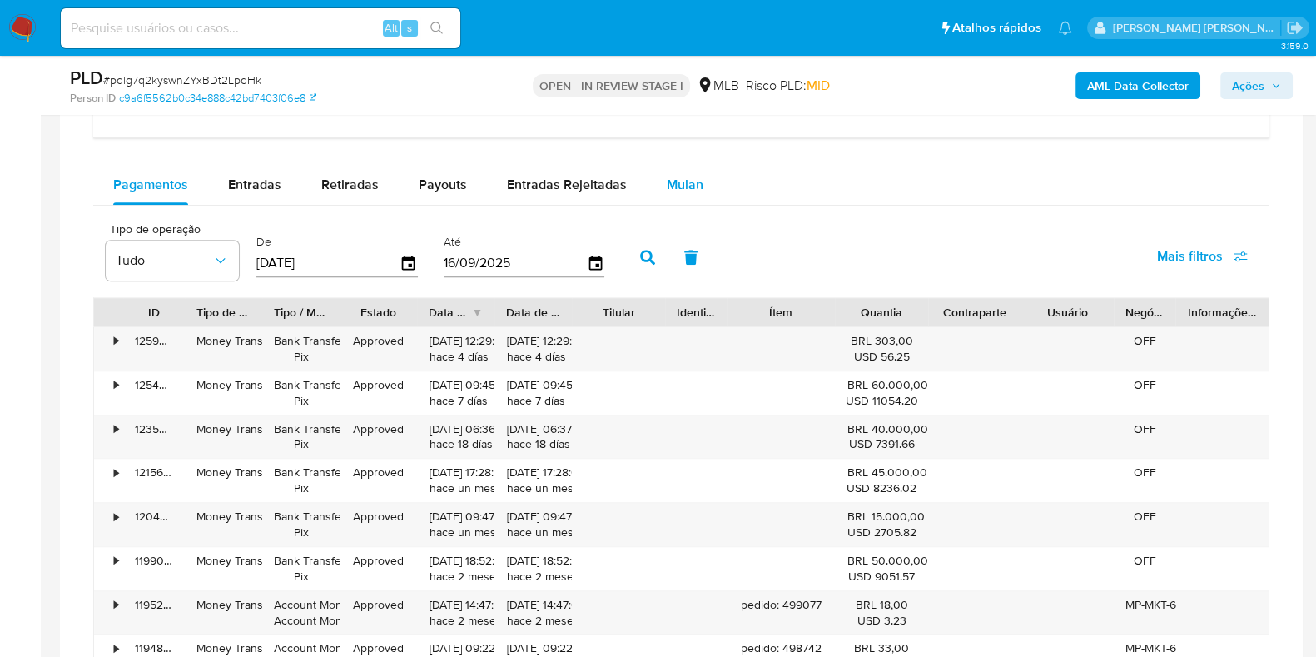
click at [701, 181] on button "Mulan" at bounding box center [685, 185] width 77 height 40
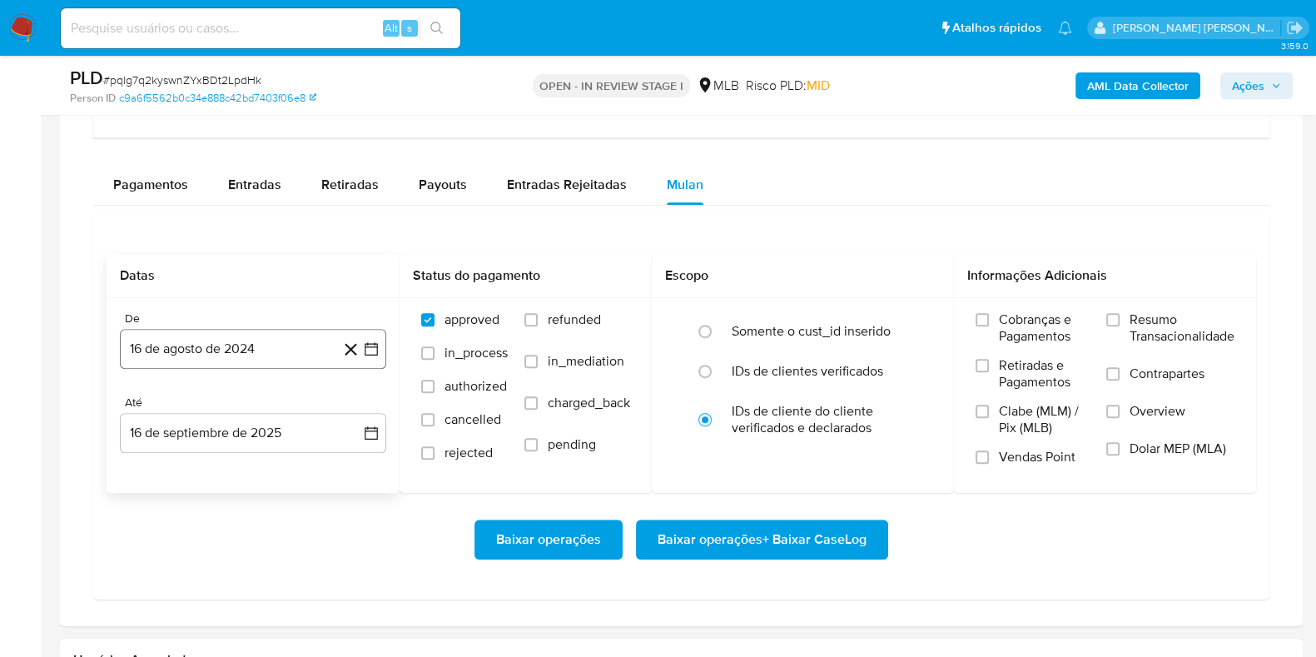
click at [188, 364] on button "16 de agosto de 2024" at bounding box center [253, 349] width 266 height 40
click at [240, 414] on span "agosto 2024" at bounding box center [245, 408] width 76 height 17
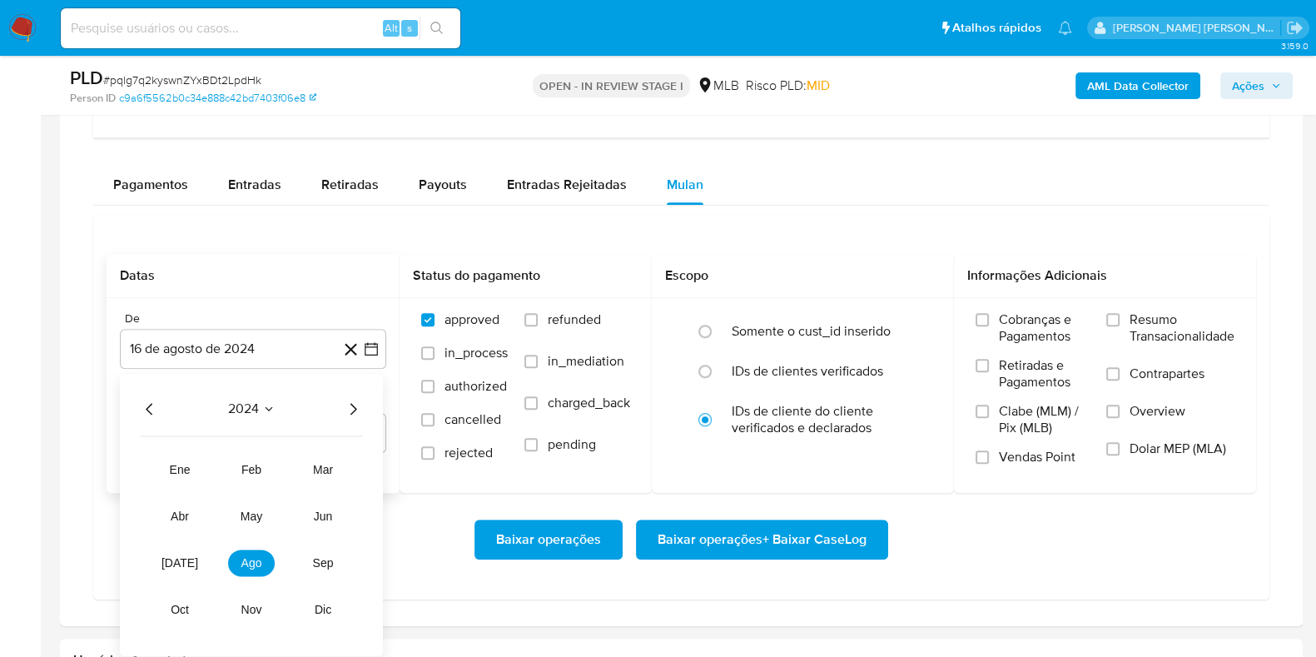
click at [362, 404] on icon "Año siguiente" at bounding box center [353, 409] width 20 height 20
click at [180, 567] on button "jul" at bounding box center [179, 562] width 47 height 27
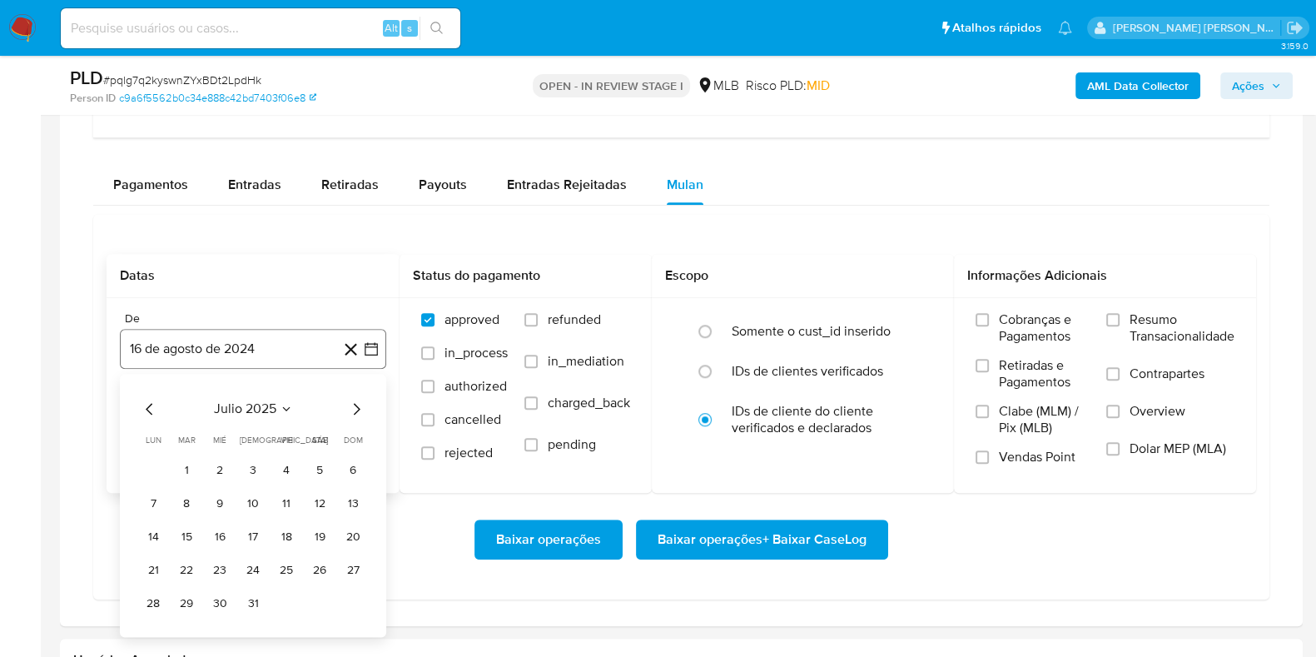
click at [298, 351] on button "16 de agosto de 2024" at bounding box center [253, 349] width 266 height 40
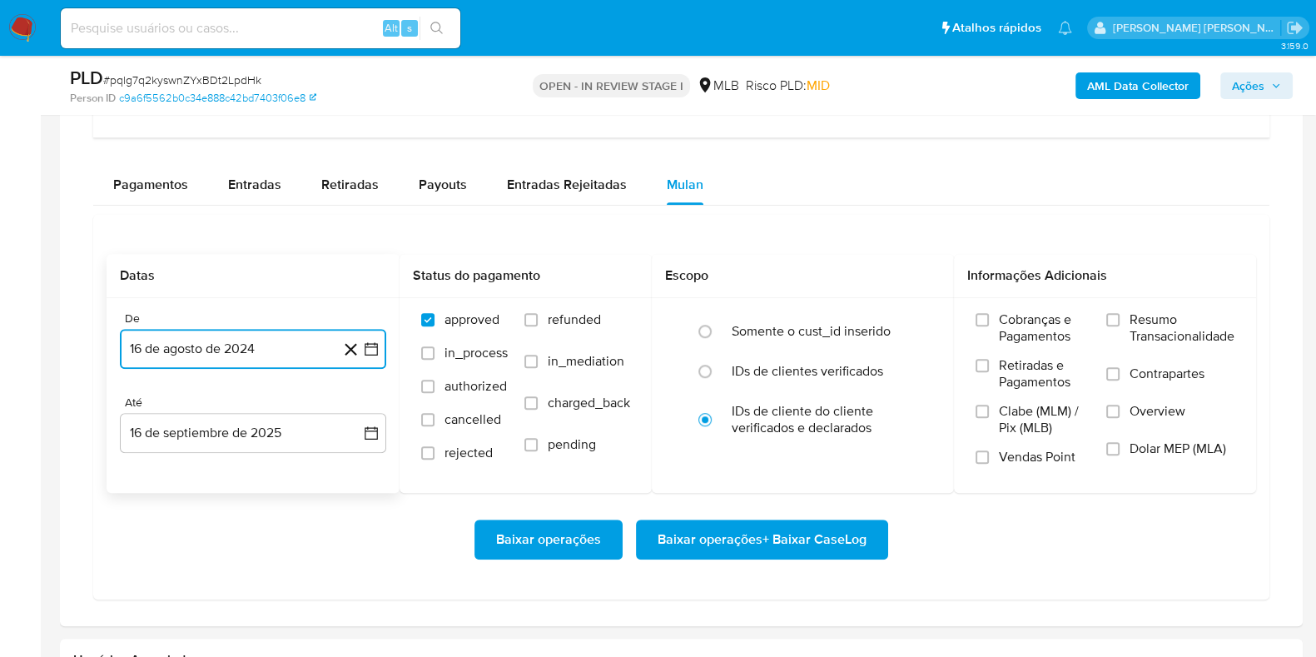
click at [270, 351] on button "16 de agosto de 2024" at bounding box center [253, 349] width 266 height 40
click at [263, 400] on span "agosto 2024" at bounding box center [245, 408] width 76 height 17
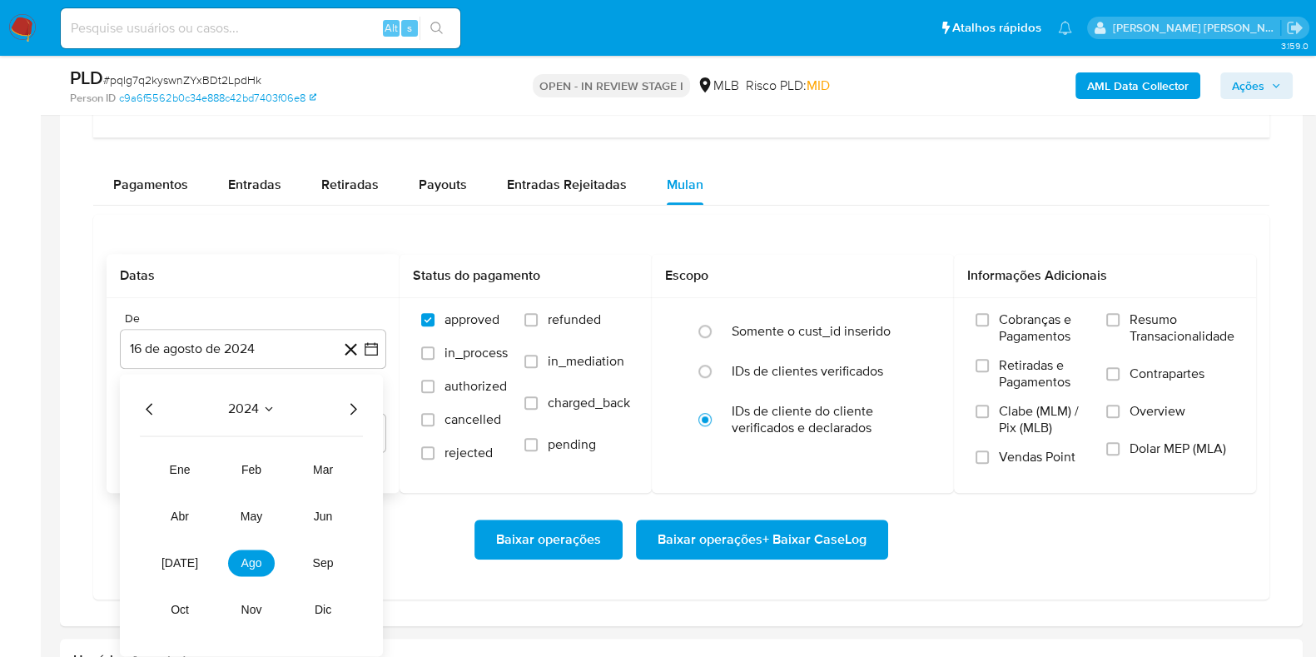
click at [346, 404] on icon "Año siguiente" at bounding box center [353, 409] width 20 height 20
click at [177, 556] on span "jul" at bounding box center [179, 562] width 37 height 13
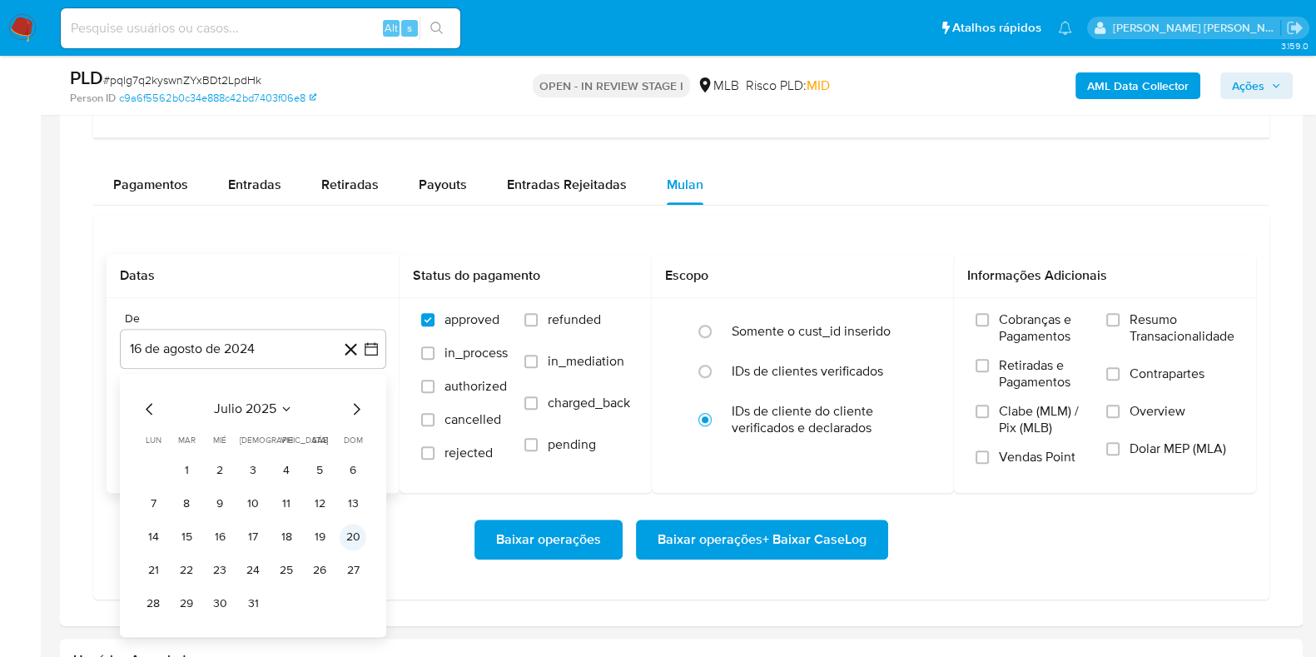
click at [346, 532] on button "20" at bounding box center [353, 536] width 27 height 27
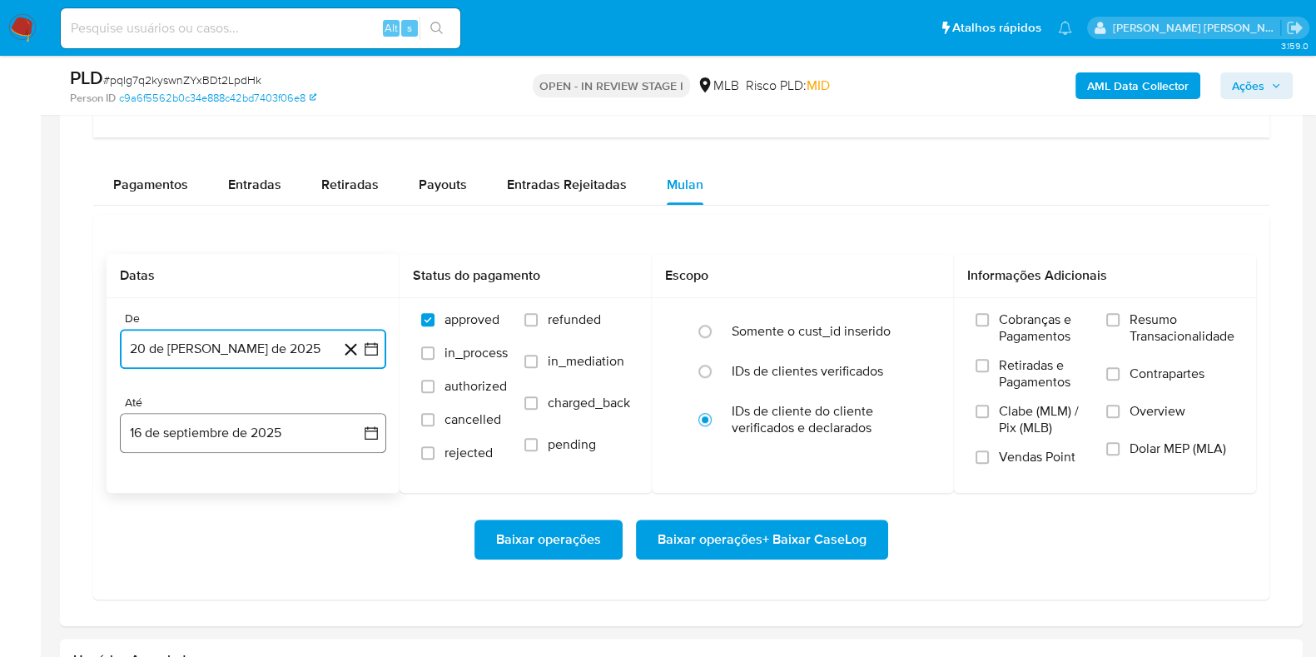
click at [254, 440] on button "16 de septiembre de 2025" at bounding box center [253, 433] width 266 height 40
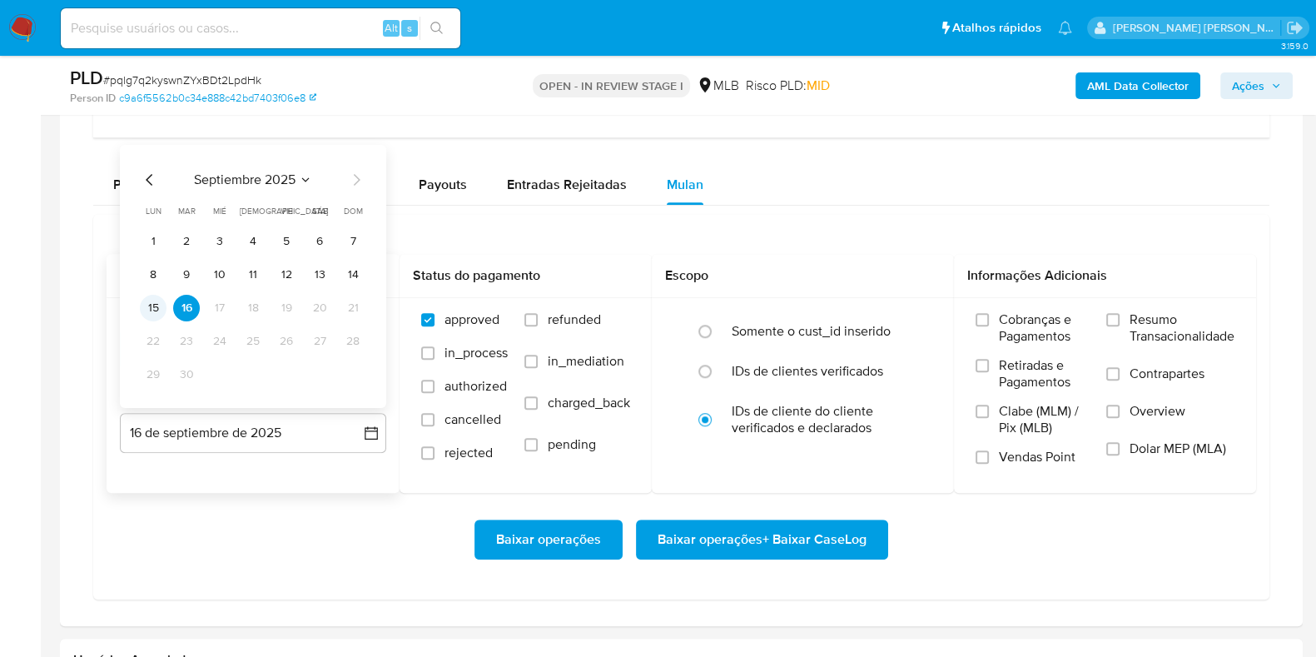
click at [153, 309] on button "15" at bounding box center [153, 308] width 27 height 27
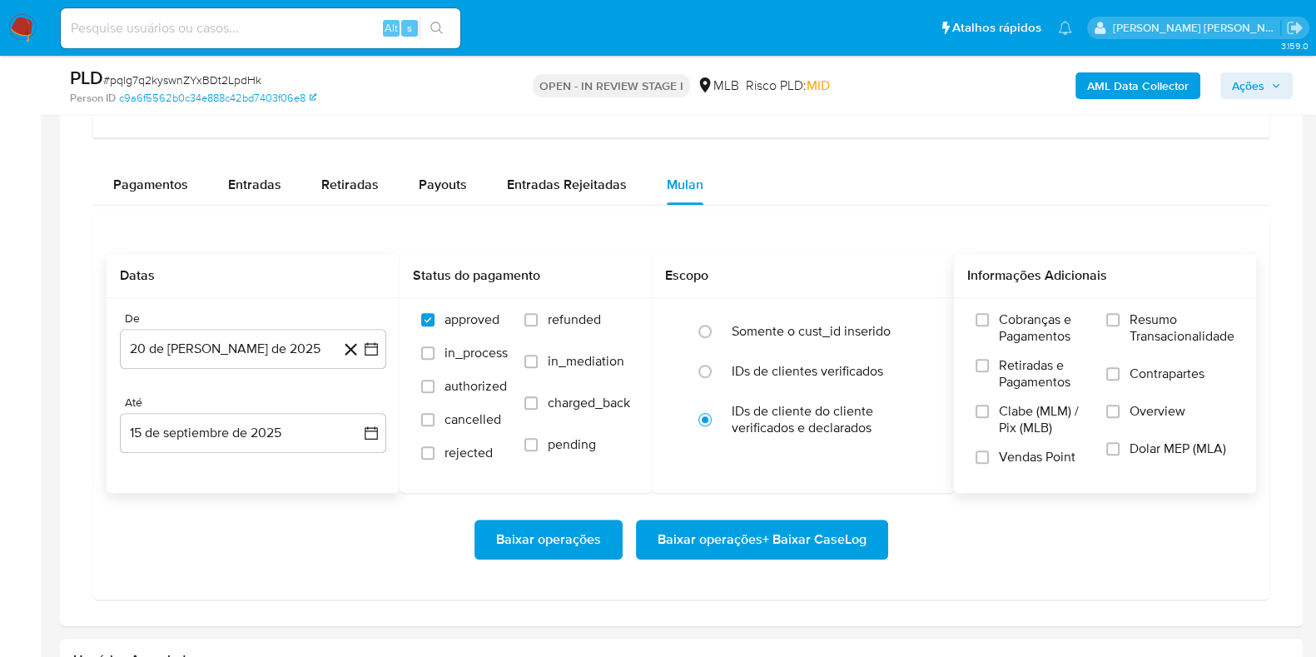
click at [1144, 333] on span "Resumo Transacionalidade" at bounding box center [1181, 327] width 105 height 33
click at [1119, 326] on input "Resumo Transacionalidade" at bounding box center [1112, 319] width 13 height 13
click at [1127, 367] on label "Contrapartes" at bounding box center [1170, 383] width 128 height 37
click at [1119, 367] on input "Contrapartes" at bounding box center [1112, 373] width 13 height 13
click at [806, 533] on span "Baixar operações + Baixar CaseLog" at bounding box center [761, 539] width 209 height 37
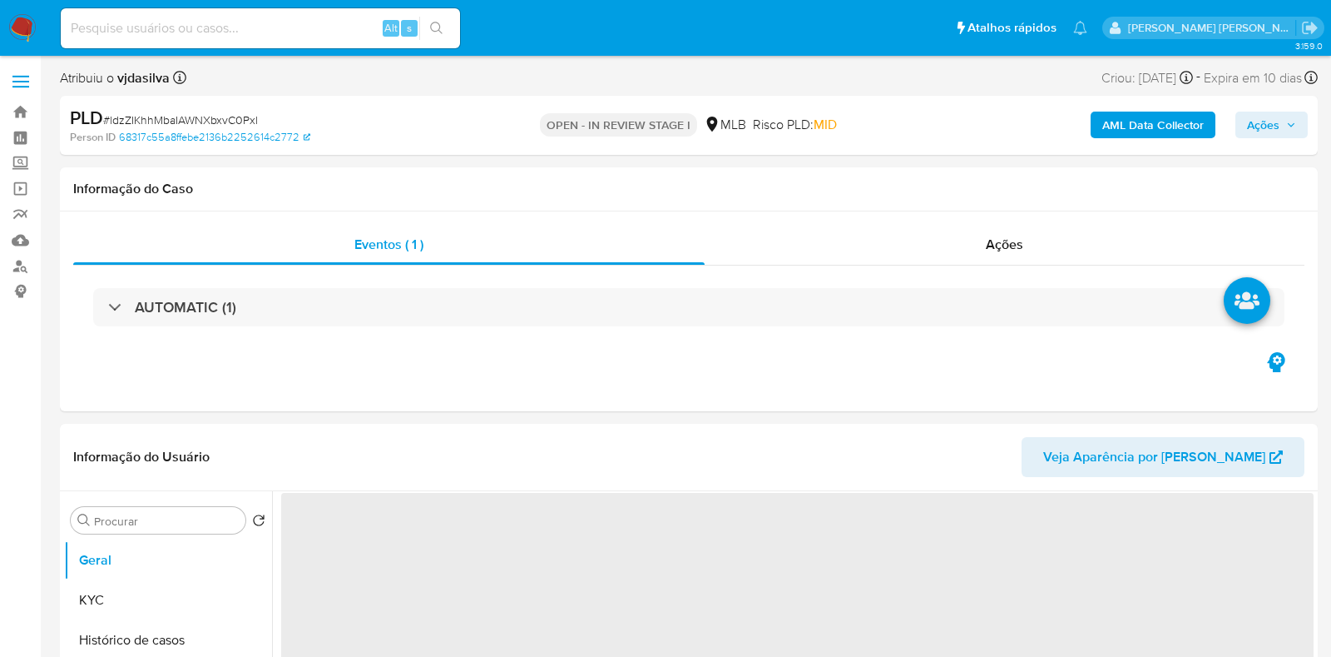
select select "10"
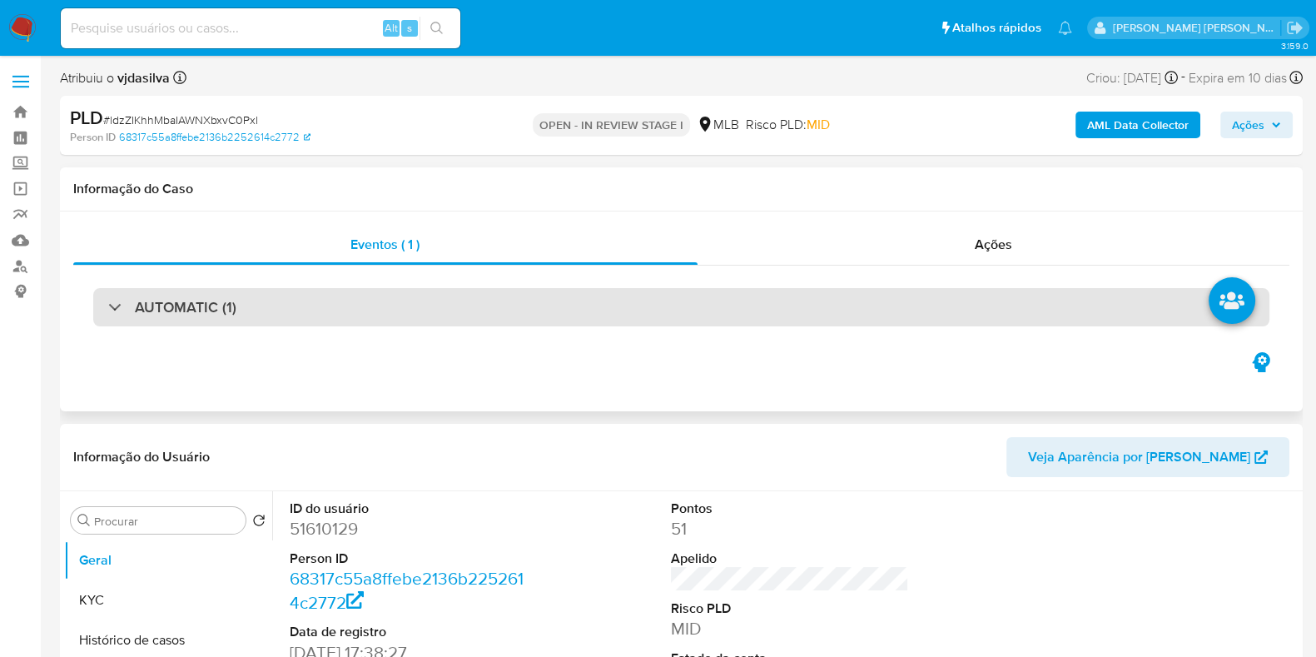
click at [288, 322] on div "AUTOMATIC (1)" at bounding box center [681, 307] width 1176 height 38
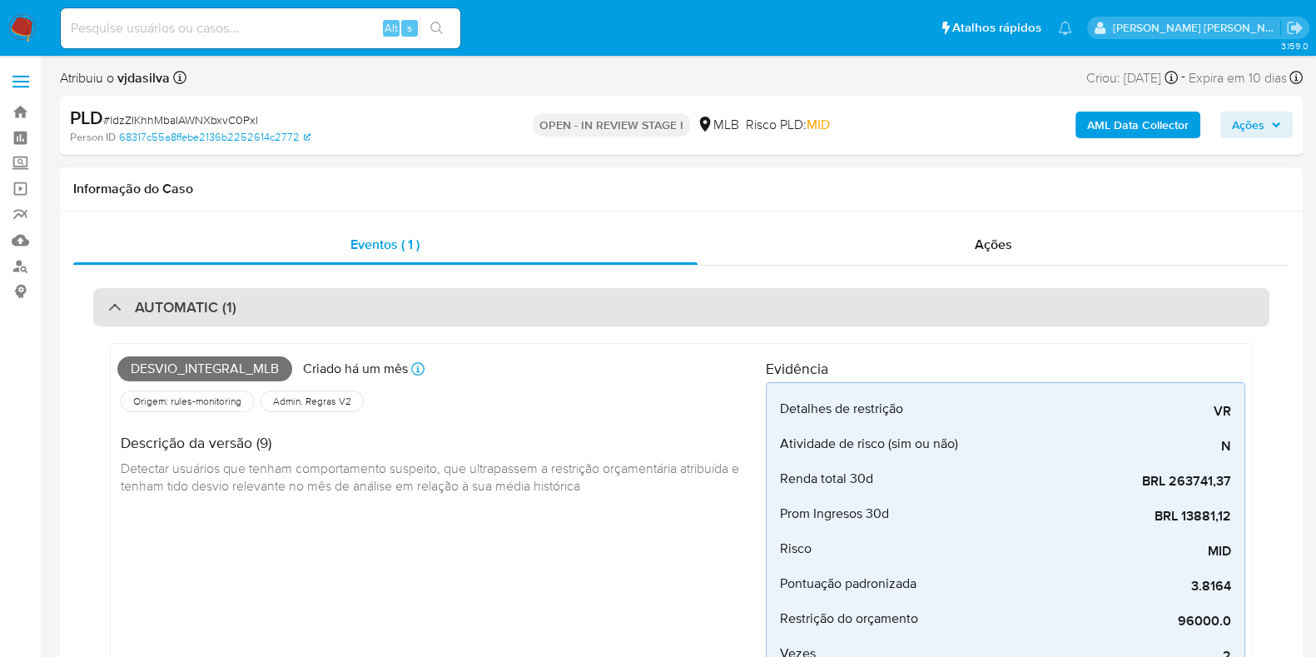
click at [288, 322] on div "AUTOMATIC (1)" at bounding box center [681, 307] width 1176 height 38
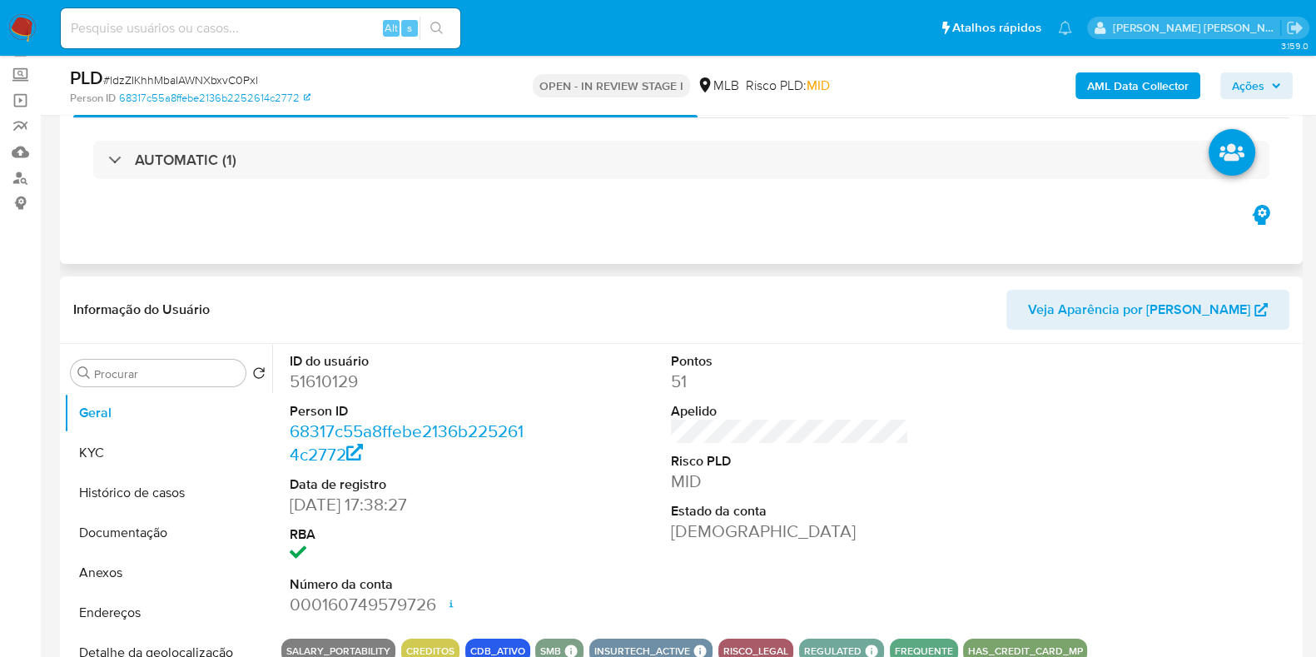
scroll to position [207, 0]
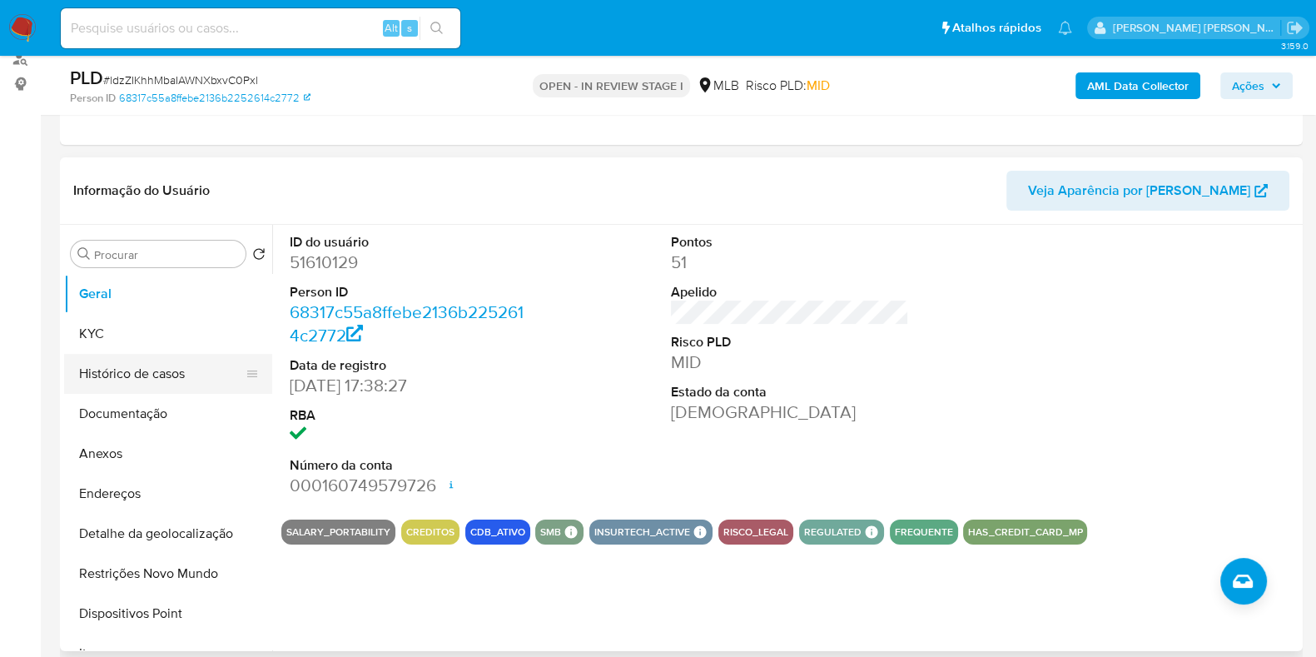
click at [171, 369] on button "Histórico de casos" at bounding box center [161, 374] width 195 height 40
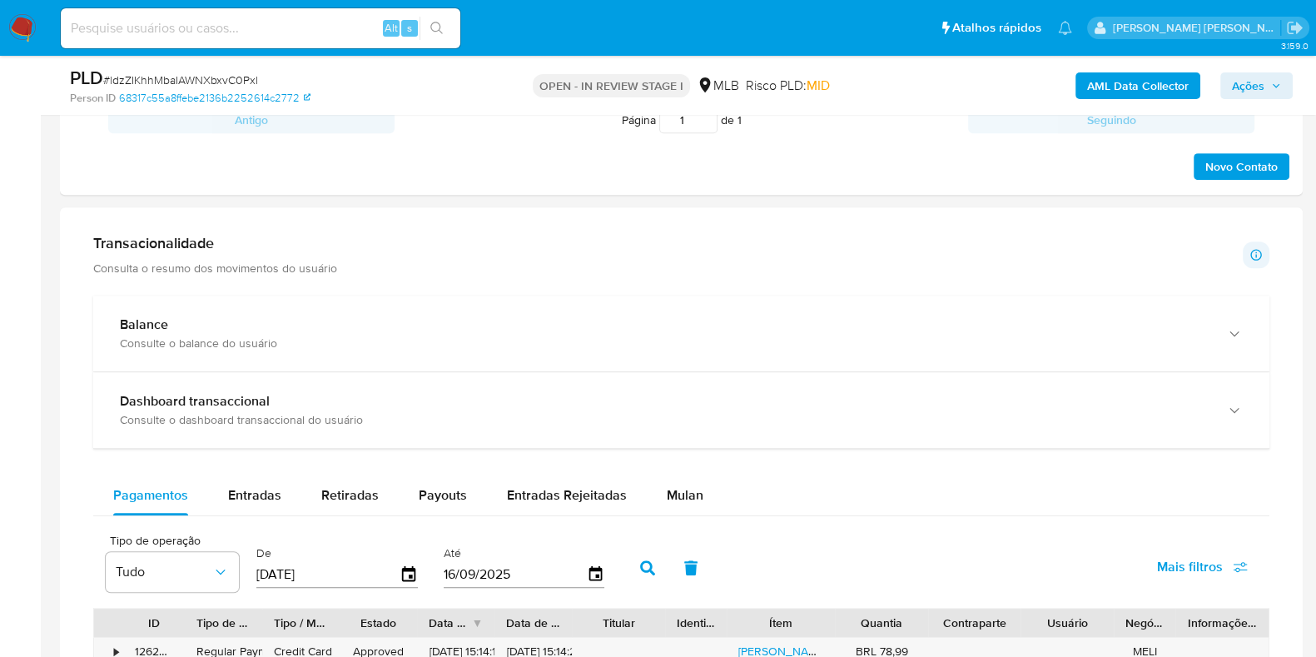
scroll to position [1040, 0]
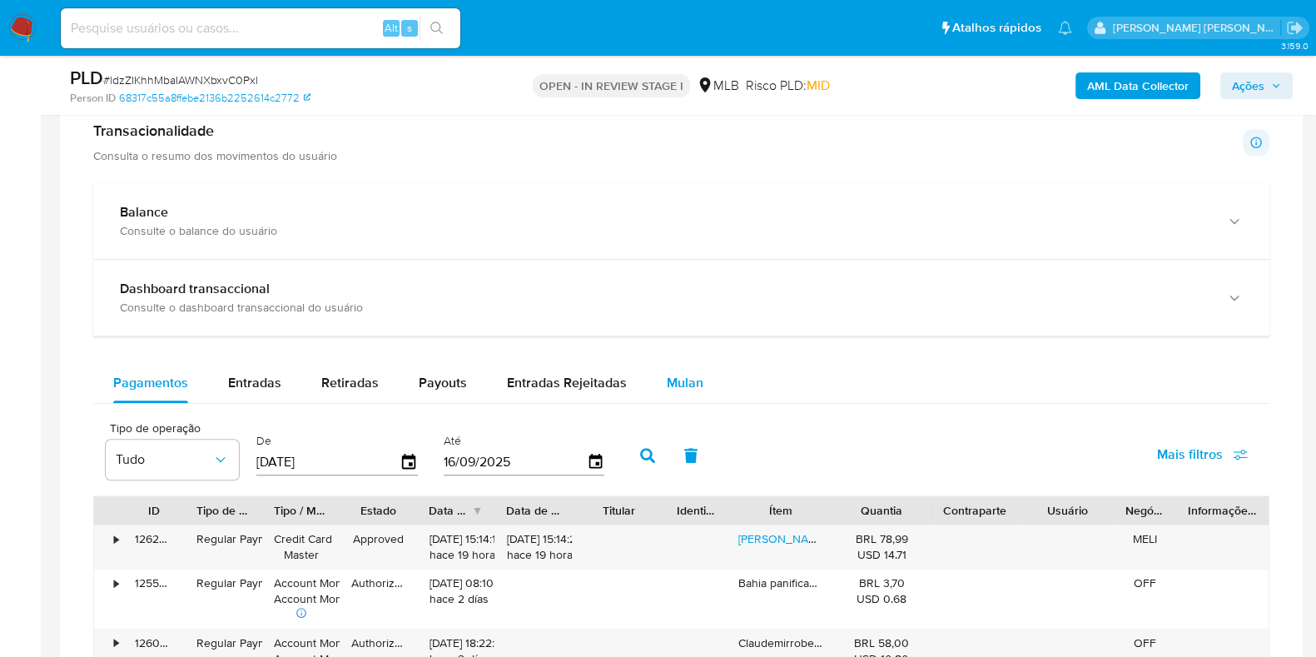
click at [674, 381] on span "Mulan" at bounding box center [685, 382] width 37 height 19
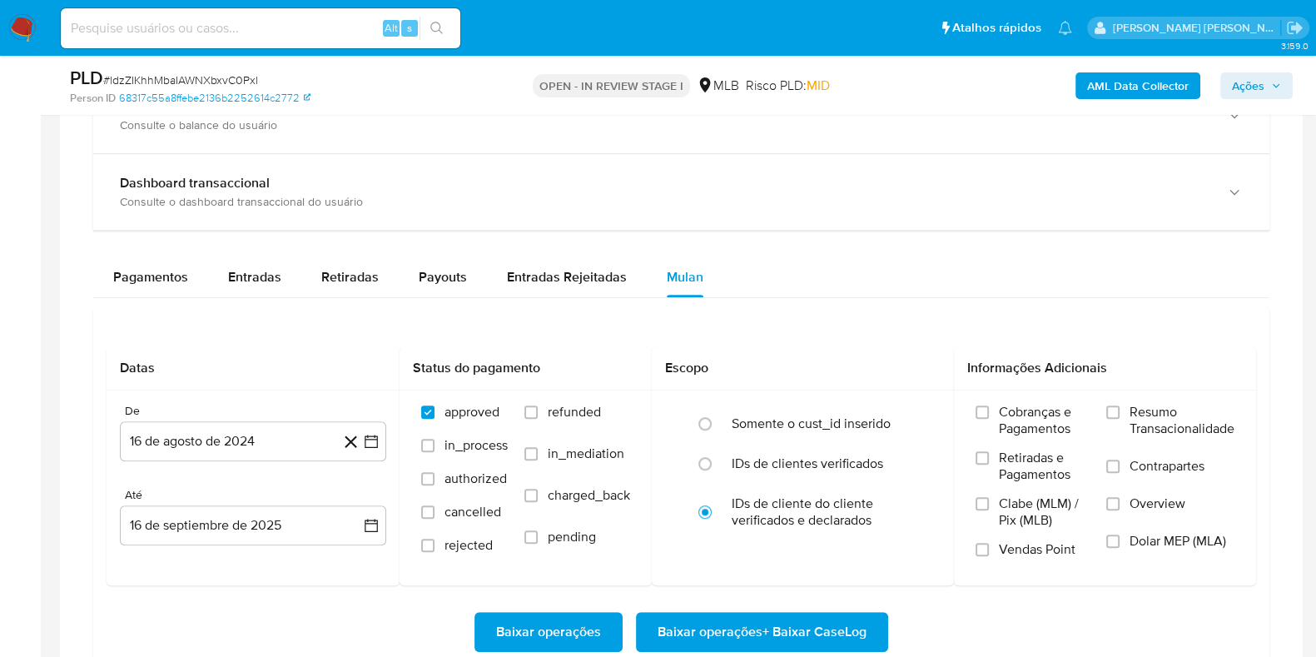
scroll to position [1248, 0]
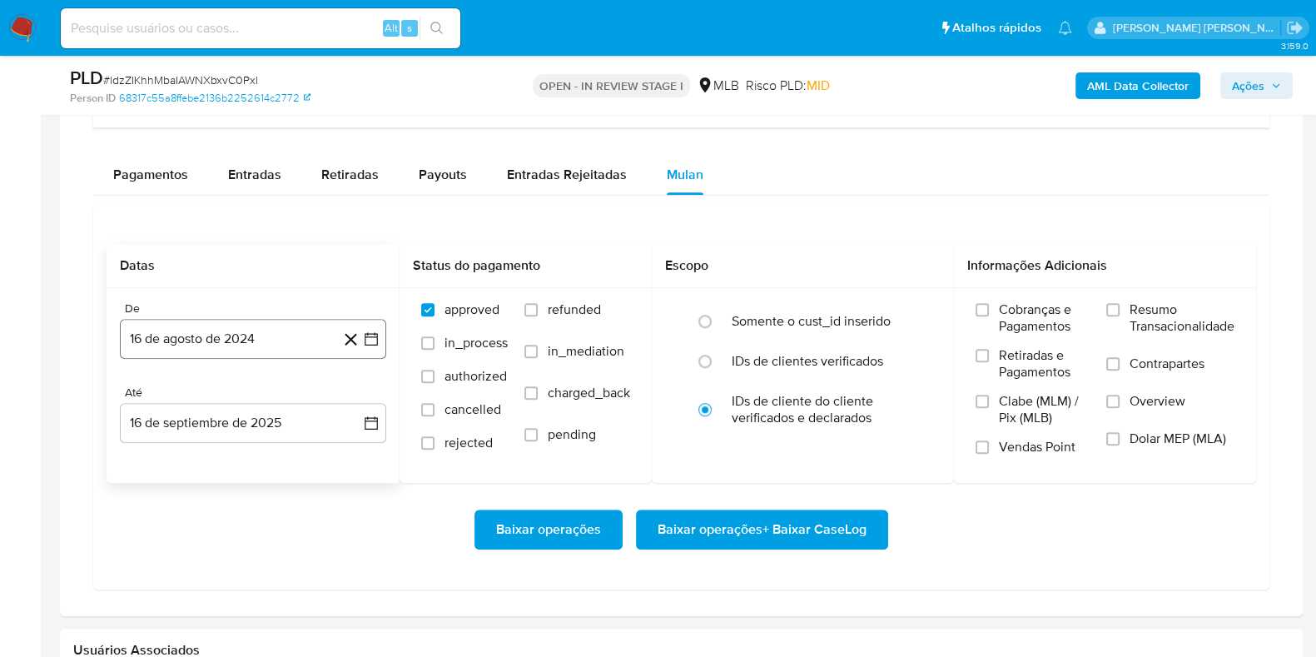
click at [231, 337] on button "16 de agosto de 2024" at bounding box center [253, 339] width 266 height 40
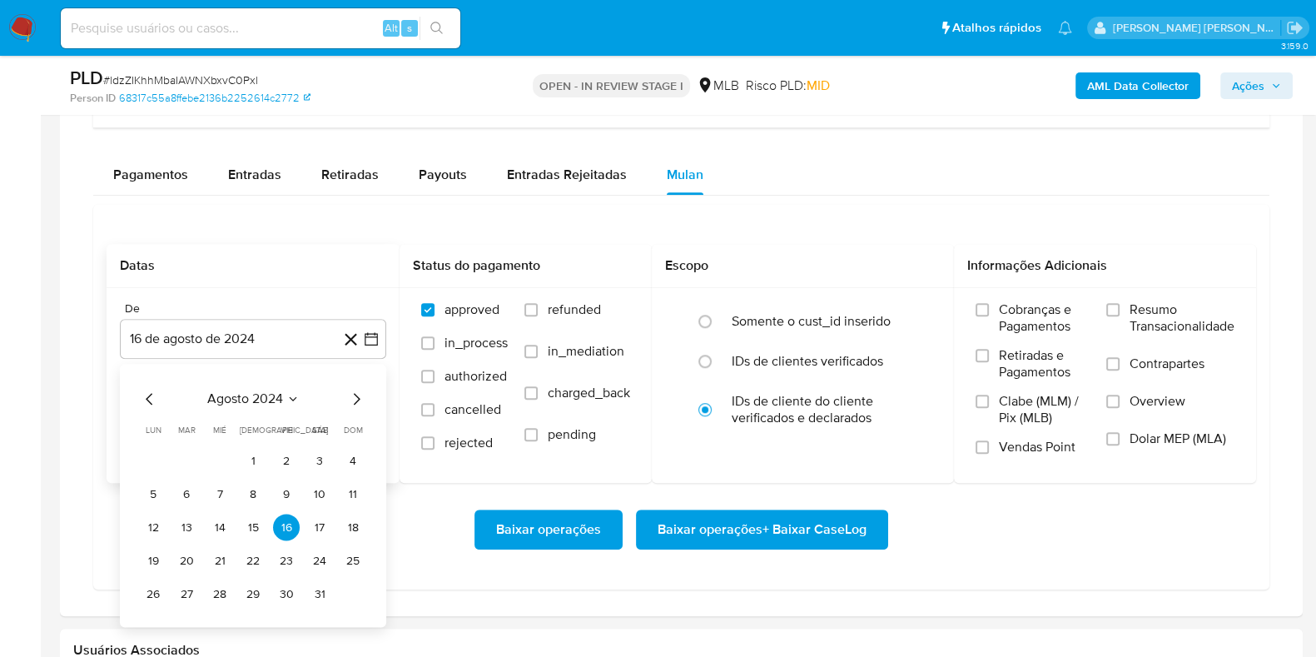
click at [228, 374] on div "agosto 2024 agosto 2024 lun lunes mar martes mié miércoles jue jueves vie viern…" at bounding box center [253, 495] width 266 height 263
click at [226, 395] on span "agosto 2024" at bounding box center [245, 399] width 76 height 17
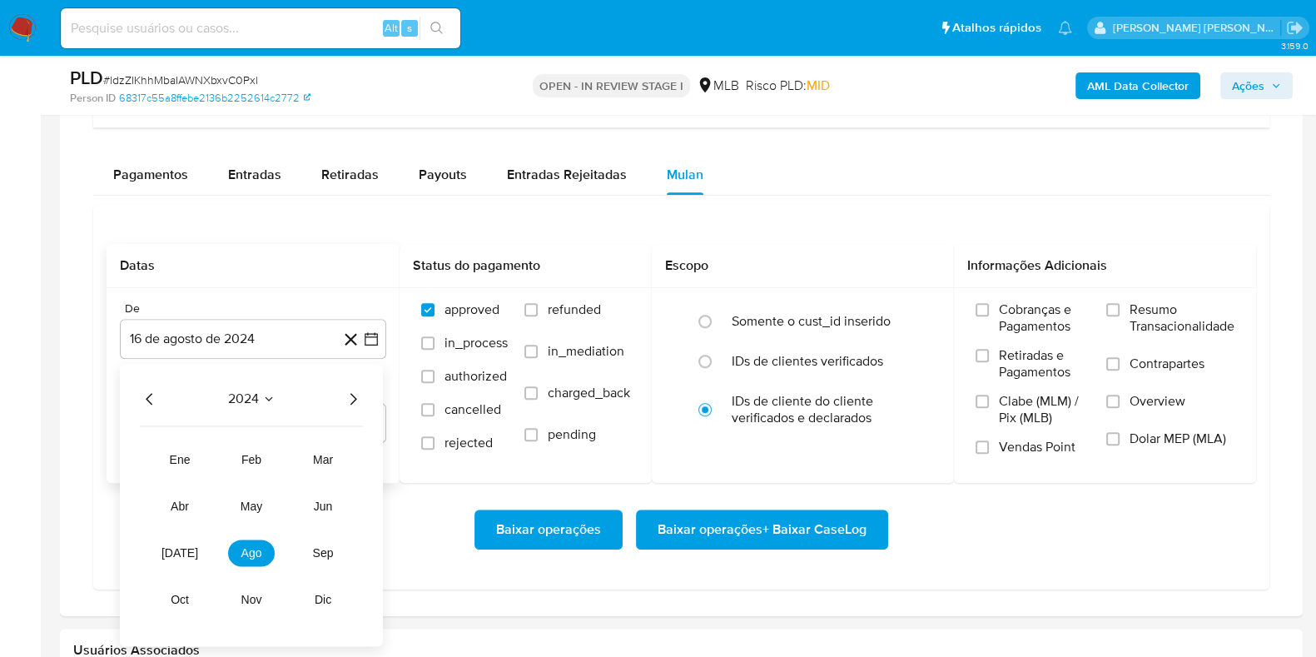
click at [354, 395] on icon "Año siguiente" at bounding box center [353, 400] width 7 height 12
click at [175, 555] on span "[DATE]" at bounding box center [179, 553] width 37 height 13
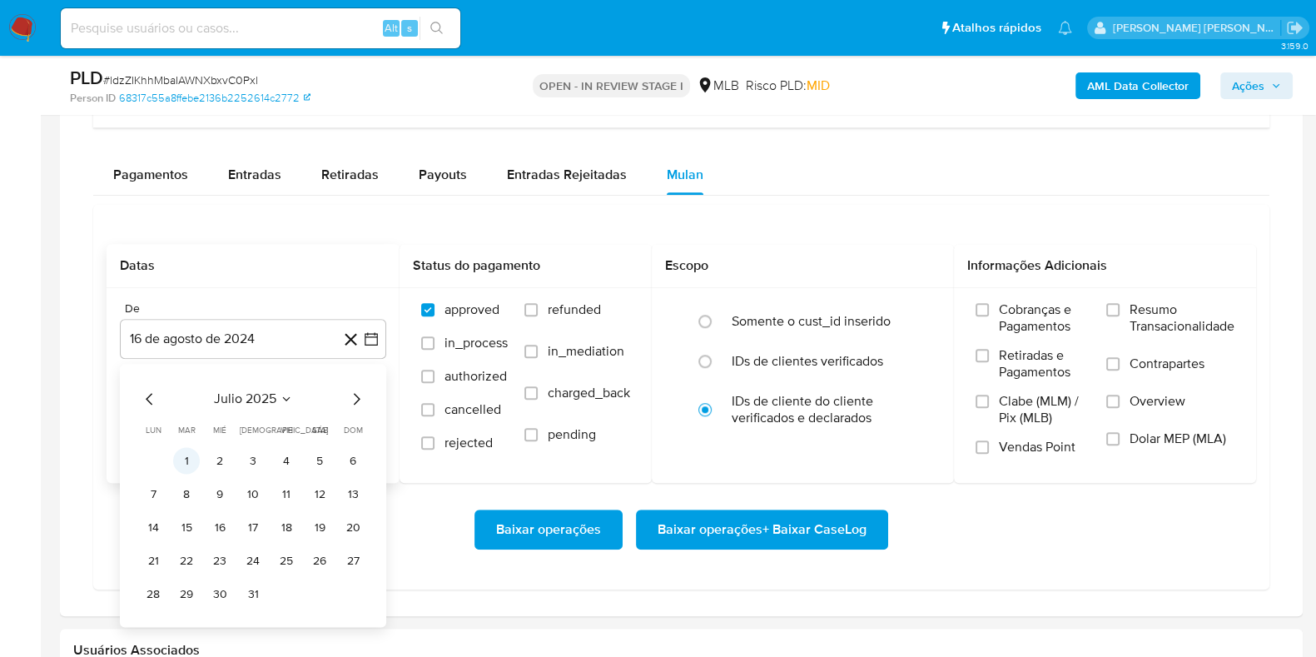
click at [186, 455] on button "1" at bounding box center [186, 461] width 27 height 27
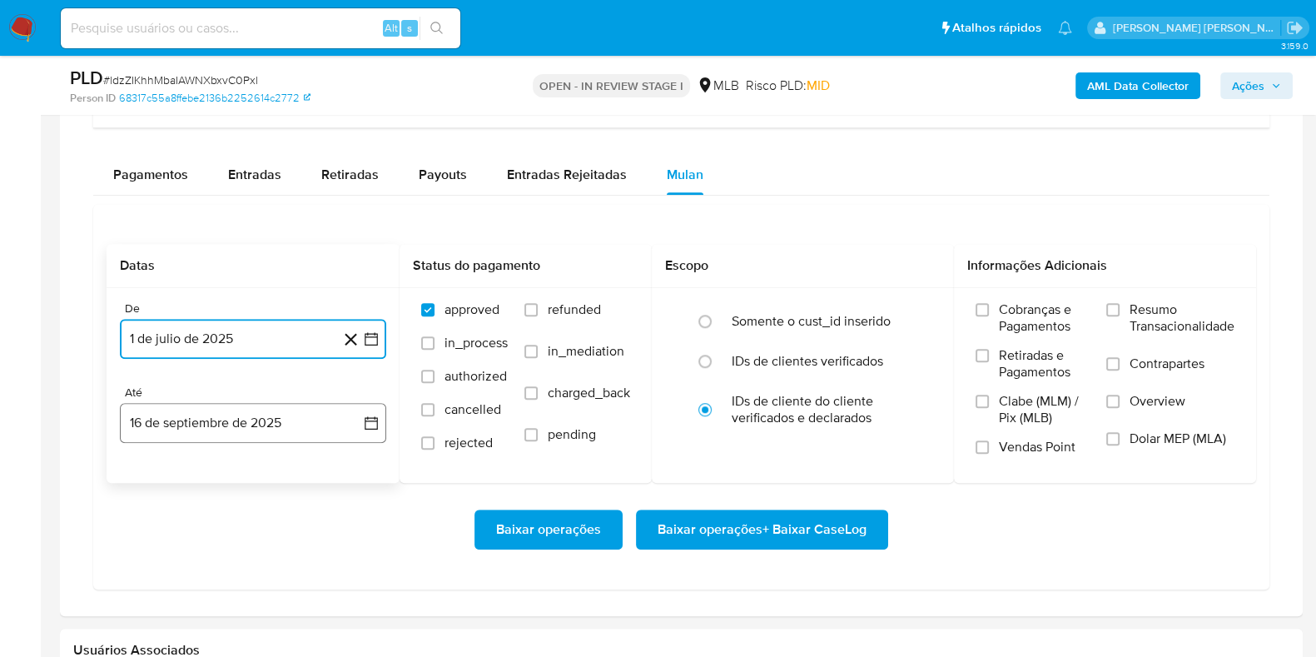
click at [261, 421] on button "16 de septiembre de 2025" at bounding box center [253, 423] width 266 height 40
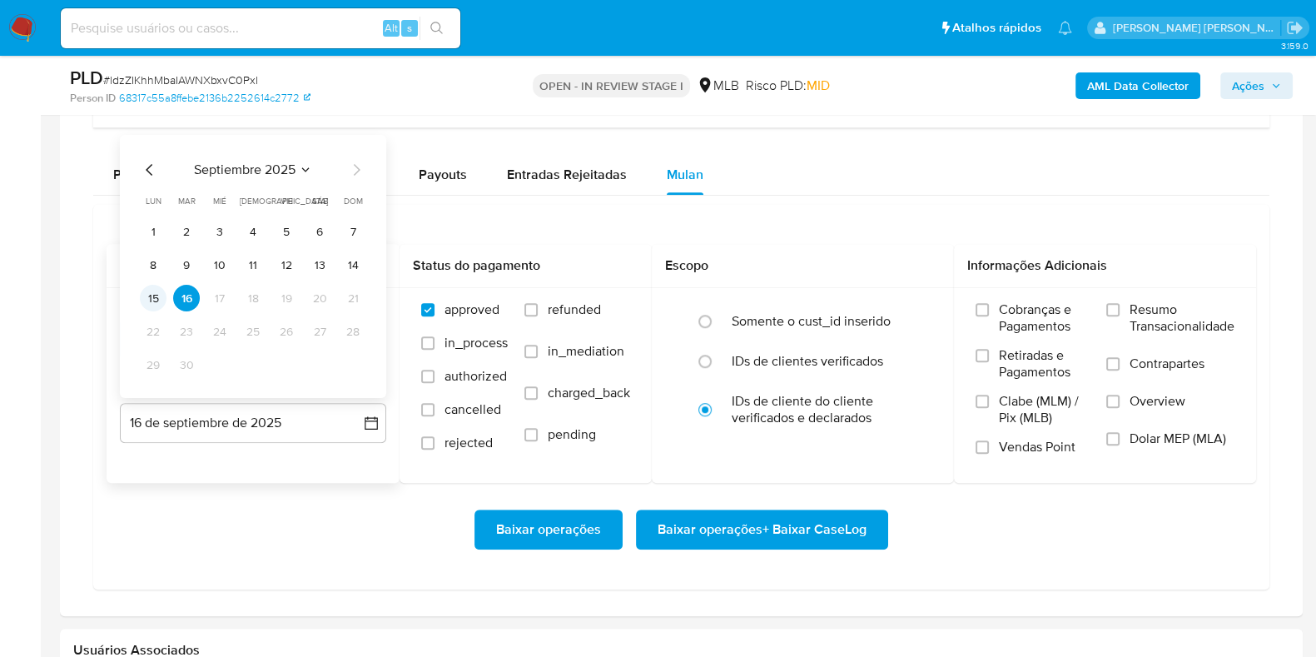
click at [155, 290] on button "15" at bounding box center [153, 298] width 27 height 27
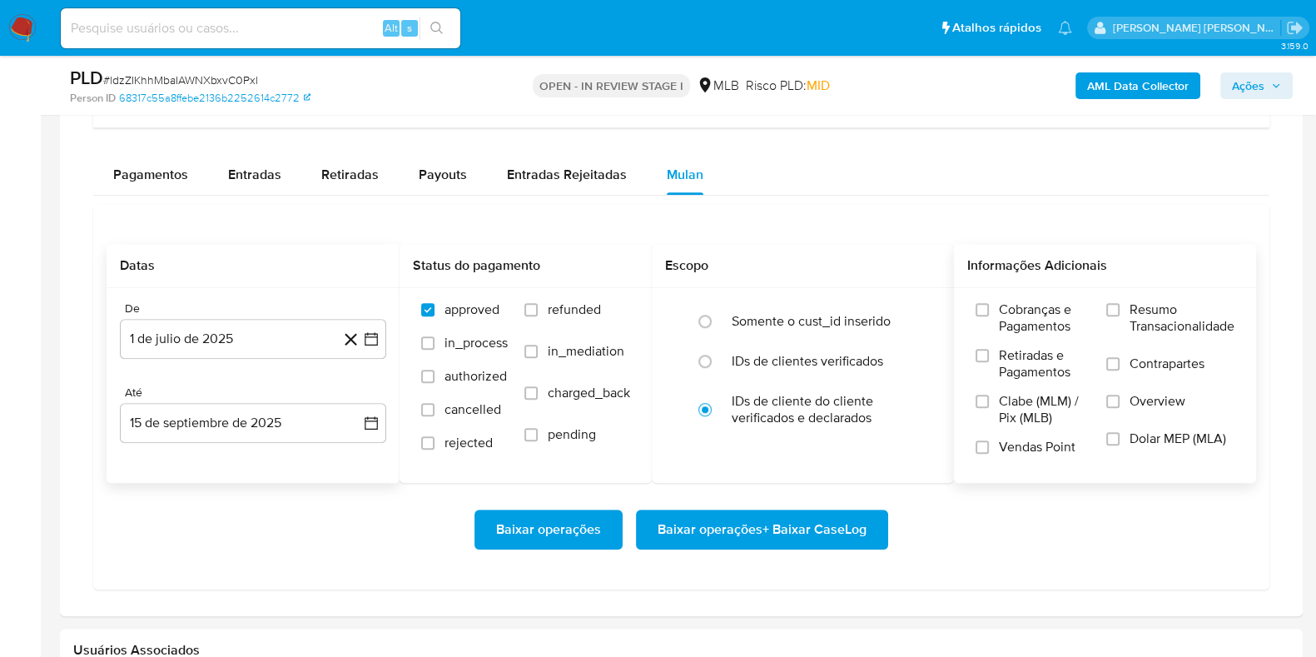
click at [1121, 305] on label "Resumo Transacionalidade" at bounding box center [1170, 328] width 128 height 54
click at [1119, 305] on input "Resumo Transacionalidade" at bounding box center [1112, 309] width 13 height 13
click at [1123, 373] on label "Contrapartes" at bounding box center [1170, 373] width 128 height 37
click at [1119, 370] on input "Contrapartes" at bounding box center [1112, 363] width 13 height 13
click at [745, 524] on span "Baixar operações + Baixar CaseLog" at bounding box center [761, 529] width 209 height 37
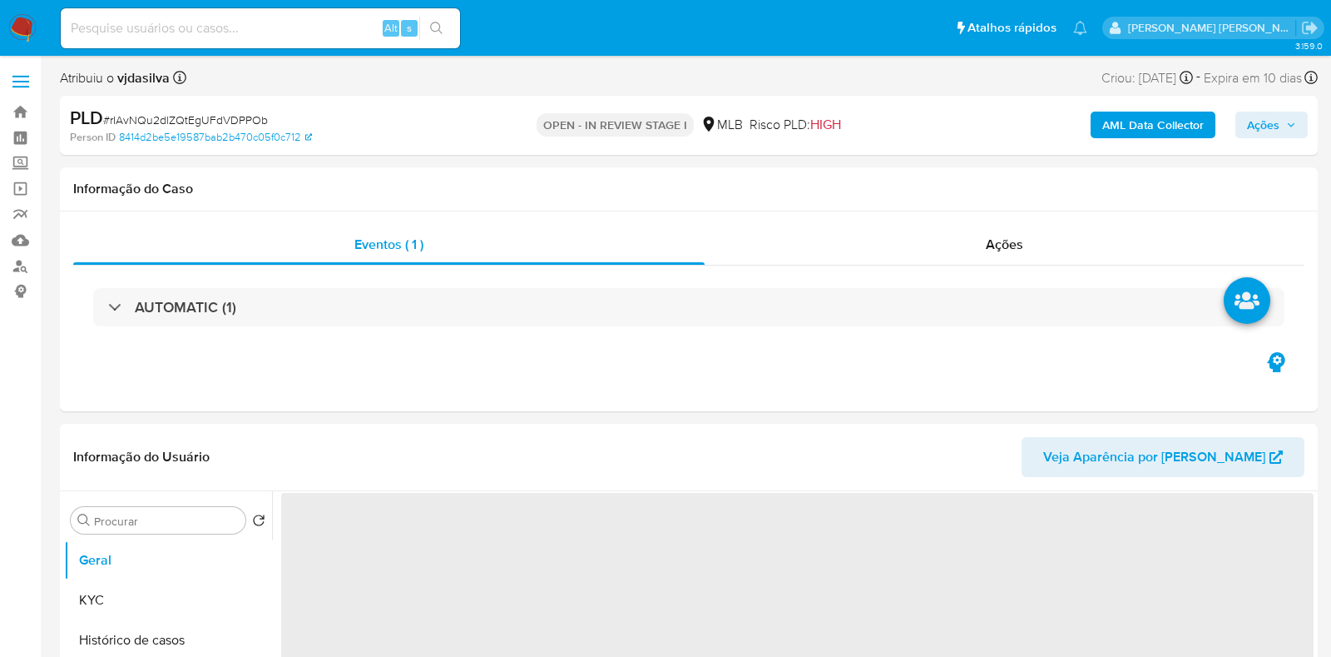
select select "10"
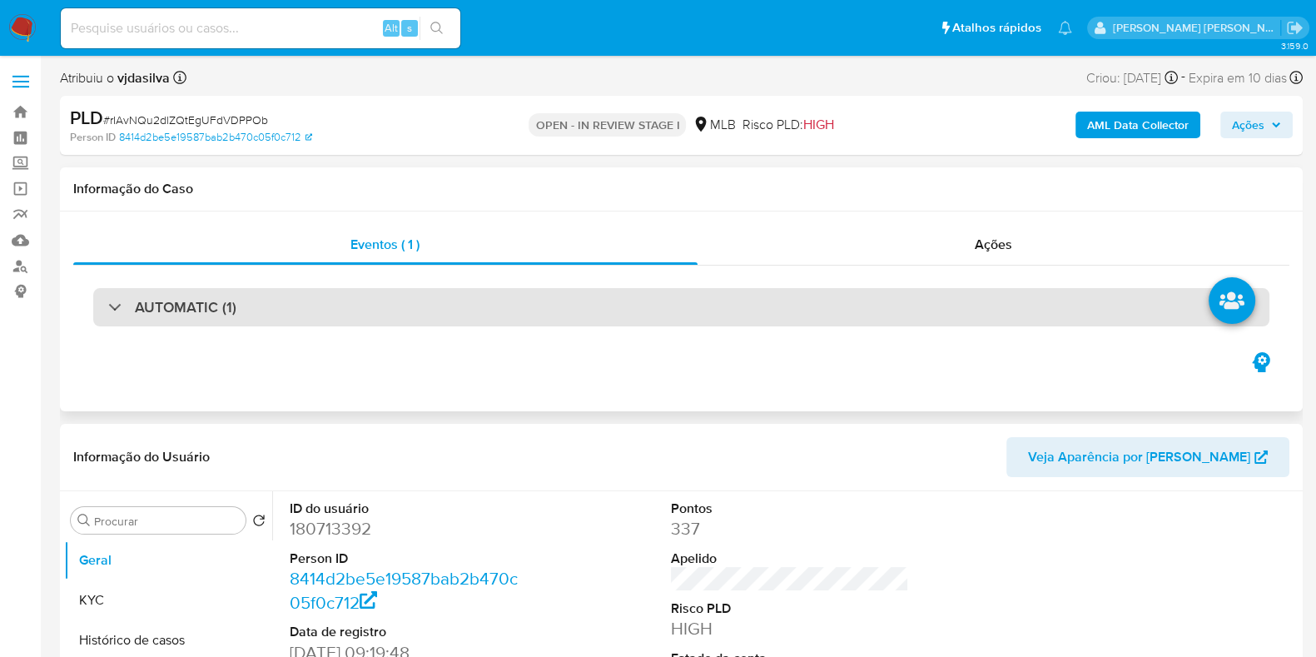
click at [285, 308] on div "AUTOMATIC (1)" at bounding box center [681, 307] width 1176 height 38
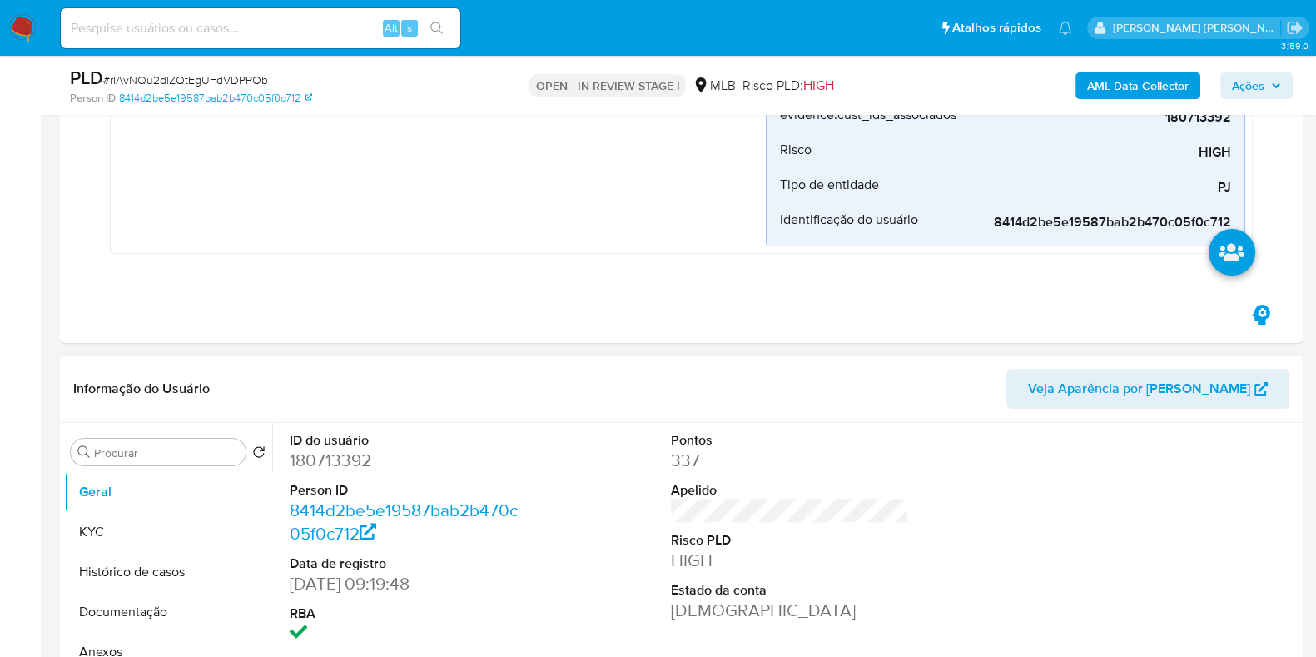
scroll to position [520, 0]
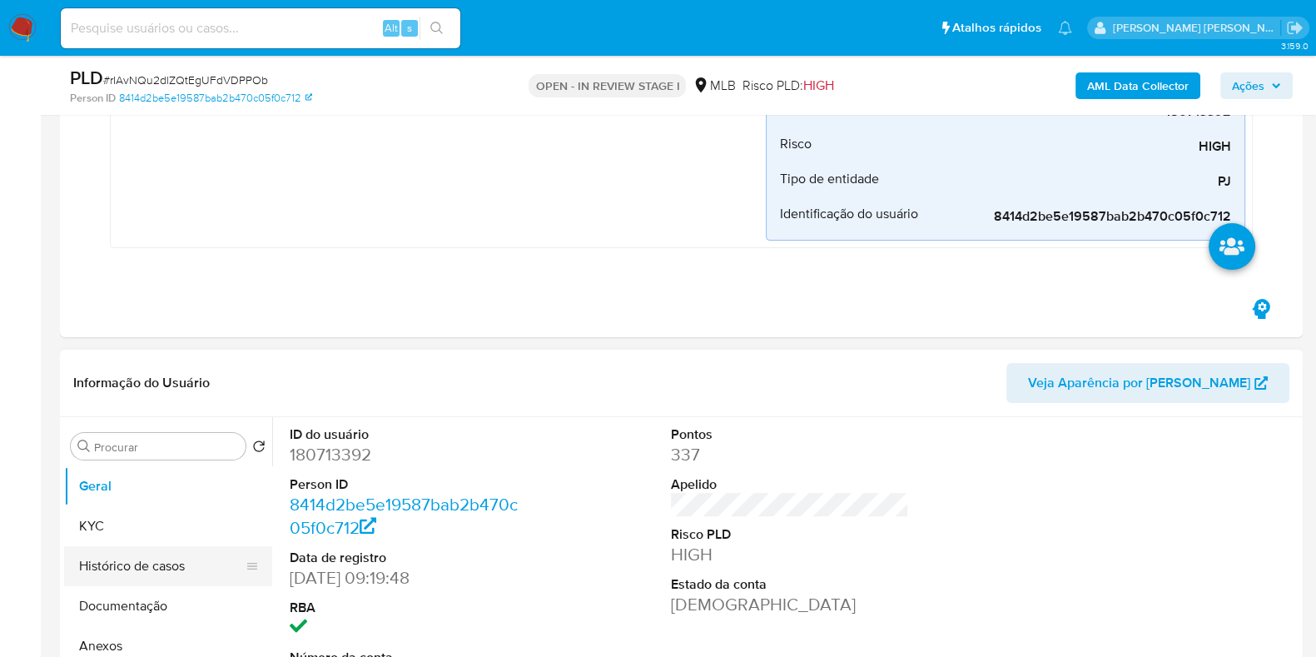
click at [179, 573] on button "Histórico de casos" at bounding box center [161, 566] width 195 height 40
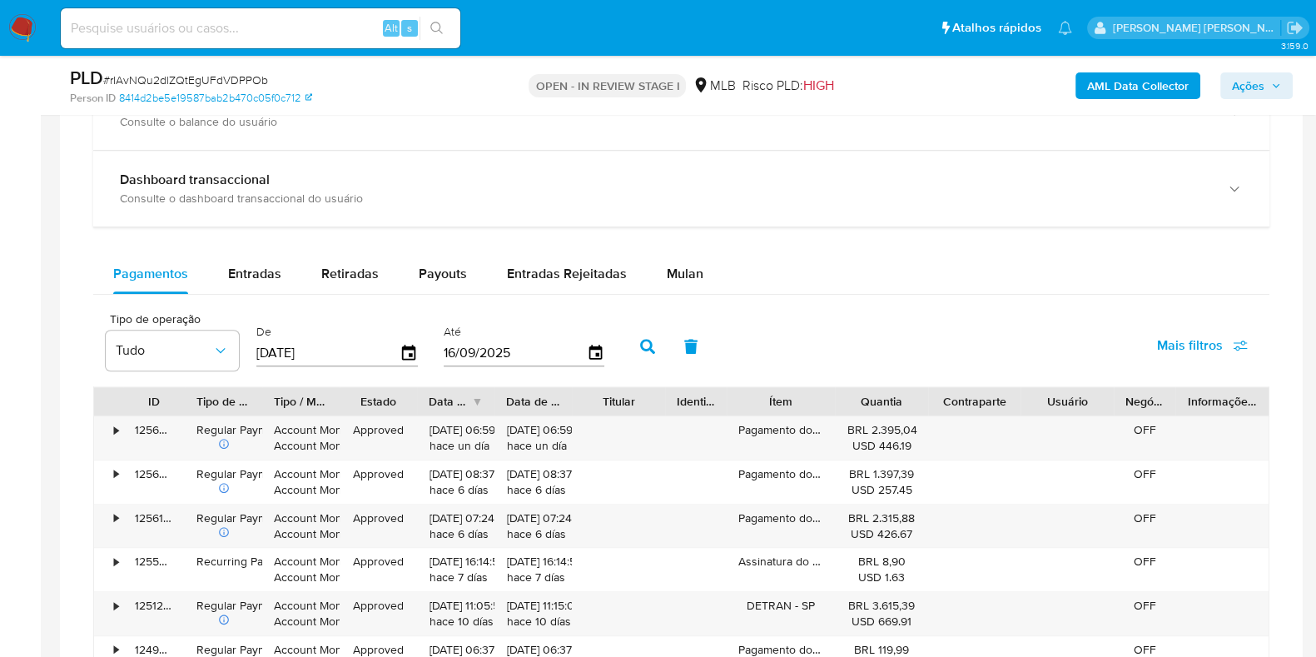
scroll to position [1768, 0]
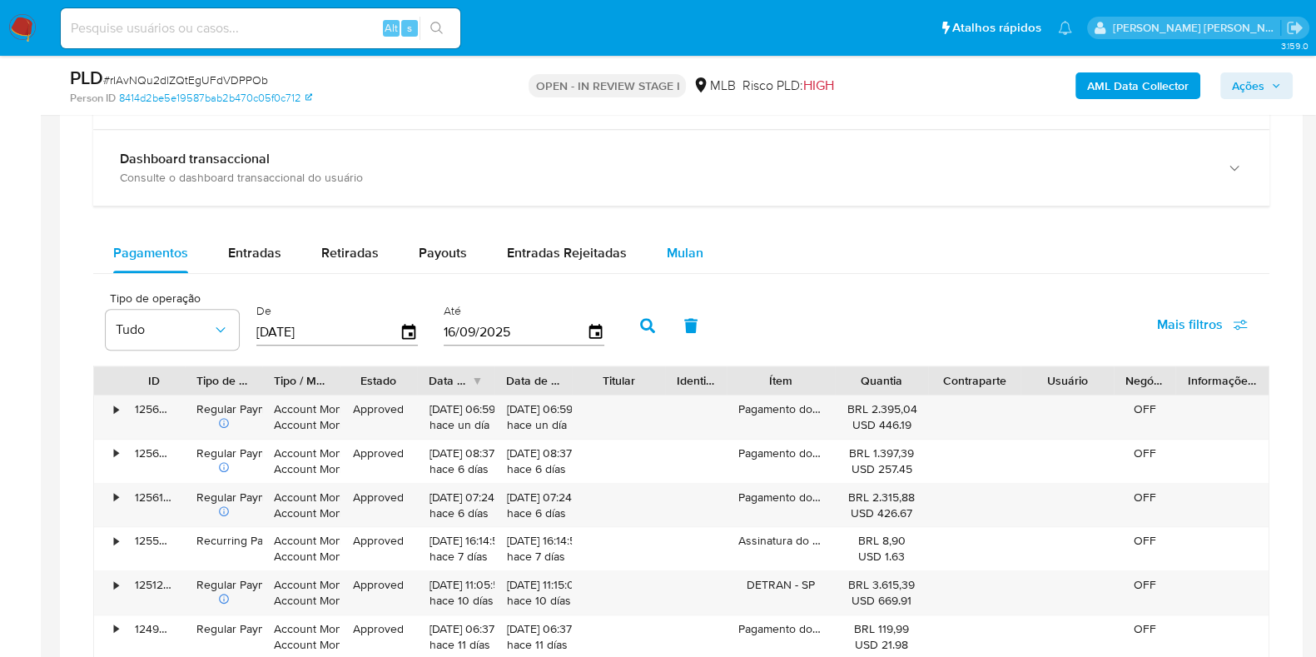
click at [668, 253] on span "Mulan" at bounding box center [685, 252] width 37 height 19
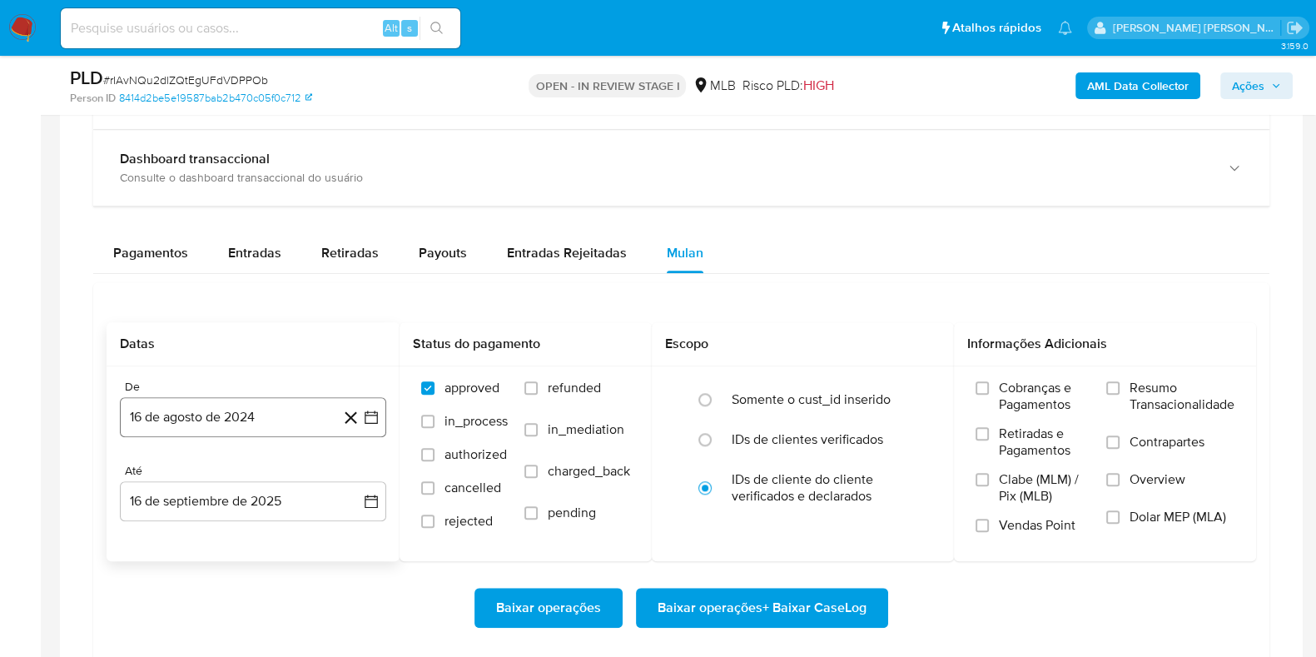
drag, startPoint x: 223, startPoint y: 399, endPoint x: 219, endPoint y: 413, distance: 13.9
click at [221, 403] on button "16 de agosto de 2024" at bounding box center [253, 417] width 266 height 40
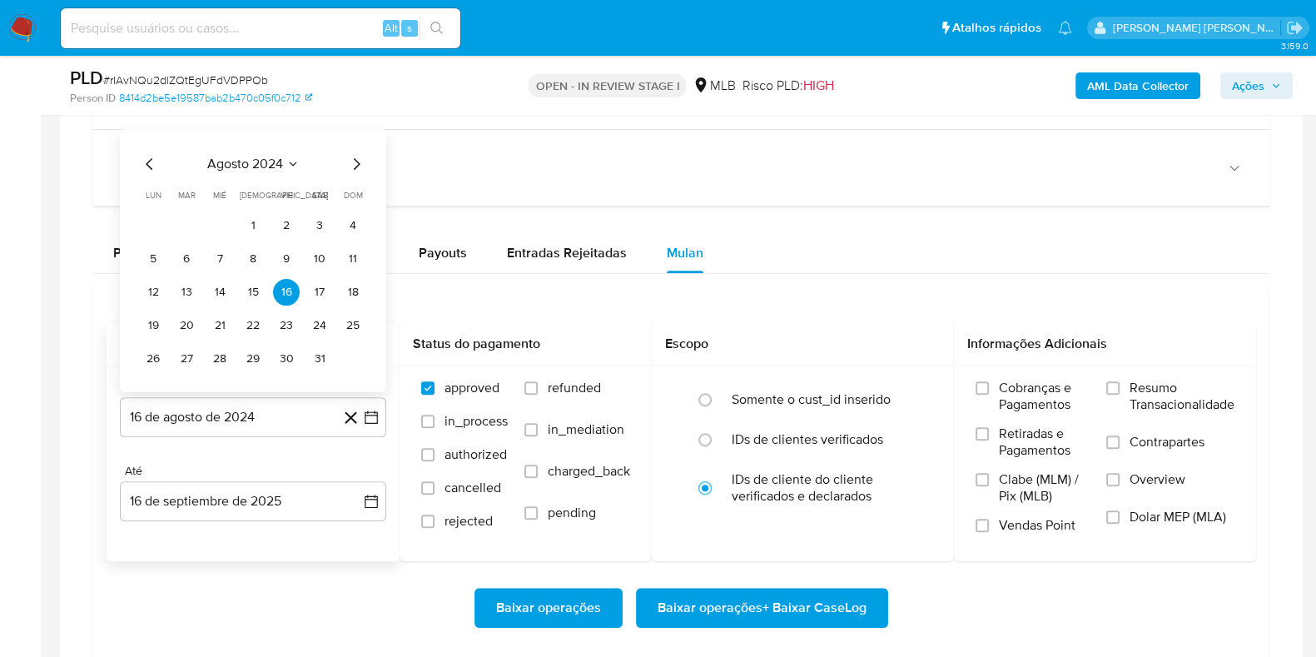
click at [257, 164] on span "agosto 2024" at bounding box center [245, 164] width 76 height 17
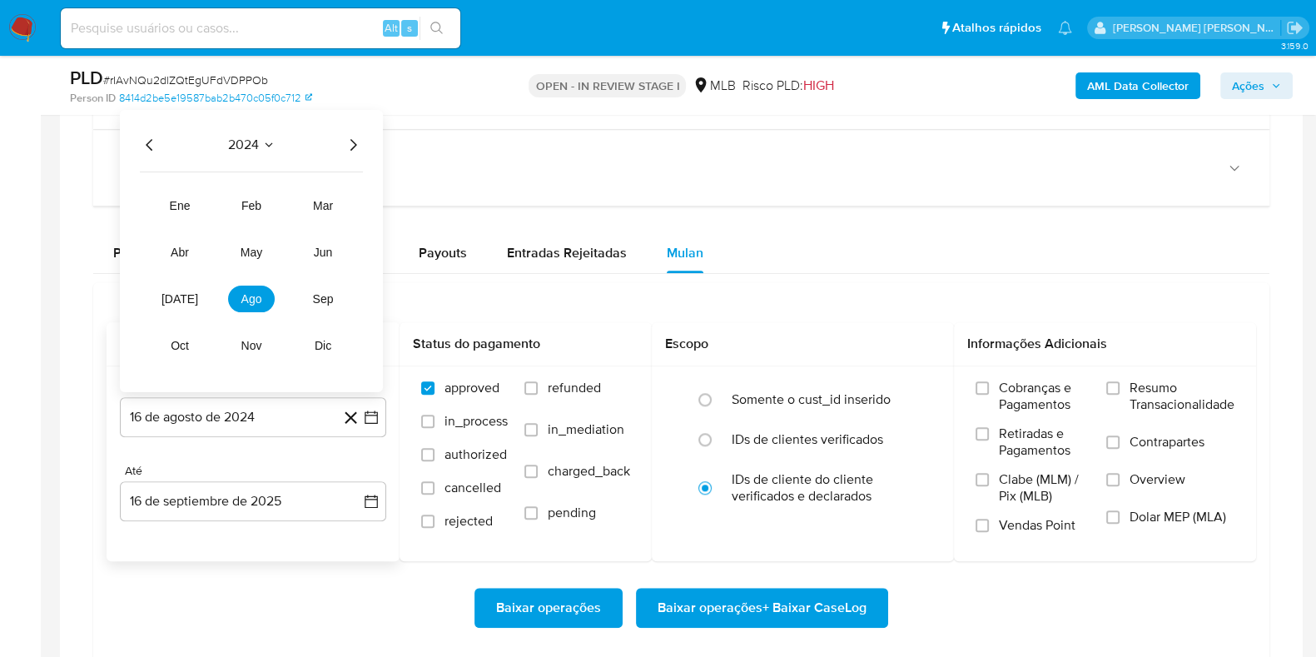
click at [358, 135] on icon "Año siguiente" at bounding box center [353, 145] width 20 height 20
click at [184, 295] on span "[DATE]" at bounding box center [179, 298] width 37 height 13
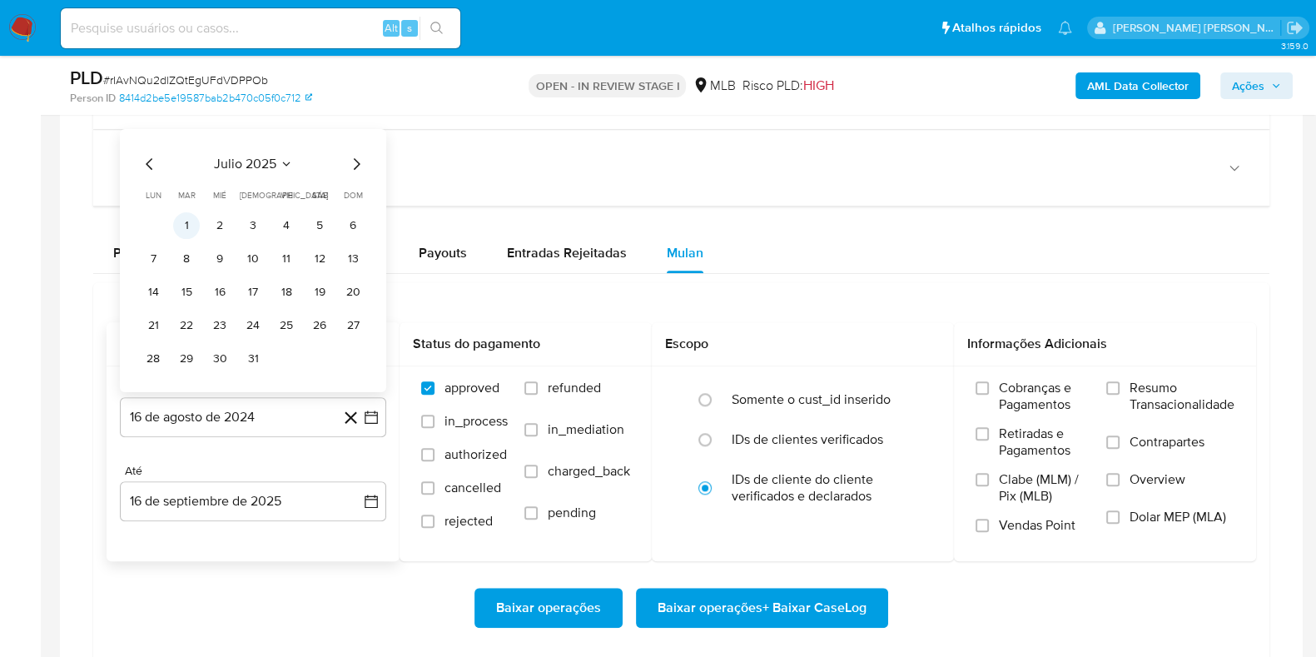
click at [182, 223] on button "1" at bounding box center [186, 225] width 27 height 27
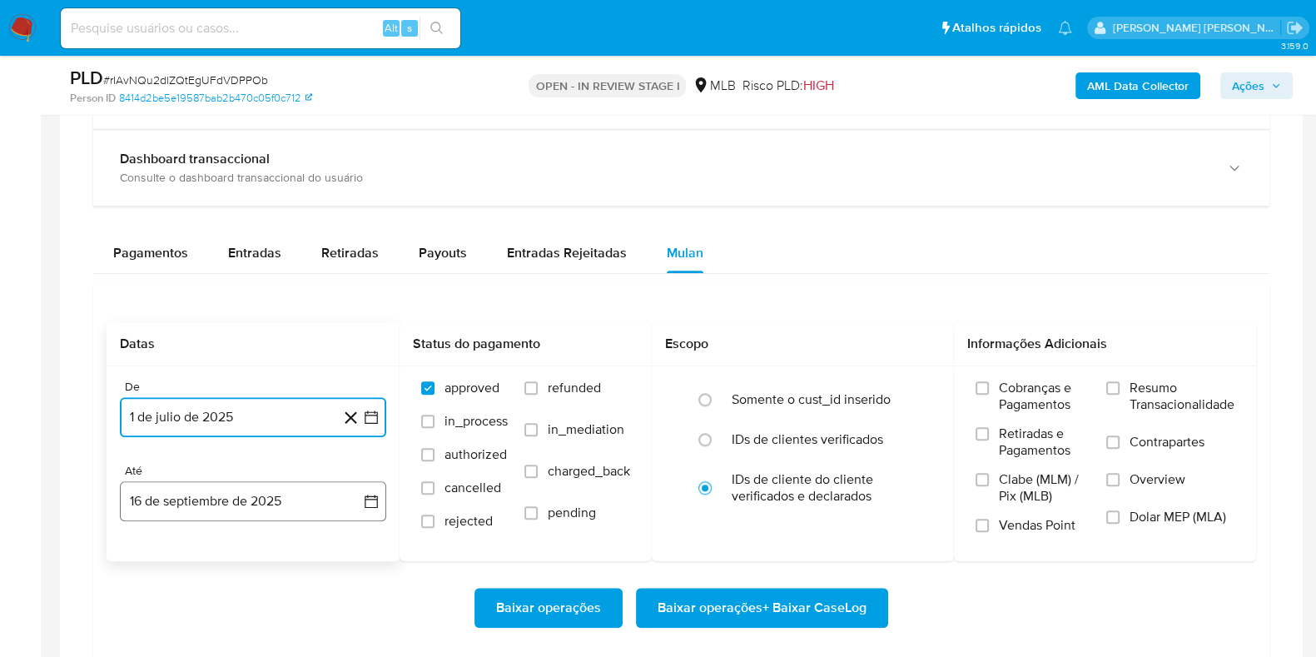
click at [276, 491] on button "16 de septiembre de 2025" at bounding box center [253, 501] width 266 height 40
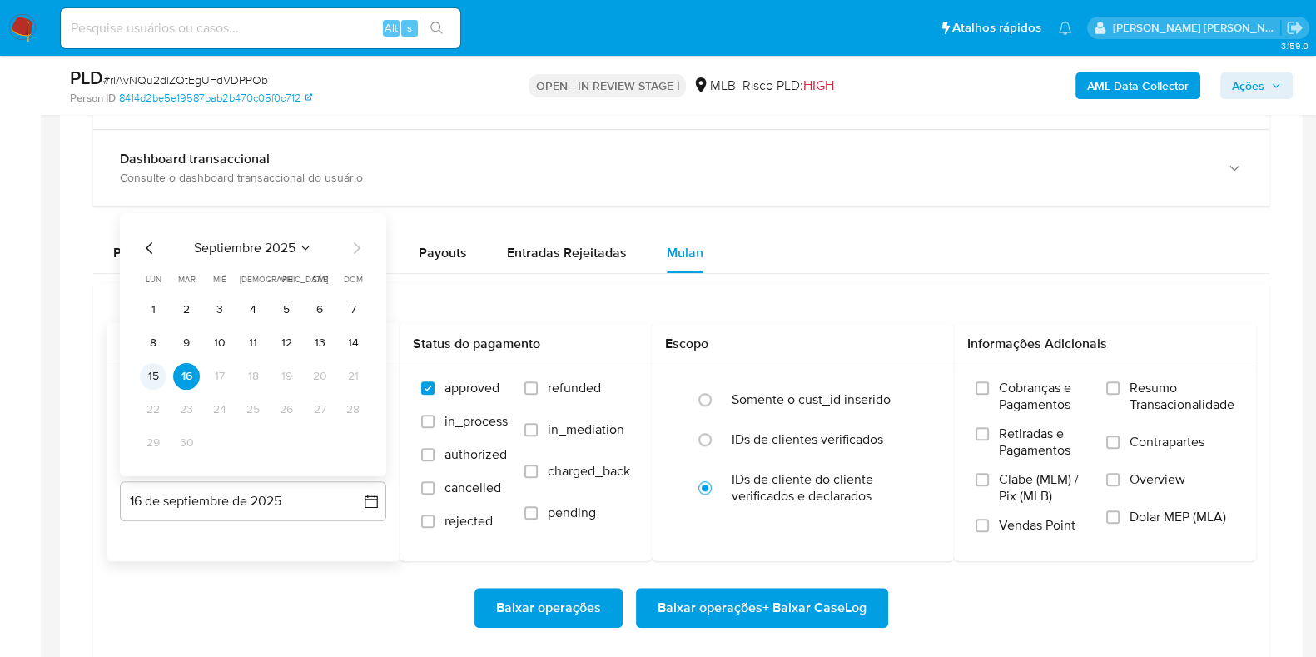
click at [158, 372] on button "15" at bounding box center [153, 376] width 27 height 27
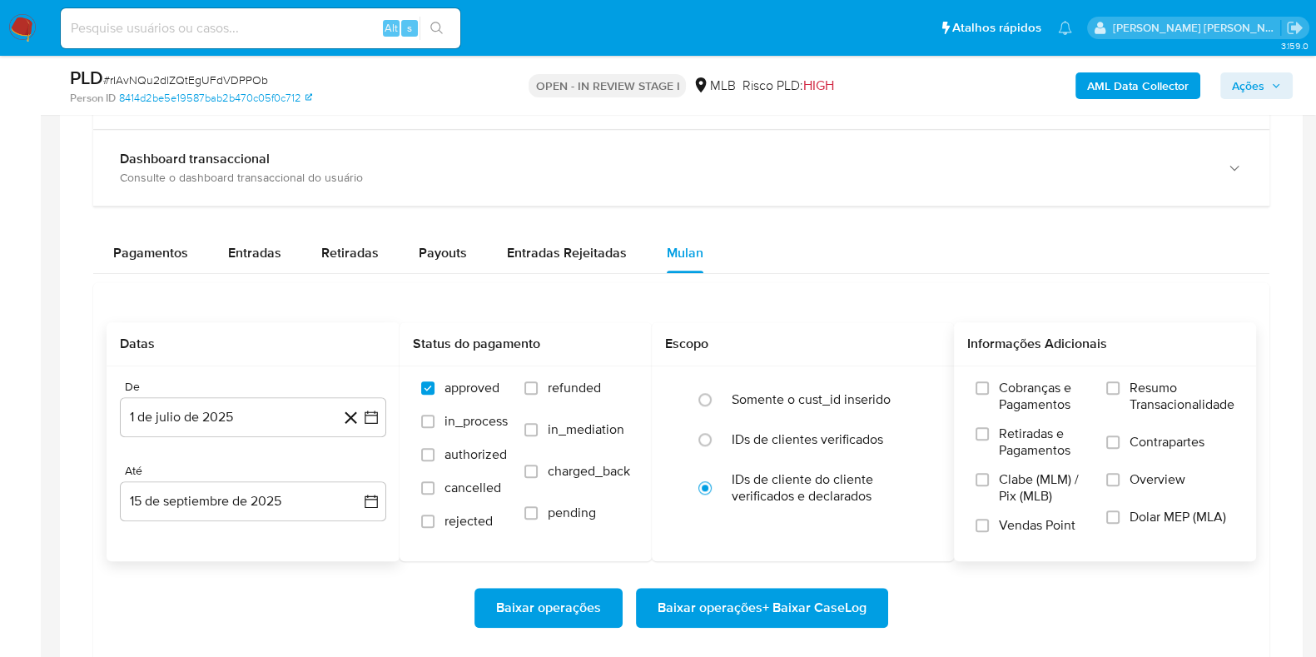
click at [1167, 396] on span "Resumo Transacionalidade" at bounding box center [1181, 395] width 105 height 33
click at [1119, 394] on input "Resumo Transacionalidade" at bounding box center [1112, 387] width 13 height 13
click at [1147, 446] on span "Contrapartes" at bounding box center [1166, 442] width 75 height 17
click at [1119, 446] on input "Contrapartes" at bounding box center [1112, 441] width 13 height 13
click at [803, 591] on span "Baixar operações + Baixar CaseLog" at bounding box center [761, 607] width 209 height 37
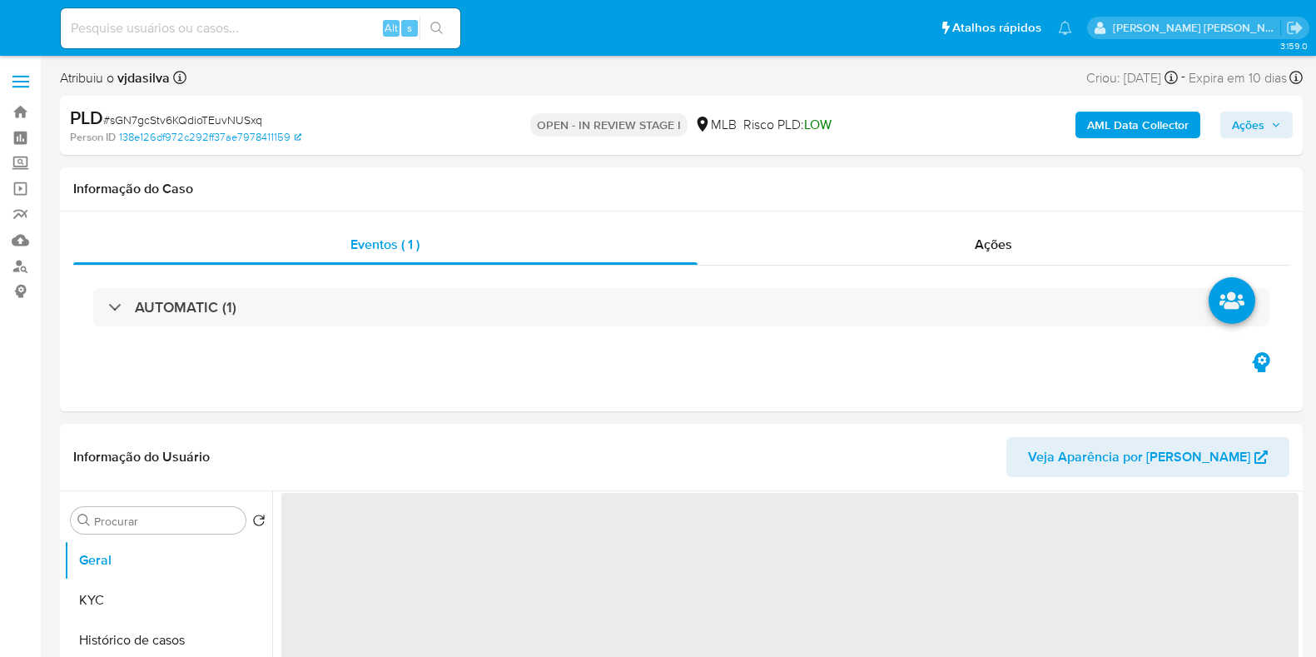
select select "10"
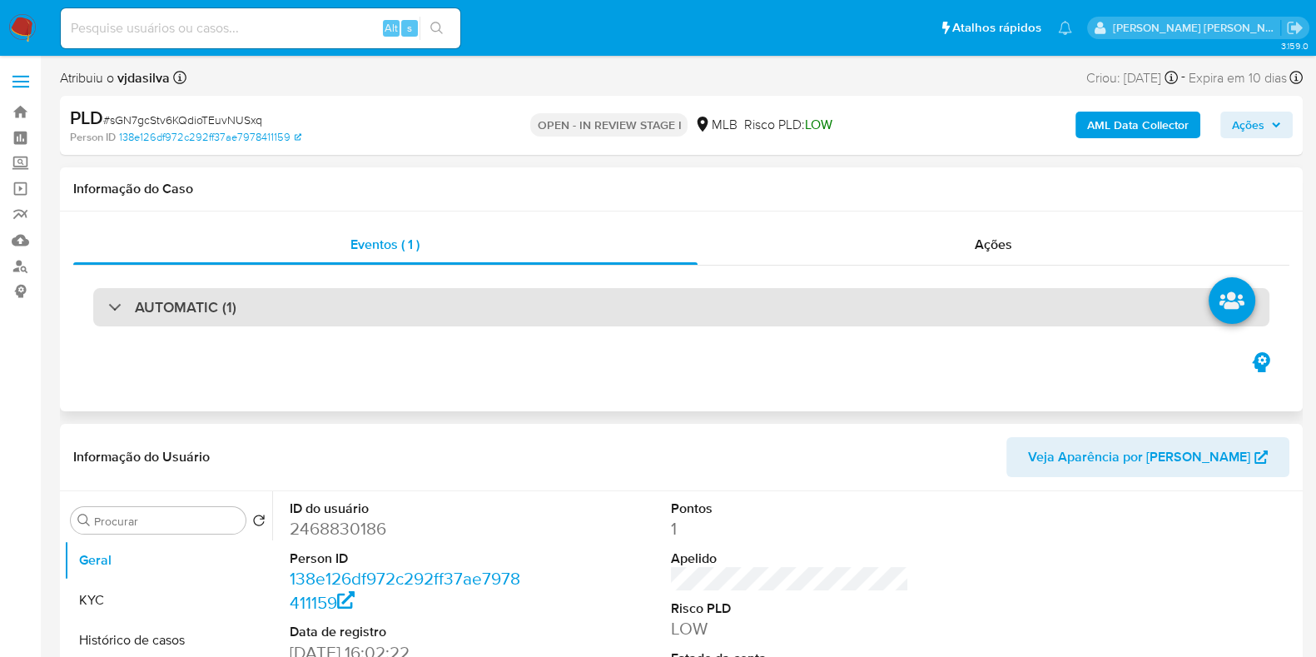
click at [292, 305] on div "AUTOMATIC (1)" at bounding box center [681, 307] width 1176 height 38
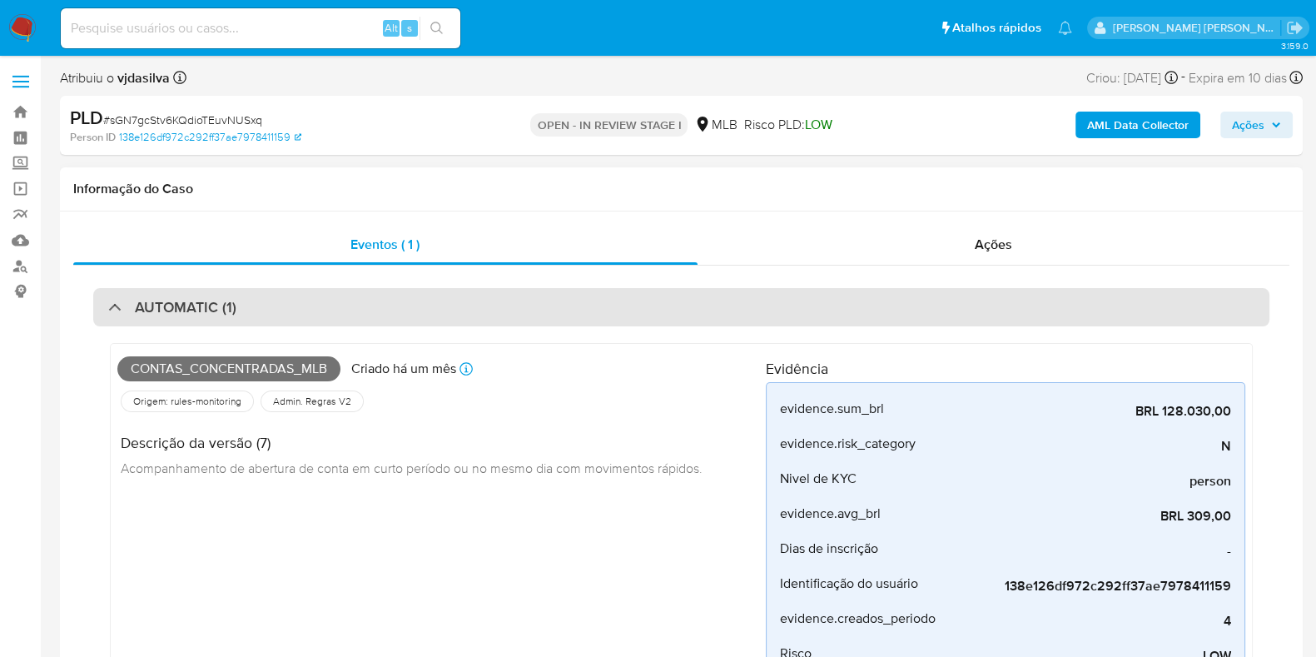
click at [292, 305] on div "AUTOMATIC (1)" at bounding box center [681, 307] width 1176 height 38
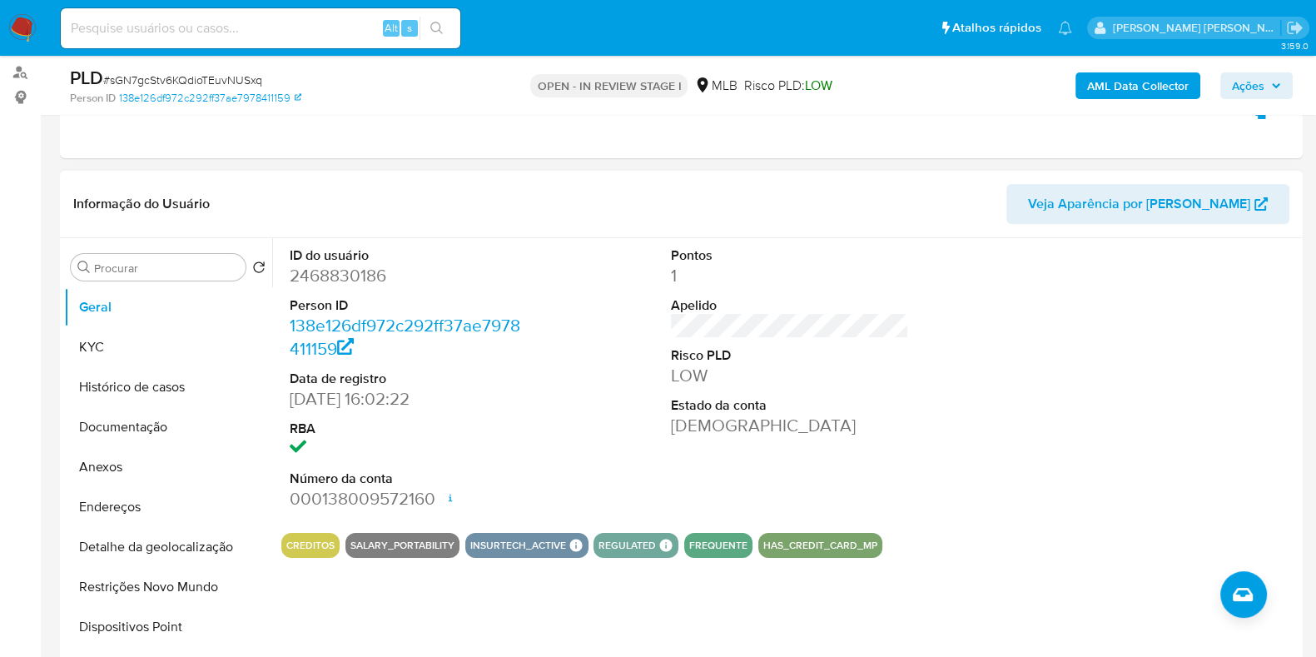
scroll to position [207, 0]
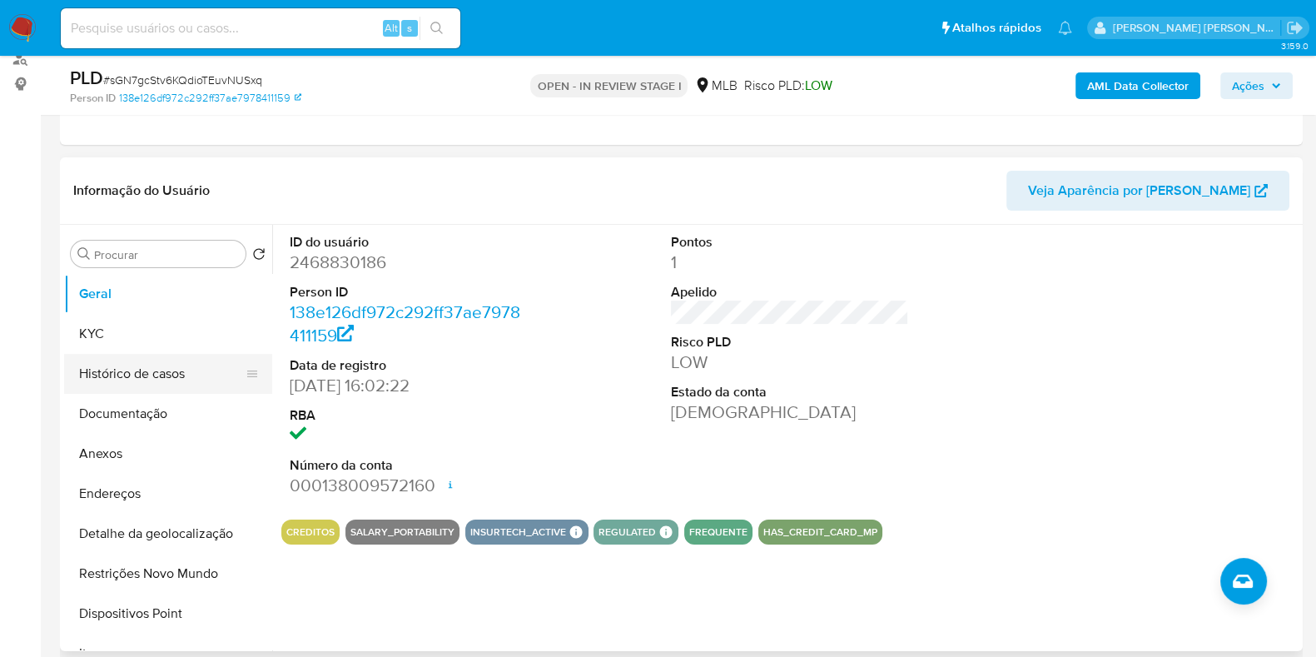
click at [184, 376] on button "Histórico de casos" at bounding box center [161, 374] width 195 height 40
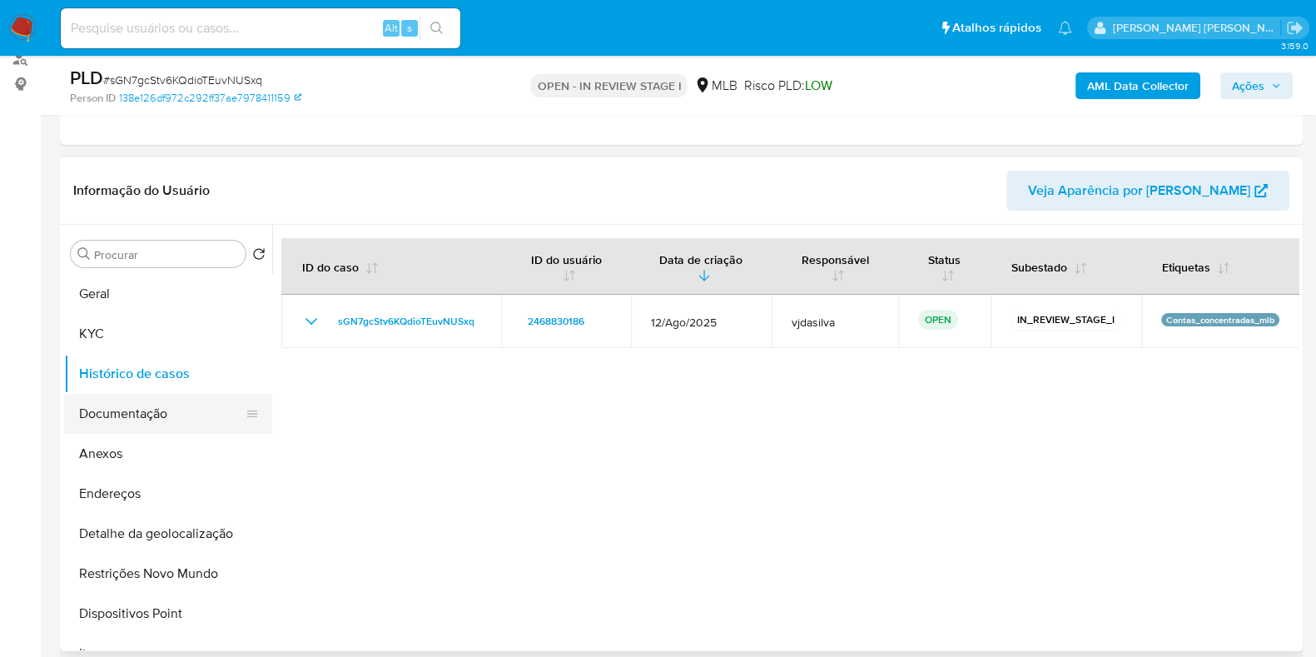
click at [166, 422] on button "Documentação" at bounding box center [161, 414] width 195 height 40
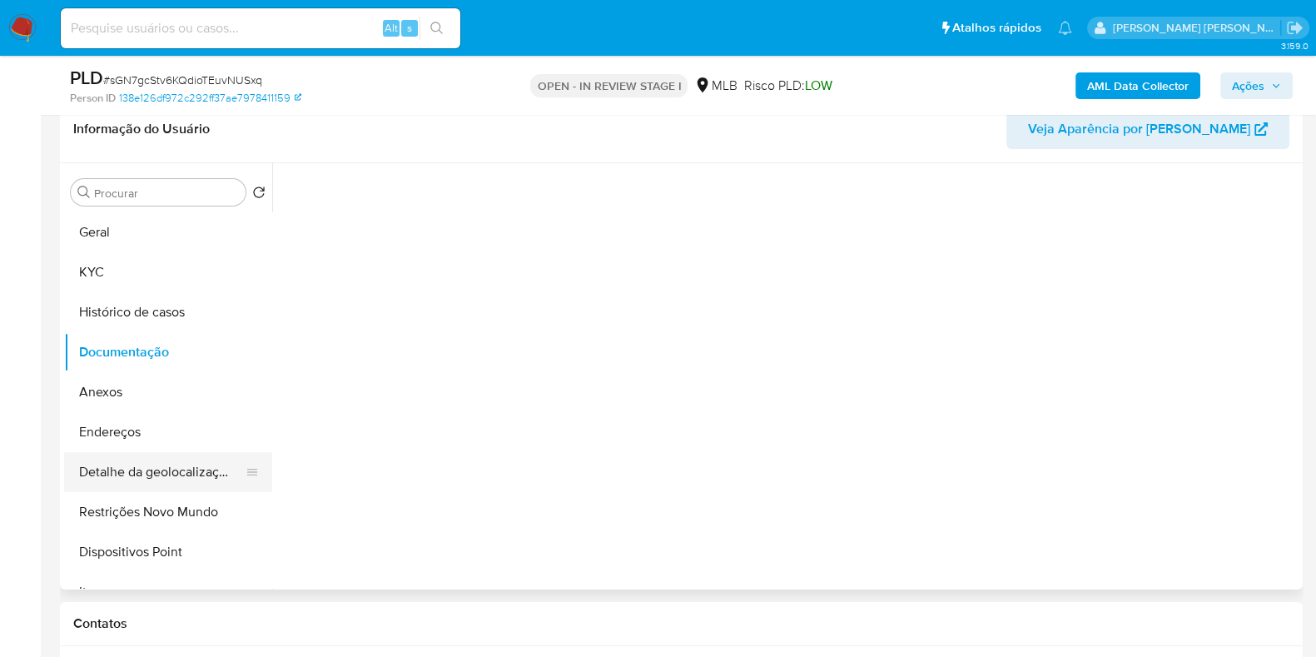
scroll to position [312, 0]
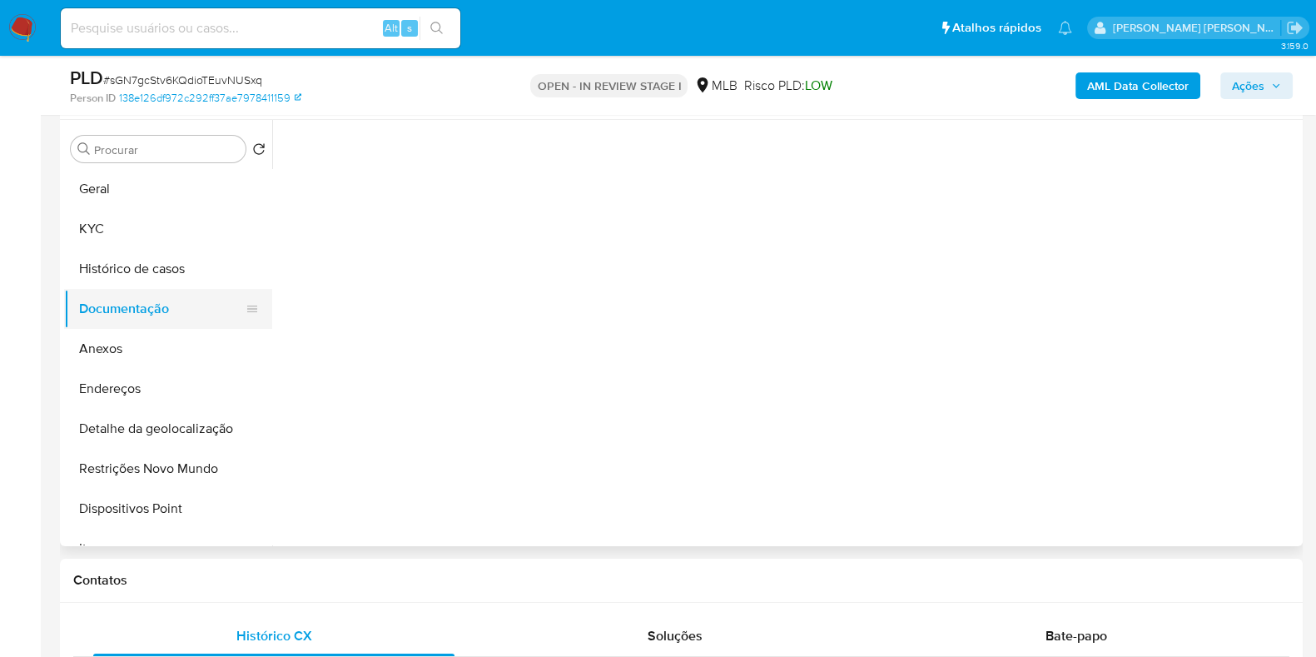
click at [140, 323] on button "Documentação" at bounding box center [161, 309] width 195 height 40
click at [137, 354] on button "Anexos" at bounding box center [161, 349] width 195 height 40
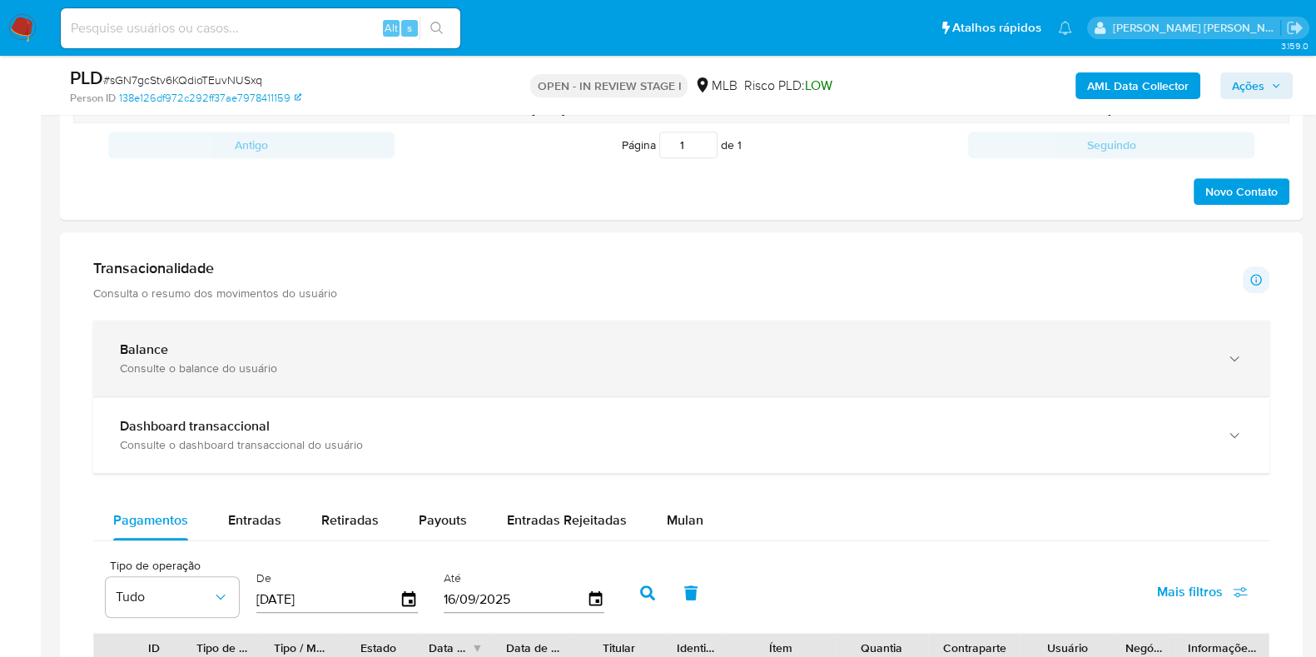
scroll to position [936, 0]
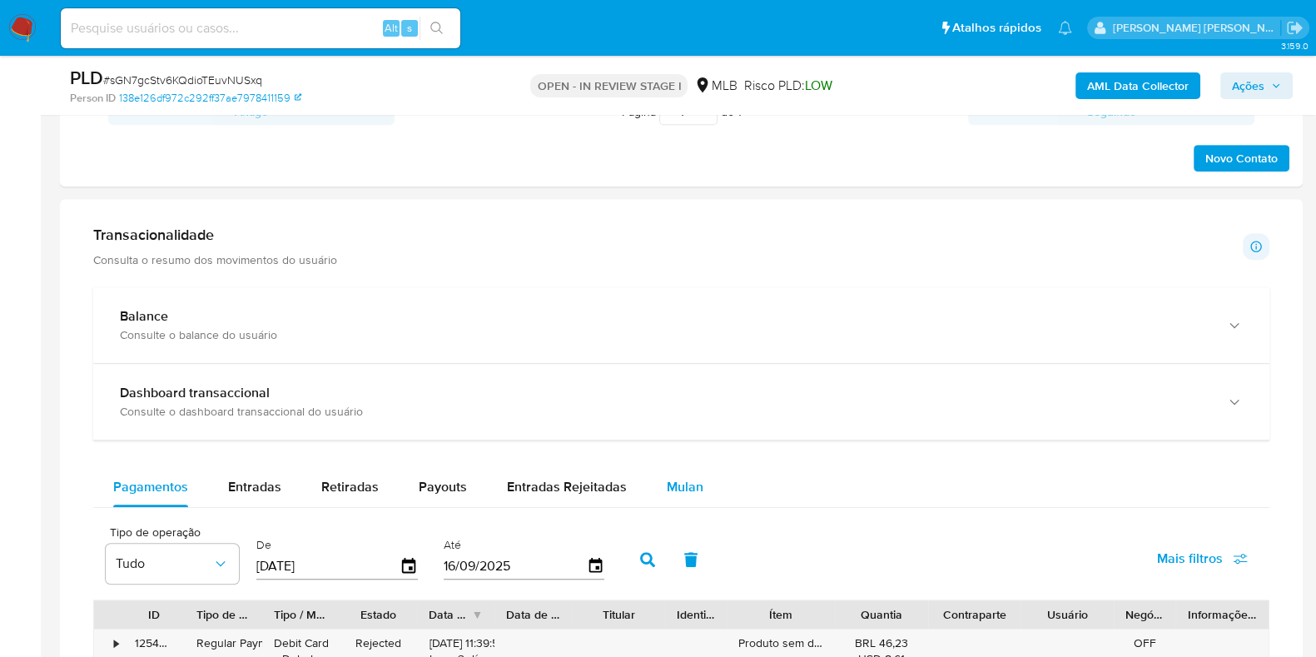
click at [667, 477] on span "Mulan" at bounding box center [685, 486] width 37 height 19
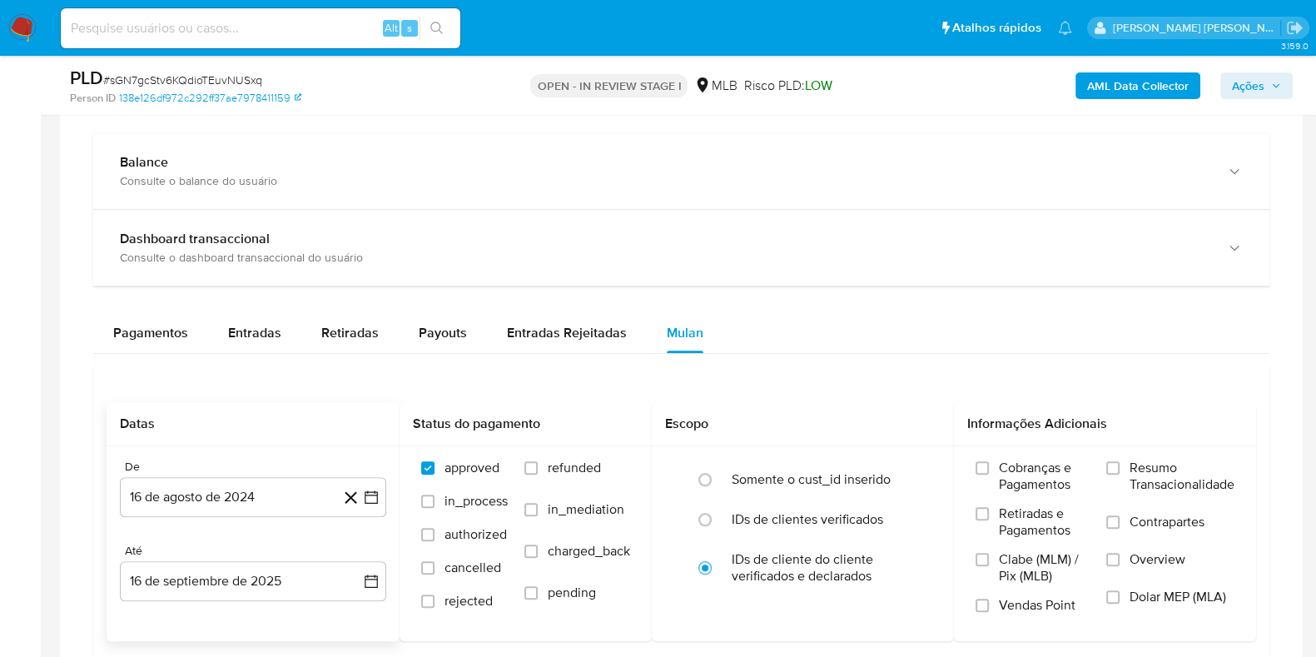
scroll to position [1144, 0]
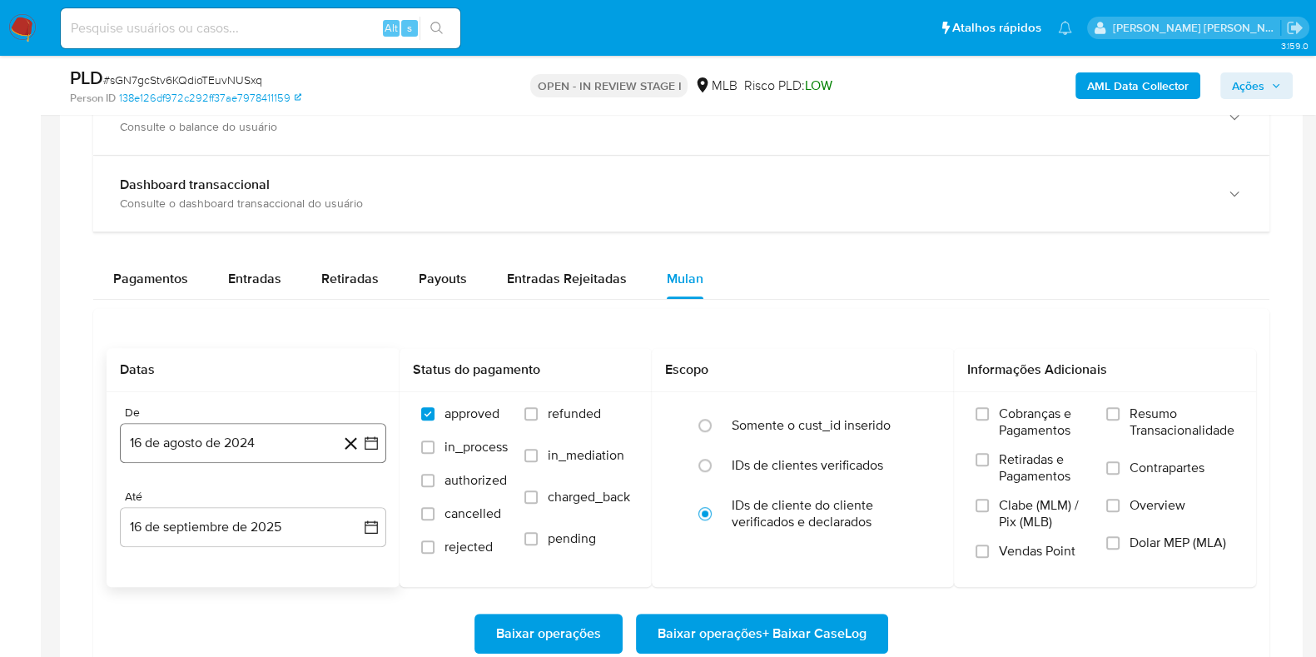
click at [237, 434] on button "16 de agosto de 2024" at bounding box center [253, 443] width 266 height 40
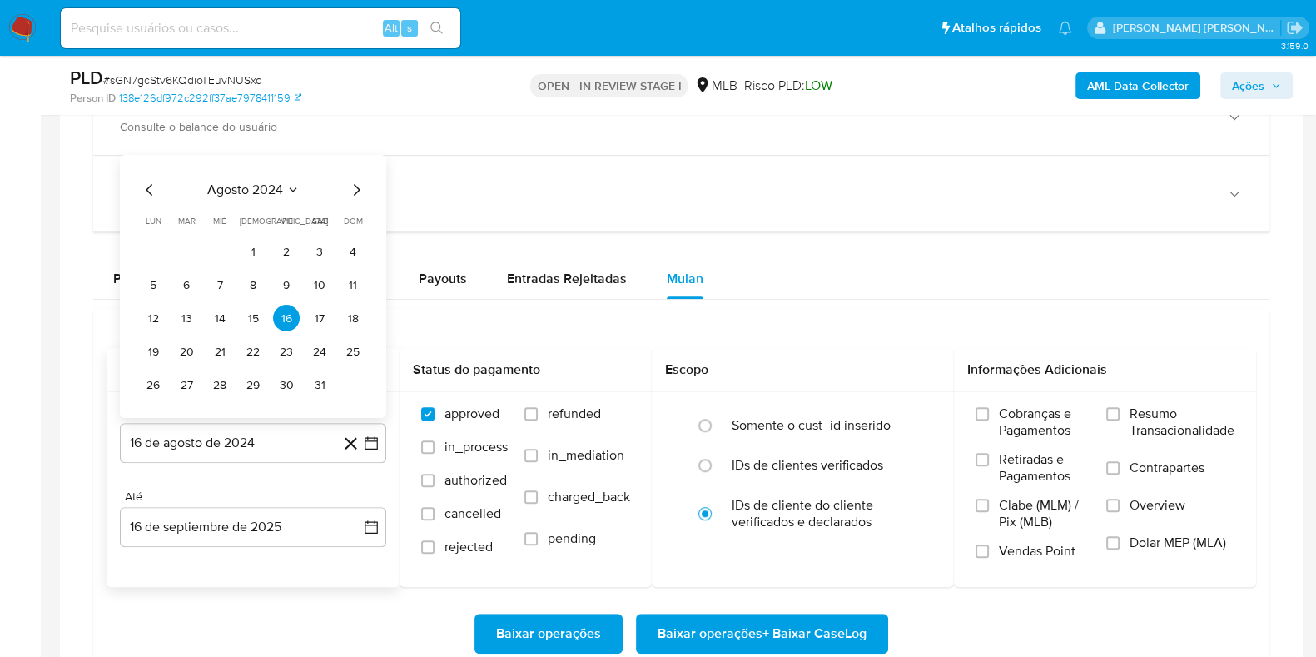
click at [247, 185] on span "agosto 2024" at bounding box center [245, 189] width 76 height 17
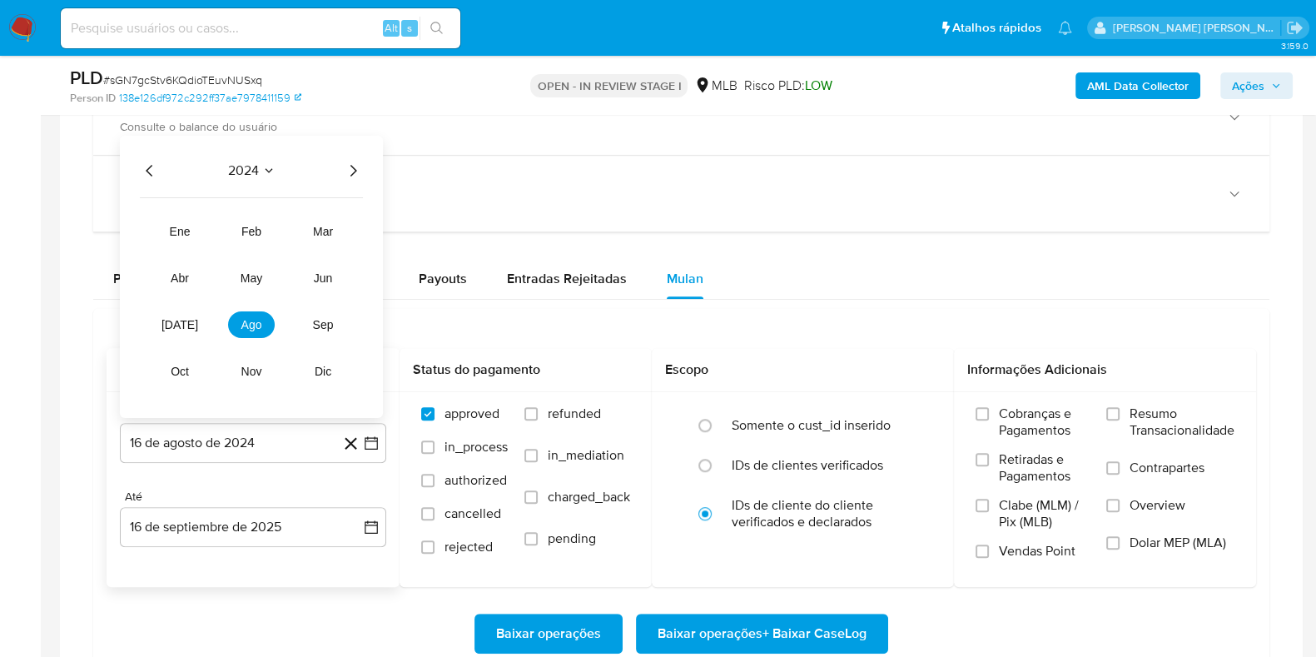
click at [348, 172] on icon "Año siguiente" at bounding box center [353, 171] width 20 height 20
click at [189, 318] on button "[DATE]" at bounding box center [179, 324] width 47 height 27
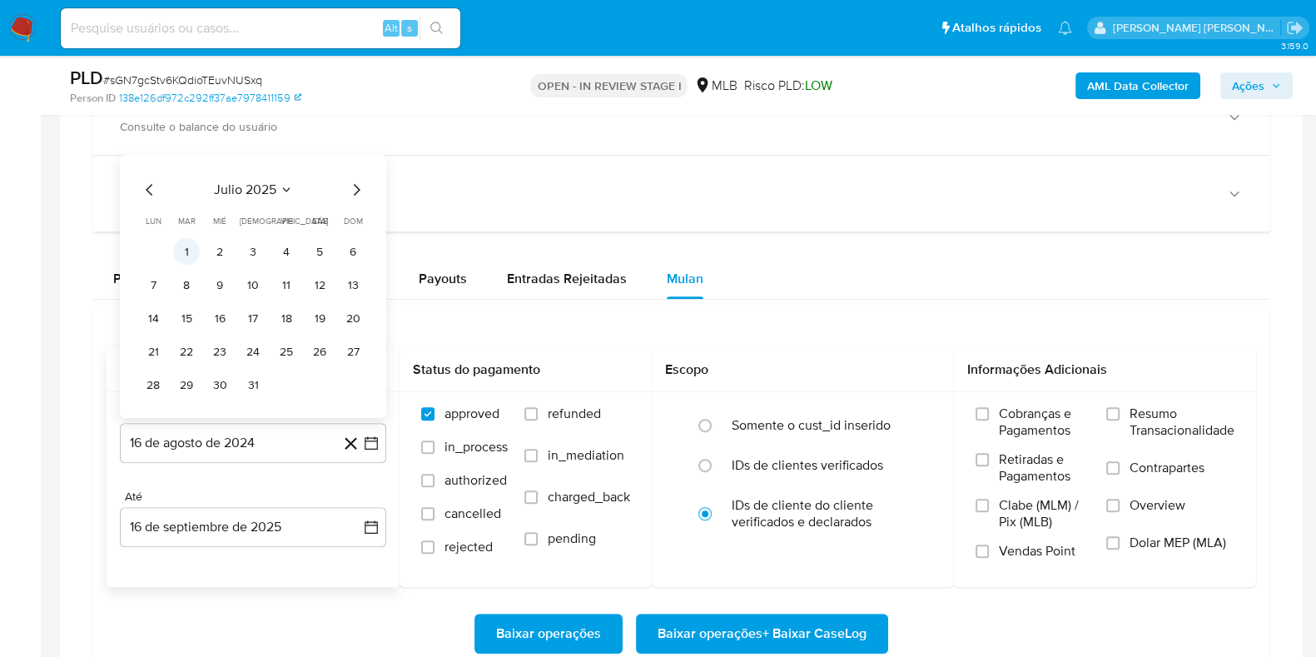
click at [186, 248] on button "1" at bounding box center [186, 251] width 27 height 27
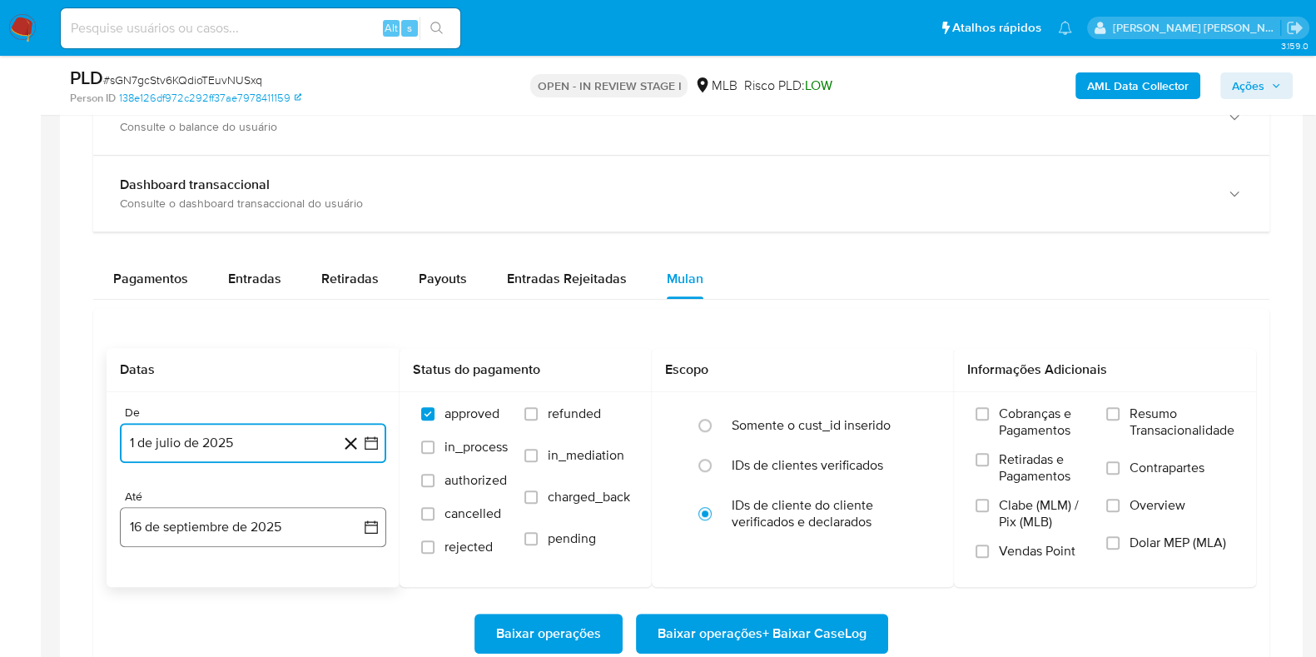
click at [258, 513] on button "16 de septiembre de 2025" at bounding box center [253, 527] width 266 height 40
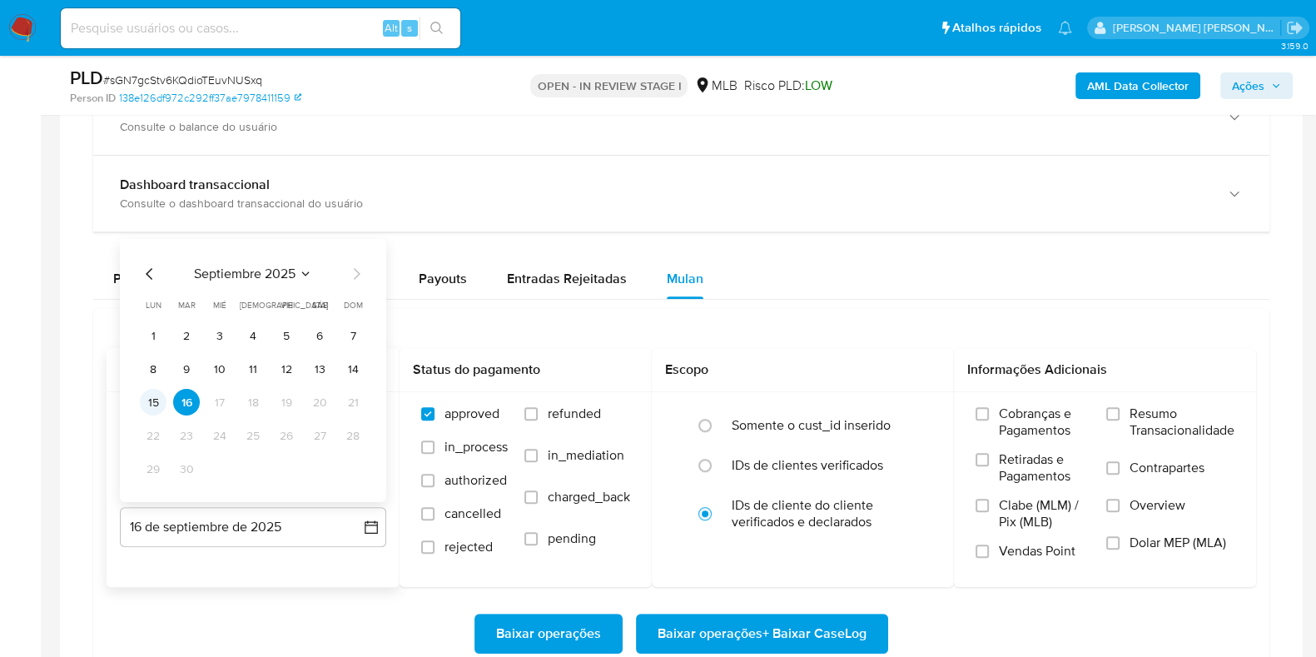
click at [148, 398] on button "15" at bounding box center [153, 402] width 27 height 27
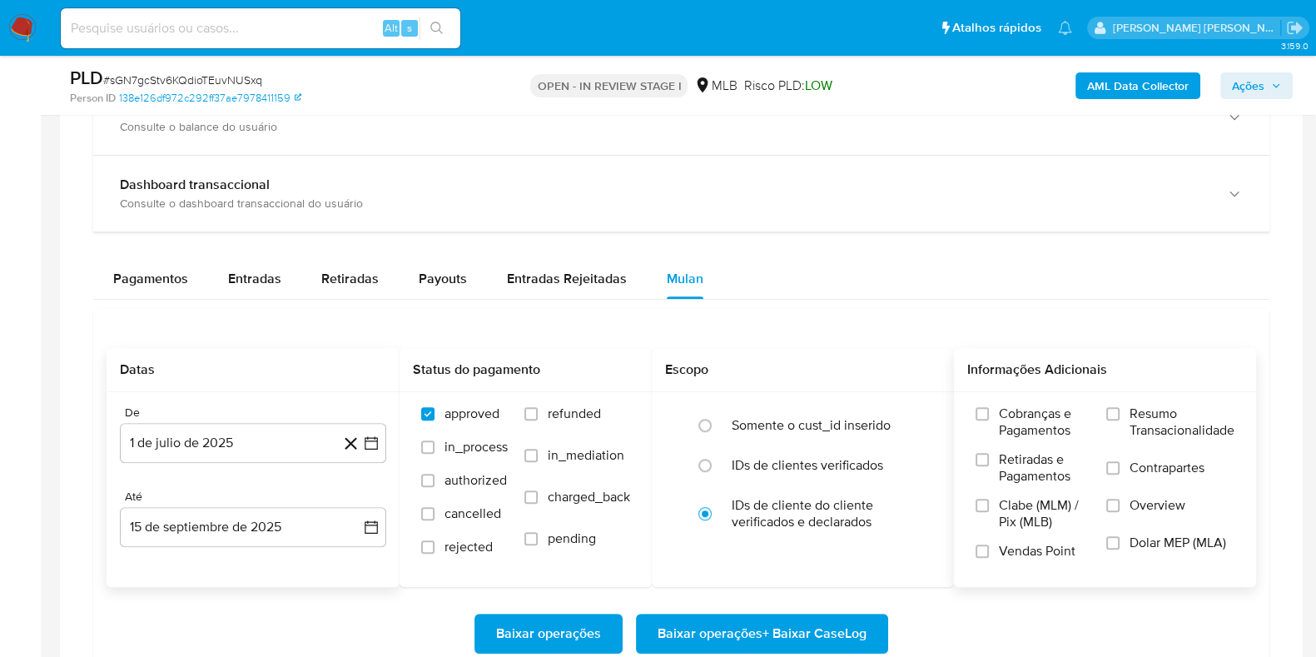
click at [1173, 429] on span "Resumo Transacionalidade" at bounding box center [1181, 421] width 105 height 33
click at [1126, 476] on label "Contrapartes" at bounding box center [1170, 477] width 128 height 37
click at [1119, 474] on input "Contrapartes" at bounding box center [1112, 467] width 13 height 13
click at [1129, 415] on span "Resumo Transacionalidade" at bounding box center [1181, 421] width 105 height 33
click at [1119, 415] on input "Resumo Transacionalidade" at bounding box center [1112, 413] width 13 height 13
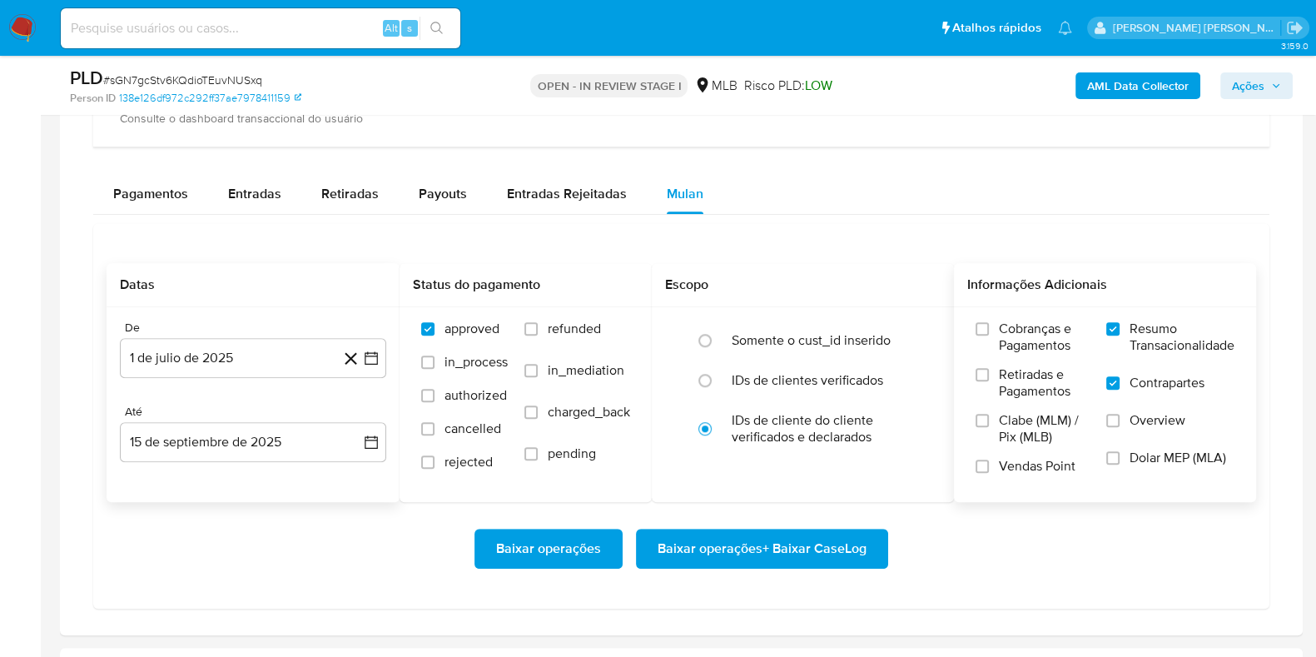
scroll to position [1248, 0]
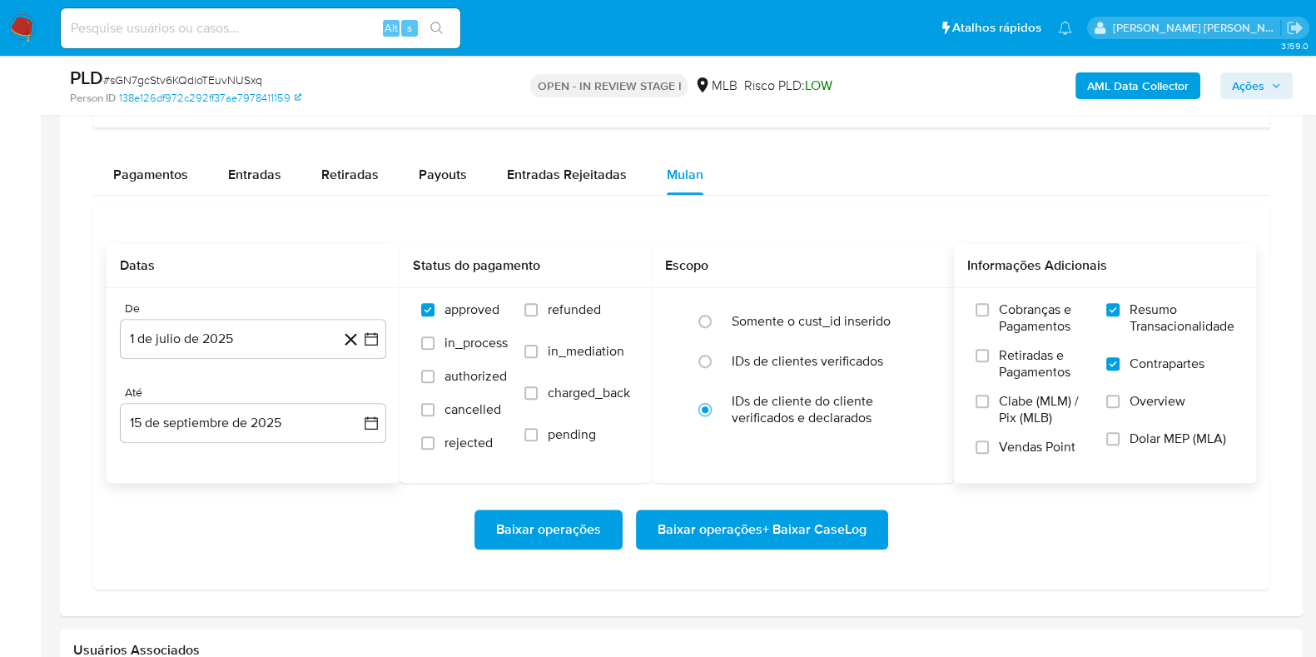
click at [770, 521] on span "Baixar operações + Baixar CaseLog" at bounding box center [761, 529] width 209 height 37
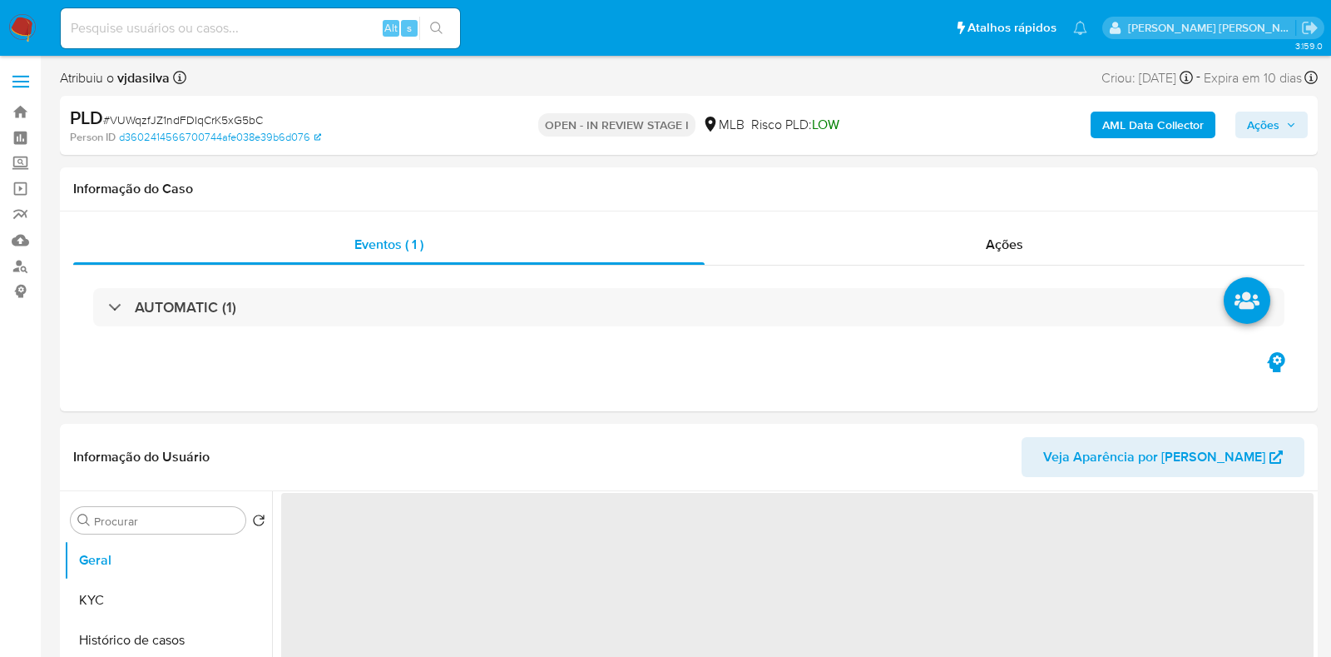
select select "10"
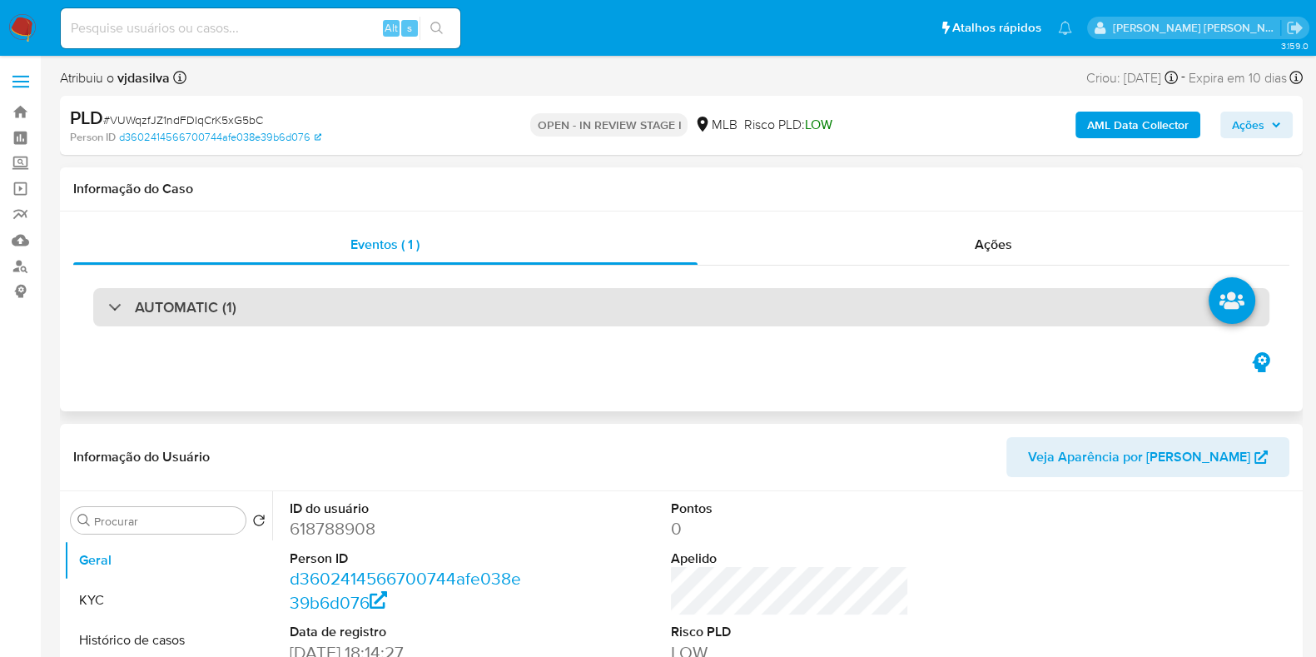
click at [460, 294] on div "AUTOMATIC (1)" at bounding box center [681, 307] width 1176 height 38
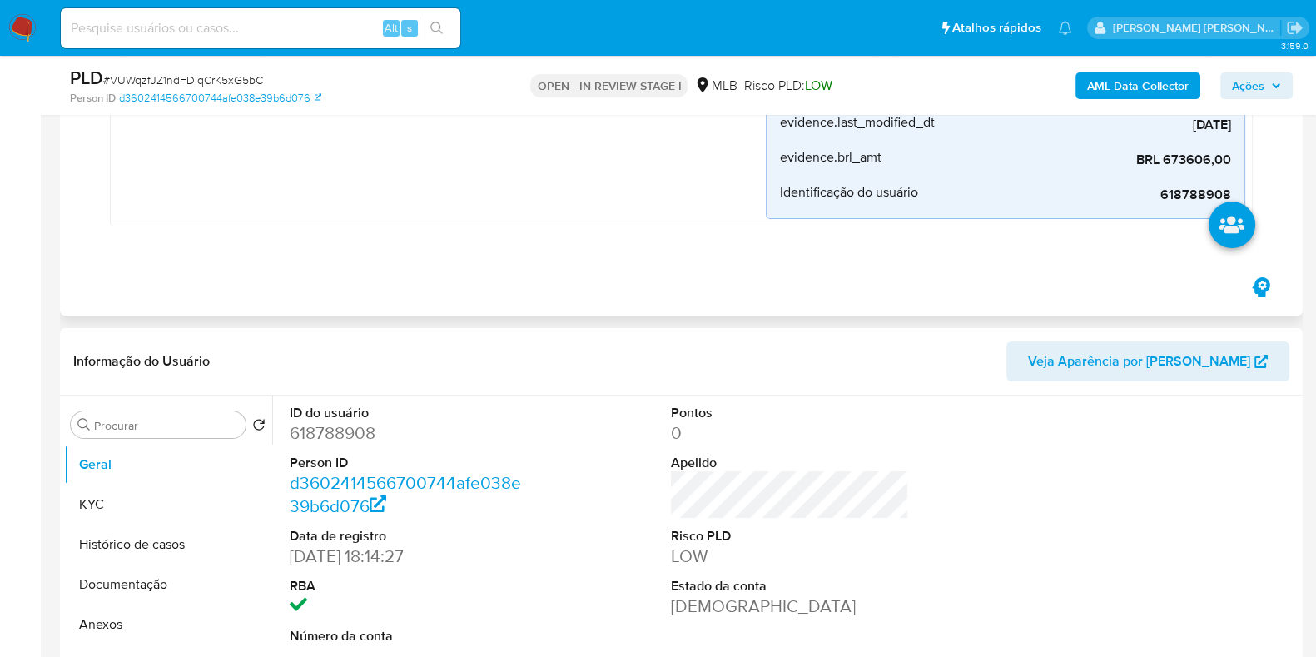
scroll to position [520, 0]
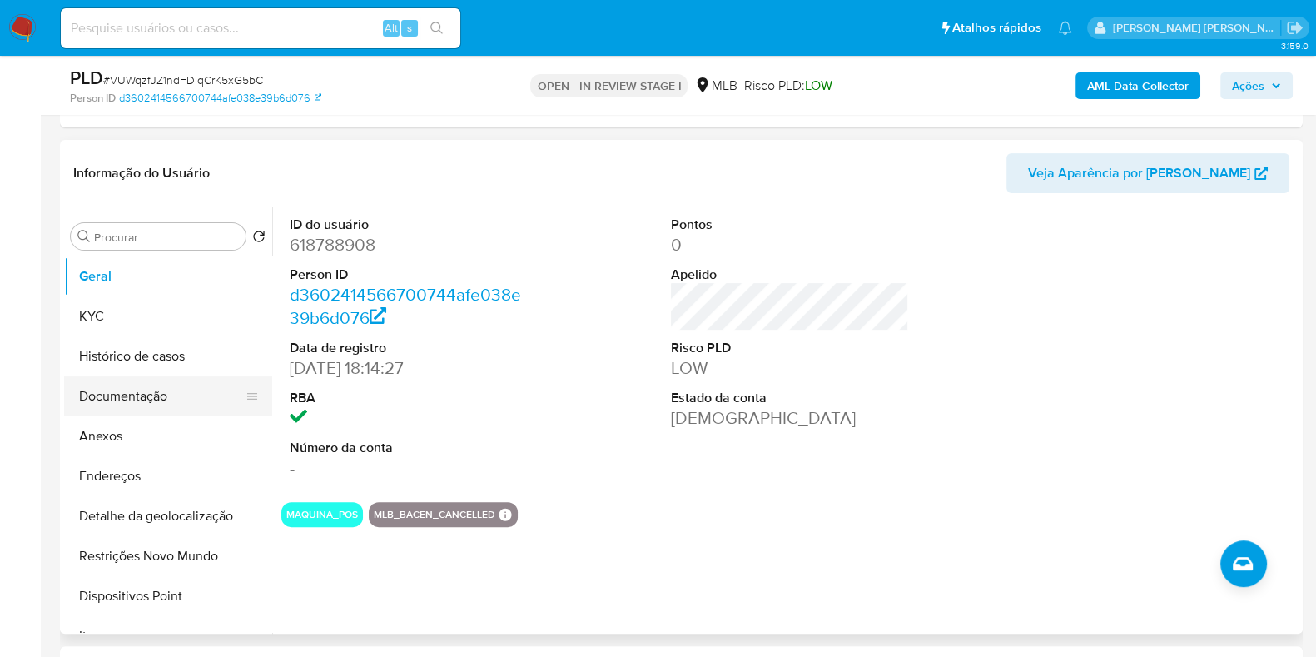
click at [179, 369] on button "Histórico de casos" at bounding box center [168, 356] width 208 height 40
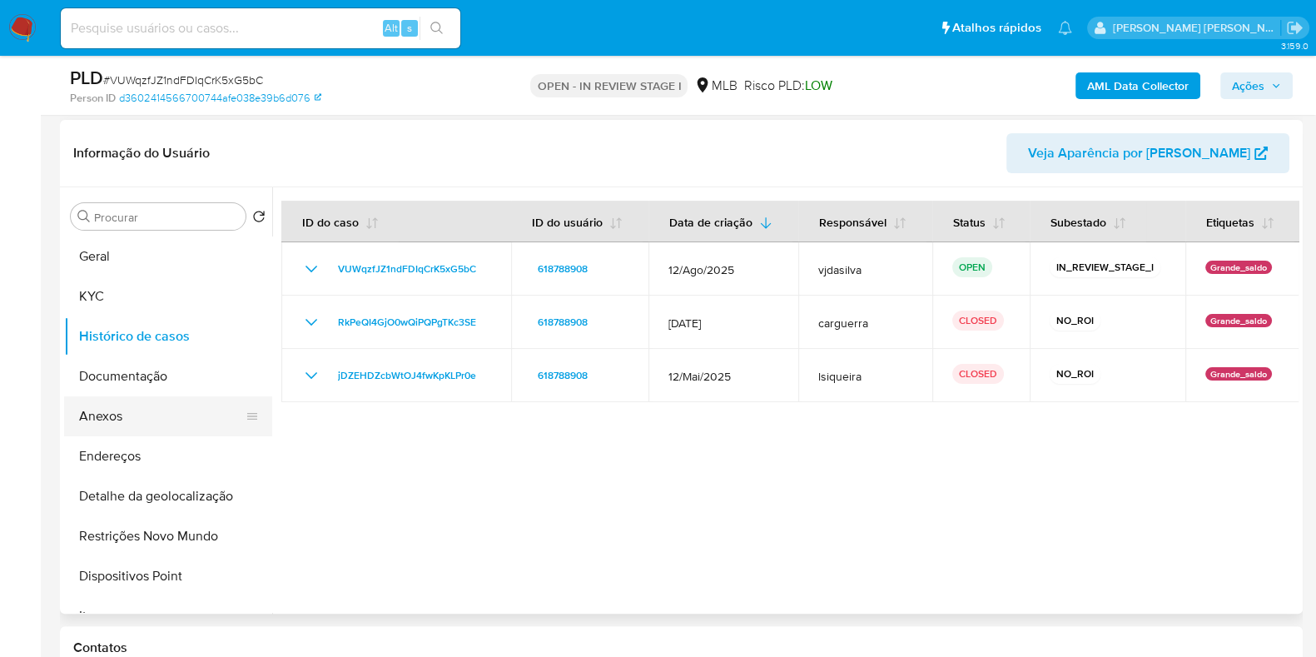
click at [125, 413] on button "Anexos" at bounding box center [161, 416] width 195 height 40
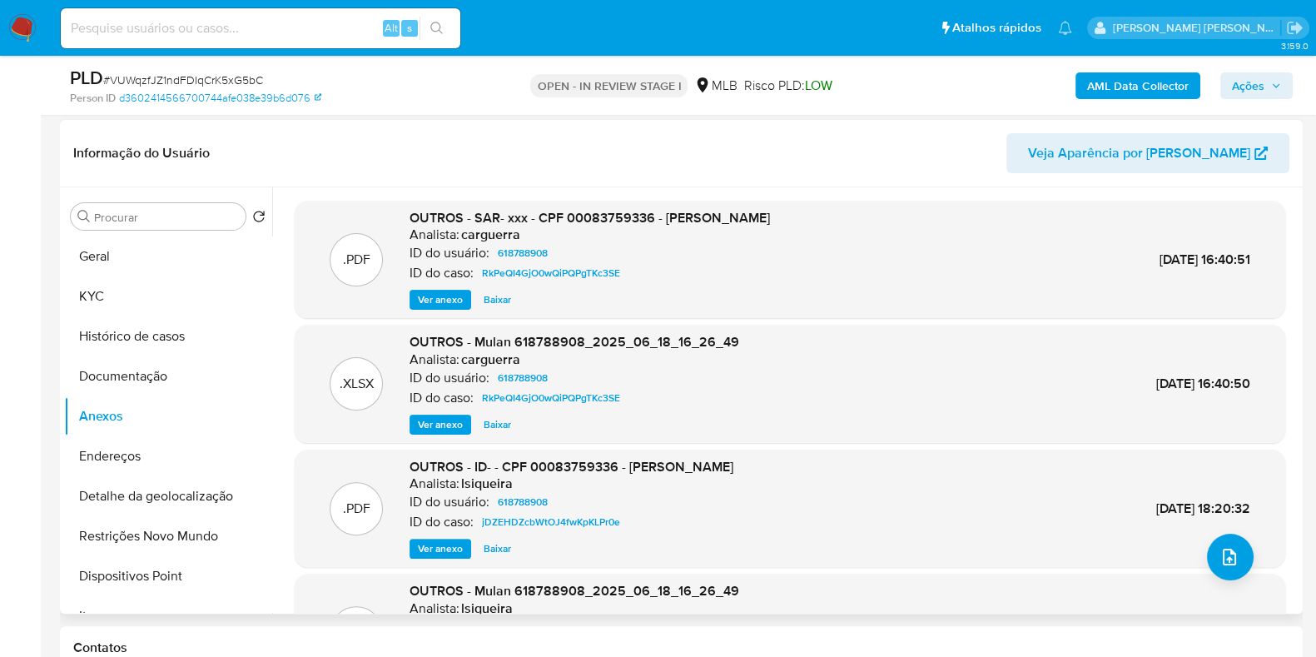
click at [444, 304] on span "Ver anexo" at bounding box center [440, 299] width 45 height 17
drag, startPoint x: 663, startPoint y: 212, endPoint x: 865, endPoint y: 218, distance: 202.3
click at [865, 218] on div ".PDF OUTROS - SAR- xxx - CPF 00083759336 - [PERSON_NAME] Analista: carguerra ID…" at bounding box center [790, 260] width 974 height 102
copy span "ADEYLSON DA SILVA SALMENTO"
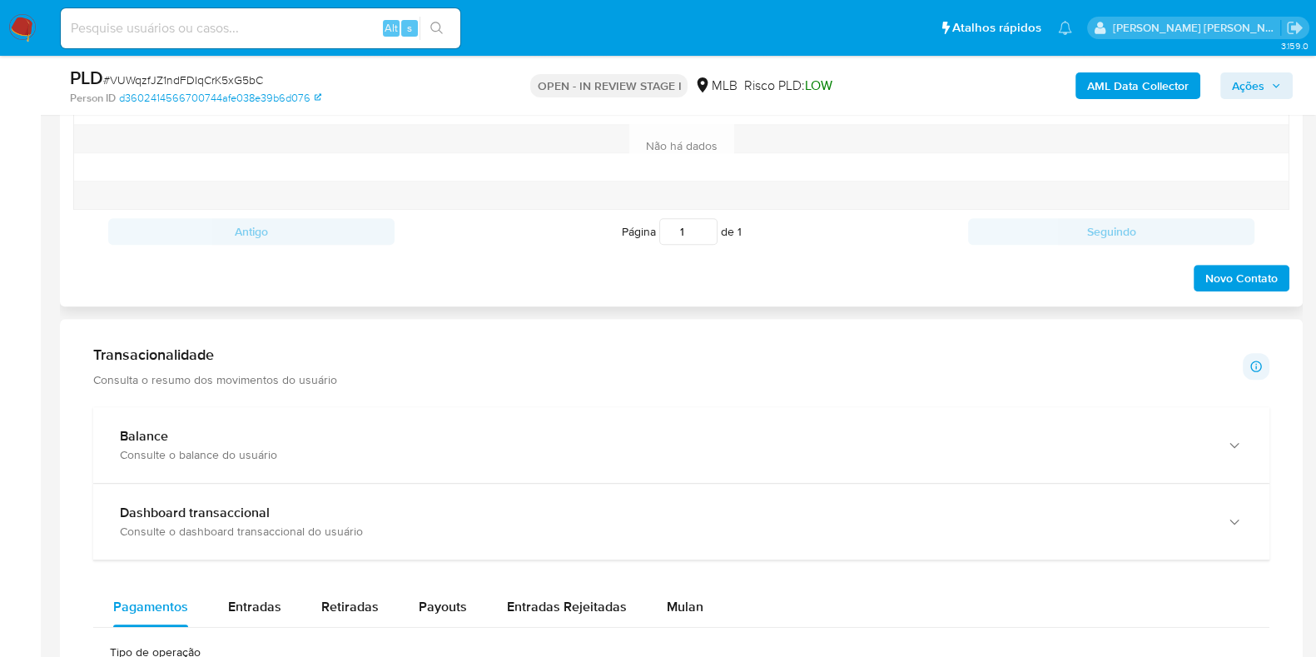
scroll to position [1351, 0]
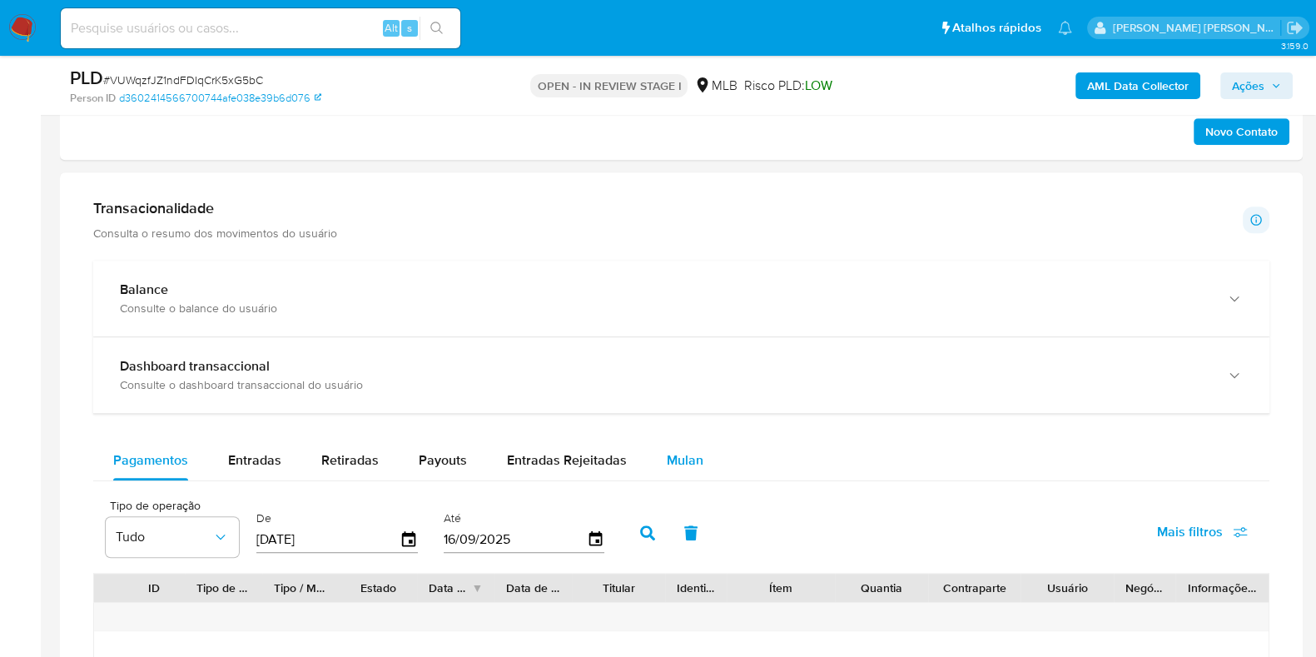
click at [689, 453] on span "Mulan" at bounding box center [685, 459] width 37 height 19
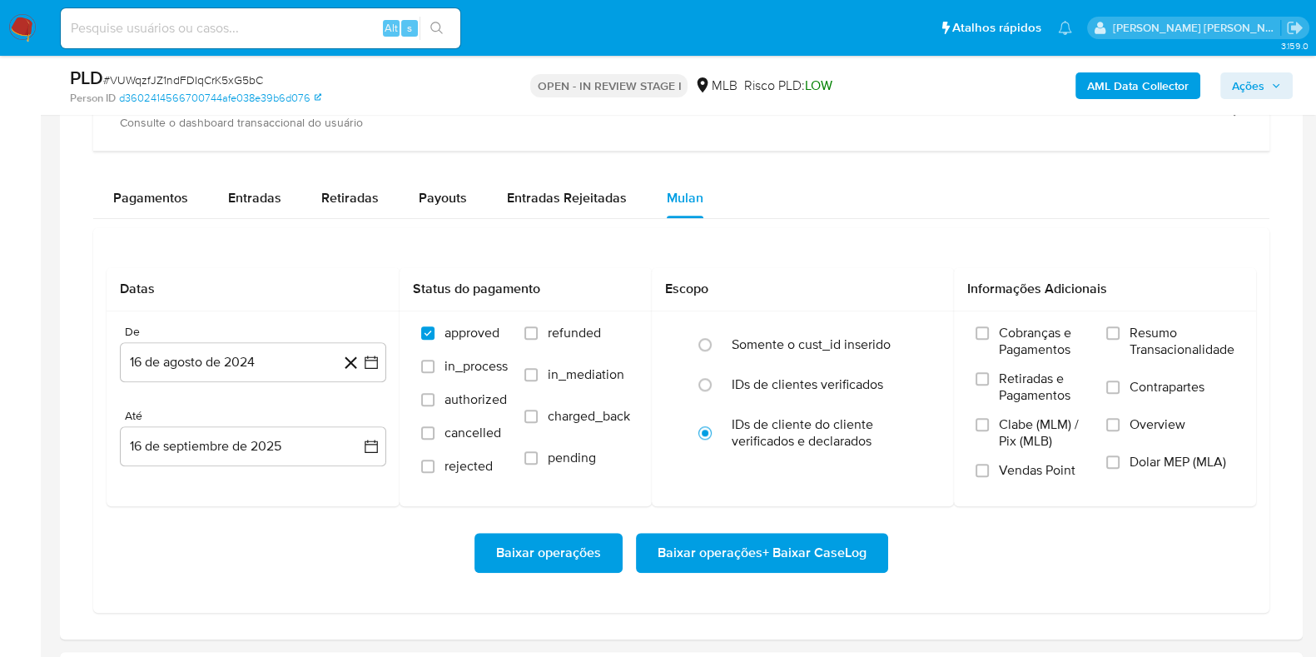
scroll to position [1663, 0]
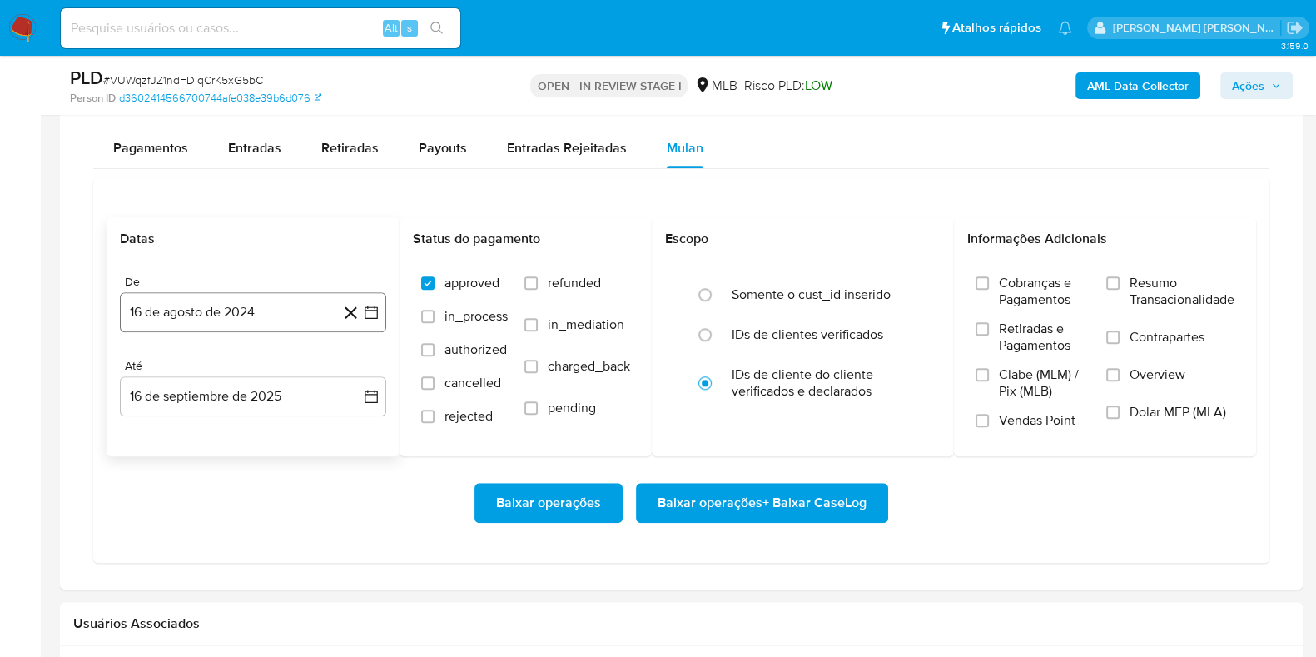
click at [245, 309] on button "16 de agosto de 2024" at bounding box center [253, 312] width 266 height 40
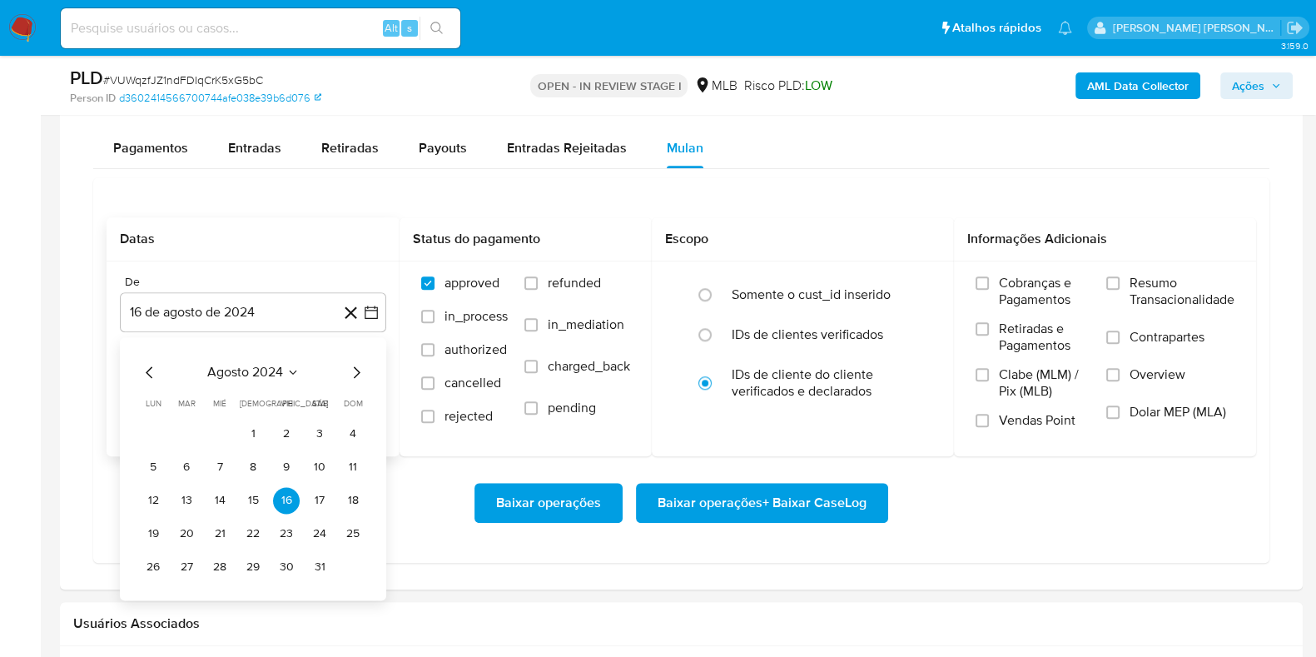
click at [241, 375] on span "agosto 2024" at bounding box center [245, 372] width 76 height 17
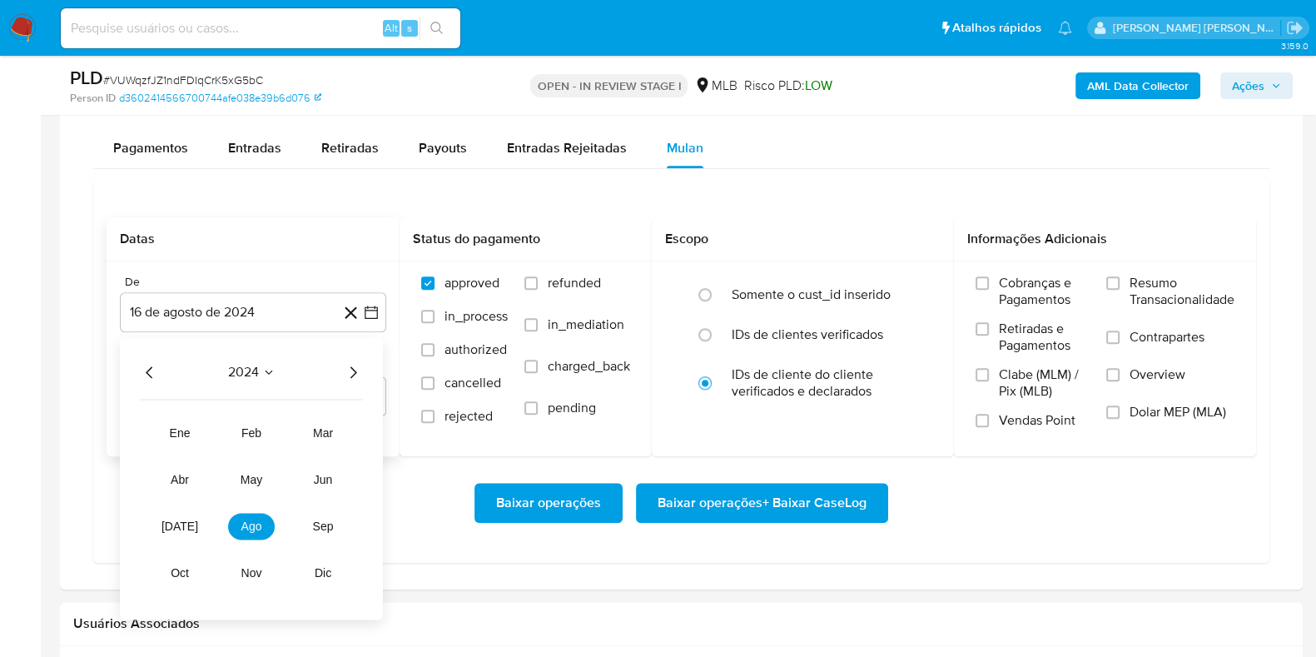
click at [349, 364] on icon "Año siguiente" at bounding box center [353, 372] width 20 height 20
click at [190, 523] on button "[DATE]" at bounding box center [179, 526] width 47 height 27
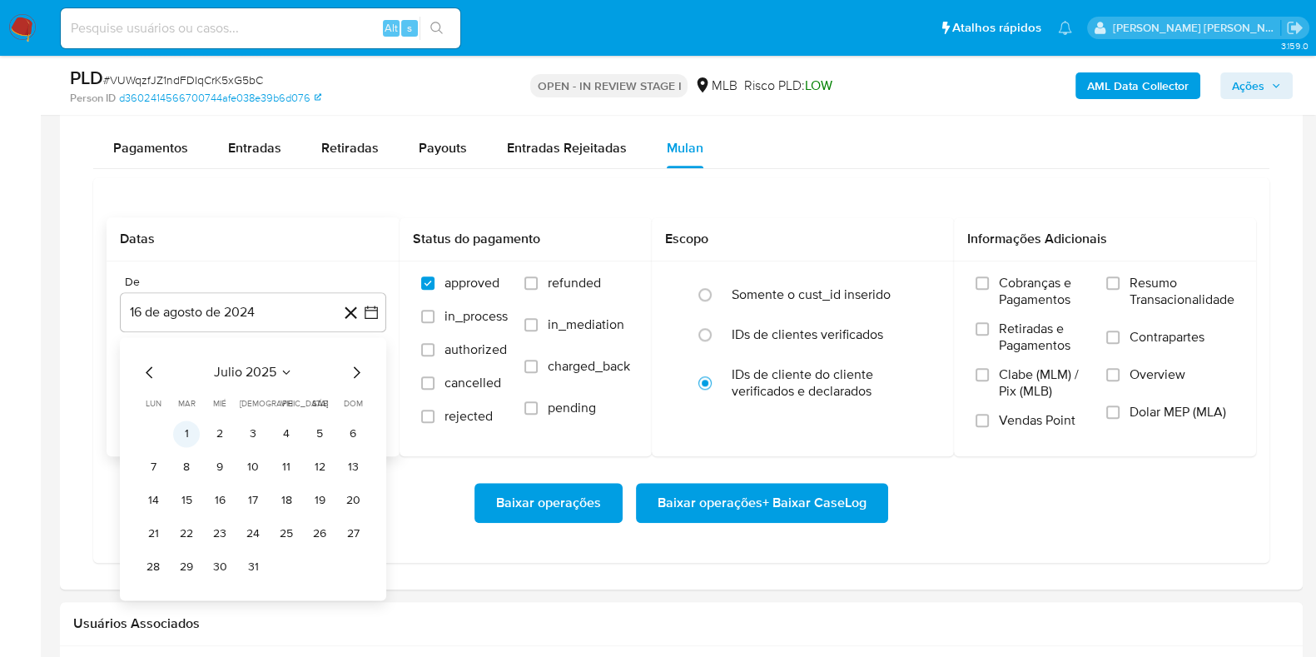
click at [189, 429] on button "1" at bounding box center [186, 433] width 27 height 27
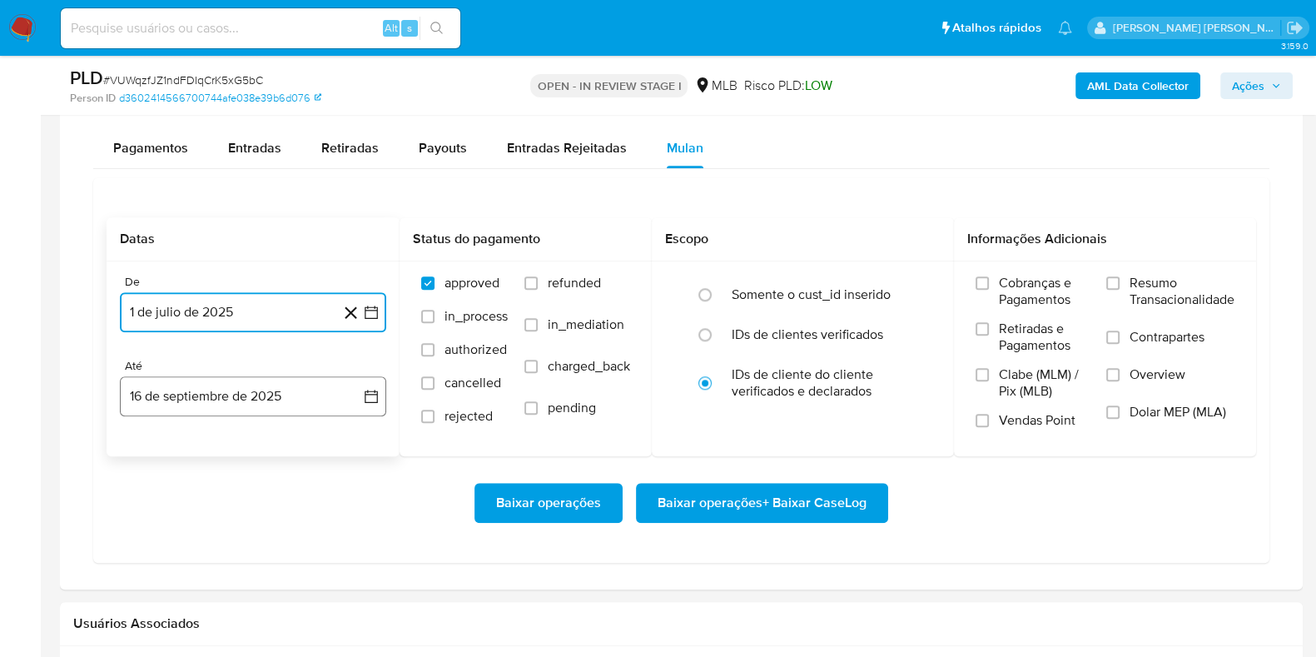
click at [216, 411] on button "16 de septiembre de 2025" at bounding box center [253, 396] width 266 height 40
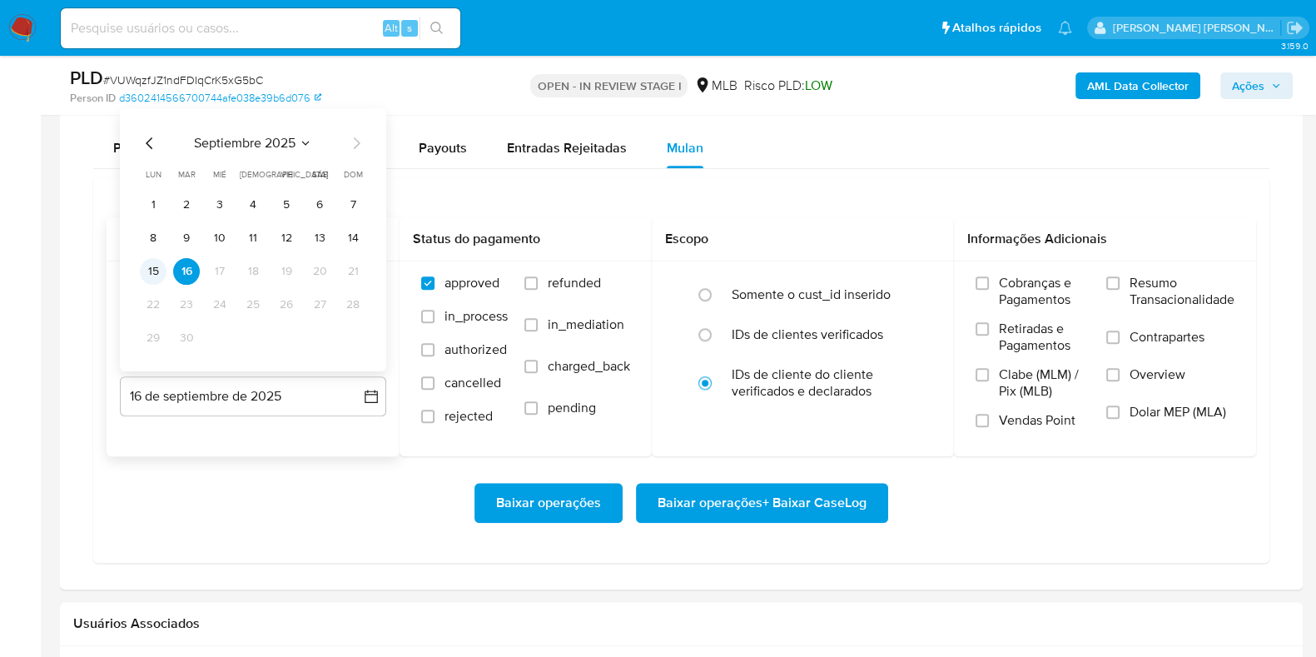
click at [157, 264] on button "15" at bounding box center [153, 271] width 27 height 27
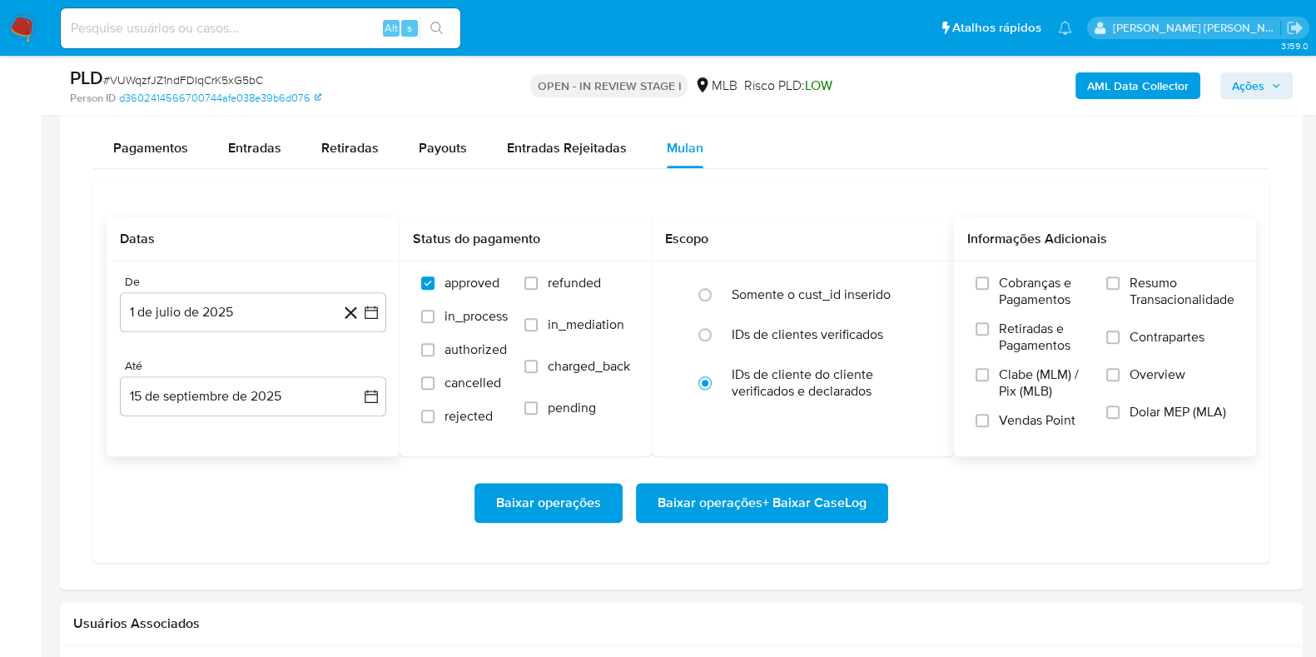
click at [1148, 265] on div "Cobranças e Pagamentos Retiradas e Pagamentos Clabe (MLM) / Pix (MLB) Vendas Po…" at bounding box center [1105, 357] width 302 height 193
click at [1138, 285] on span "Resumo Transacionalidade" at bounding box center [1181, 291] width 105 height 33
click at [1119, 285] on input "Resumo Transacionalidade" at bounding box center [1112, 282] width 13 height 13
click at [1123, 335] on label "Contrapartes" at bounding box center [1170, 347] width 128 height 37
click at [1119, 335] on input "Contrapartes" at bounding box center [1112, 336] width 13 height 13
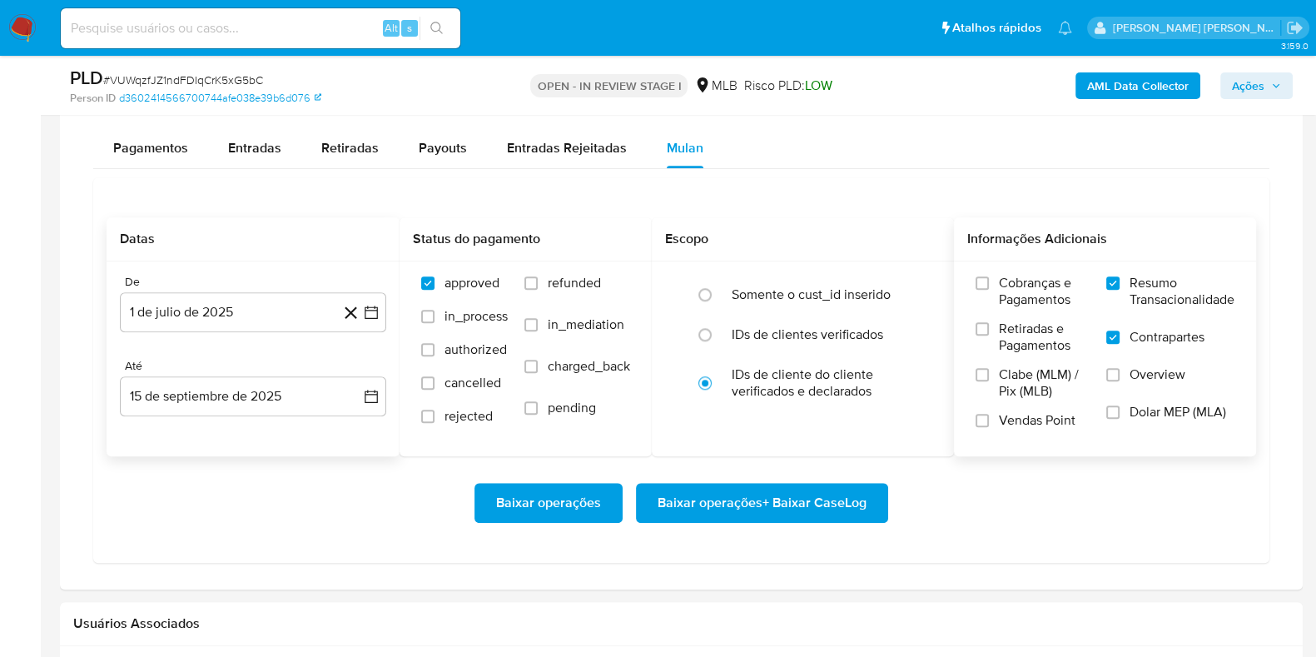
click at [787, 514] on span "Baixar operações + Baixar CaseLog" at bounding box center [761, 502] width 209 height 37
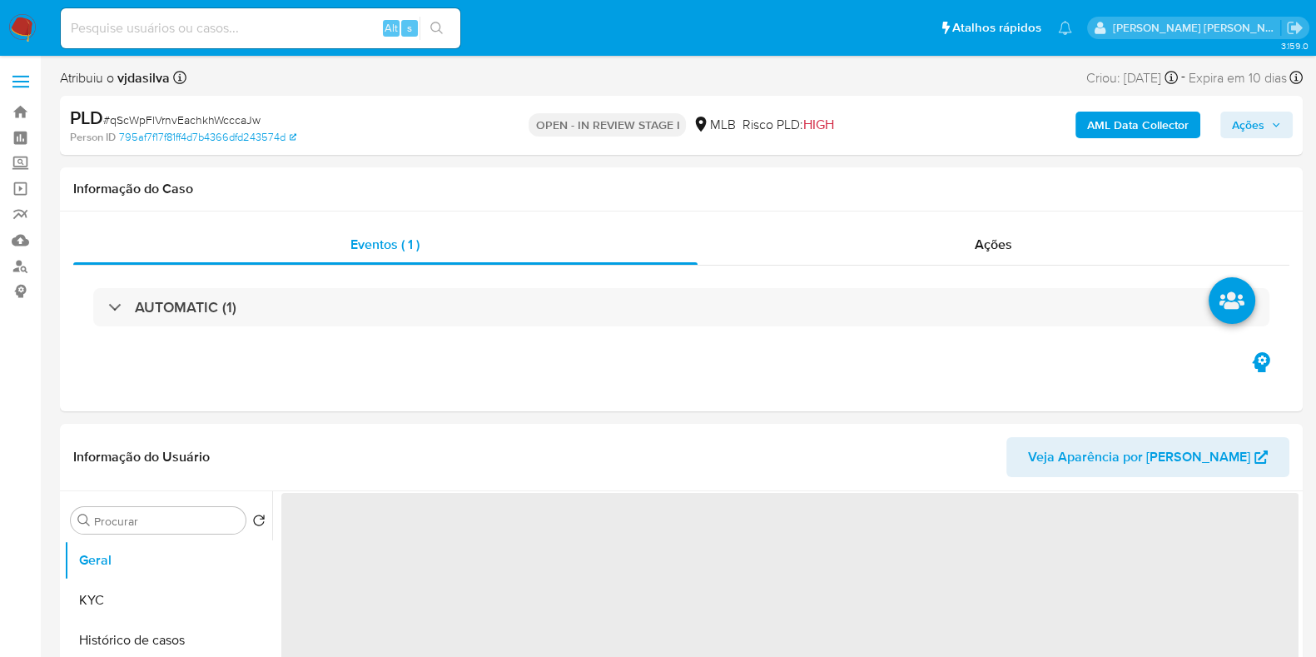
select select "10"
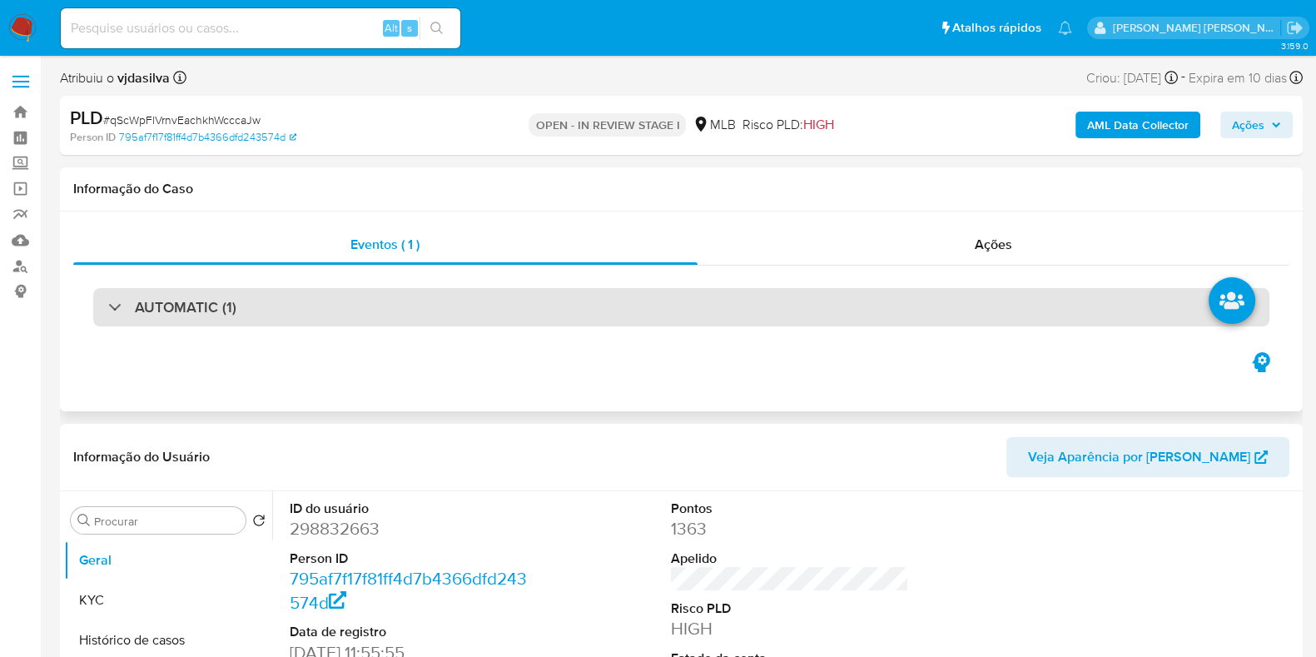
click at [318, 306] on div "AUTOMATIC (1)" at bounding box center [681, 307] width 1176 height 38
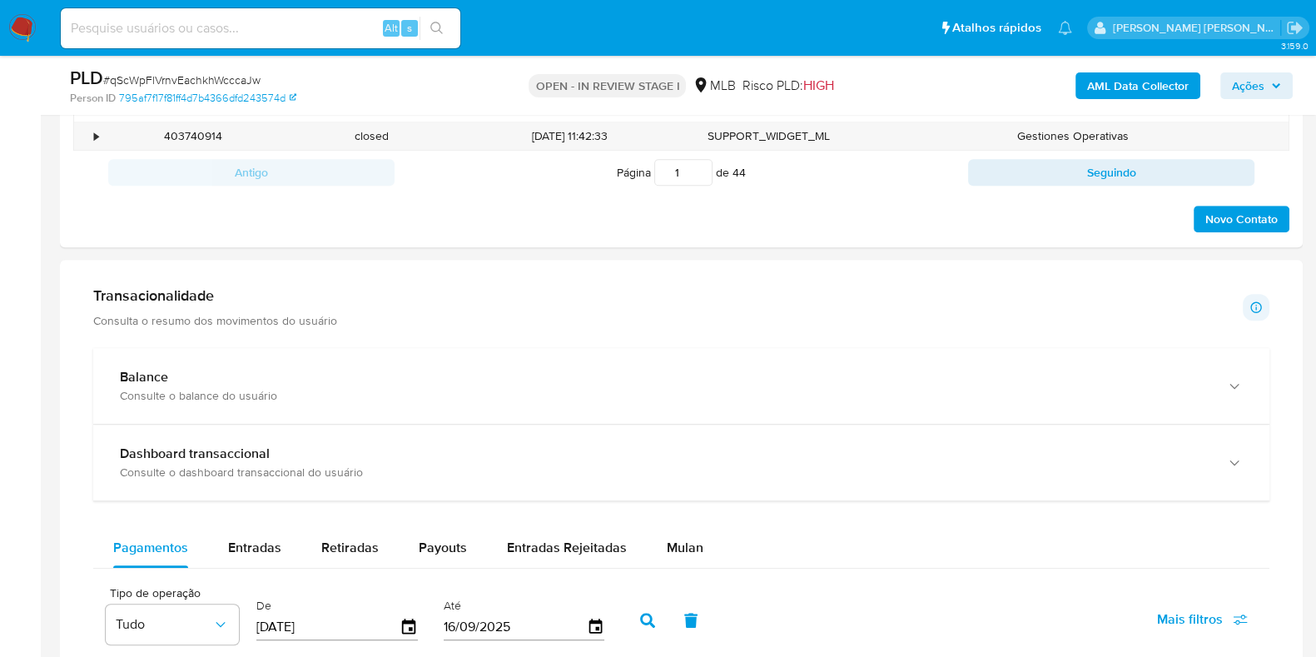
scroll to position [1559, 0]
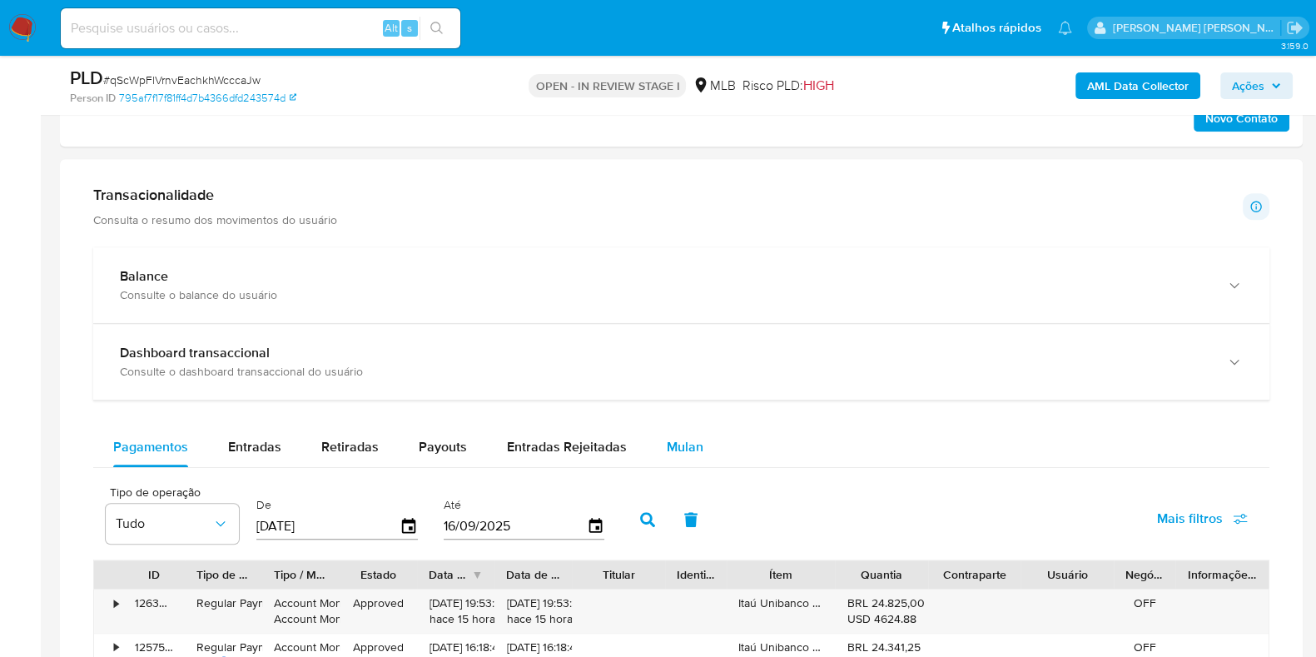
click at [671, 432] on div "Mulan" at bounding box center [685, 447] width 37 height 40
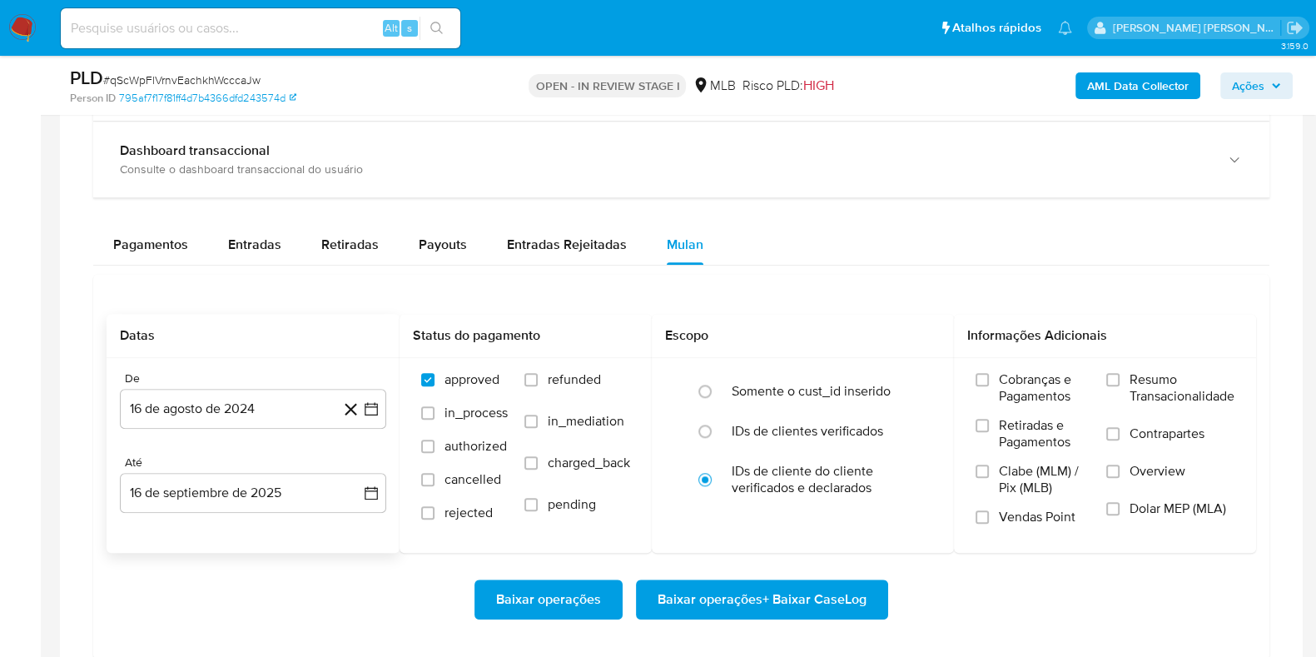
scroll to position [1768, 0]
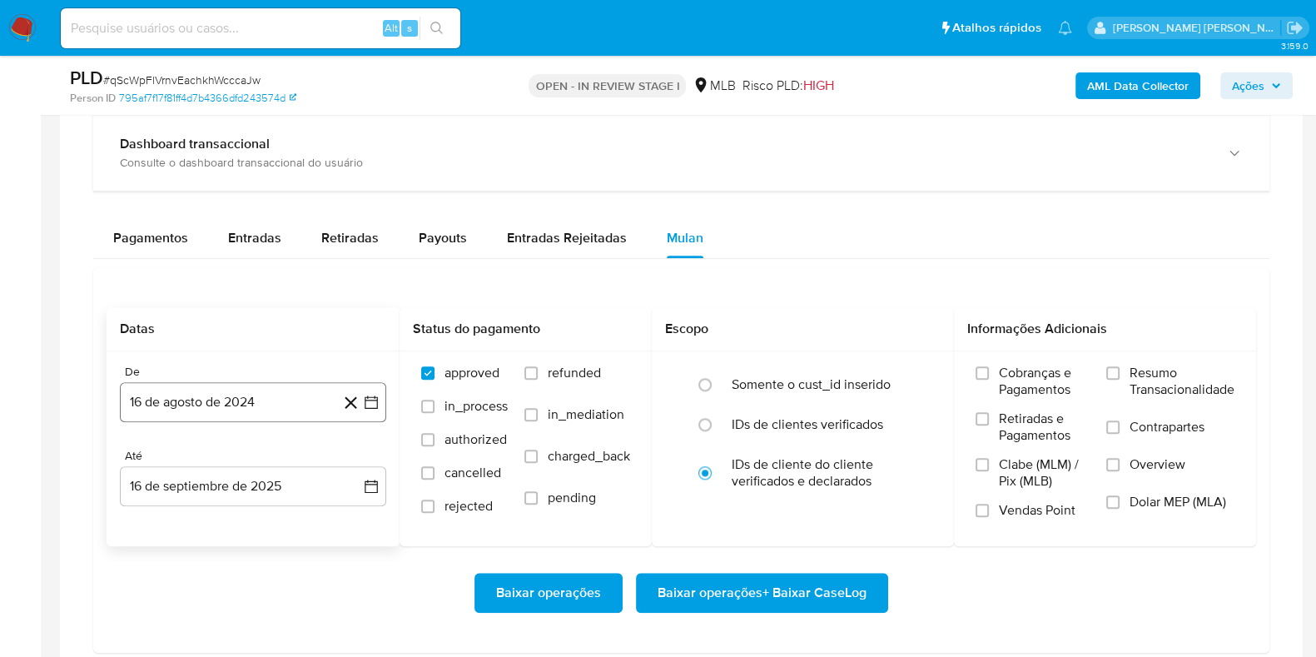
click at [287, 397] on button "16 de agosto de 2024" at bounding box center [253, 402] width 266 height 40
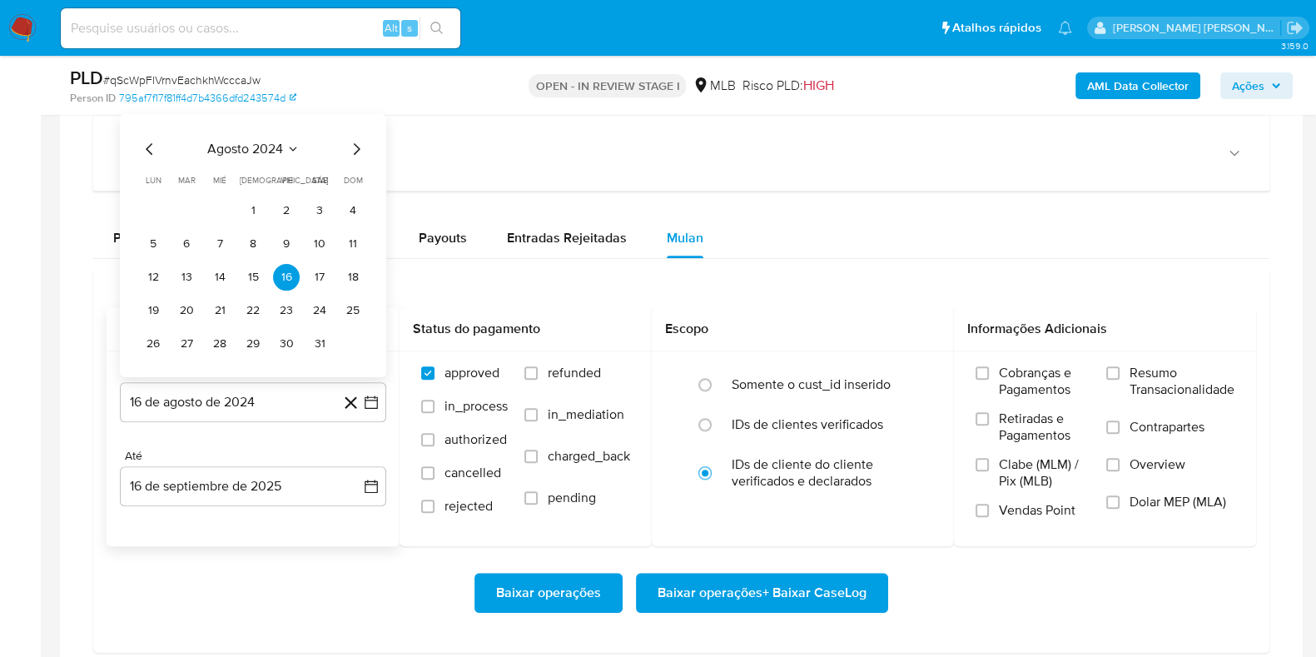
click at [250, 147] on span "agosto 2024" at bounding box center [245, 149] width 76 height 17
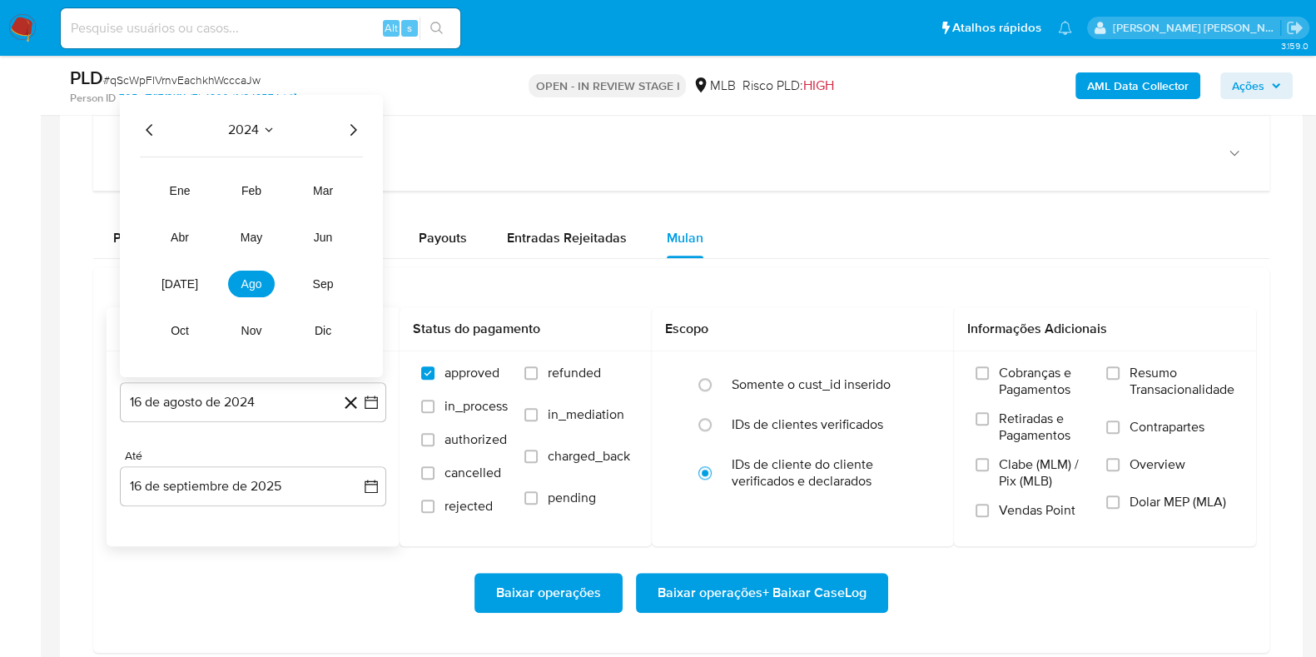
click at [338, 130] on div "2024" at bounding box center [251, 130] width 223 height 20
click at [346, 129] on icon "Año siguiente" at bounding box center [353, 130] width 20 height 20
click at [235, 189] on button "feb" at bounding box center [251, 190] width 47 height 27
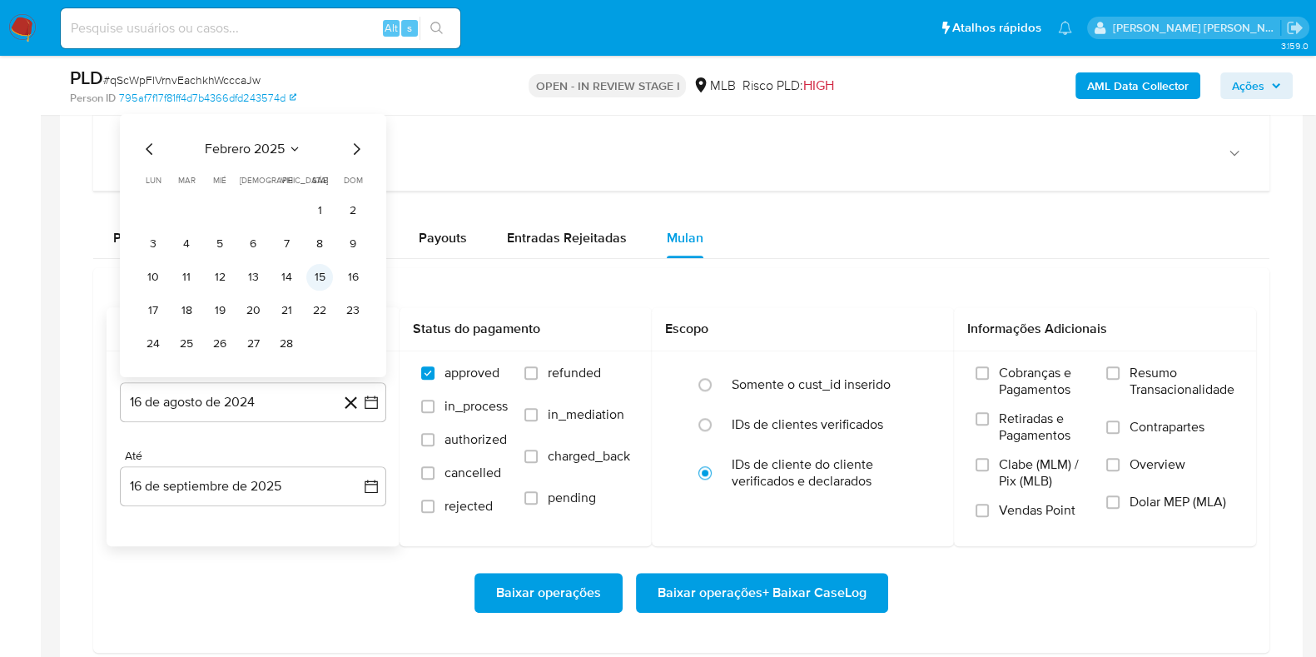
click at [312, 273] on button "15" at bounding box center [319, 277] width 27 height 27
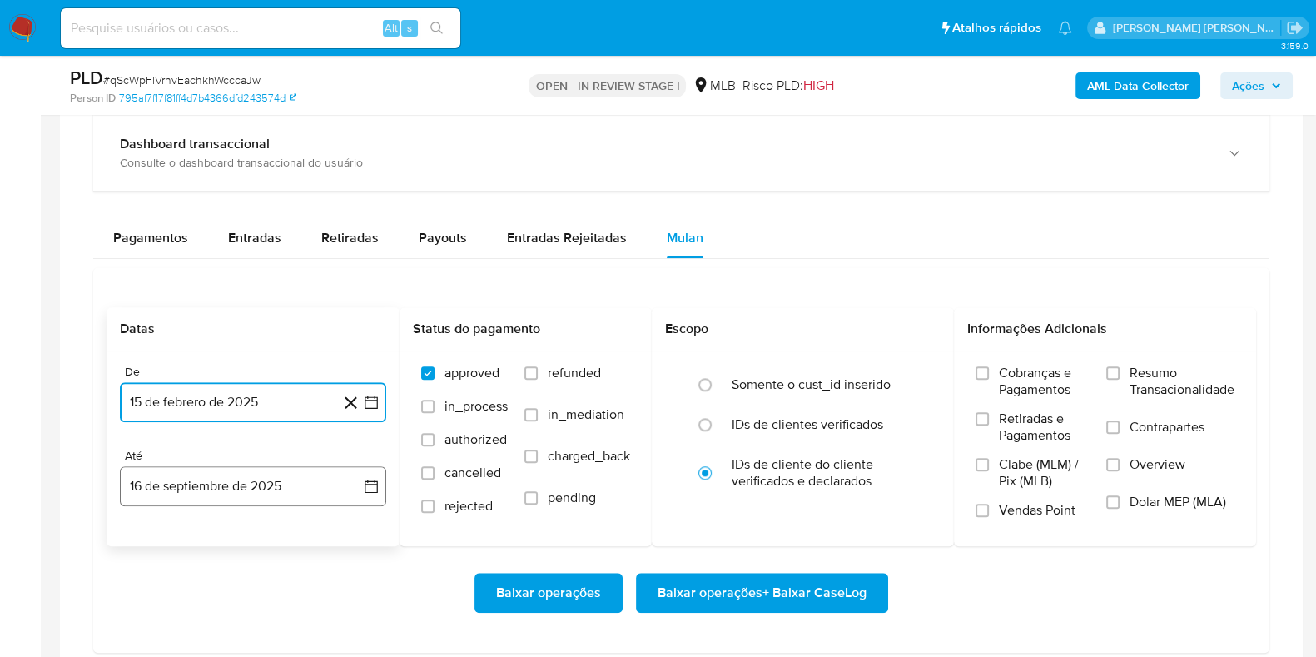
click at [224, 476] on button "16 de septiembre de 2025" at bounding box center [253, 486] width 266 height 40
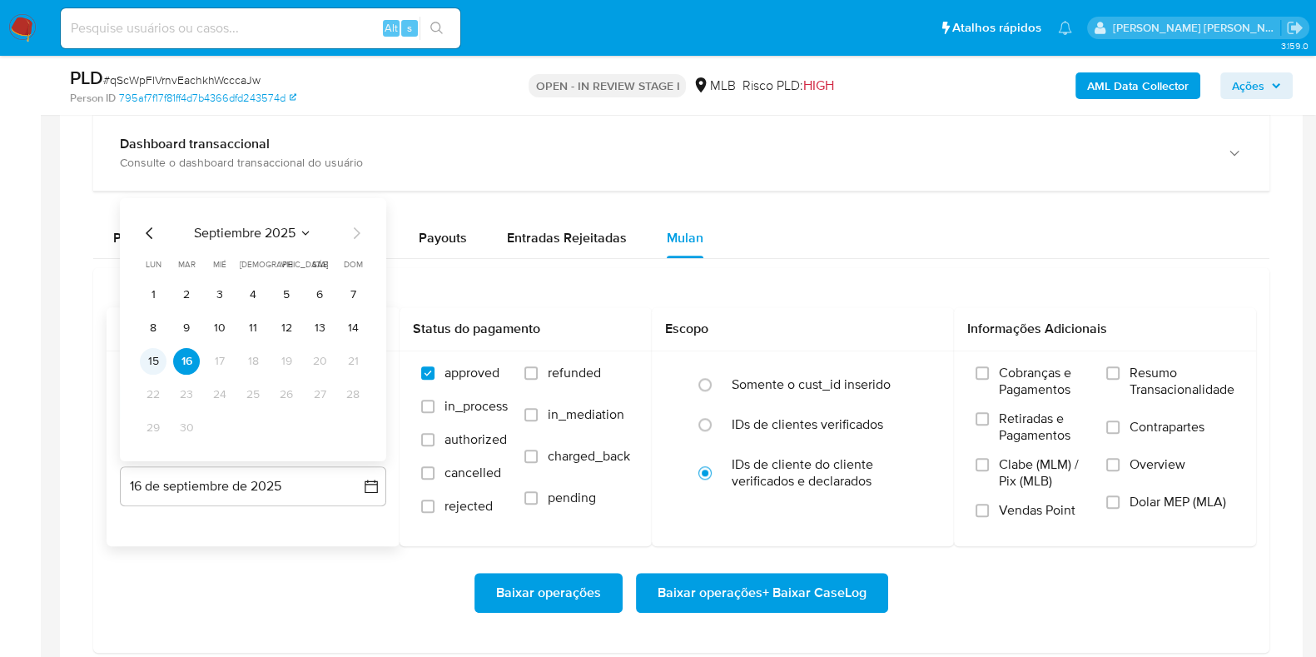
click at [156, 354] on button "15" at bounding box center [153, 361] width 27 height 27
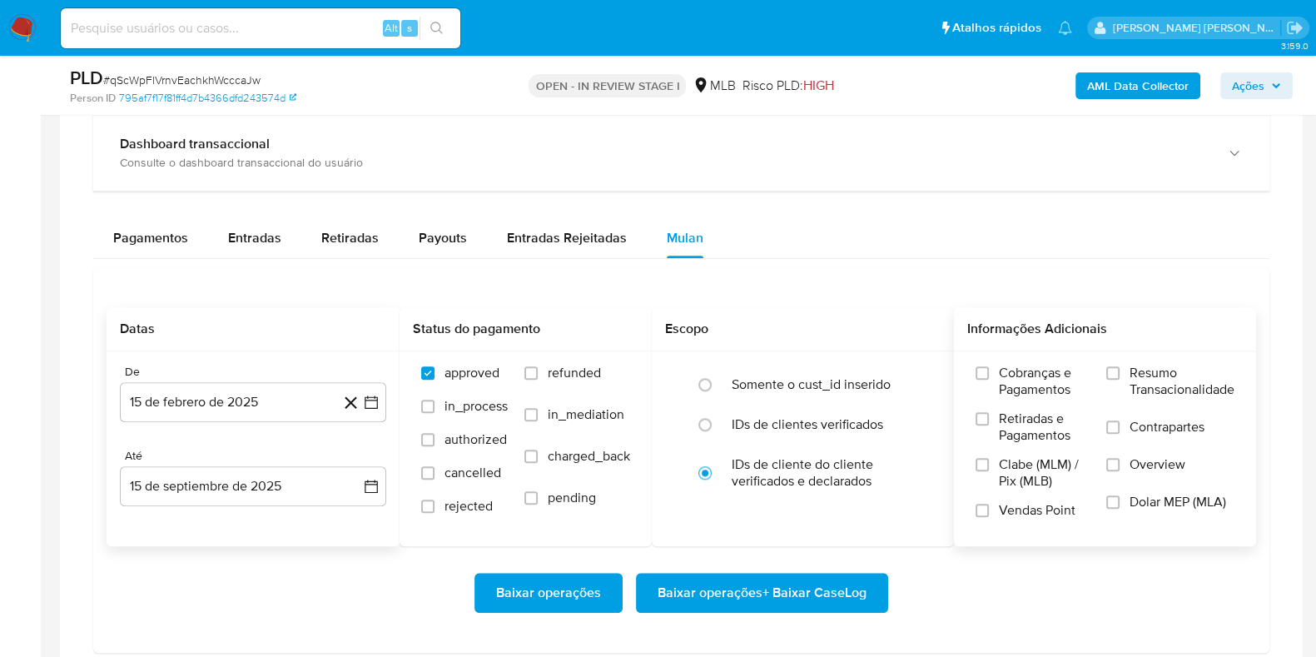
click at [1142, 378] on span "Resumo Transacionalidade" at bounding box center [1181, 380] width 105 height 33
click at [1119, 378] on input "Resumo Transacionalidade" at bounding box center [1112, 372] width 13 height 13
click at [1131, 425] on span "Contrapartes" at bounding box center [1166, 427] width 75 height 17
click at [1119, 425] on input "Contrapartes" at bounding box center [1112, 426] width 13 height 13
click at [770, 584] on span "Baixar operações + Baixar CaseLog" at bounding box center [761, 592] width 209 height 37
